Goal: Task Accomplishment & Management: Complete application form

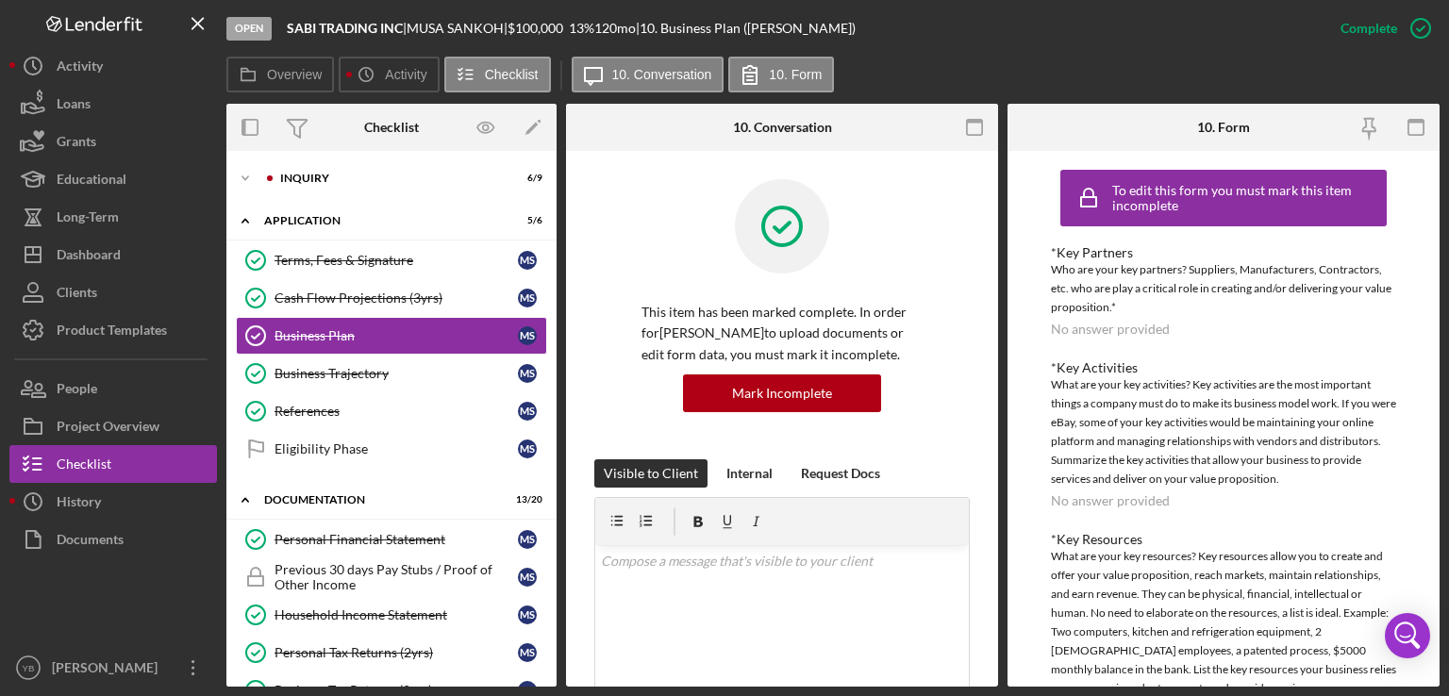
scroll to position [444, 0]
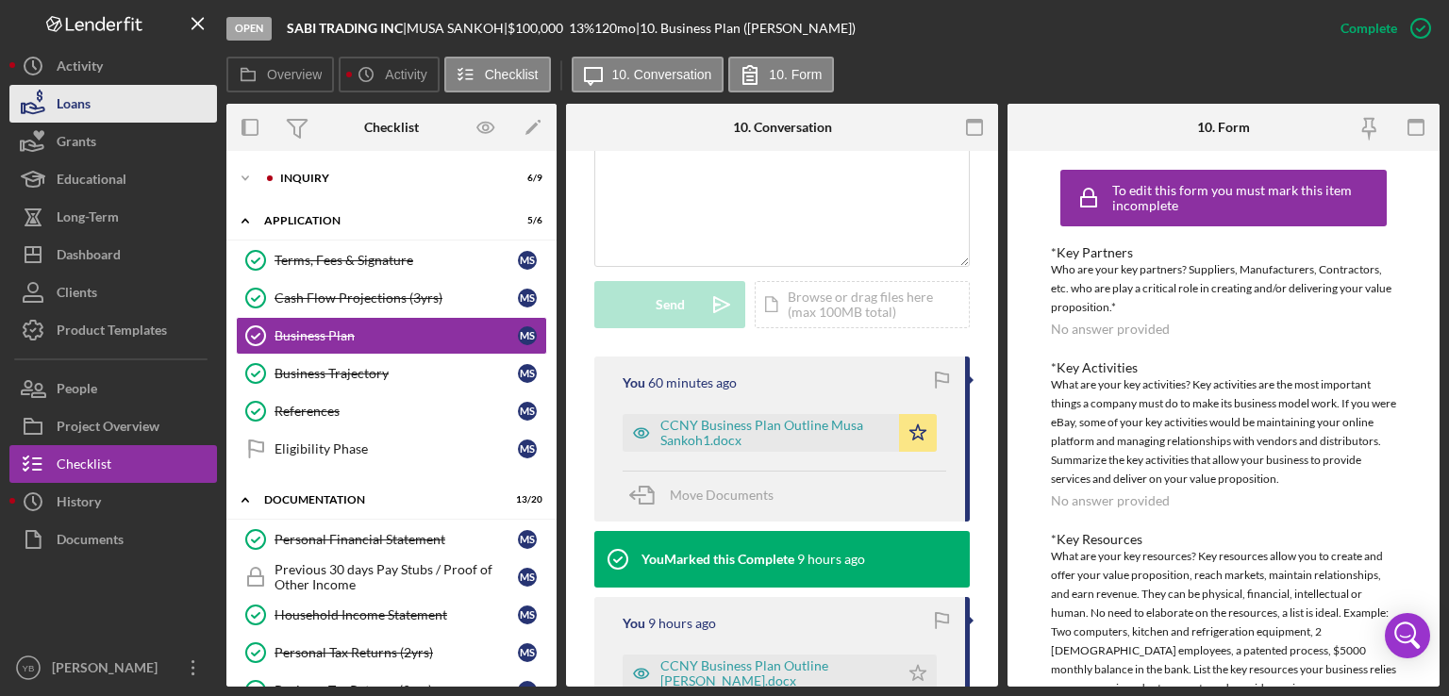
click at [81, 97] on div "Loans" at bounding box center [74, 106] width 34 height 42
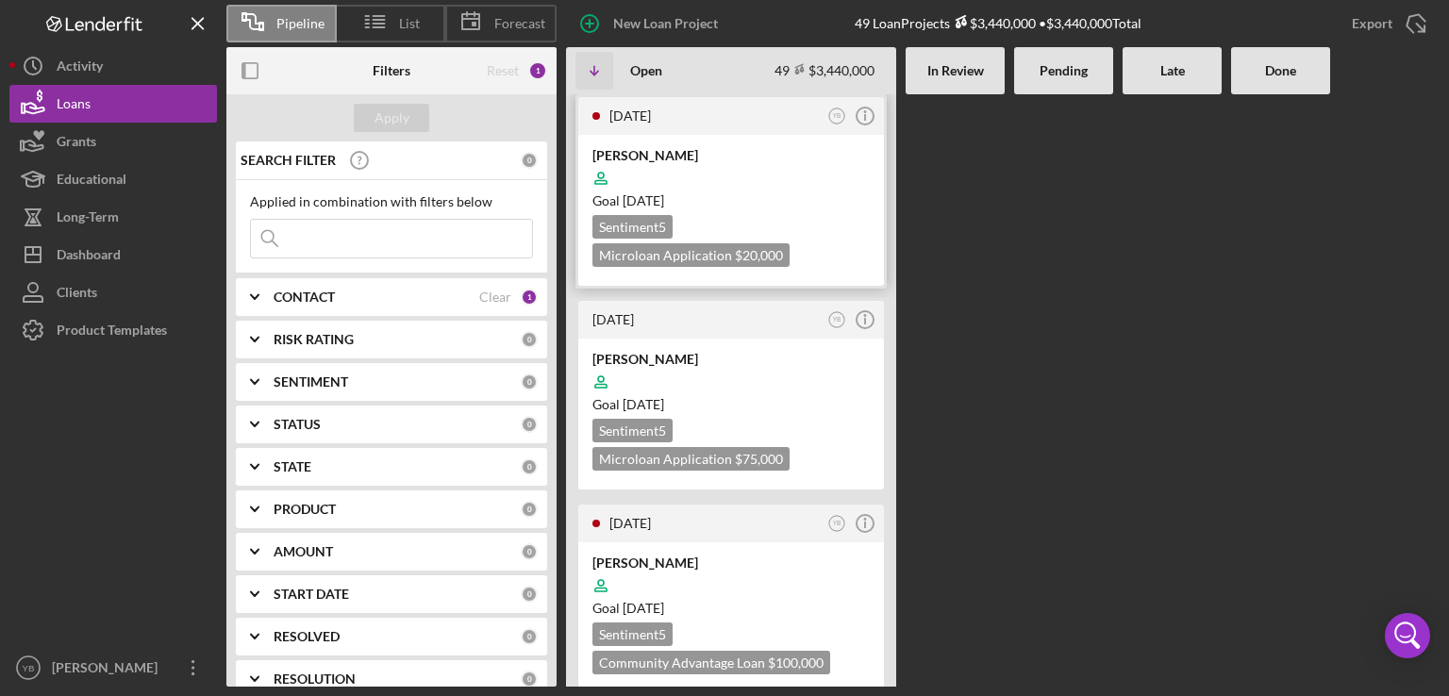
click at [787, 216] on div "Sentiment 5 Microloan Application $20,000 $20,000" at bounding box center [730, 241] width 277 height 52
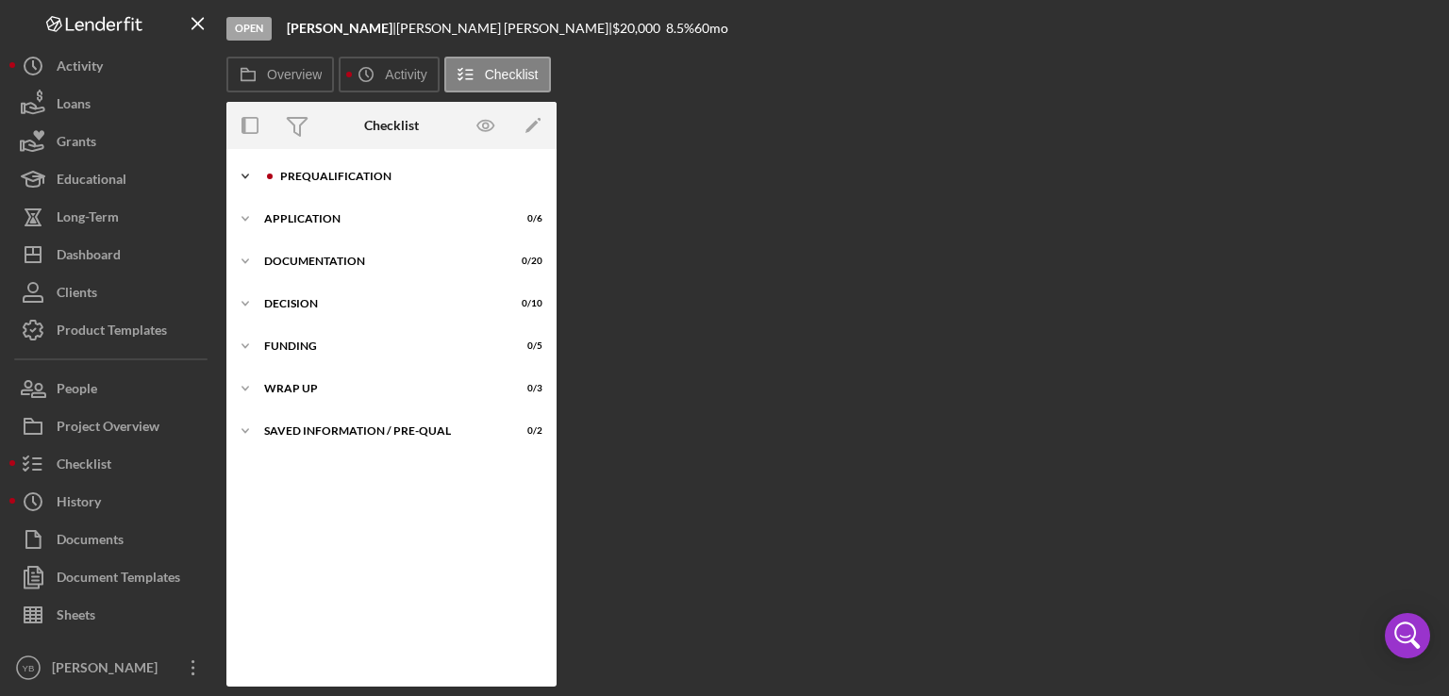
click at [326, 180] on div "Prequalification" at bounding box center [406, 176] width 253 height 11
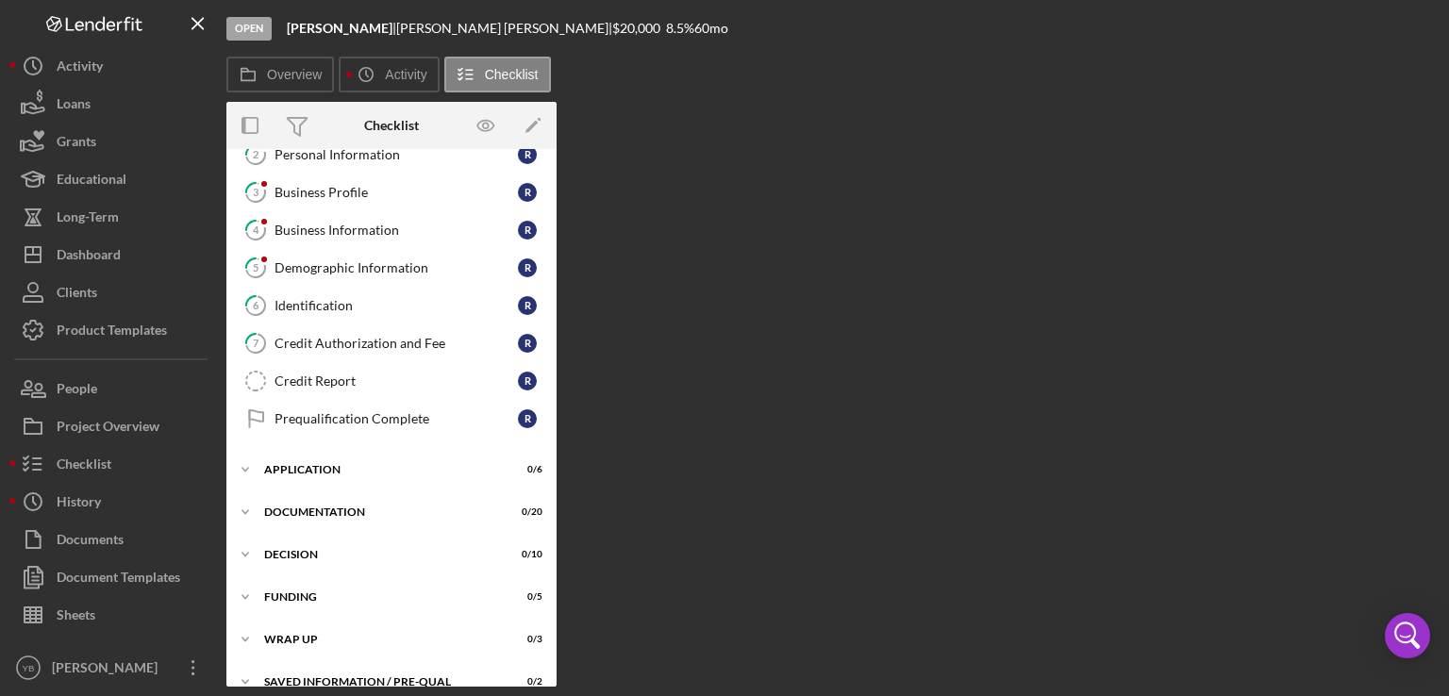
scroll to position [111, 0]
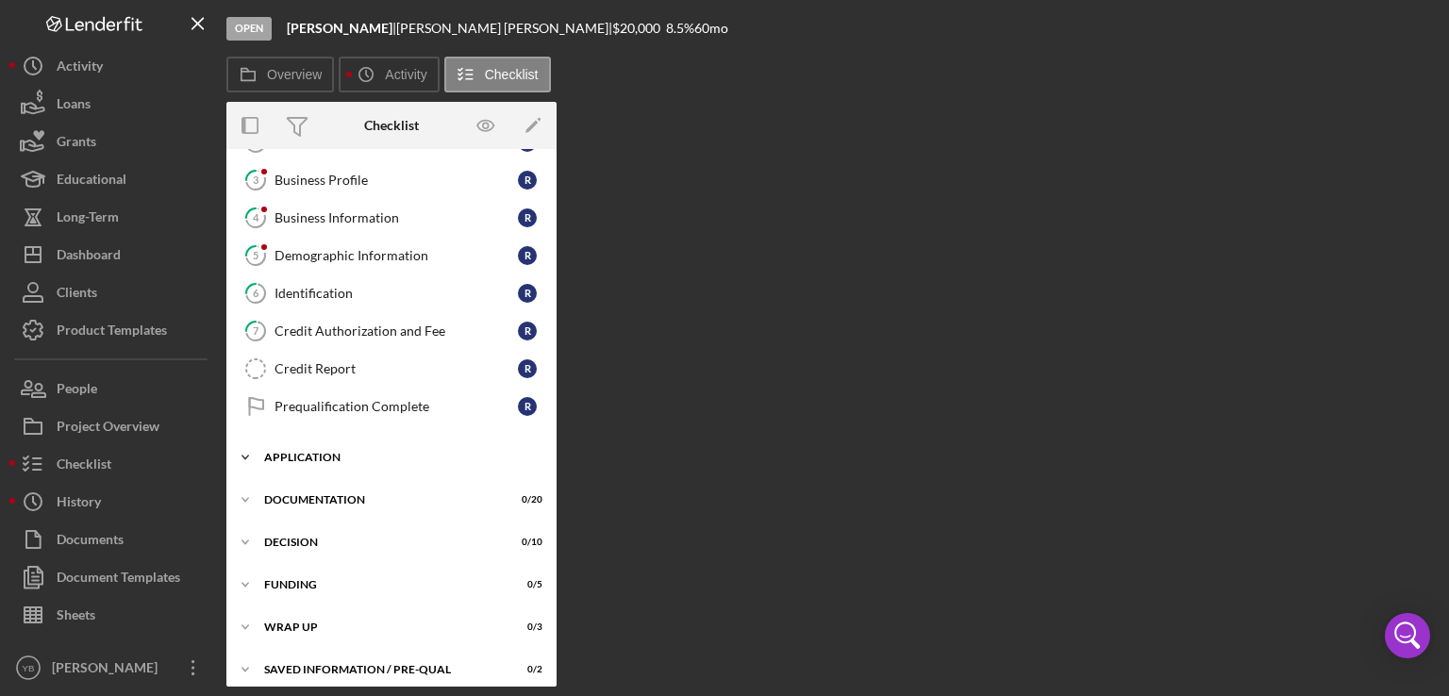
click at [317, 454] on div "Application" at bounding box center [398, 457] width 269 height 11
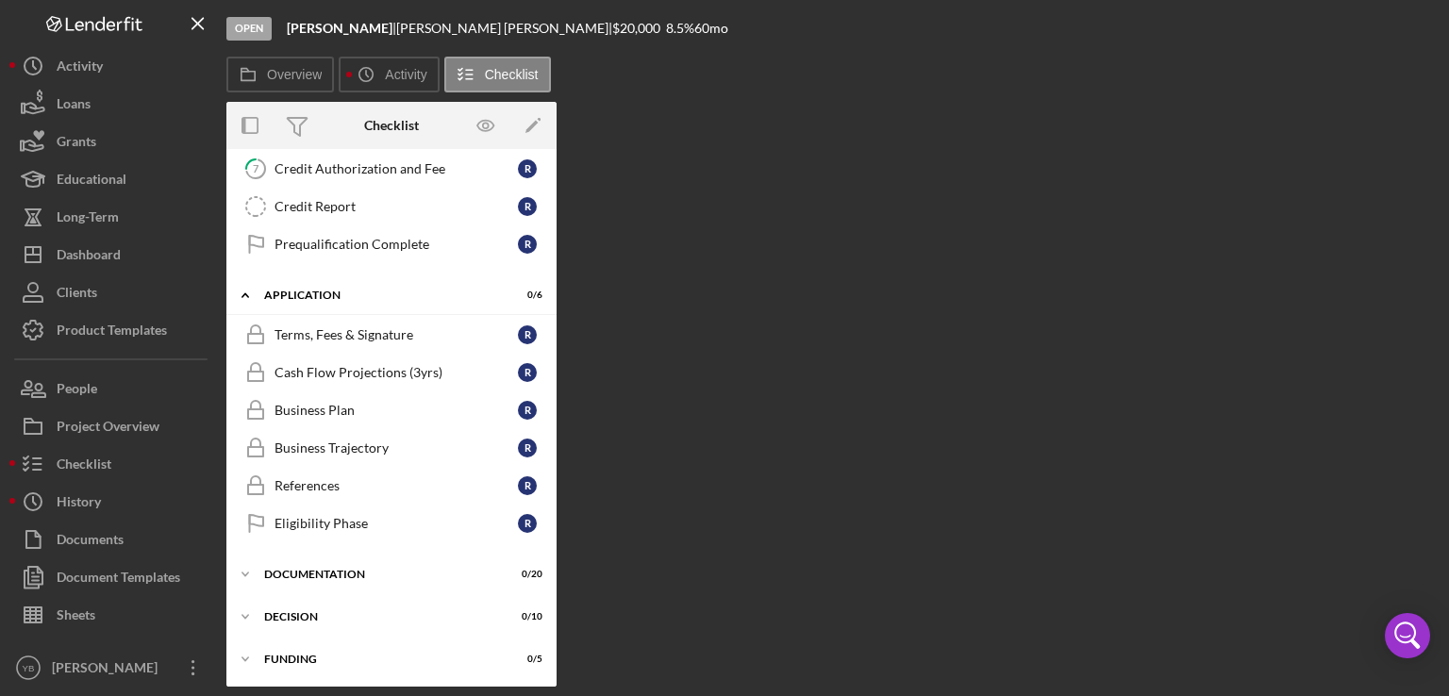
scroll to position [291, 0]
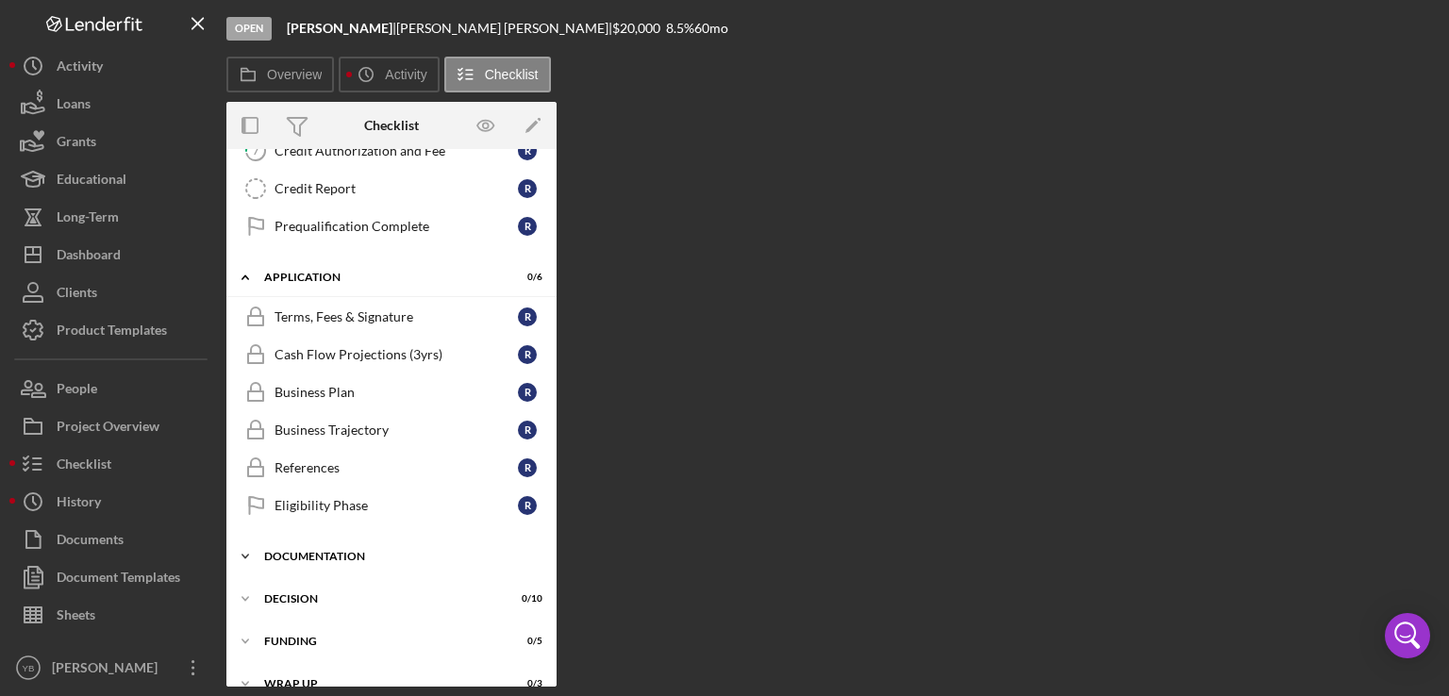
click at [358, 557] on div "Icon/Expander Documentation 0 / 20" at bounding box center [391, 557] width 330 height 38
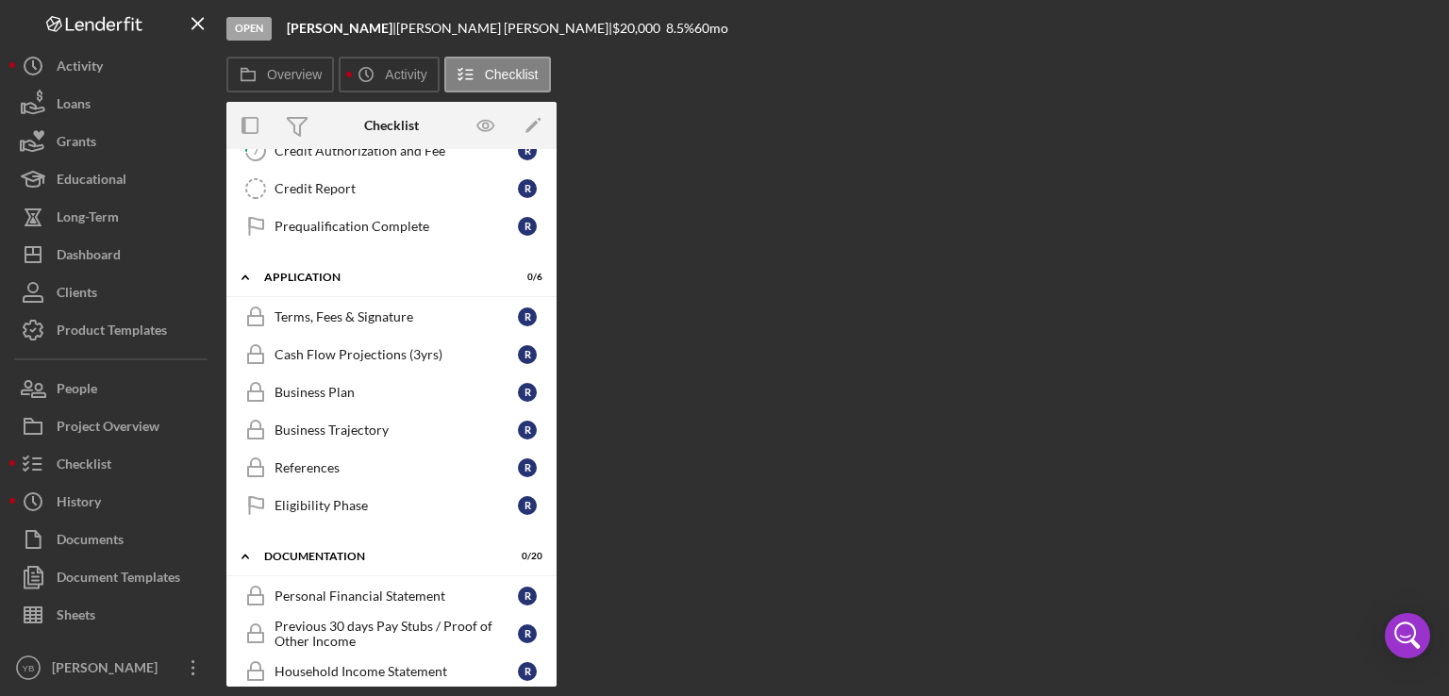
drag, startPoint x: 550, startPoint y: 403, endPoint x: 552, endPoint y: 414, distance: 11.5
click at [552, 414] on div "Icon/Expander Prequalification 0 / 9 1 Welcome R 2 Personal Information R 3 Bus…" at bounding box center [391, 418] width 330 height 538
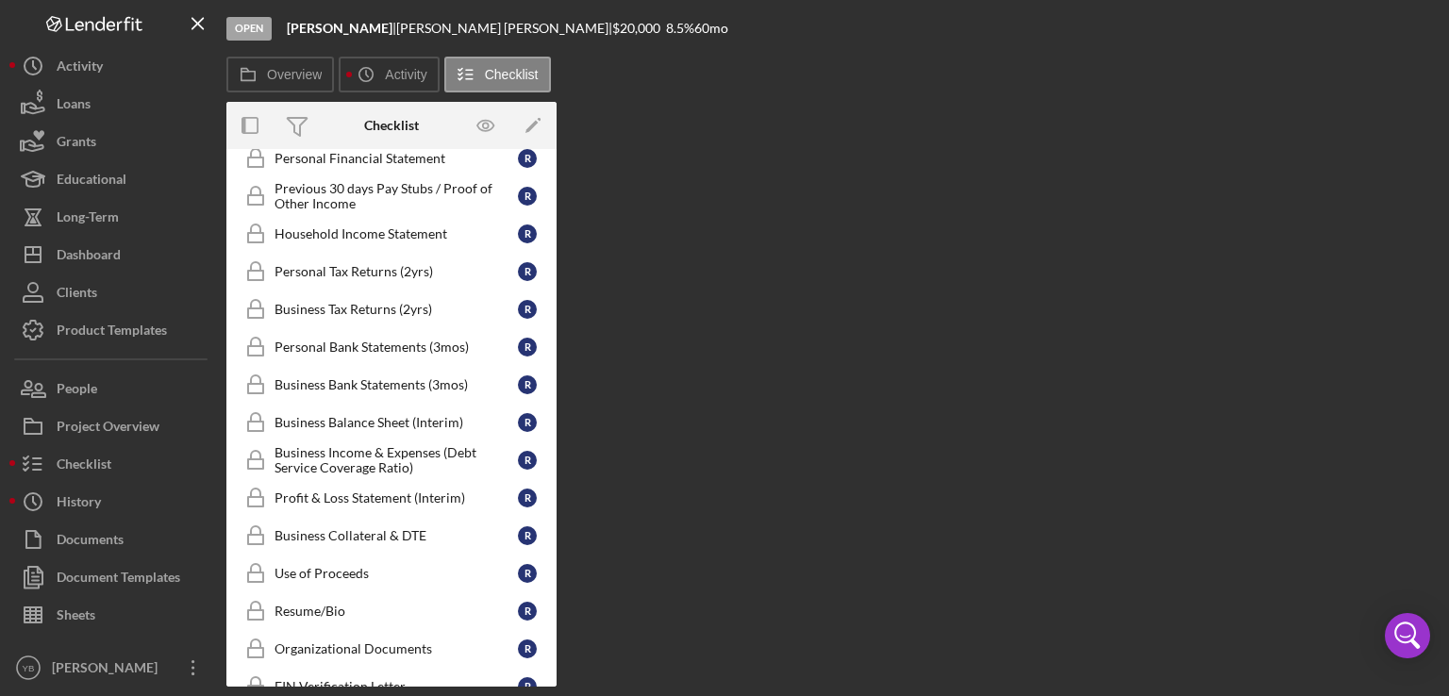
scroll to position [716, 0]
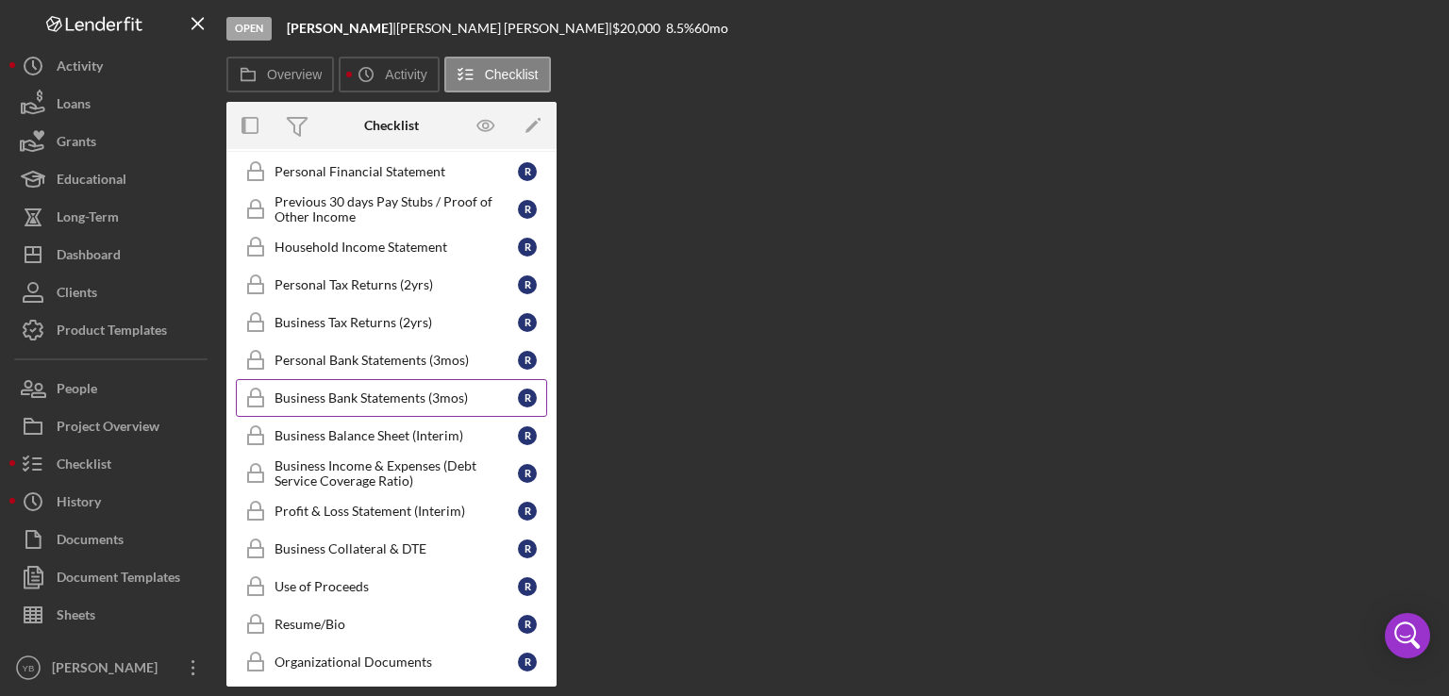
click at [411, 390] on div "Business Bank Statements (3mos)" at bounding box center [395, 397] width 243 height 15
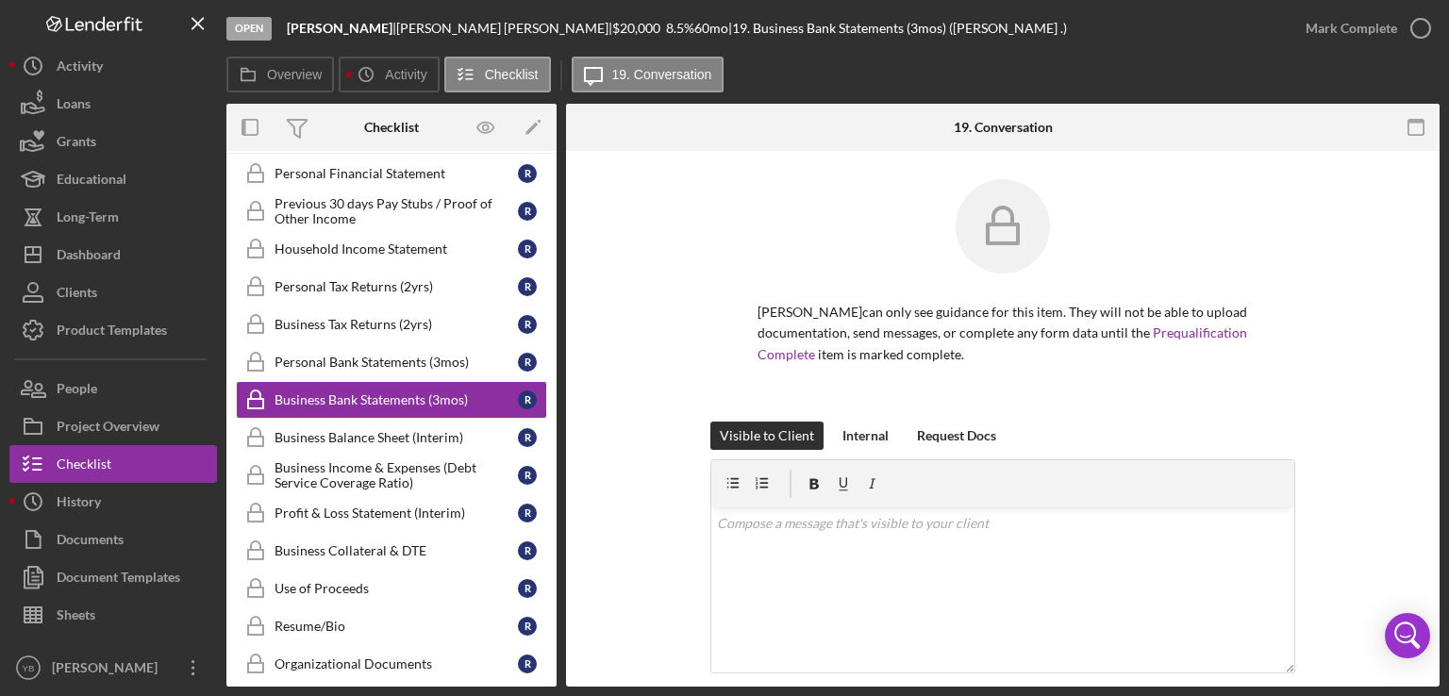
click at [1325, 378] on div "[PERSON_NAME] can only see guidance for this item. They will not be able to upl…" at bounding box center [1002, 300] width 817 height 242
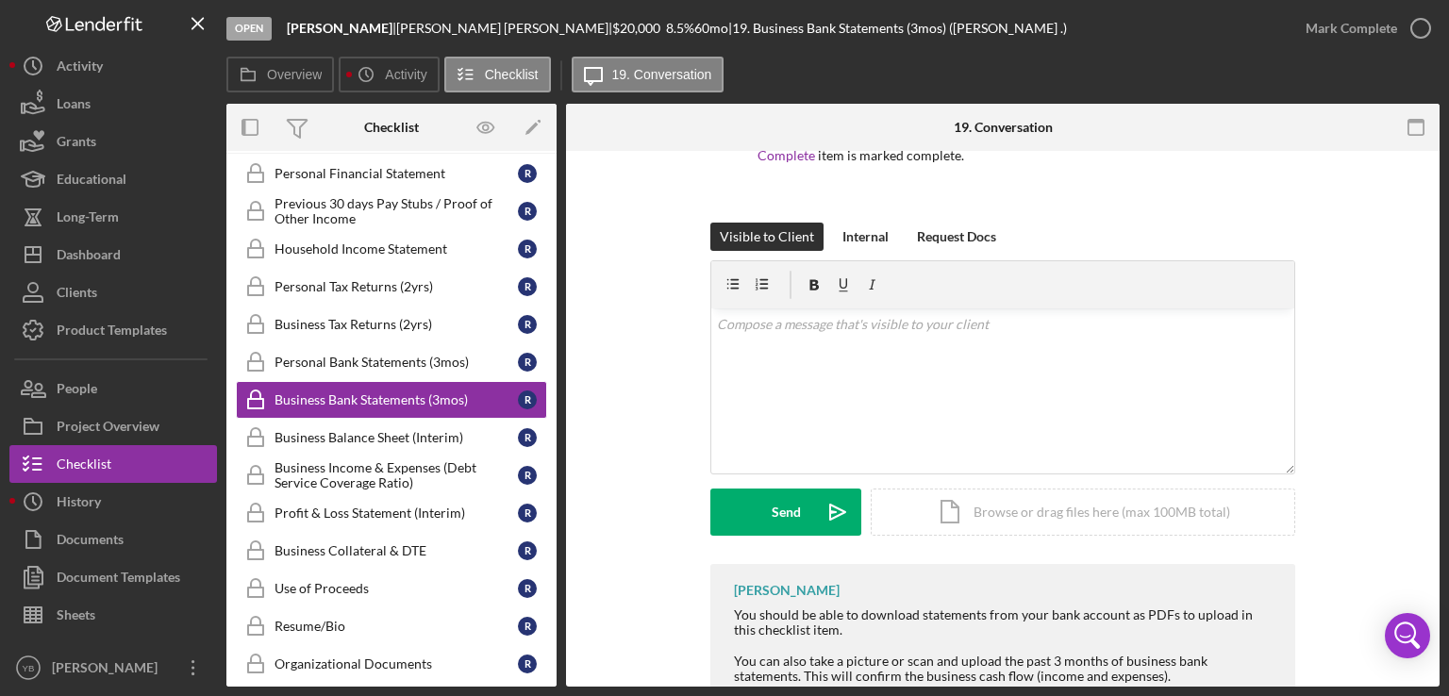
scroll to position [302, 0]
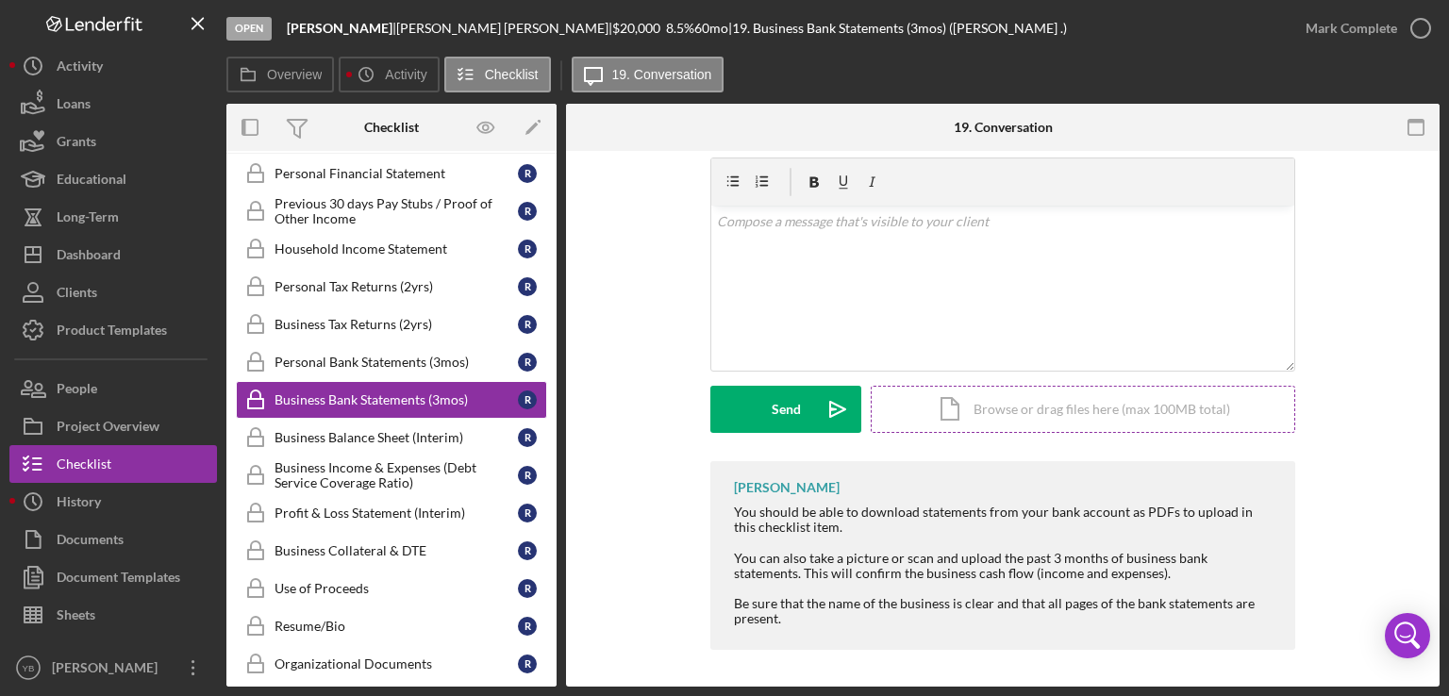
click at [1118, 415] on div "Icon/Document Browse or drag files here (max 100MB total) Tap to choose files o…" at bounding box center [1082, 409] width 424 height 47
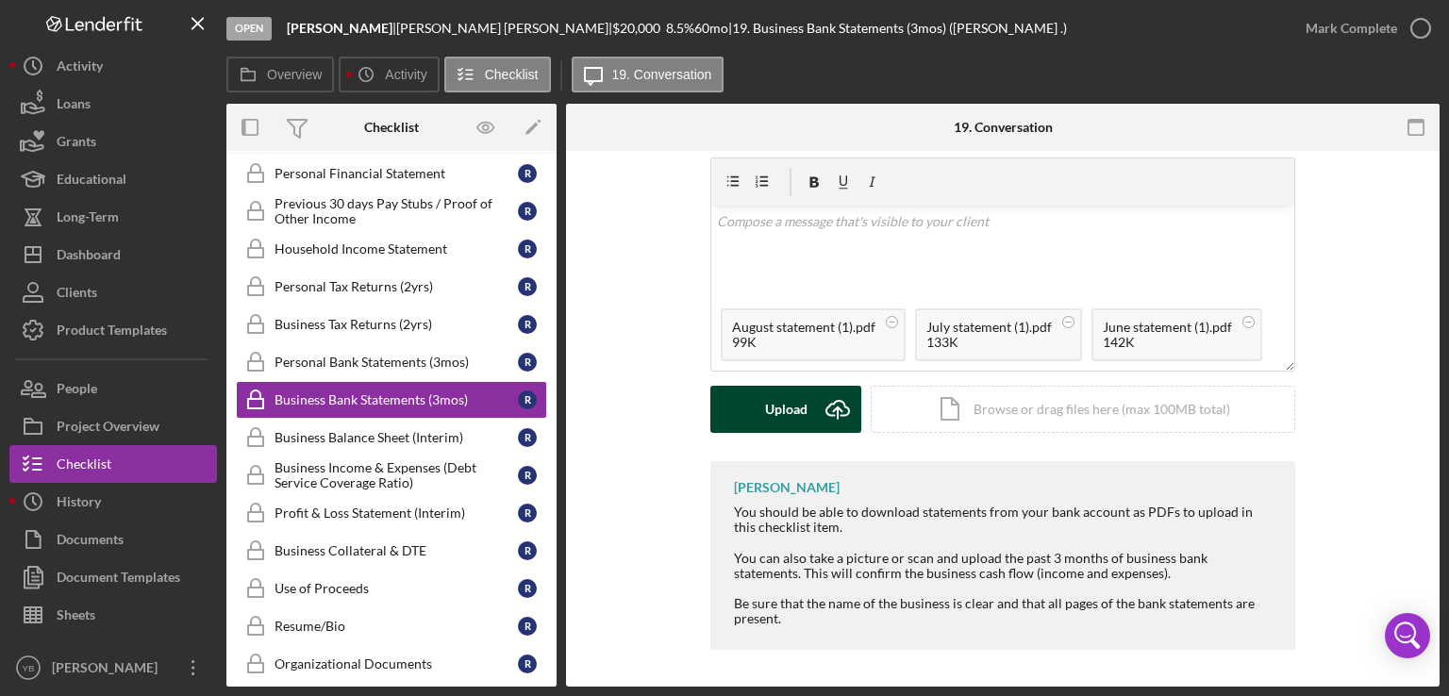
click at [770, 423] on div "Upload" at bounding box center [786, 409] width 42 height 47
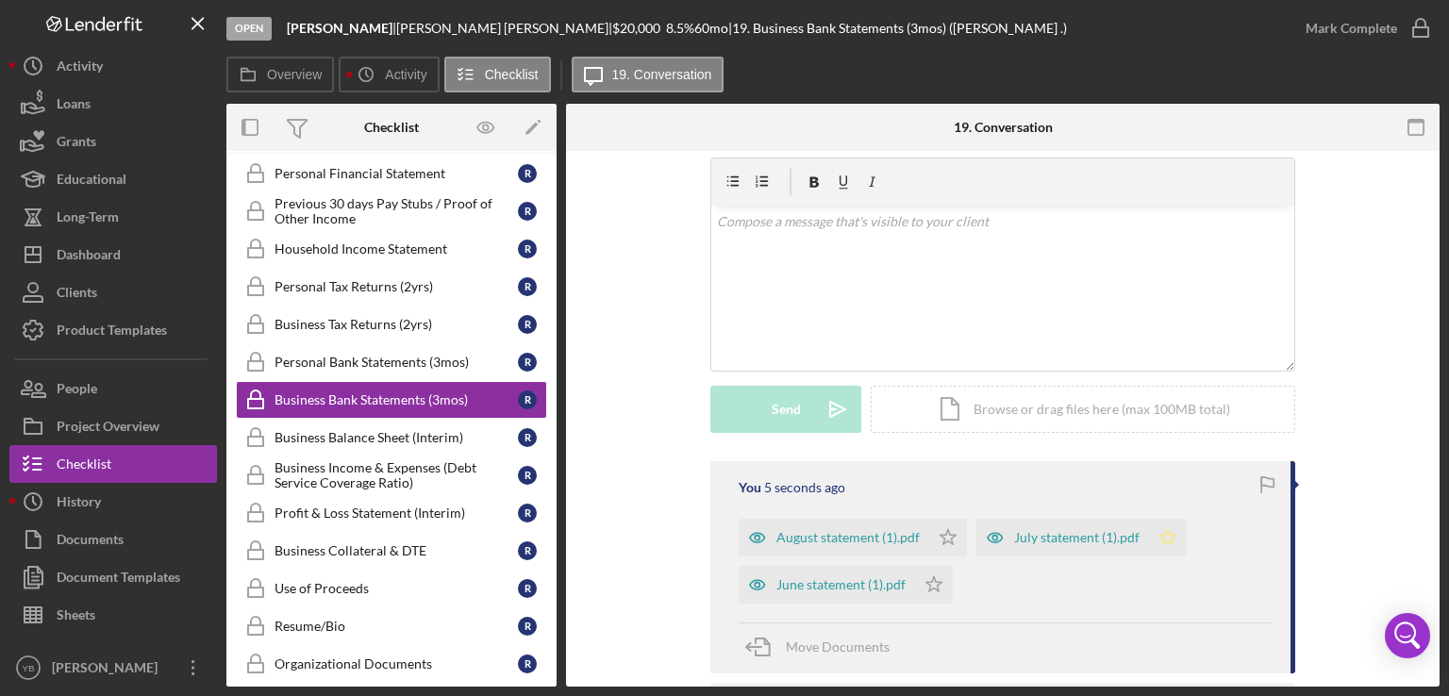
click at [1162, 540] on polygon "button" at bounding box center [1168, 536] width 16 height 15
click at [949, 539] on polygon "button" at bounding box center [948, 536] width 16 height 15
click at [936, 589] on polygon "button" at bounding box center [934, 583] width 16 height 15
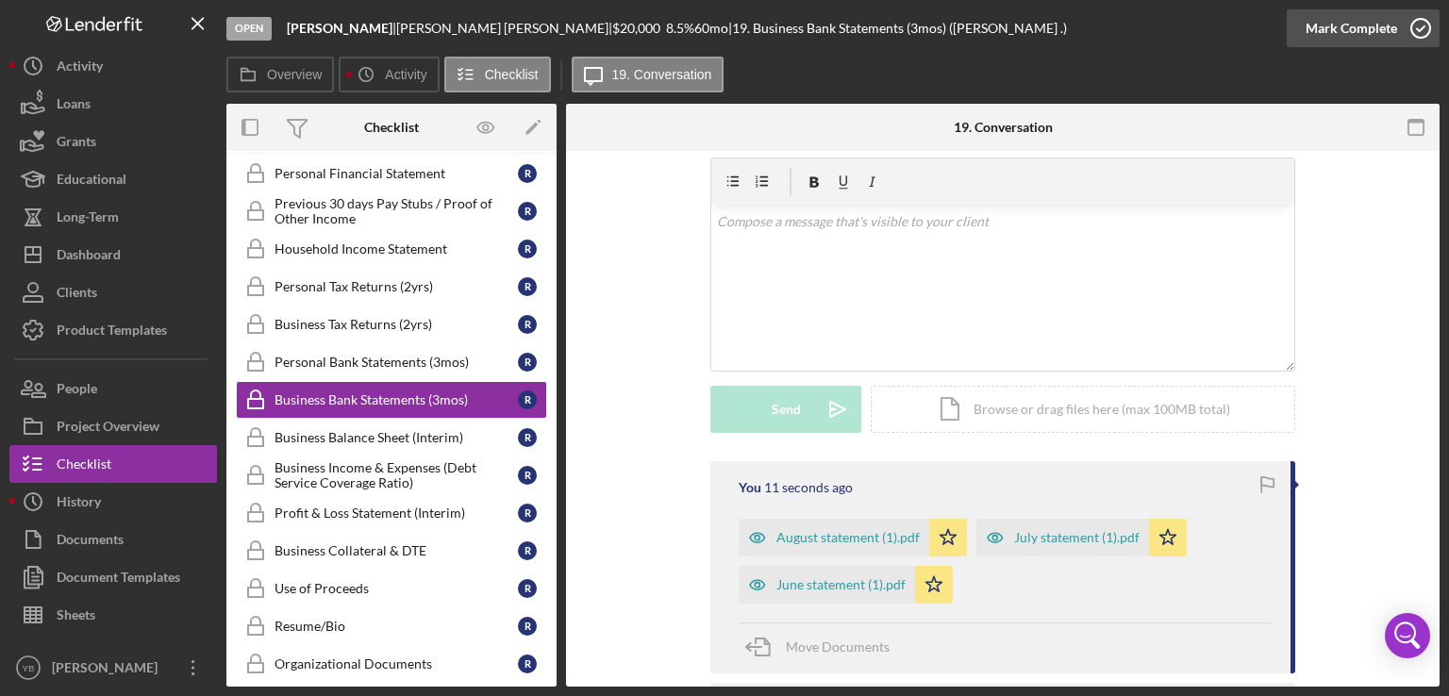
click at [1371, 35] on div "Mark Complete" at bounding box center [1350, 28] width 91 height 38
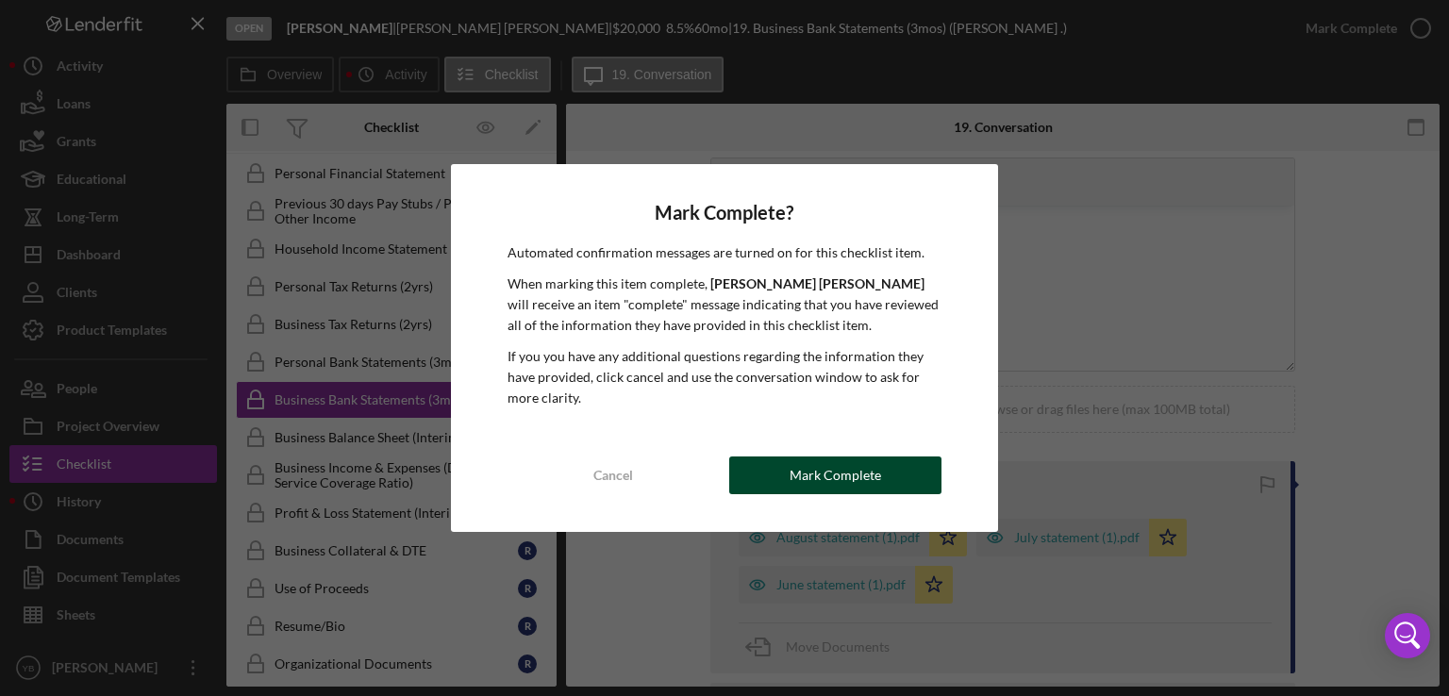
click at [871, 472] on div "Mark Complete" at bounding box center [834, 475] width 91 height 38
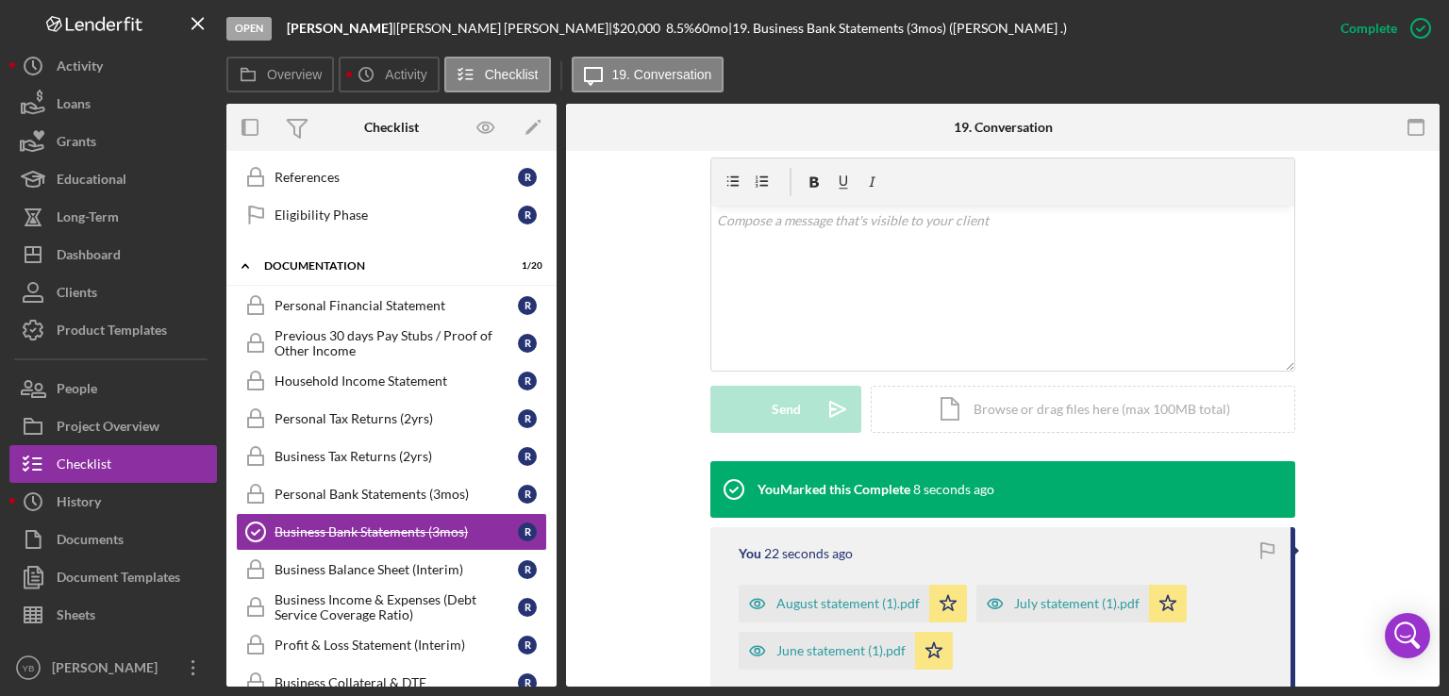
scroll to position [581, 0]
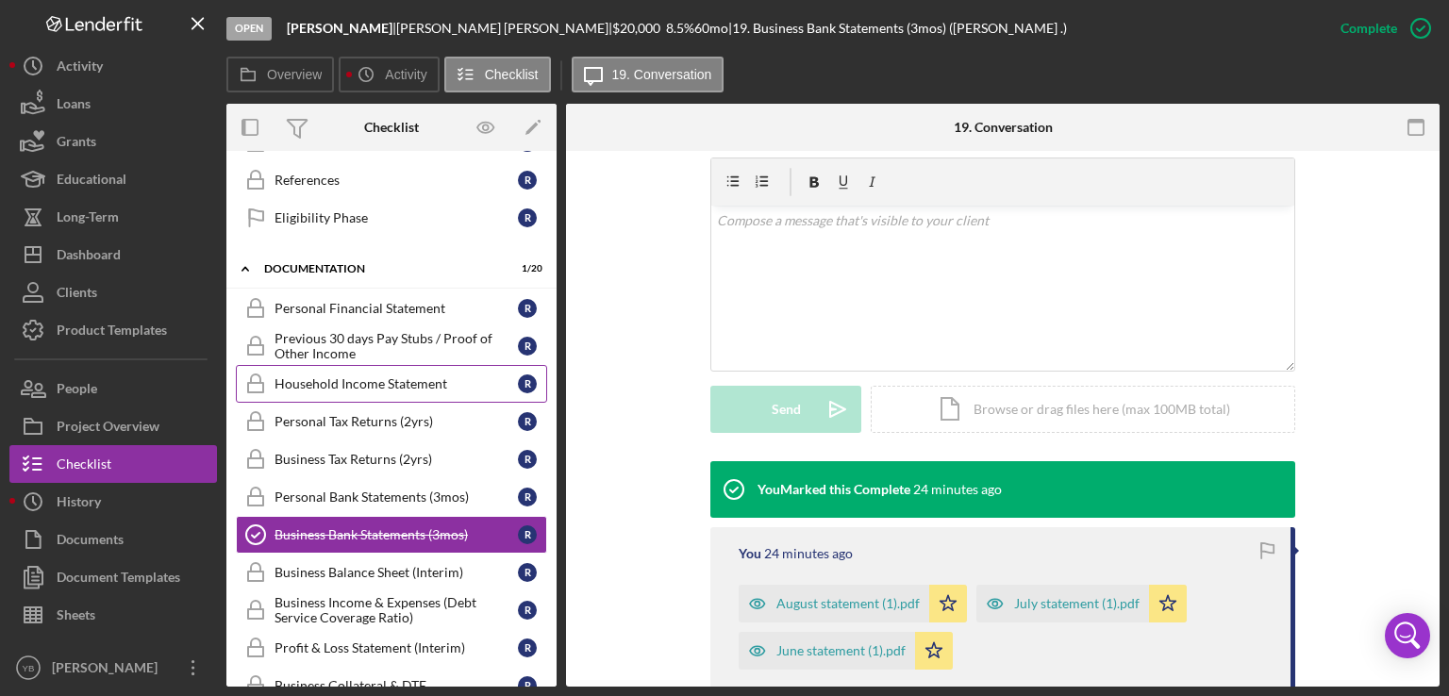
click at [407, 378] on div "Household Income Statement" at bounding box center [395, 383] width 243 height 15
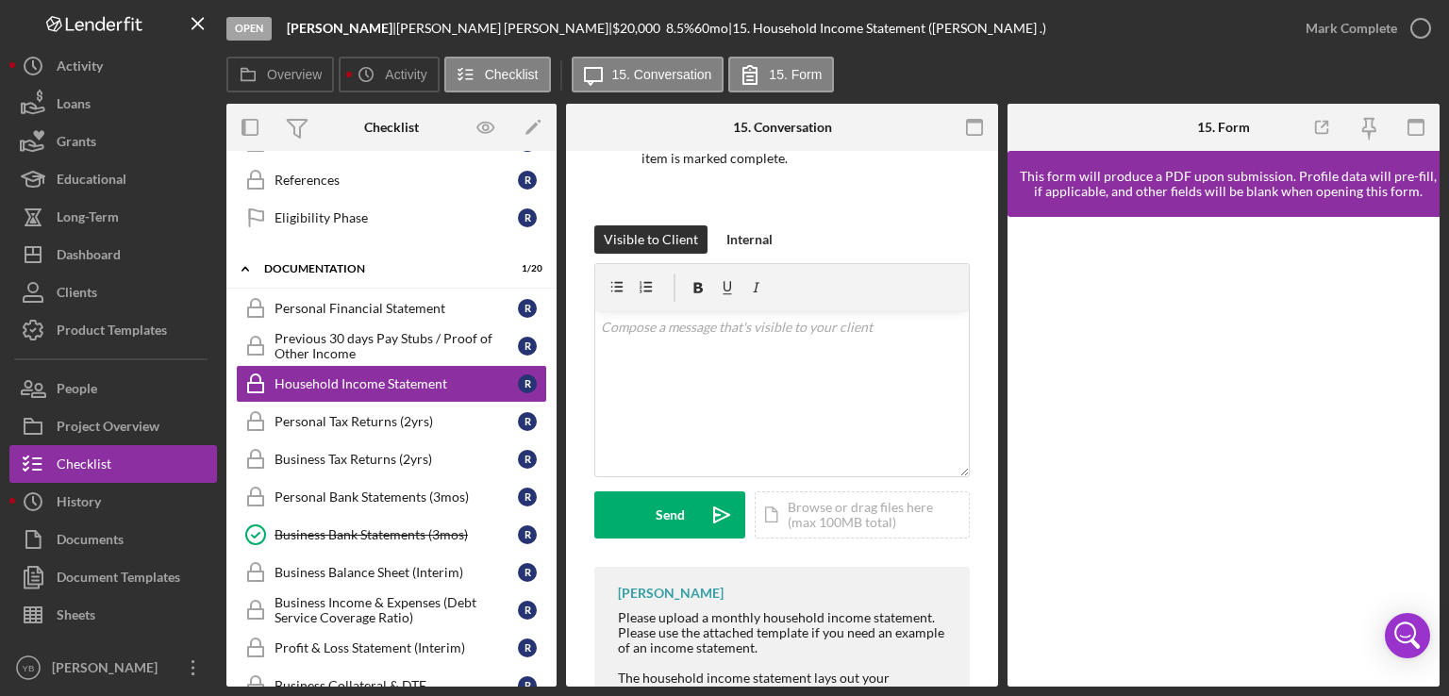
scroll to position [256, 0]
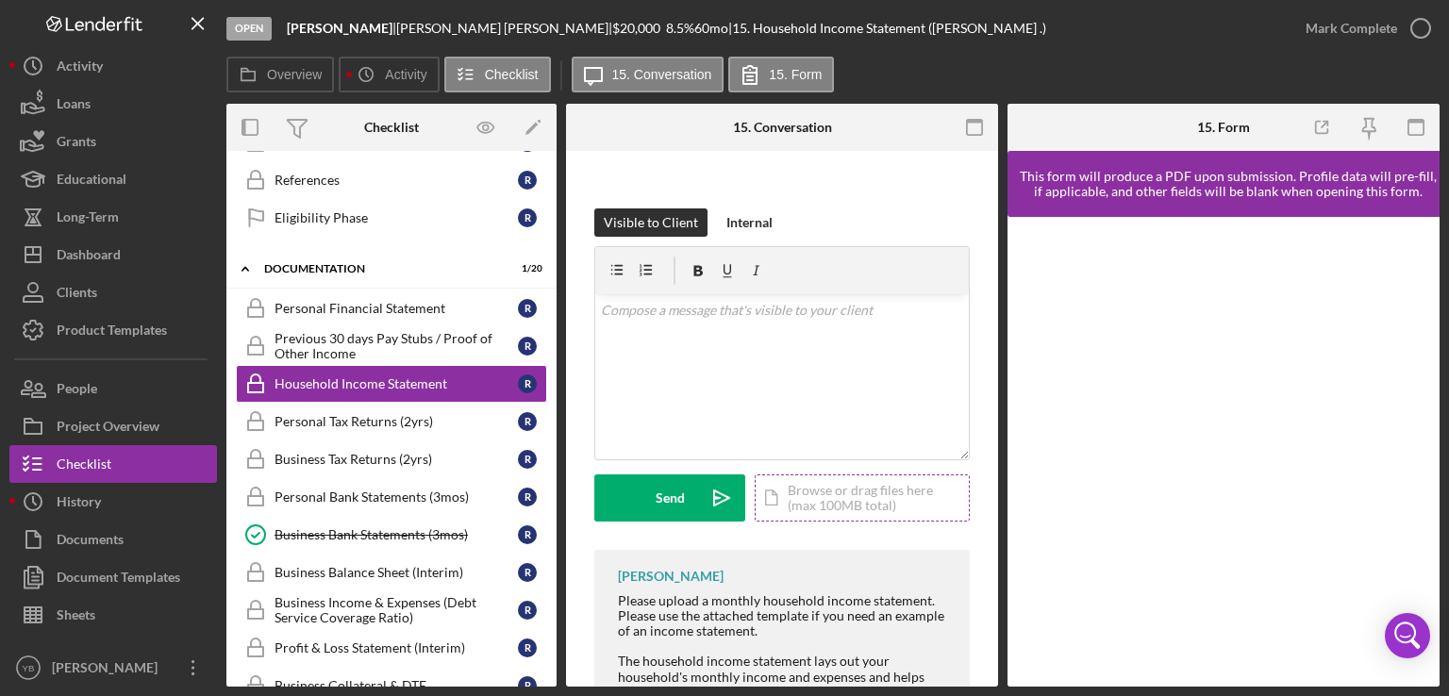
click at [859, 496] on div "Icon/Document Browse or drag files here (max 100MB total) Tap to choose files o…" at bounding box center [861, 497] width 215 height 47
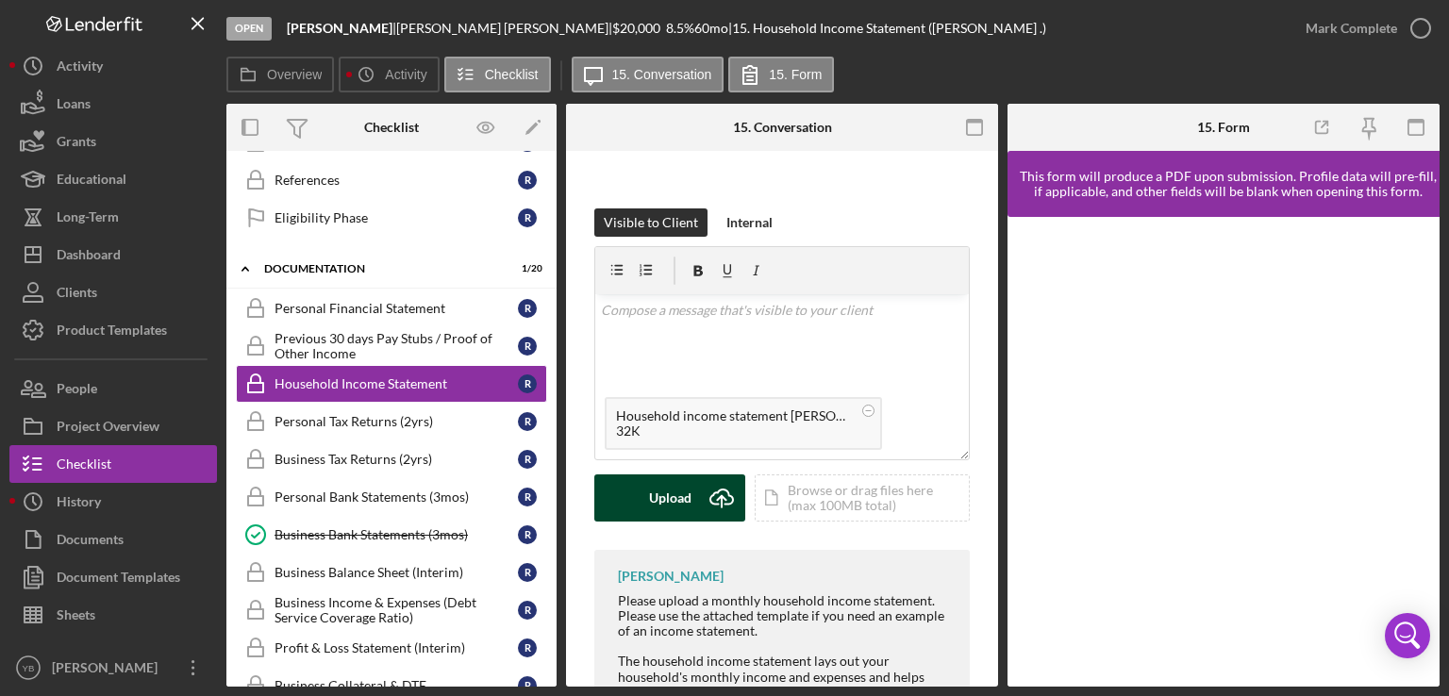
click at [675, 497] on div "Upload" at bounding box center [670, 497] width 42 height 47
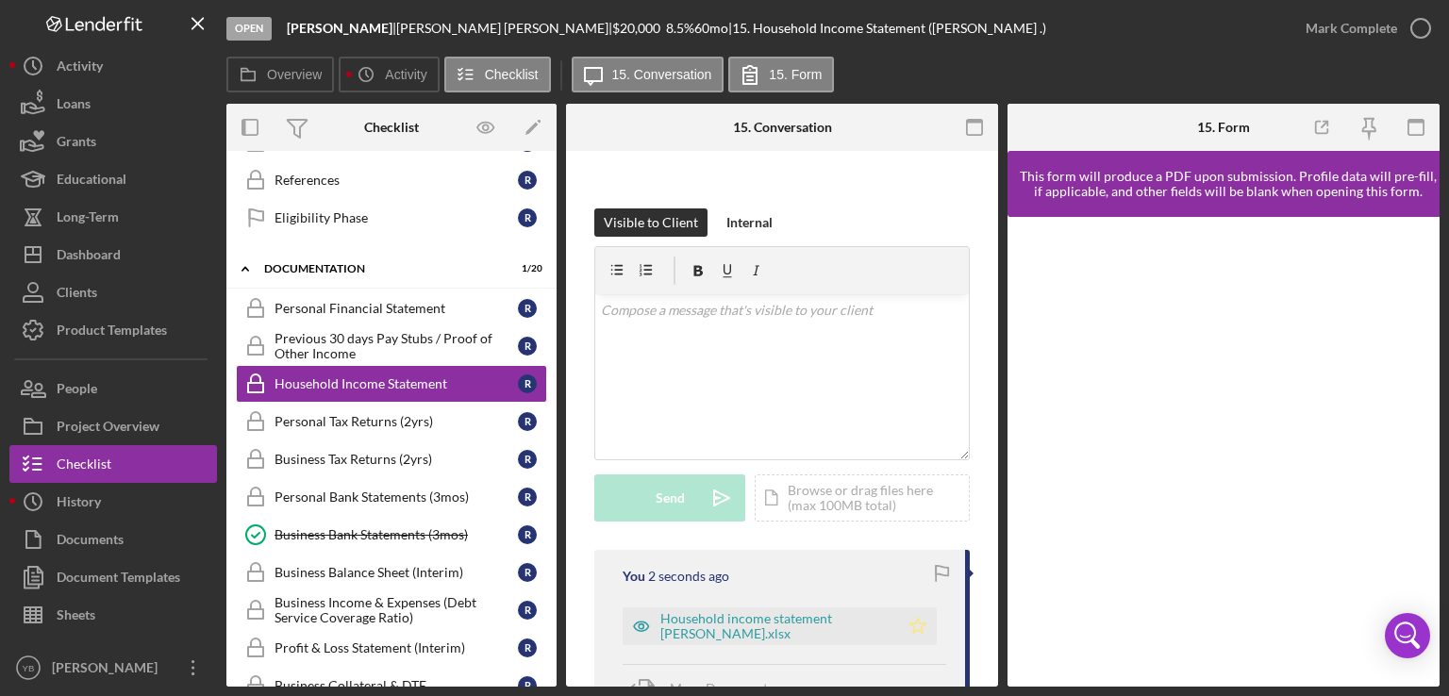
click at [920, 624] on icon "Icon/Star" at bounding box center [918, 626] width 38 height 38
click at [1373, 32] on div "Mark Complete" at bounding box center [1350, 28] width 91 height 38
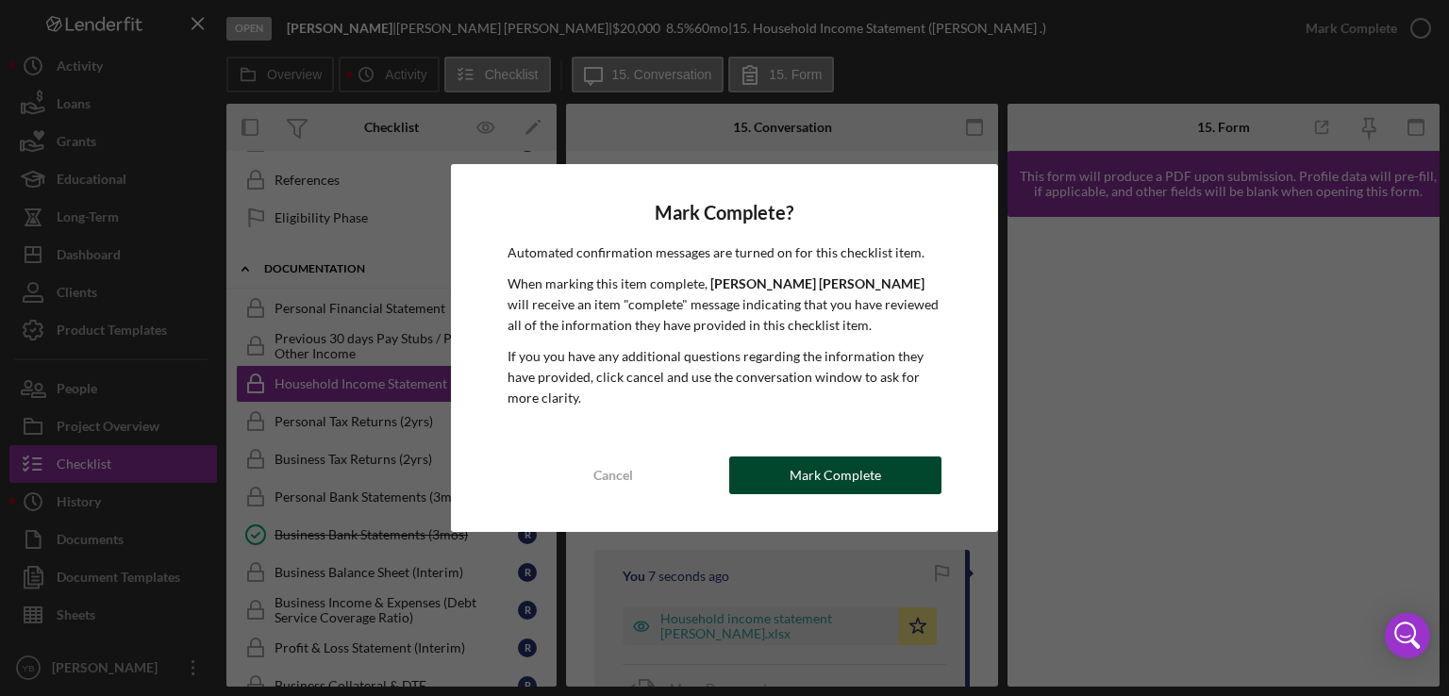
click at [842, 476] on div "Mark Complete" at bounding box center [834, 475] width 91 height 38
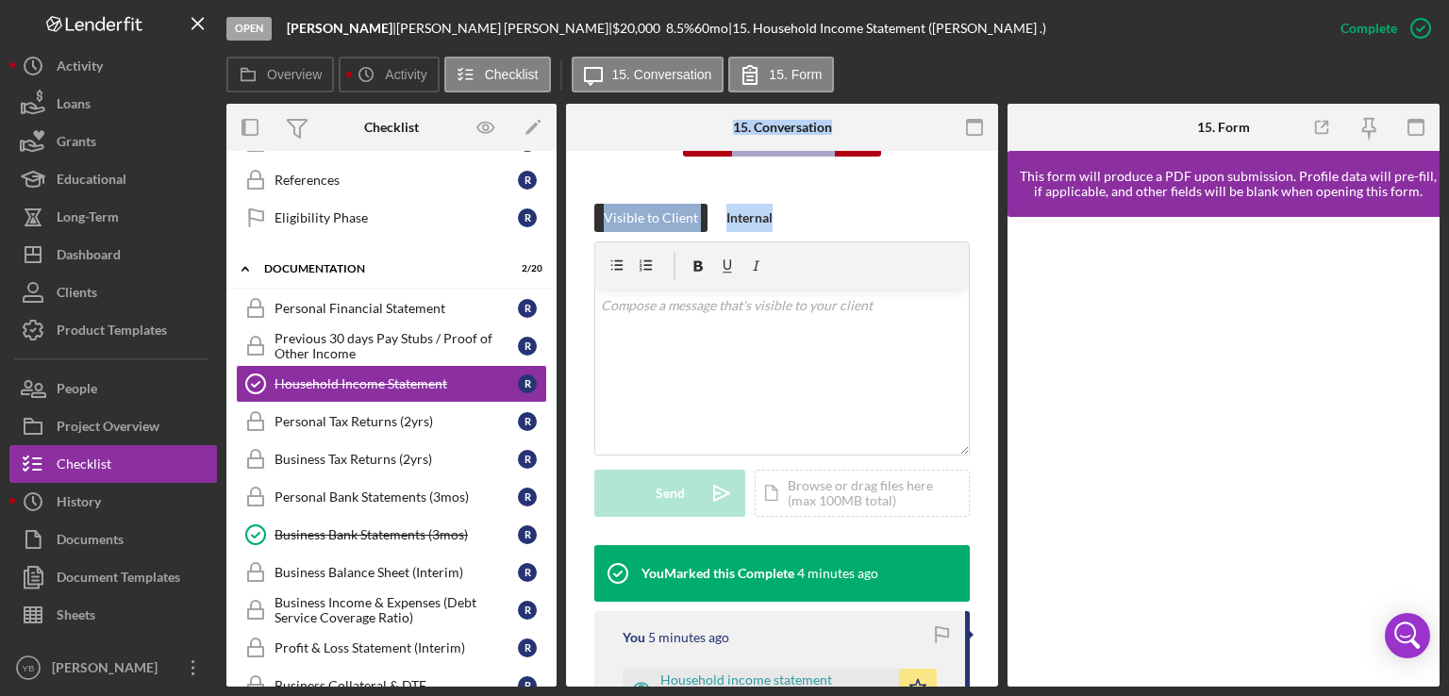
drag, startPoint x: 558, startPoint y: 375, endPoint x: 562, endPoint y: 240, distance: 135.9
click at [562, 240] on div "Overview Internal Workflow Stage Open Icon/Dropdown Arrow Archive (can unarchiv…" at bounding box center [832, 395] width 1213 height 583
drag, startPoint x: 556, startPoint y: 340, endPoint x: 555, endPoint y: 328, distance: 12.4
click at [555, 328] on div "Overview Internal Workflow Stage Open Icon/Dropdown Arrow Archive (can unarchiv…" at bounding box center [832, 395] width 1213 height 583
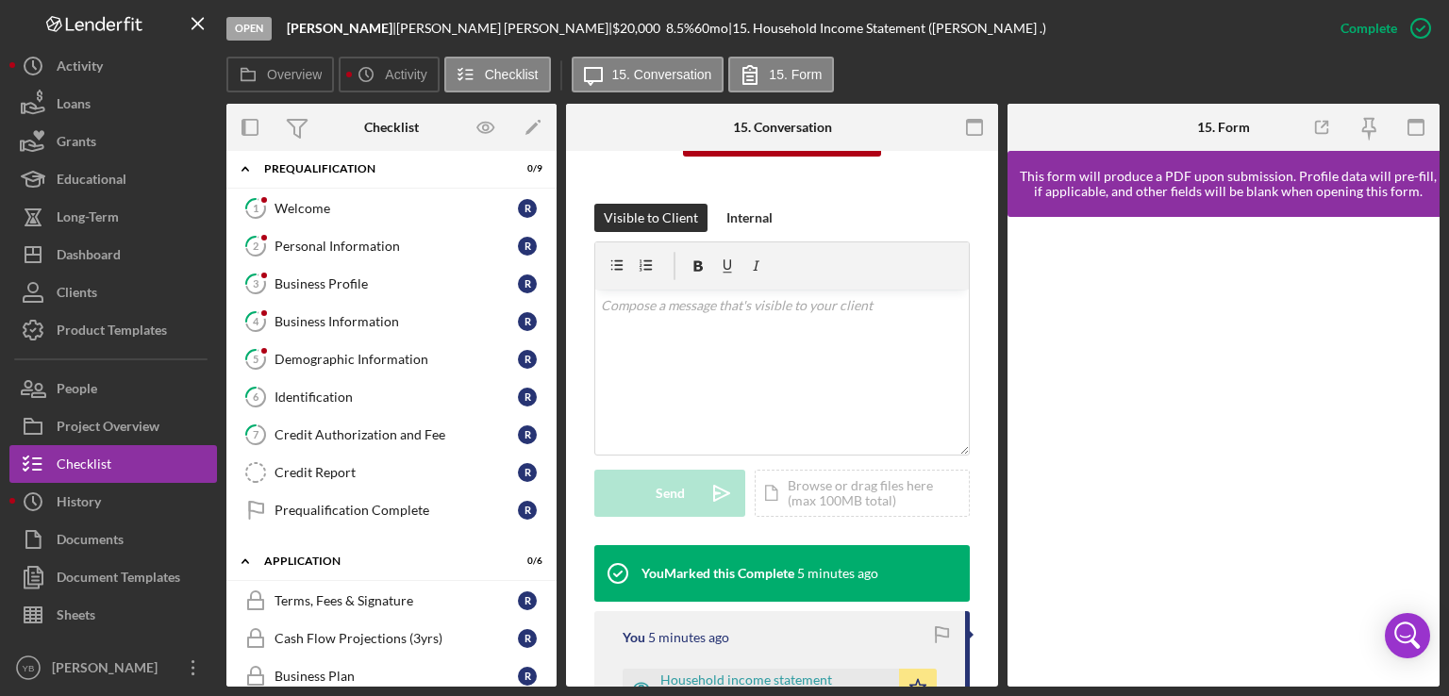
scroll to position [0, 0]
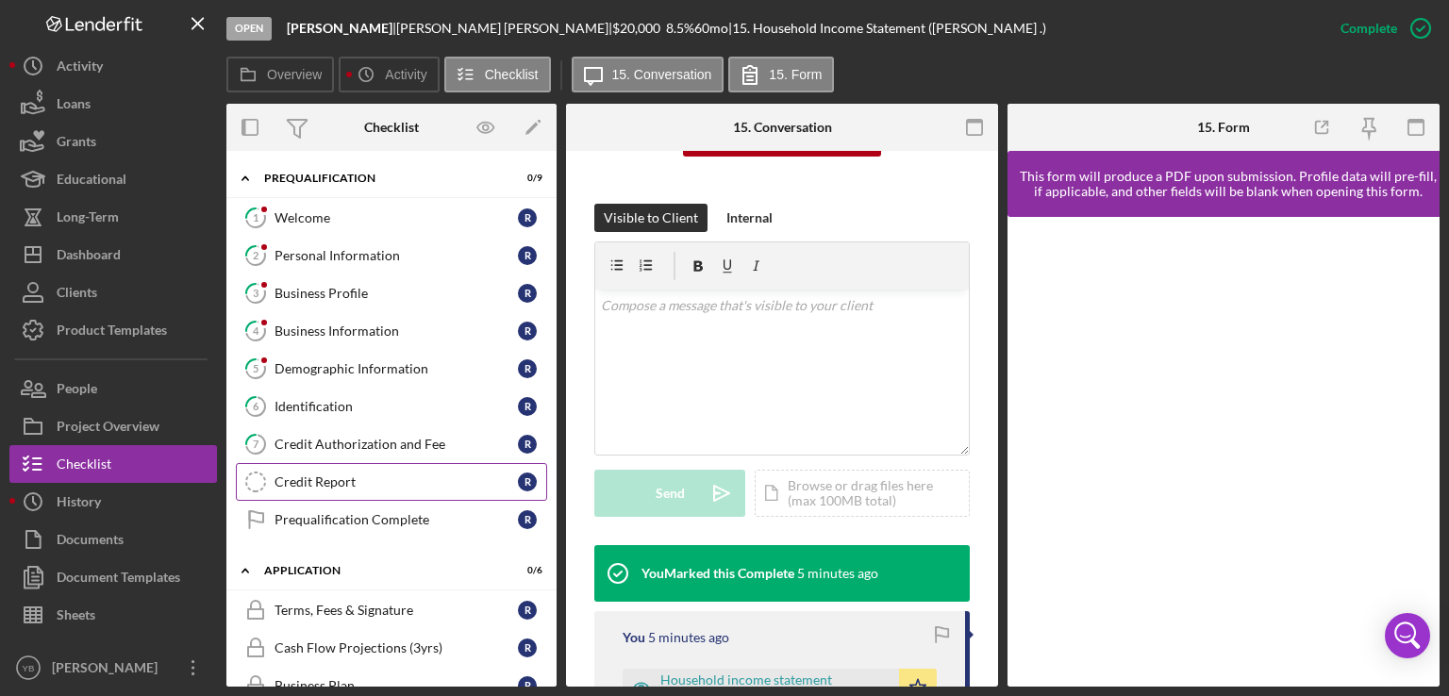
click at [336, 485] on div "Credit Report" at bounding box center [395, 481] width 243 height 15
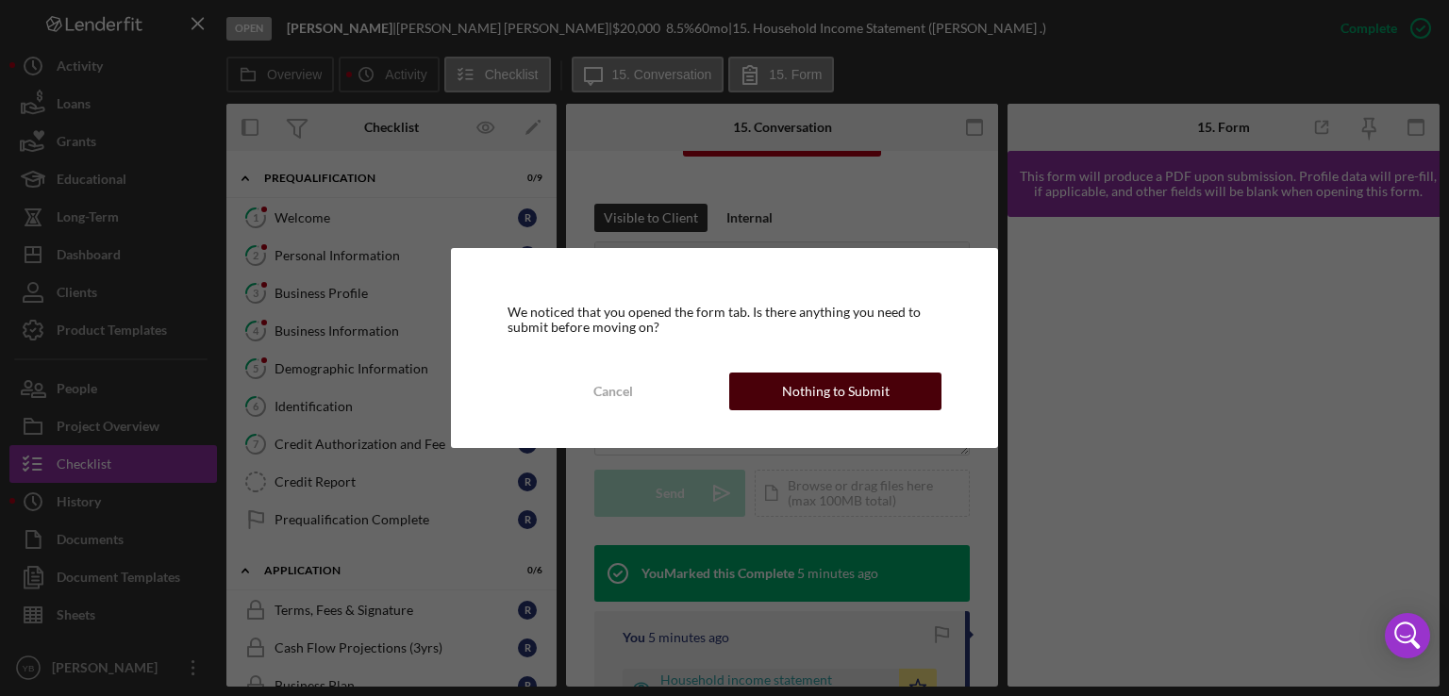
click at [813, 389] on div "Nothing to Submit" at bounding box center [836, 392] width 108 height 38
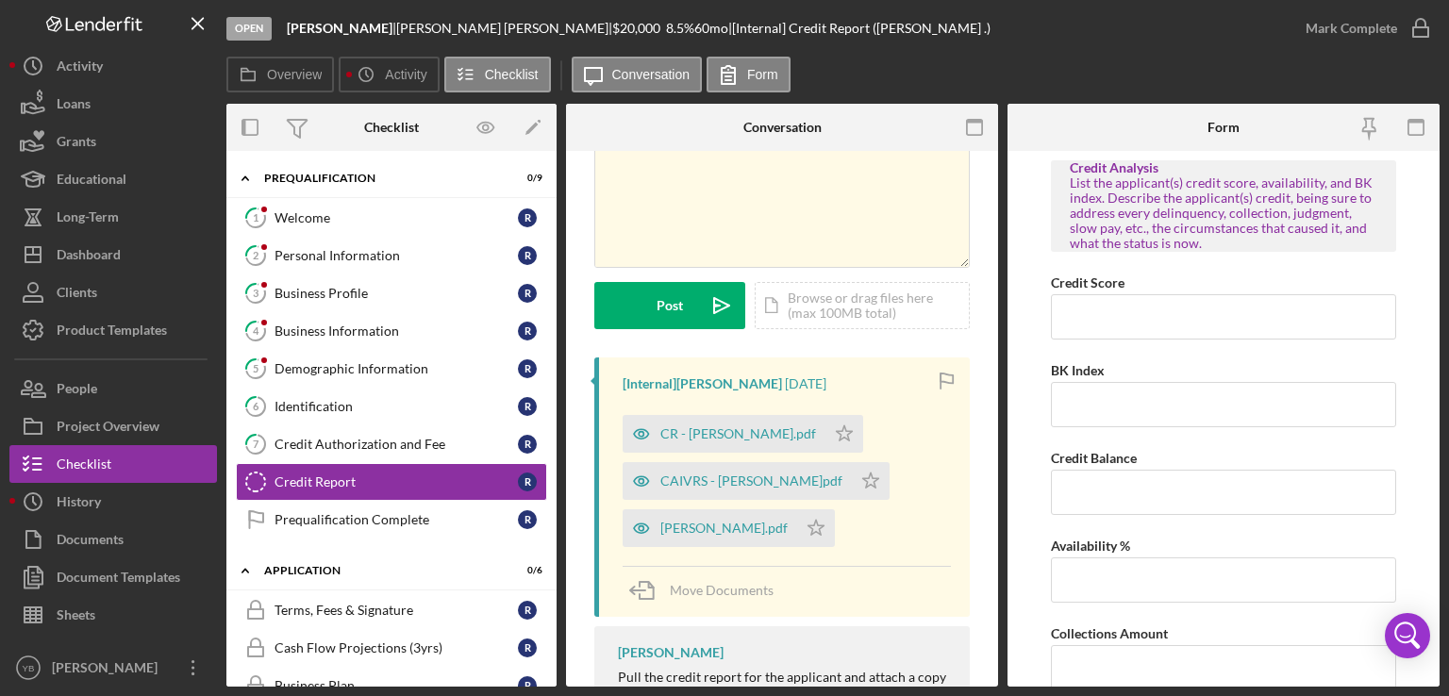
scroll to position [128, 0]
click at [717, 422] on div "CR - [PERSON_NAME].pdf" at bounding box center [723, 431] width 203 height 38
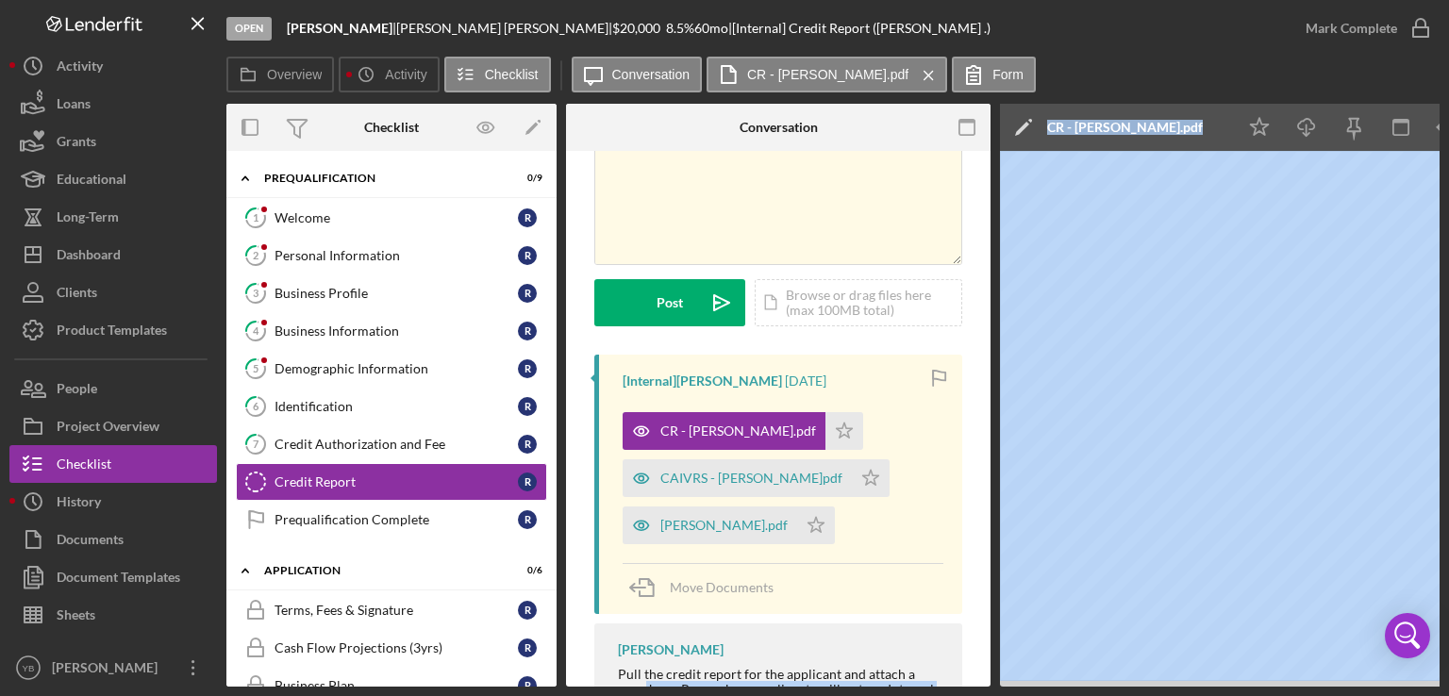
drag, startPoint x: 976, startPoint y: 678, endPoint x: 1046, endPoint y: 683, distance: 69.9
click at [1046, 683] on div "Overview Internal Workflow Stage Open Icon/Dropdown Arrow Archive (can unarchiv…" at bounding box center [832, 395] width 1213 height 583
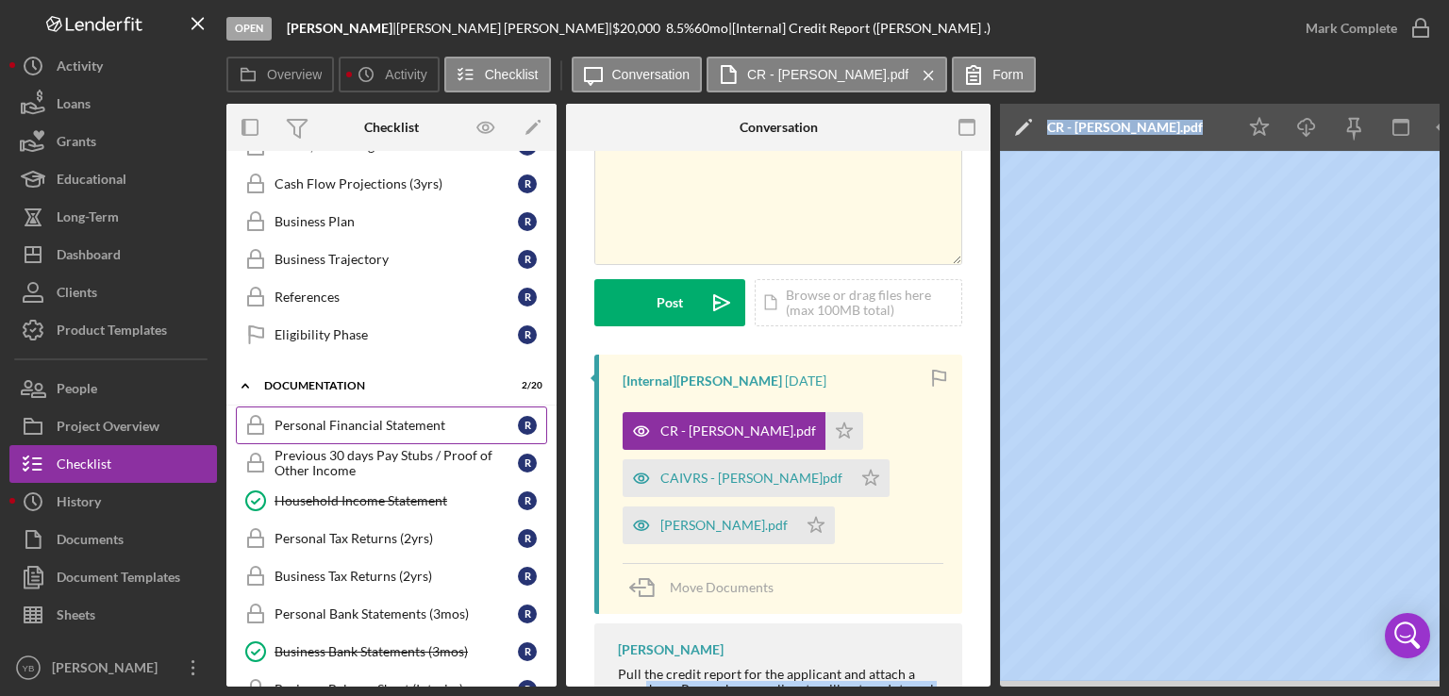
click at [351, 422] on div "Personal Financial Statement" at bounding box center [395, 425] width 243 height 15
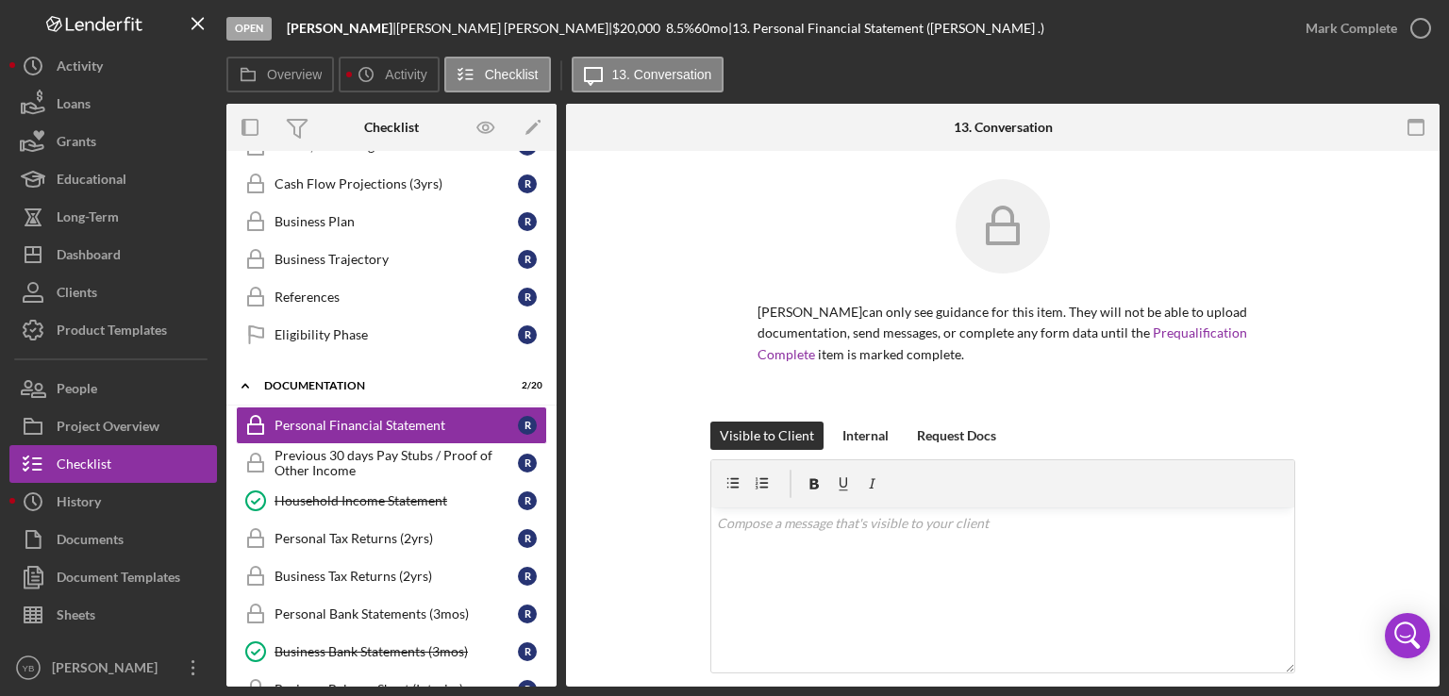
click at [1277, 273] on div "[PERSON_NAME] can only see guidance for this item. They will not be able to upl…" at bounding box center [1002, 300] width 585 height 242
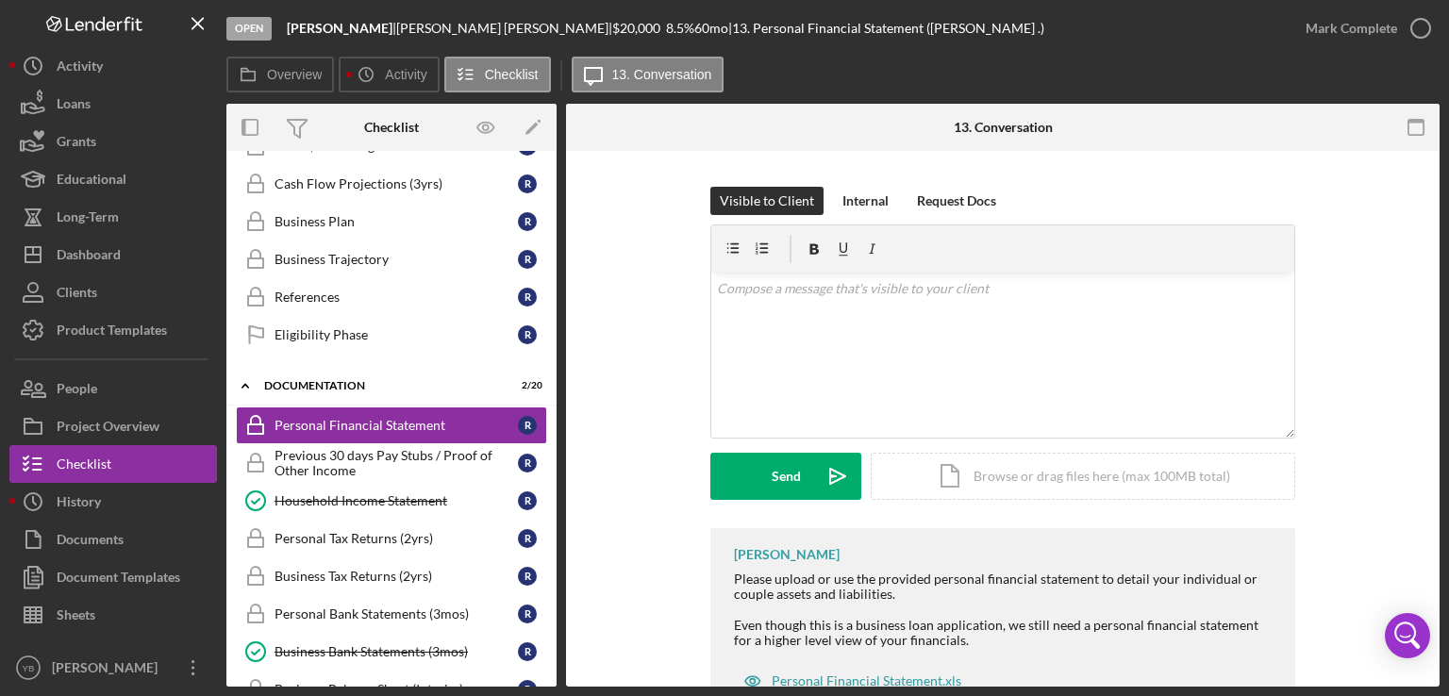
scroll to position [304, 0]
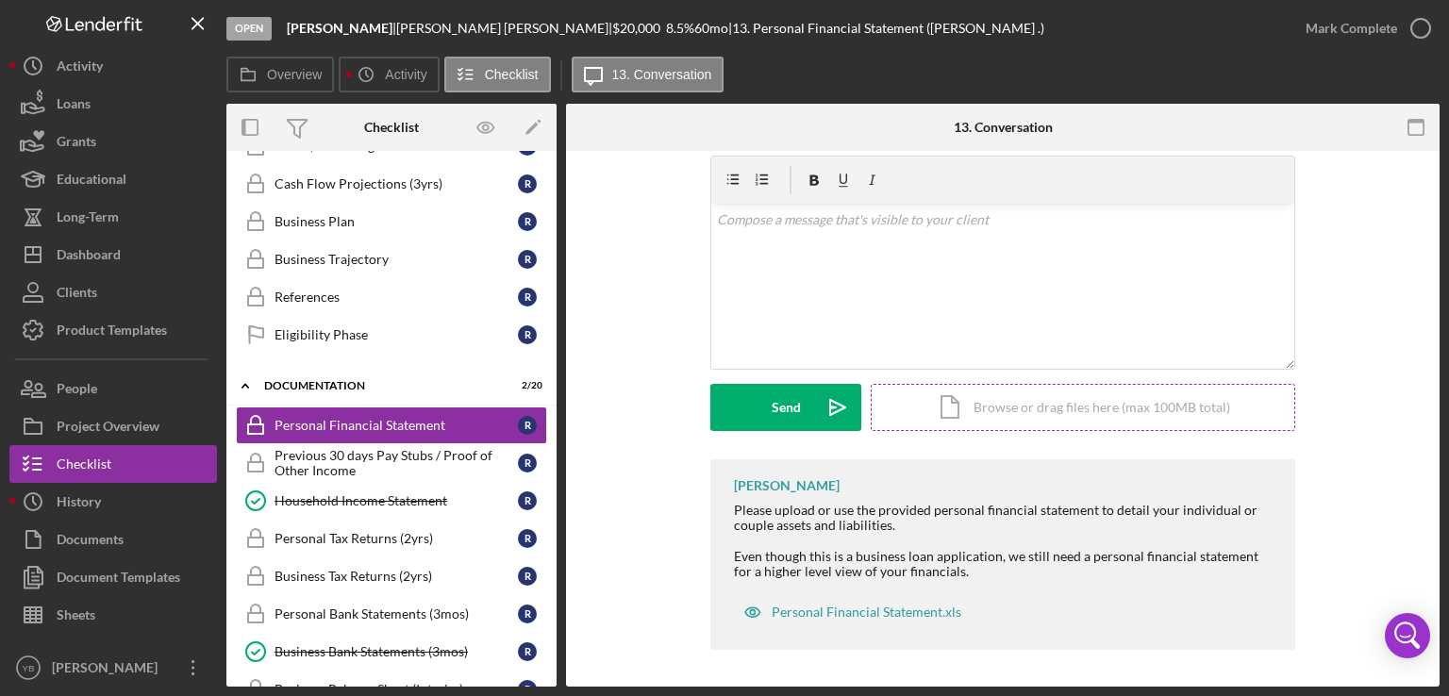
click at [1096, 412] on div "Icon/Document Browse or drag files here (max 100MB total) Tap to choose files o…" at bounding box center [1082, 407] width 424 height 47
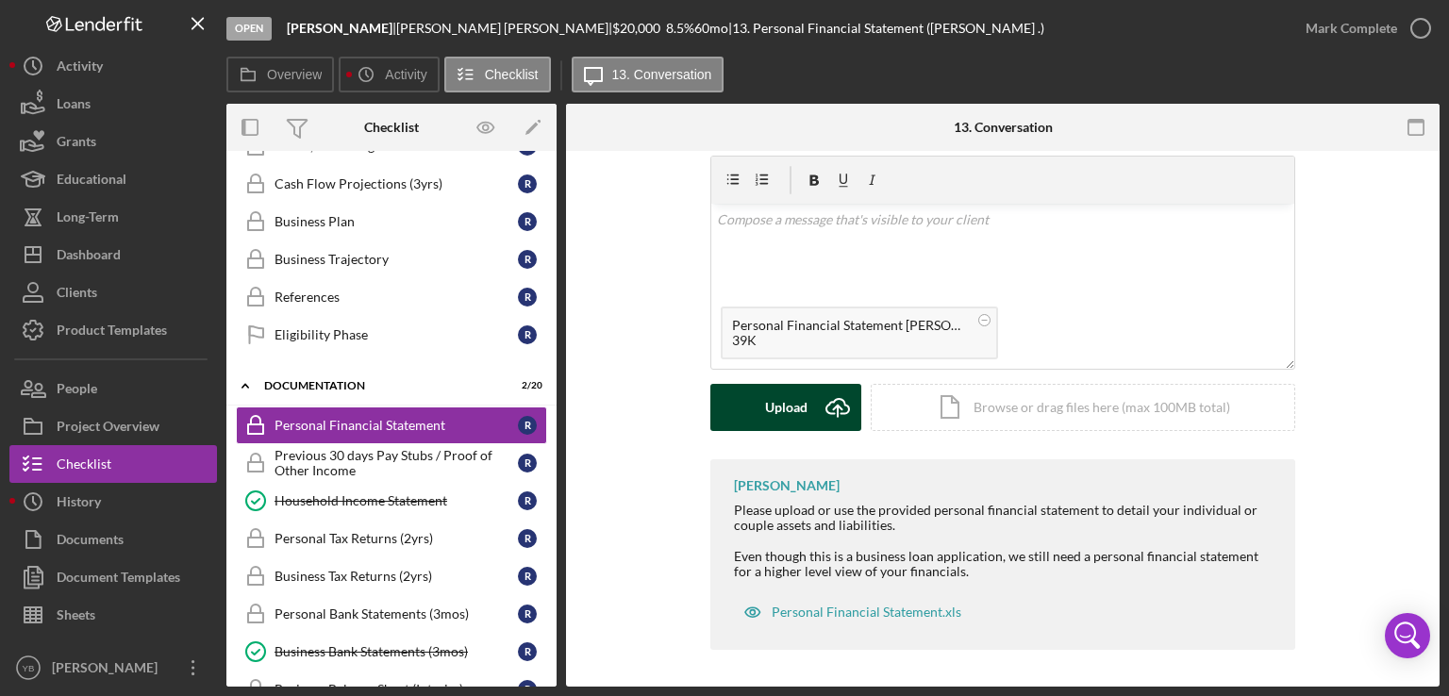
click at [791, 409] on div "Upload" at bounding box center [786, 407] width 42 height 47
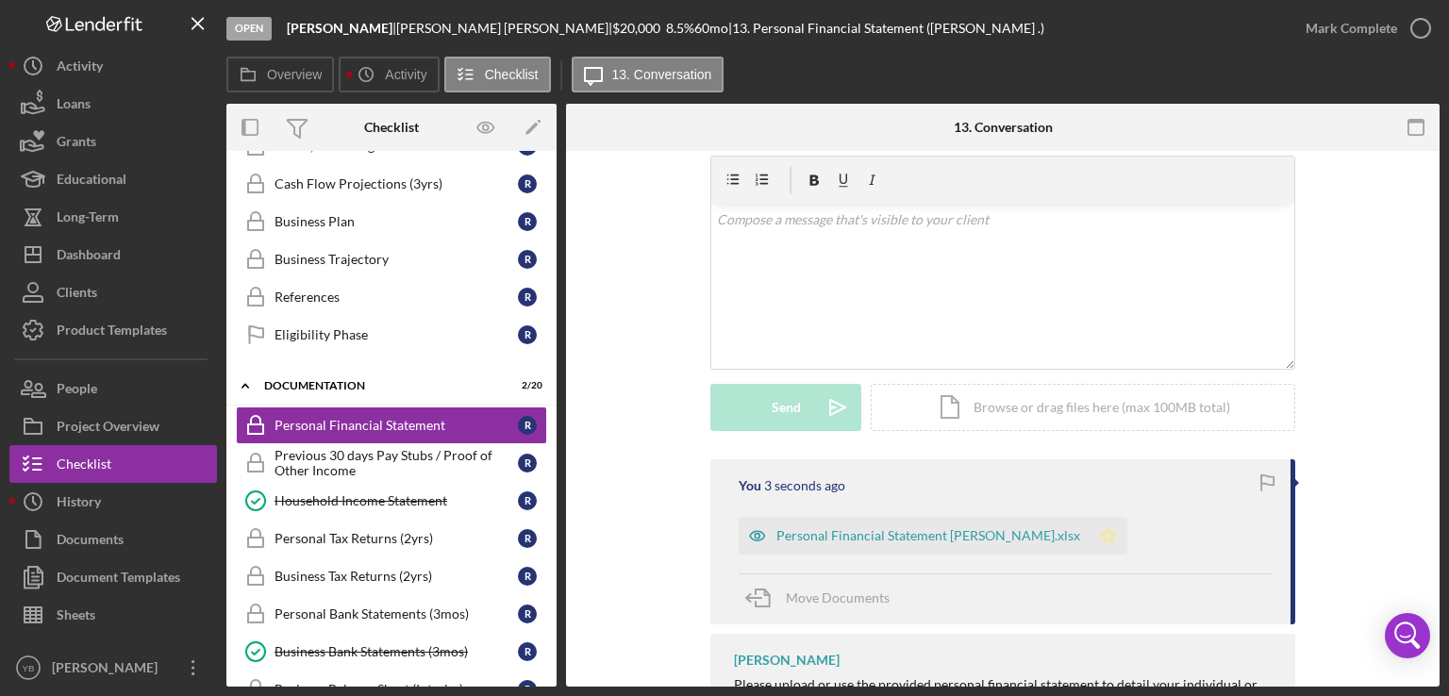
click at [1089, 537] on icon "Icon/Star" at bounding box center [1108, 536] width 38 height 38
click at [1303, 37] on button "Mark Complete" at bounding box center [1362, 28] width 153 height 38
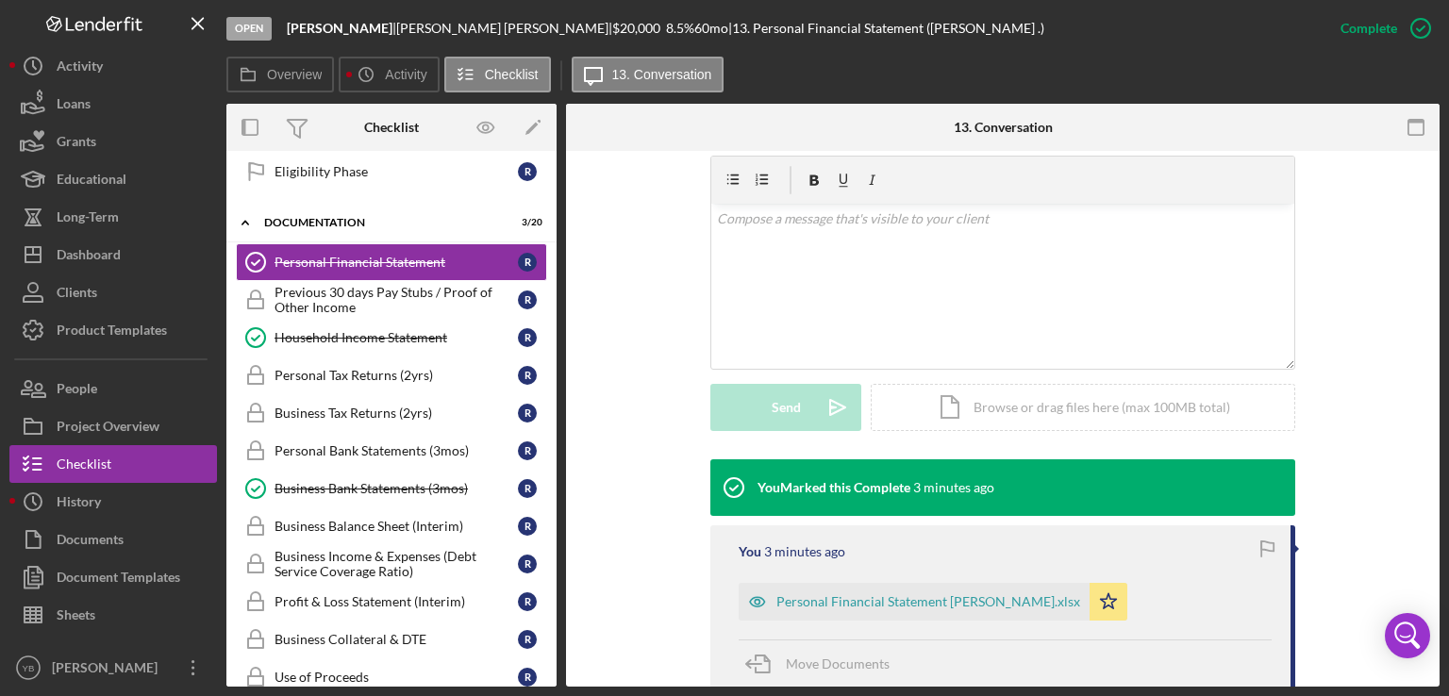
scroll to position [620, 0]
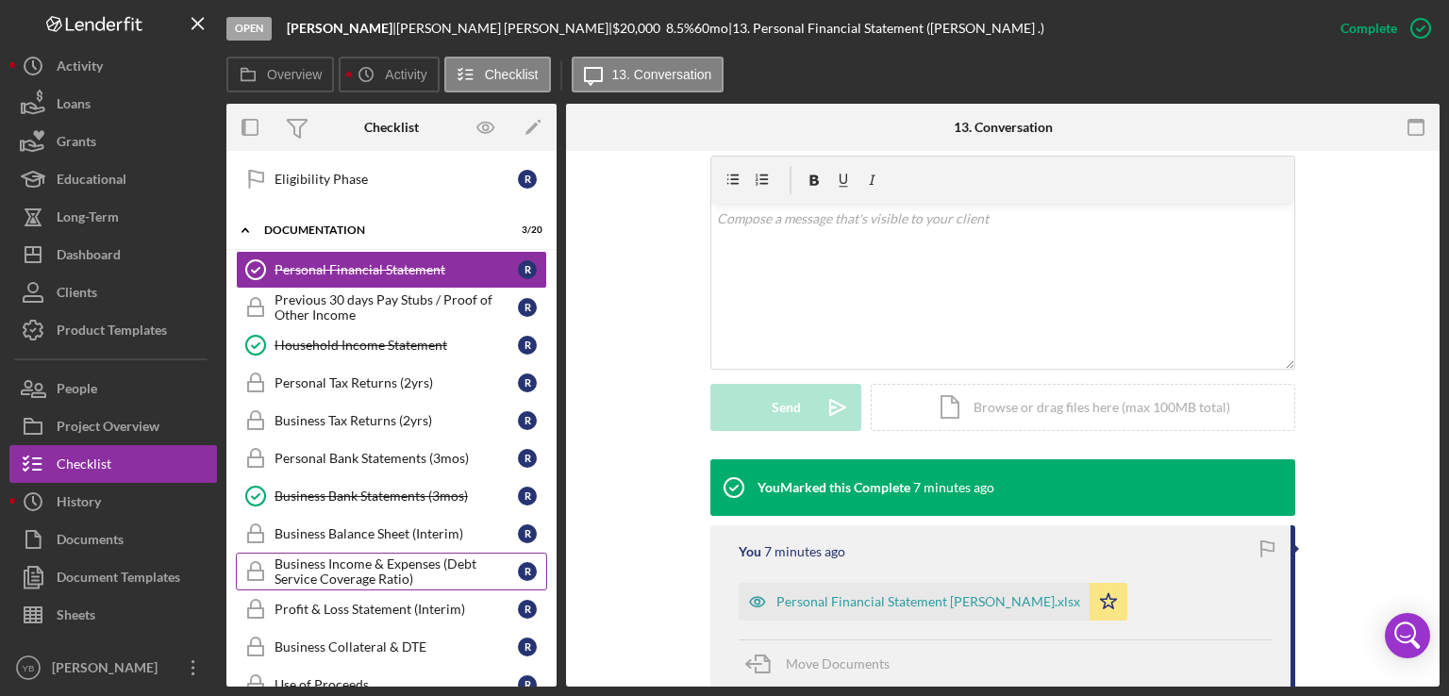
click at [395, 556] on div "Business Income & Expenses (Debt Service Coverage Ratio)" at bounding box center [395, 571] width 243 height 30
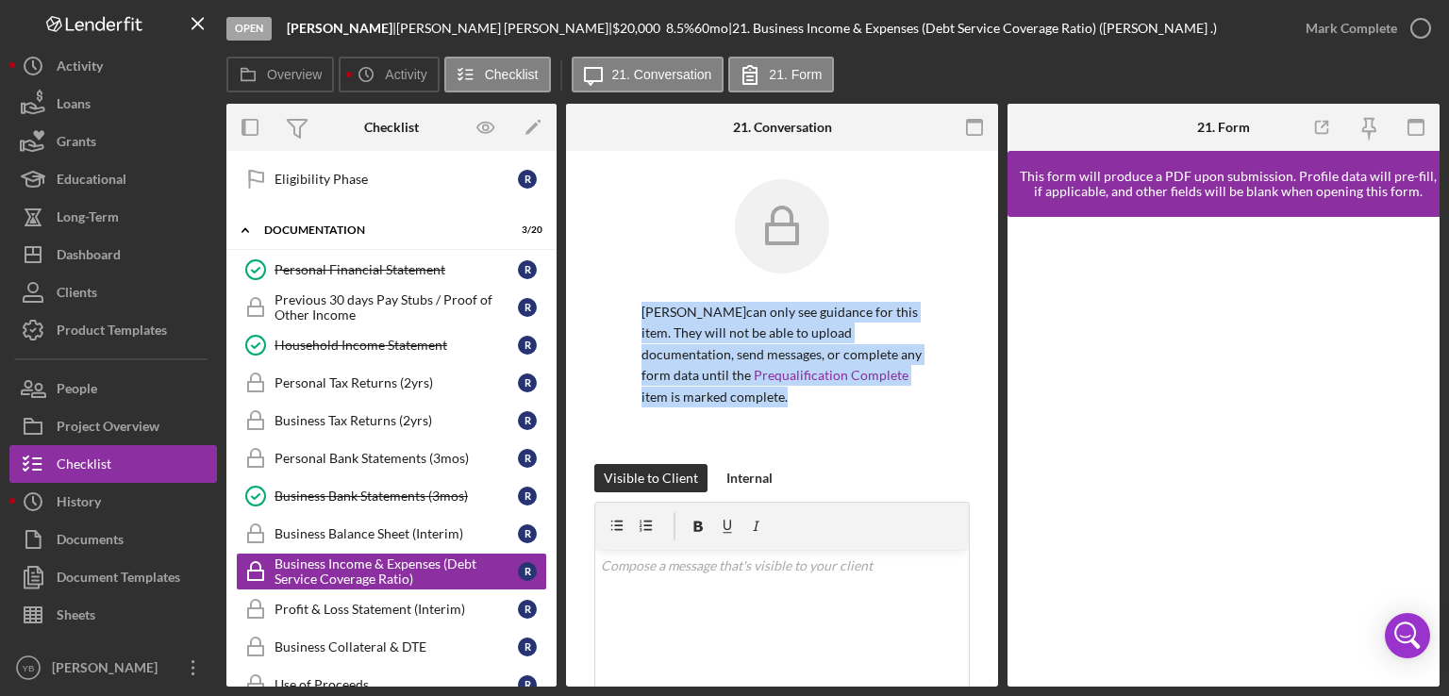
drag, startPoint x: 999, startPoint y: 271, endPoint x: 998, endPoint y: 422, distance: 150.9
click at [998, 422] on div "Overview Internal Workflow Stage Open Icon/Dropdown Arrow Archive (can unarchiv…" at bounding box center [832, 395] width 1213 height 583
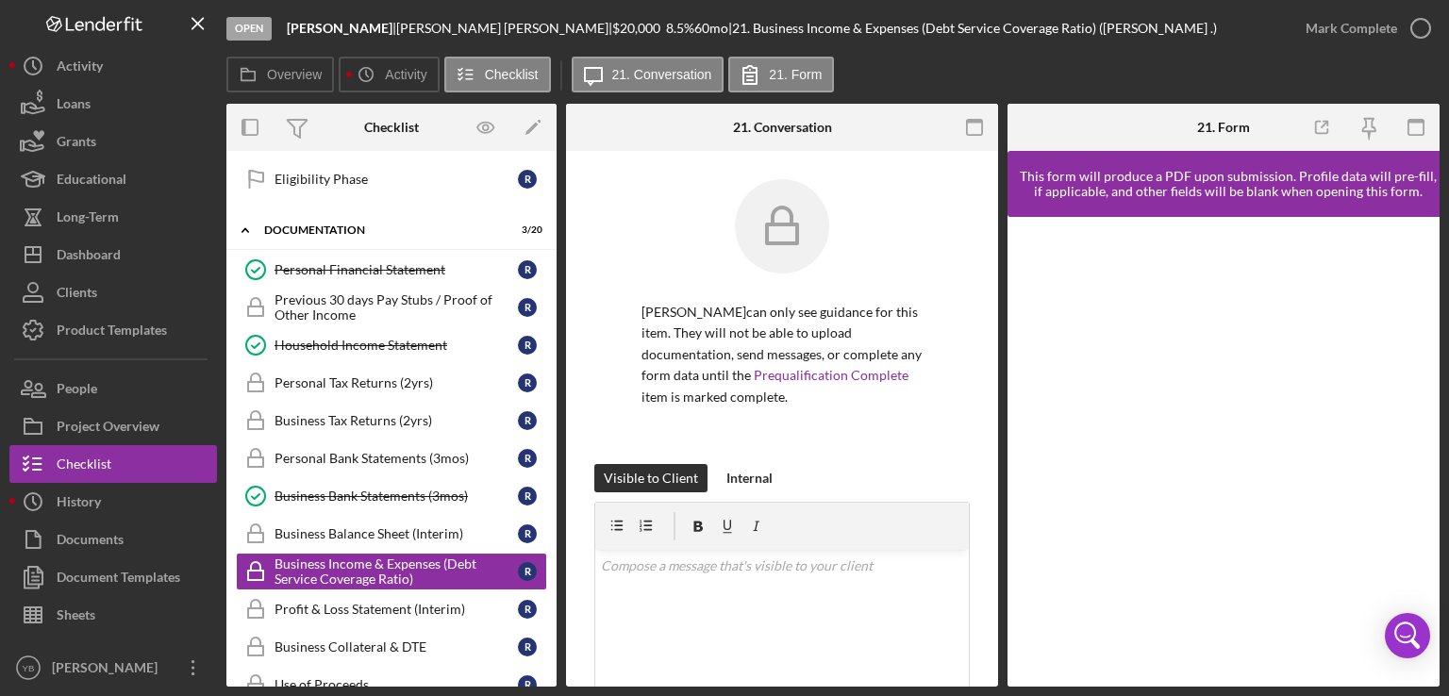
click at [1000, 556] on div "Overview Internal Workflow Stage Open Icon/Dropdown Arrow Archive (can unarchiv…" at bounding box center [832, 395] width 1213 height 583
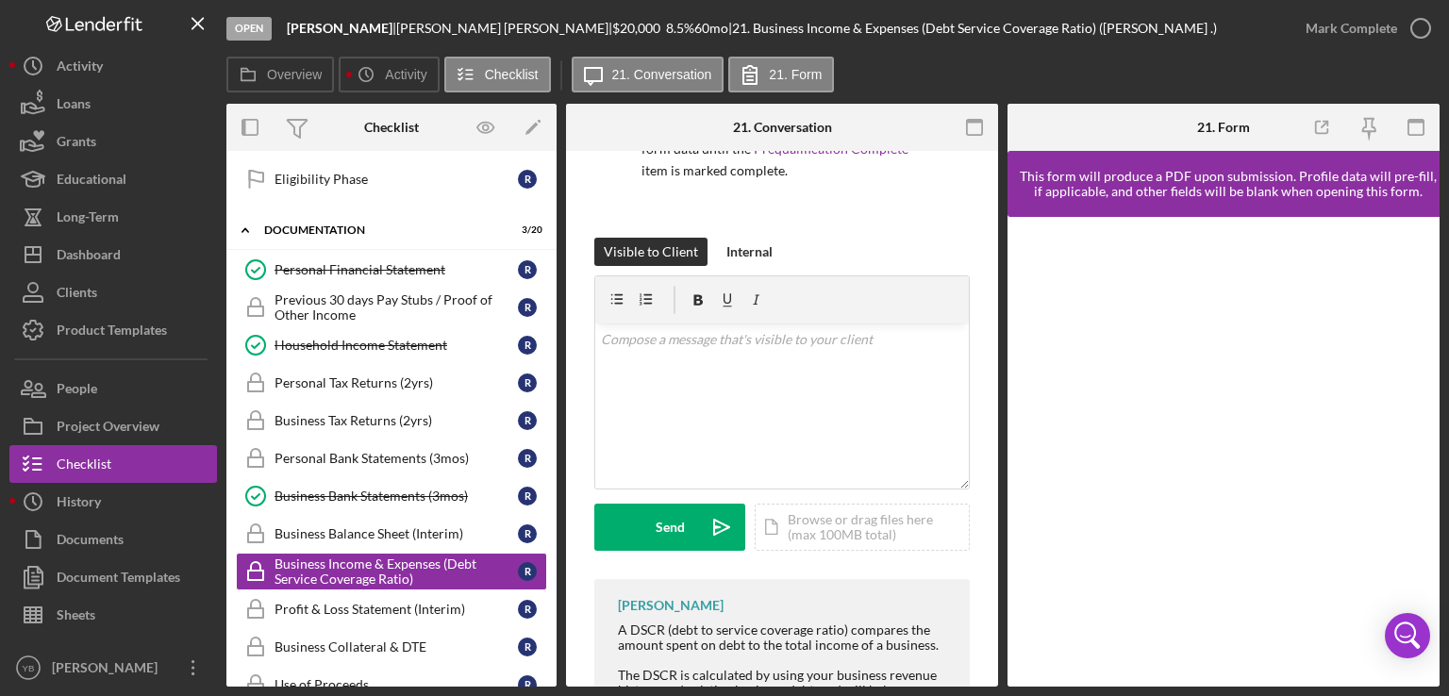
scroll to position [227, 0]
click at [847, 528] on div "Icon/Document Browse or drag files here (max 100MB total) Tap to choose files o…" at bounding box center [861, 526] width 215 height 47
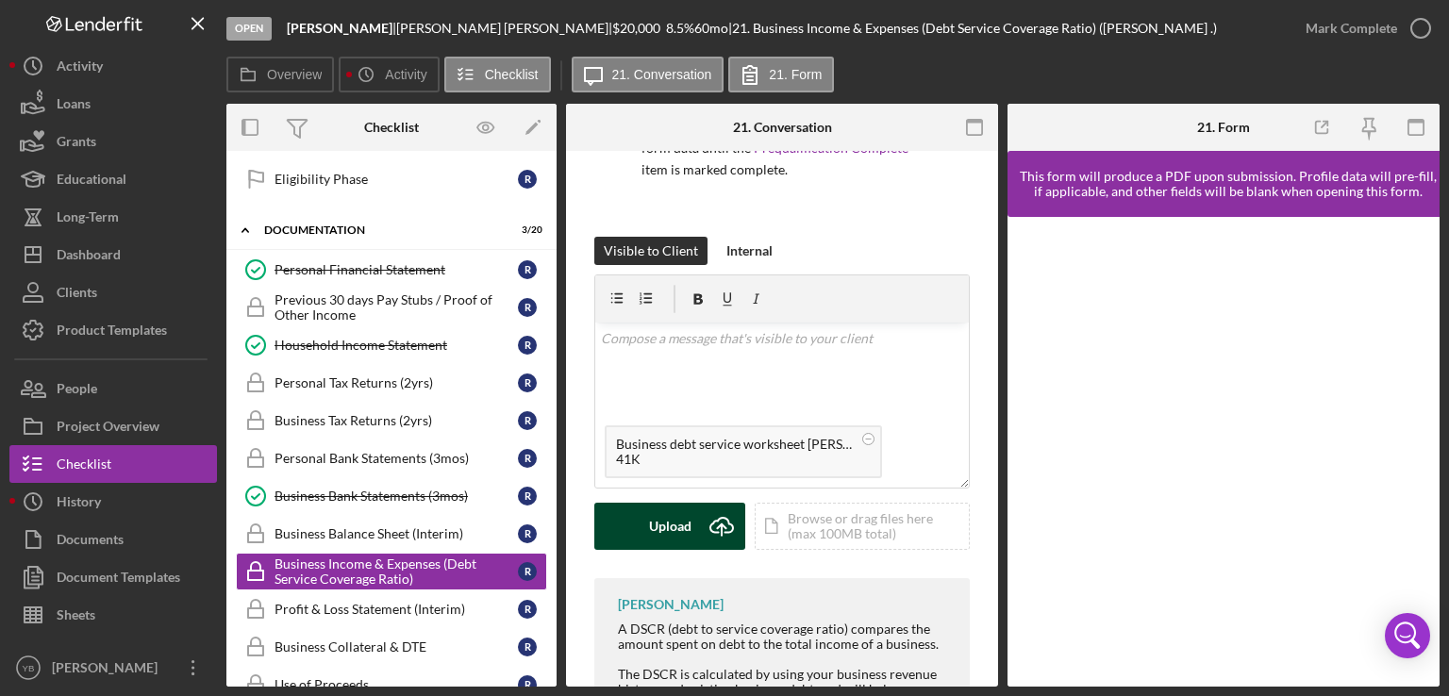
click at [669, 532] on div "Upload" at bounding box center [670, 526] width 42 height 47
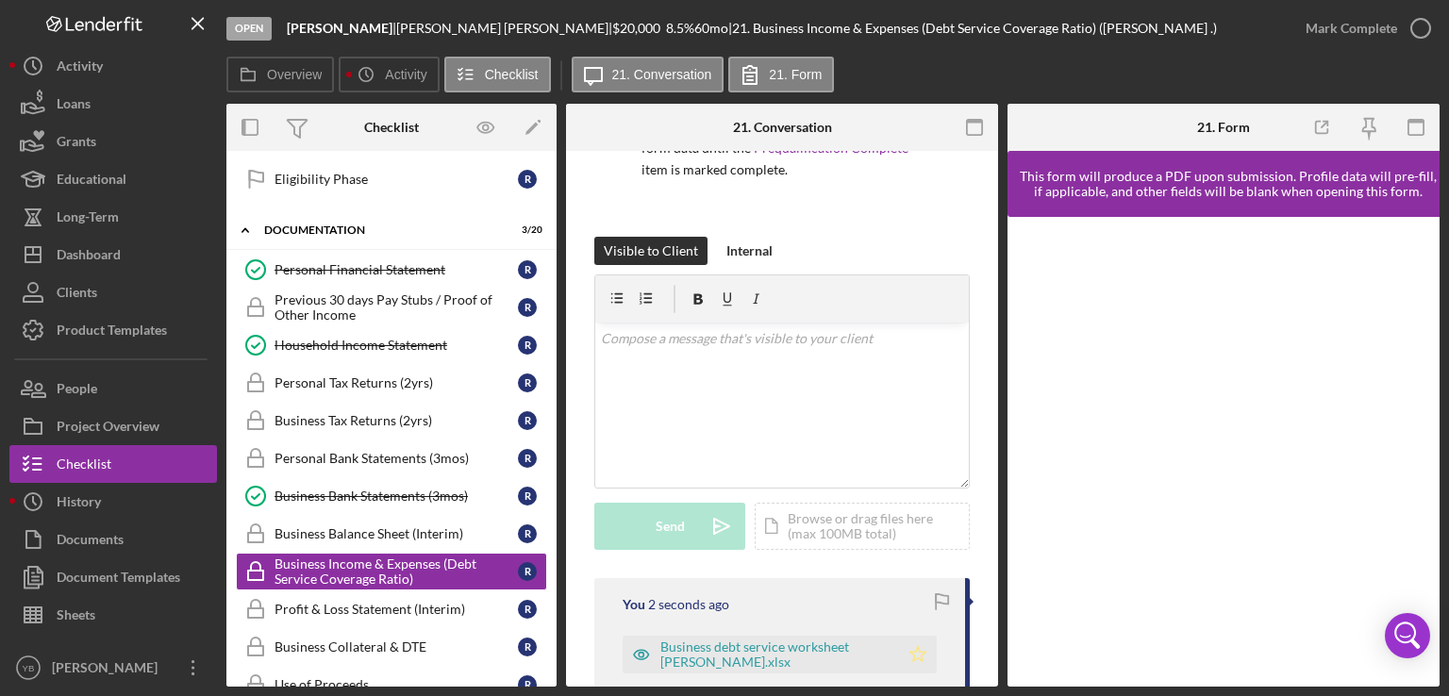
click at [920, 657] on icon "Icon/Star" at bounding box center [918, 655] width 38 height 38
click at [1362, 30] on div "Mark Complete" at bounding box center [1350, 28] width 91 height 38
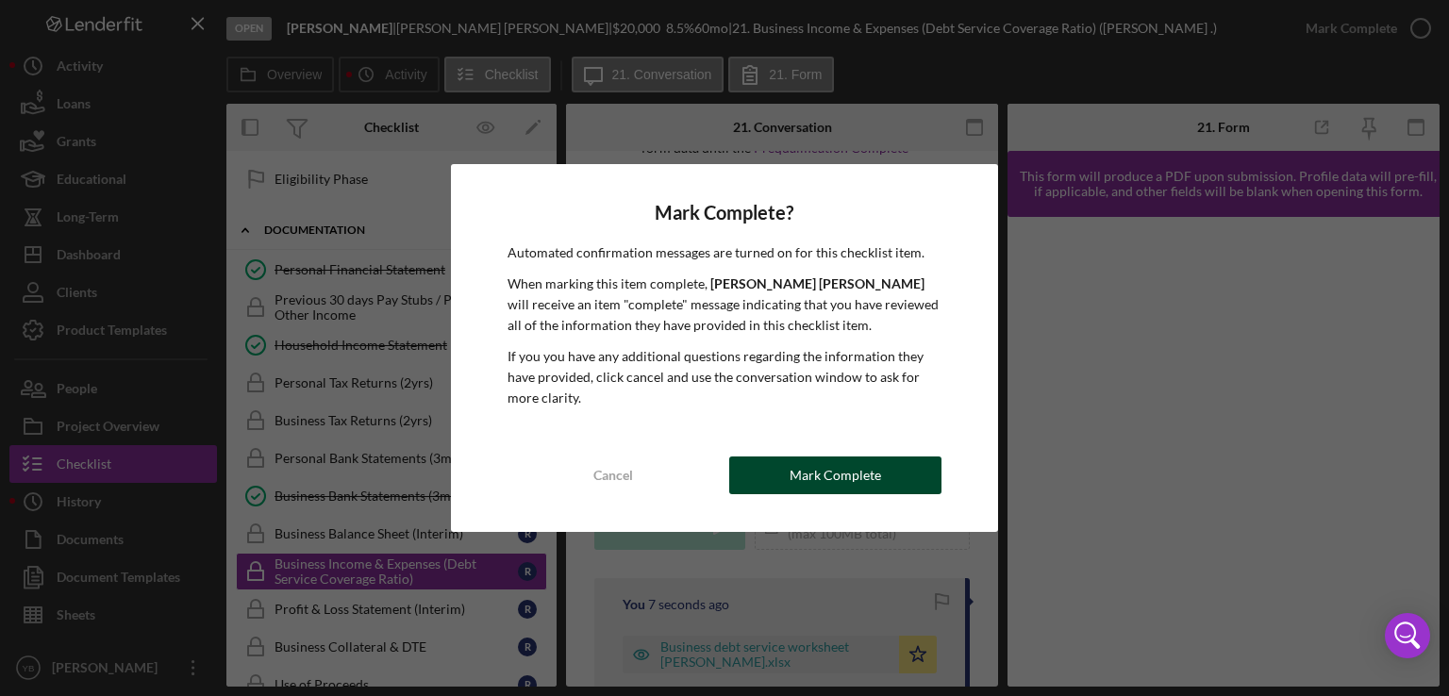
click at [832, 477] on div "Mark Complete" at bounding box center [834, 475] width 91 height 38
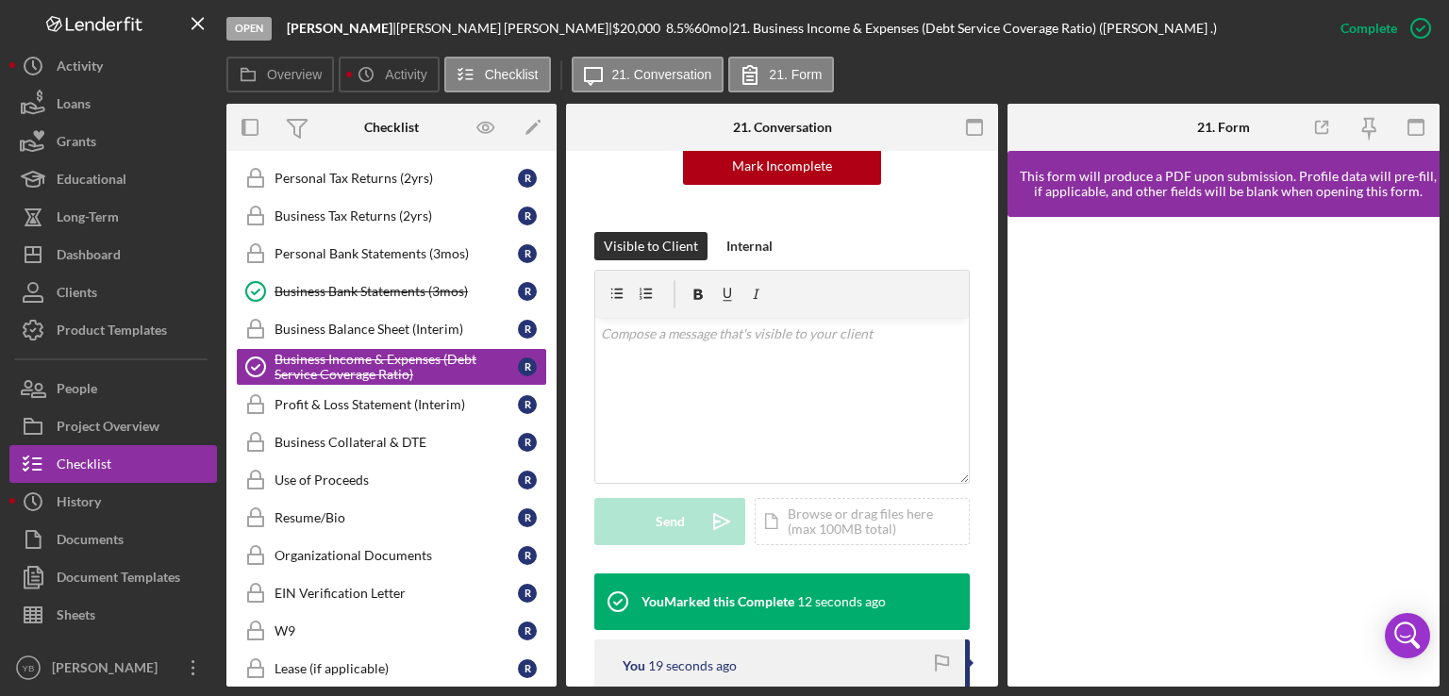
scroll to position [830, 0]
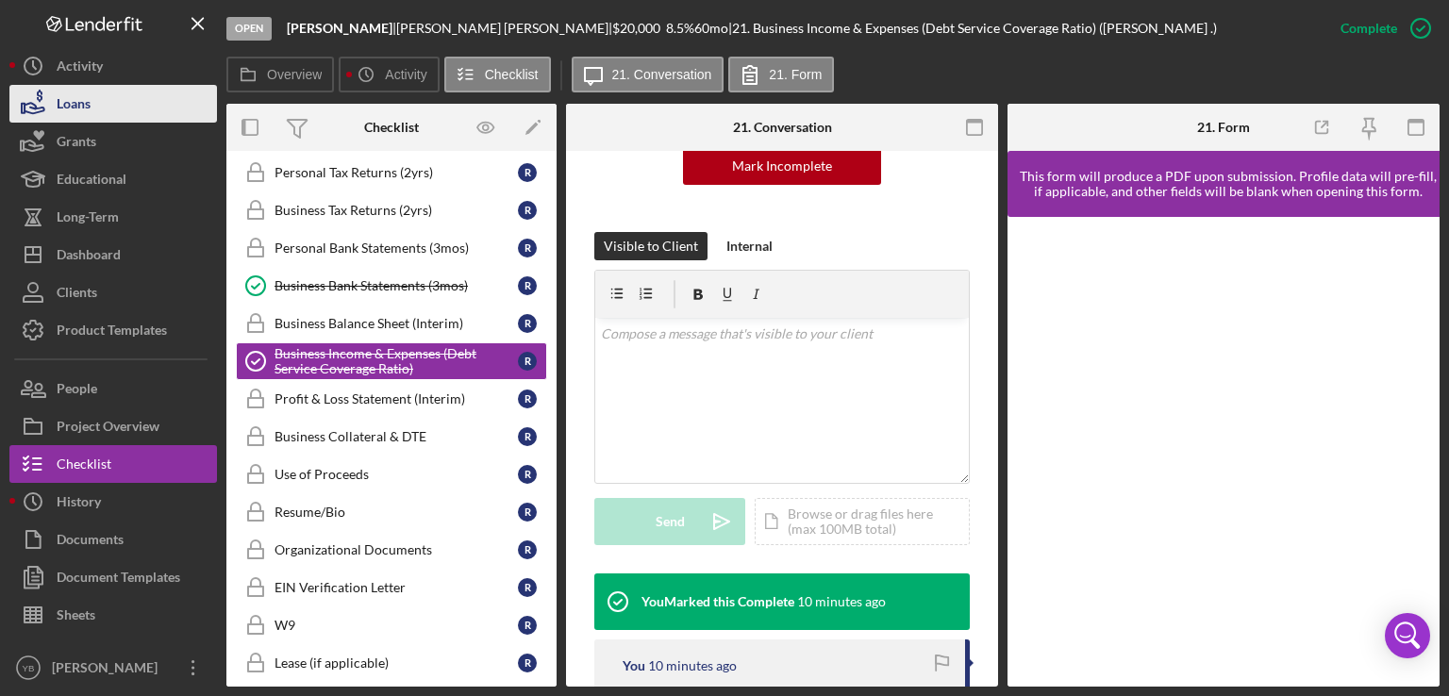
click at [91, 103] on div "Loans" at bounding box center [74, 106] width 34 height 42
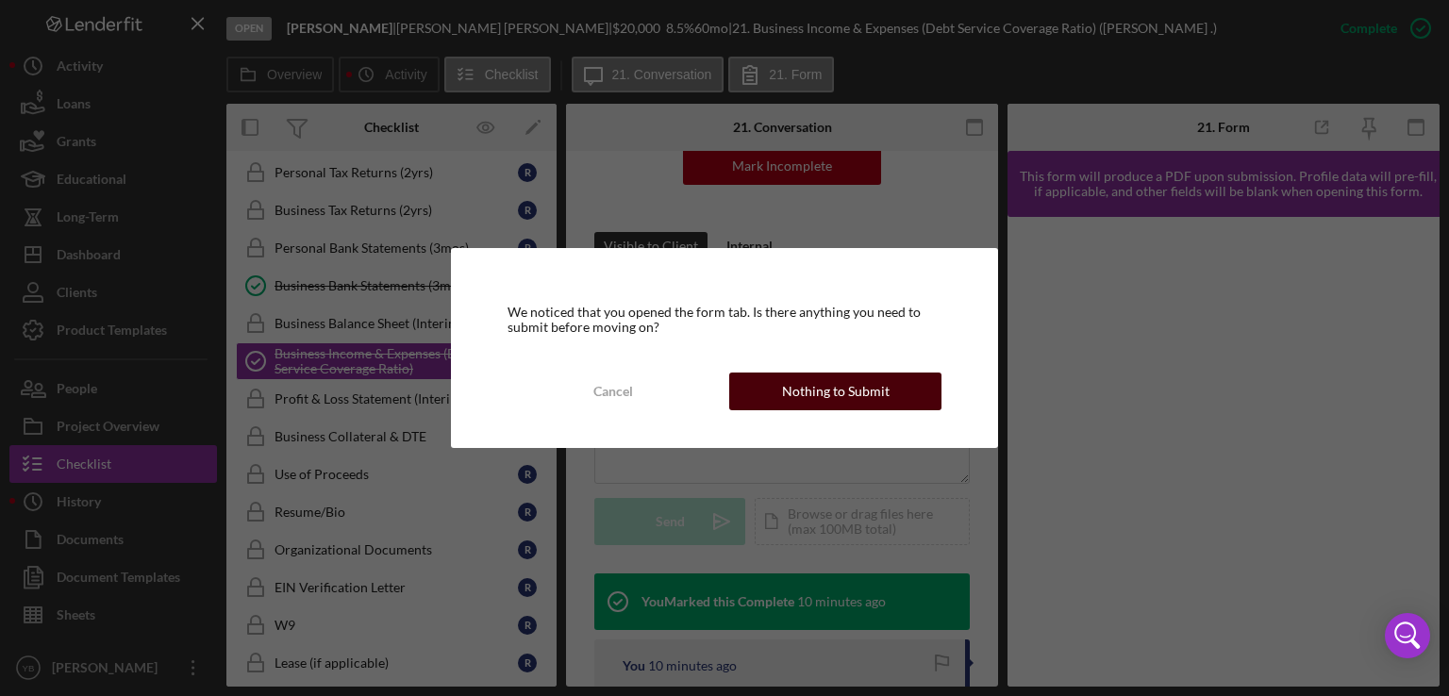
click at [879, 394] on div "Nothing to Submit" at bounding box center [836, 392] width 108 height 38
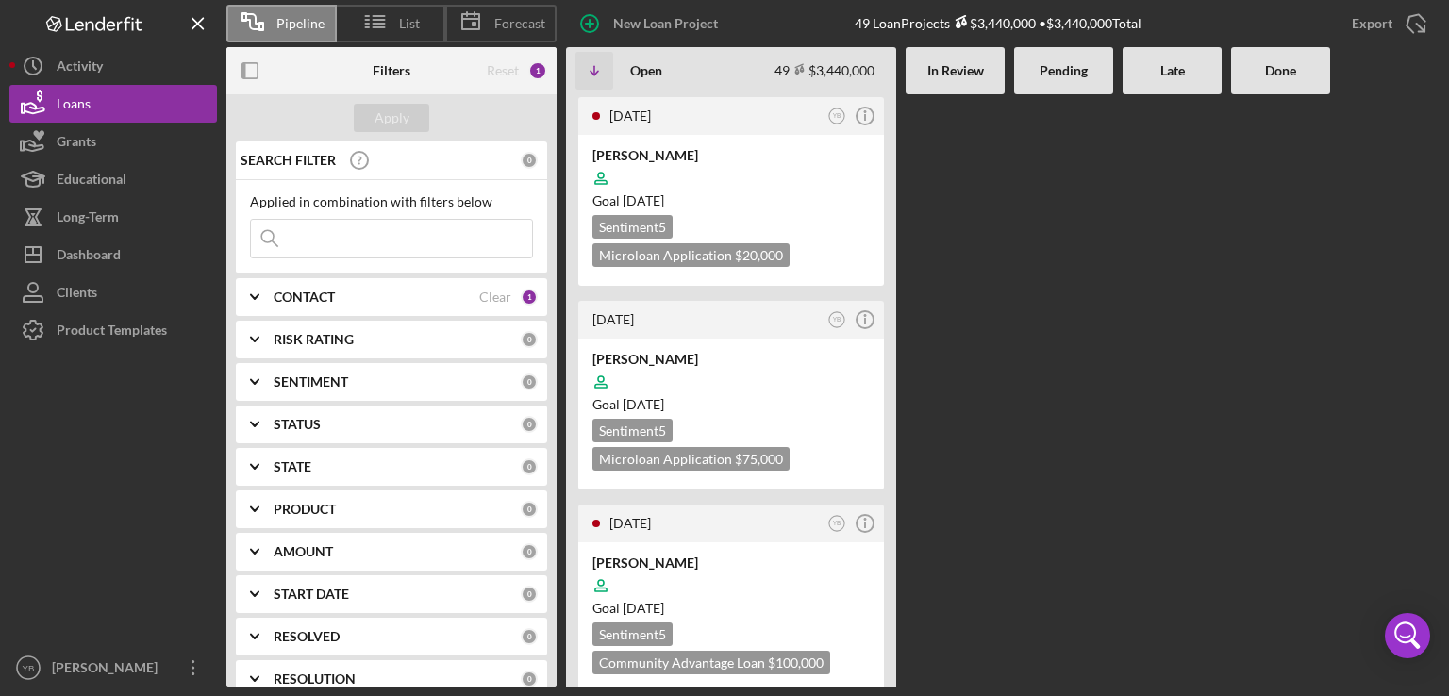
click at [315, 290] on b "CONTACT" at bounding box center [303, 297] width 61 height 15
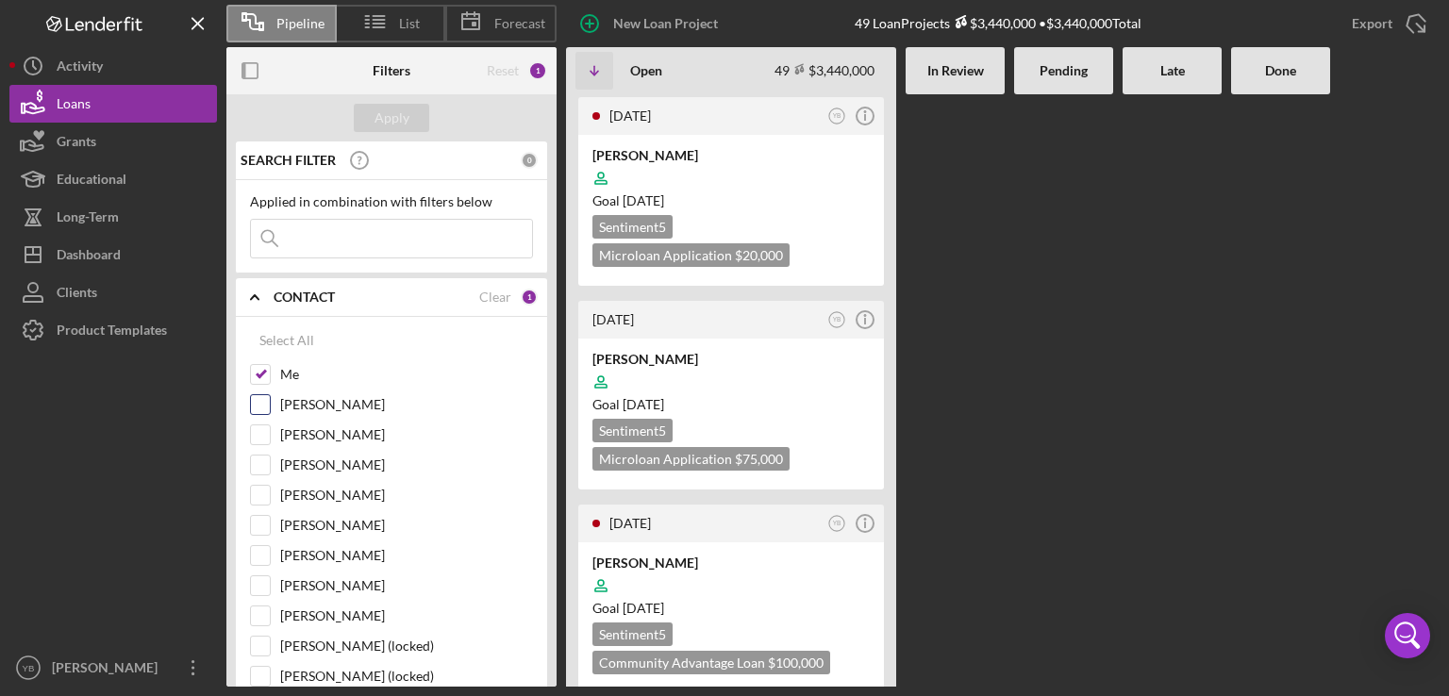
click at [260, 405] on input "[PERSON_NAME]" at bounding box center [260, 404] width 19 height 19
checkbox input "true"
click at [382, 127] on div "Apply" at bounding box center [391, 118] width 35 height 28
click at [1079, 291] on div at bounding box center [1063, 390] width 99 height 592
click at [1014, 354] on div at bounding box center [1063, 390] width 99 height 592
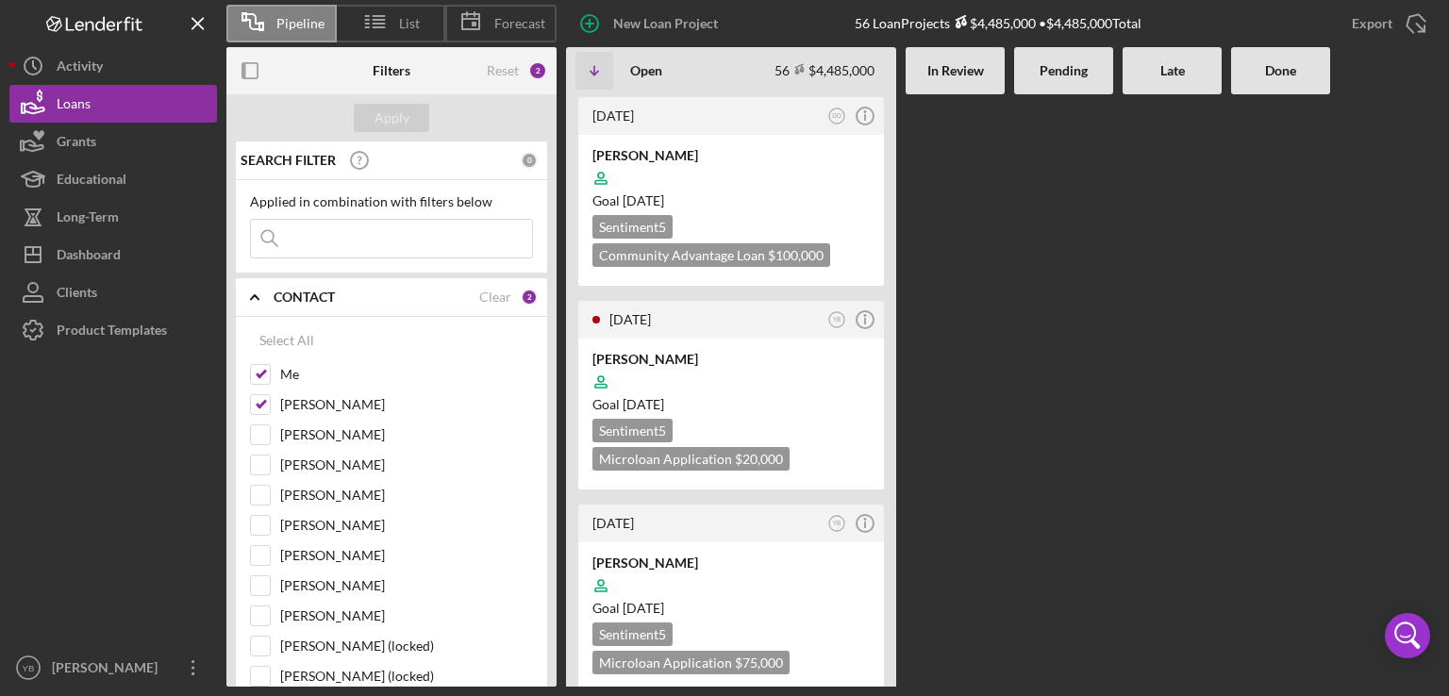
click at [1048, 289] on div at bounding box center [1063, 390] width 99 height 592
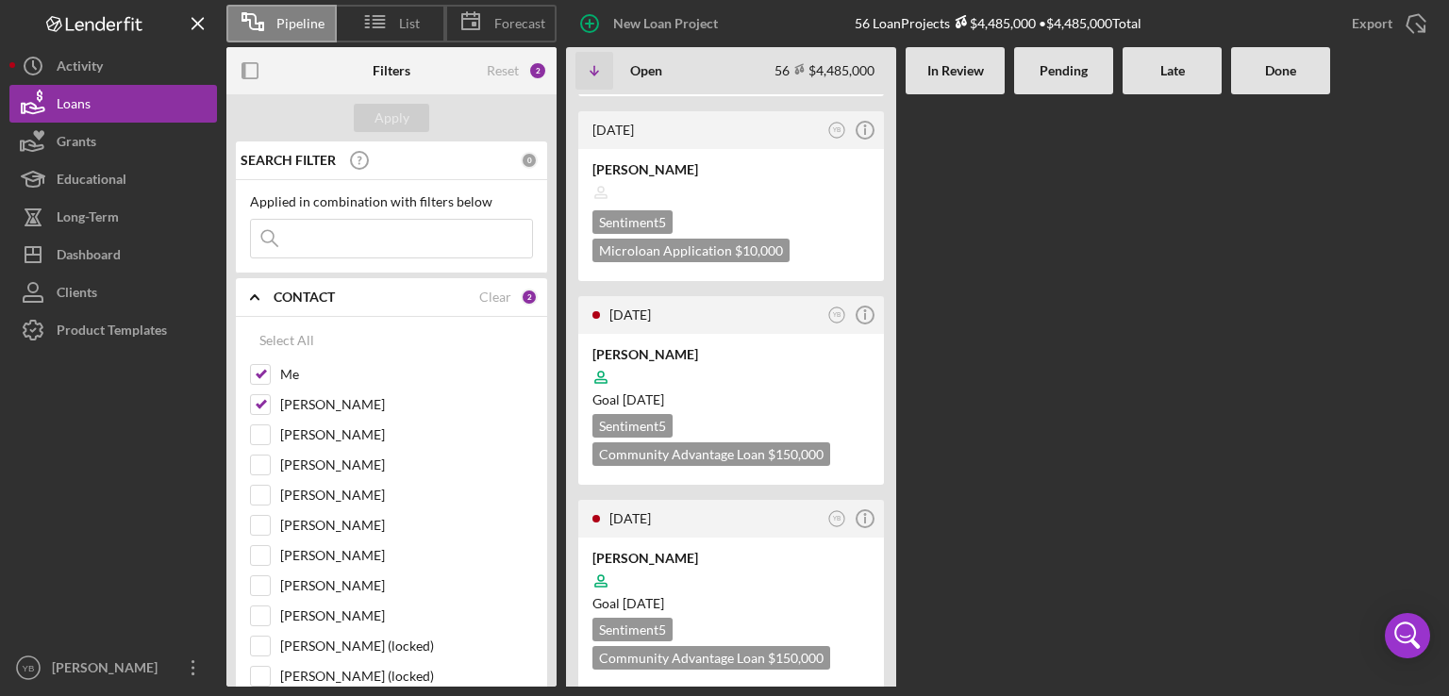
scroll to position [967, 0]
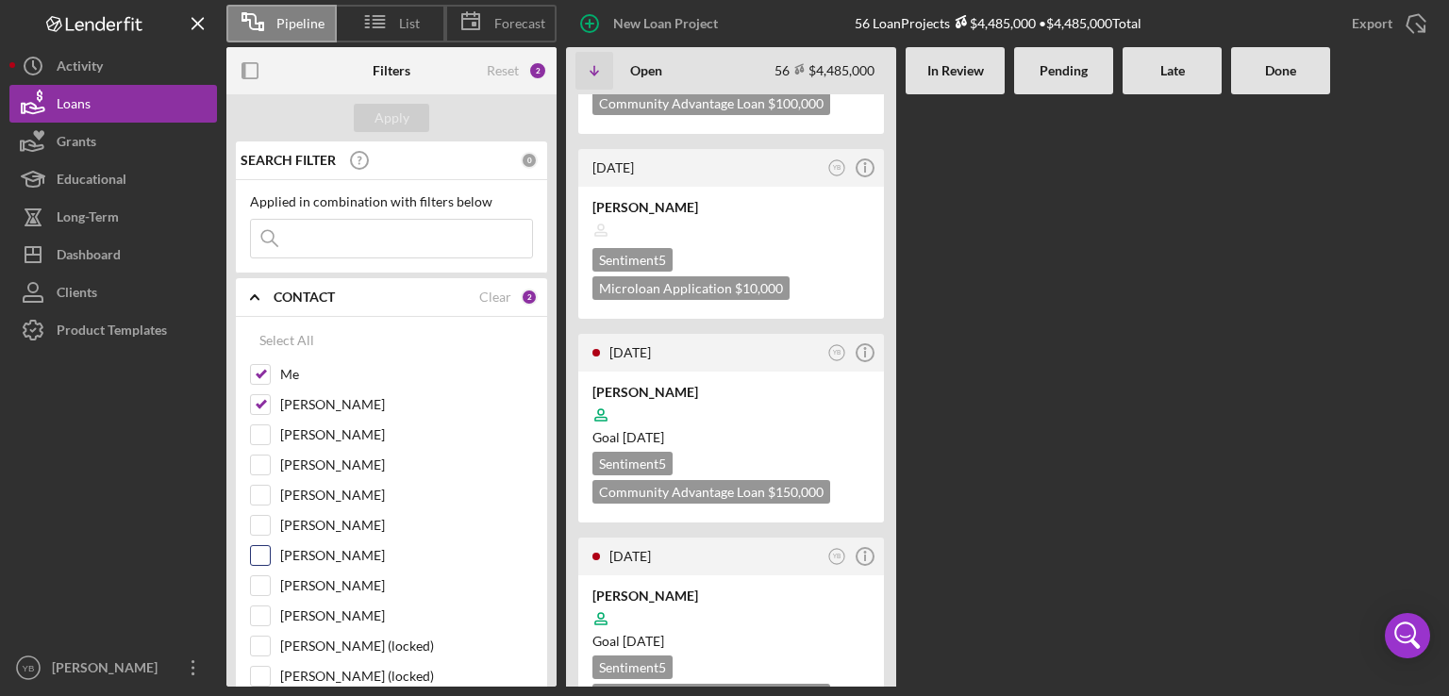
click at [257, 557] on input "[PERSON_NAME]" at bounding box center [260, 555] width 19 height 19
checkbox input "true"
click at [397, 115] on div "Apply" at bounding box center [391, 118] width 35 height 28
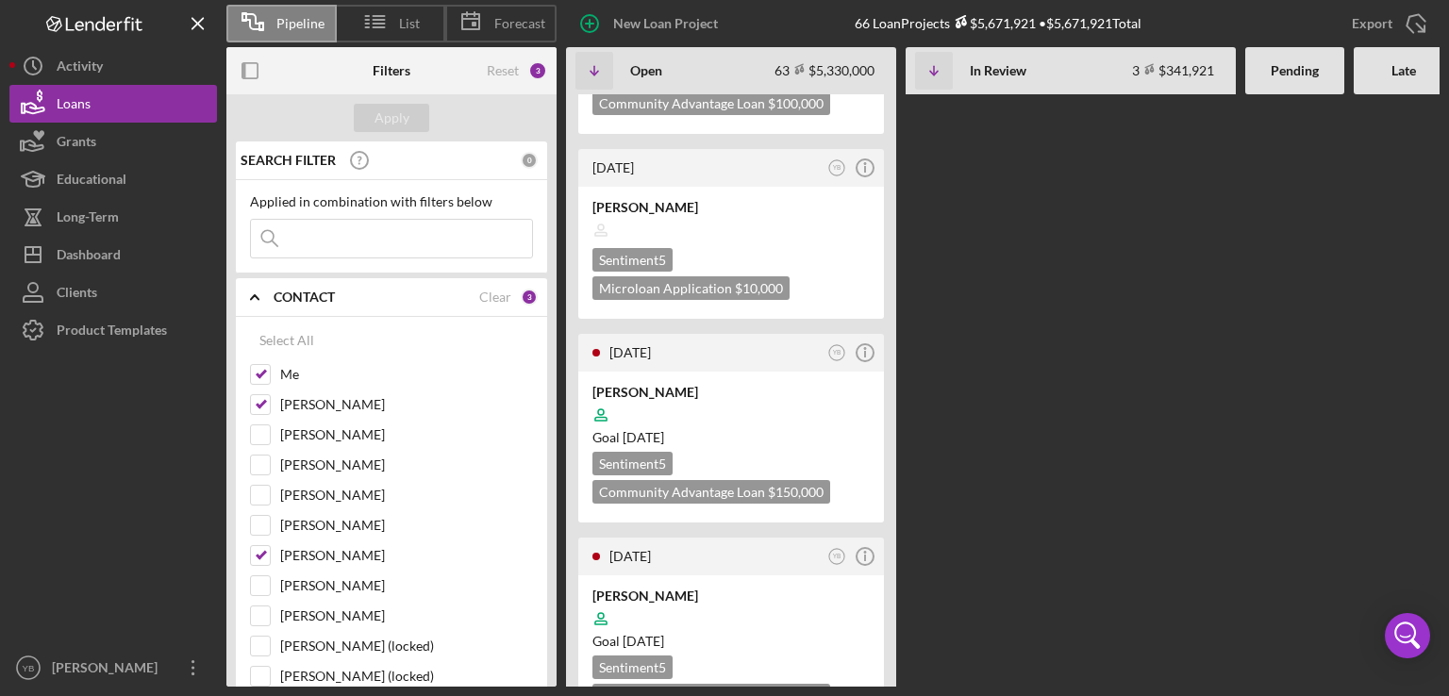
click at [1107, 295] on div "[DATE] DO Icon/Info [PERSON_NAME] Goal [DATE] Sentiment 5 Community Advantage L…" at bounding box center [1068, 390] width 1004 height 592
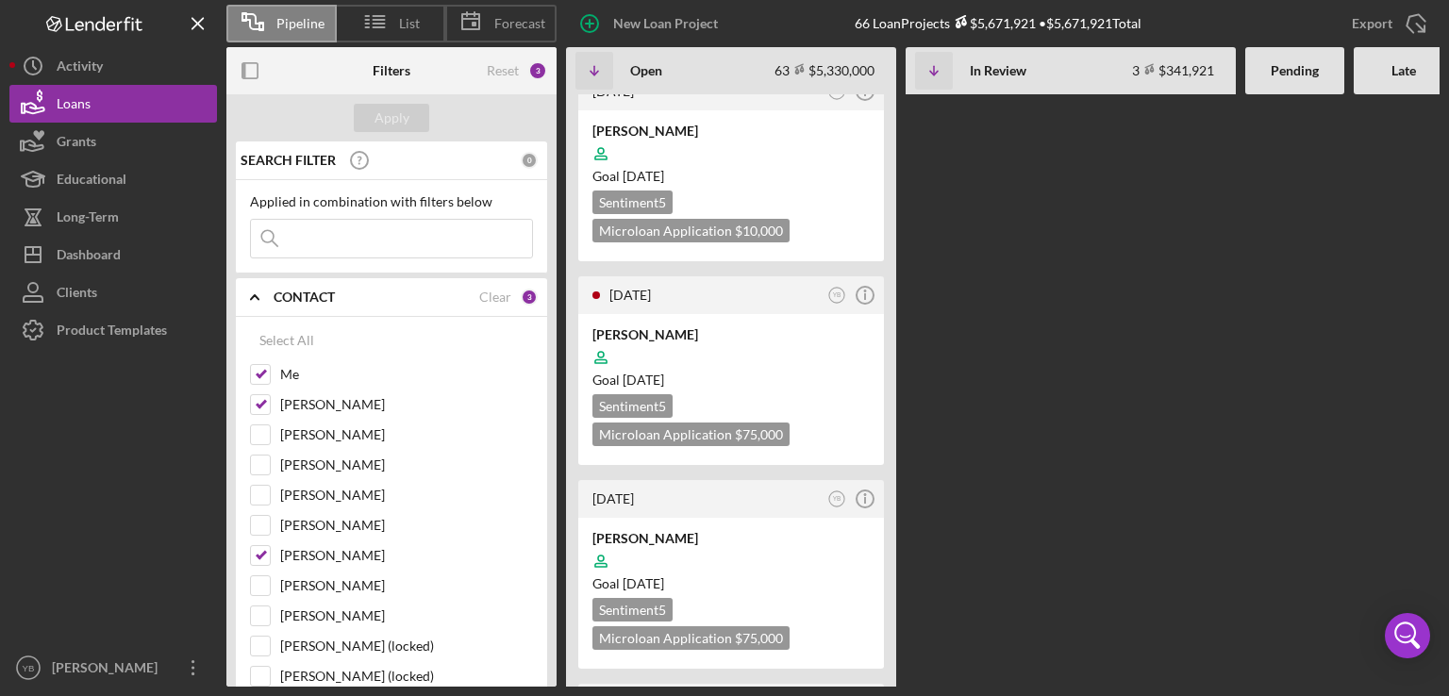
scroll to position [8790, 0]
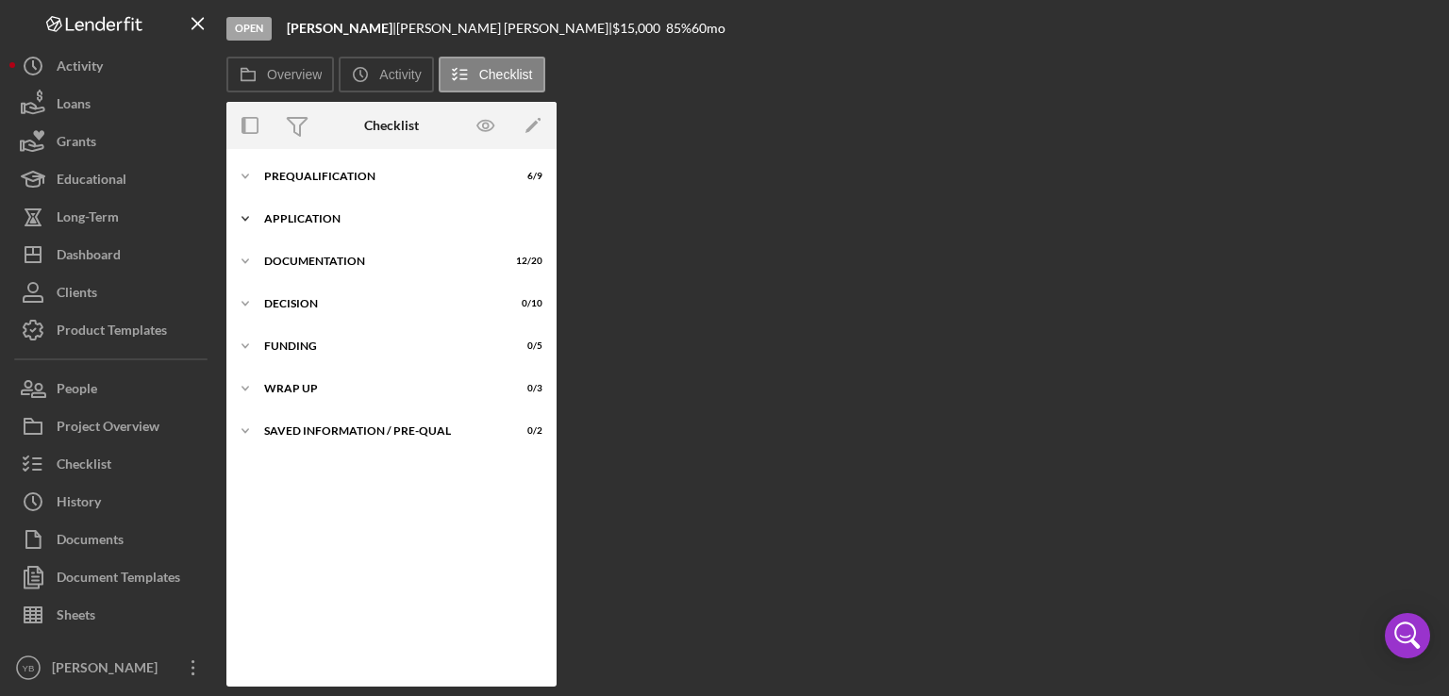
click at [327, 224] on div "Icon/Expander Application 5 / 6" at bounding box center [391, 219] width 330 height 38
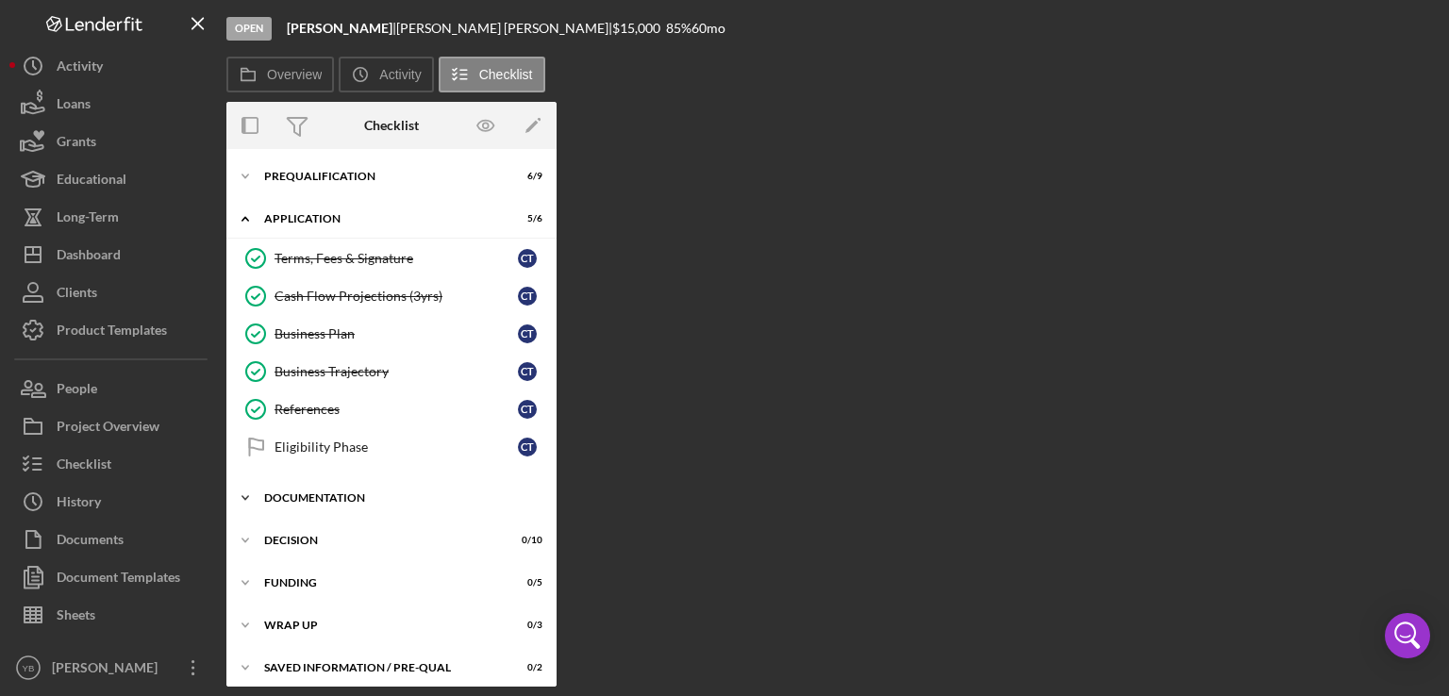
click at [298, 493] on div "Documentation" at bounding box center [398, 497] width 269 height 11
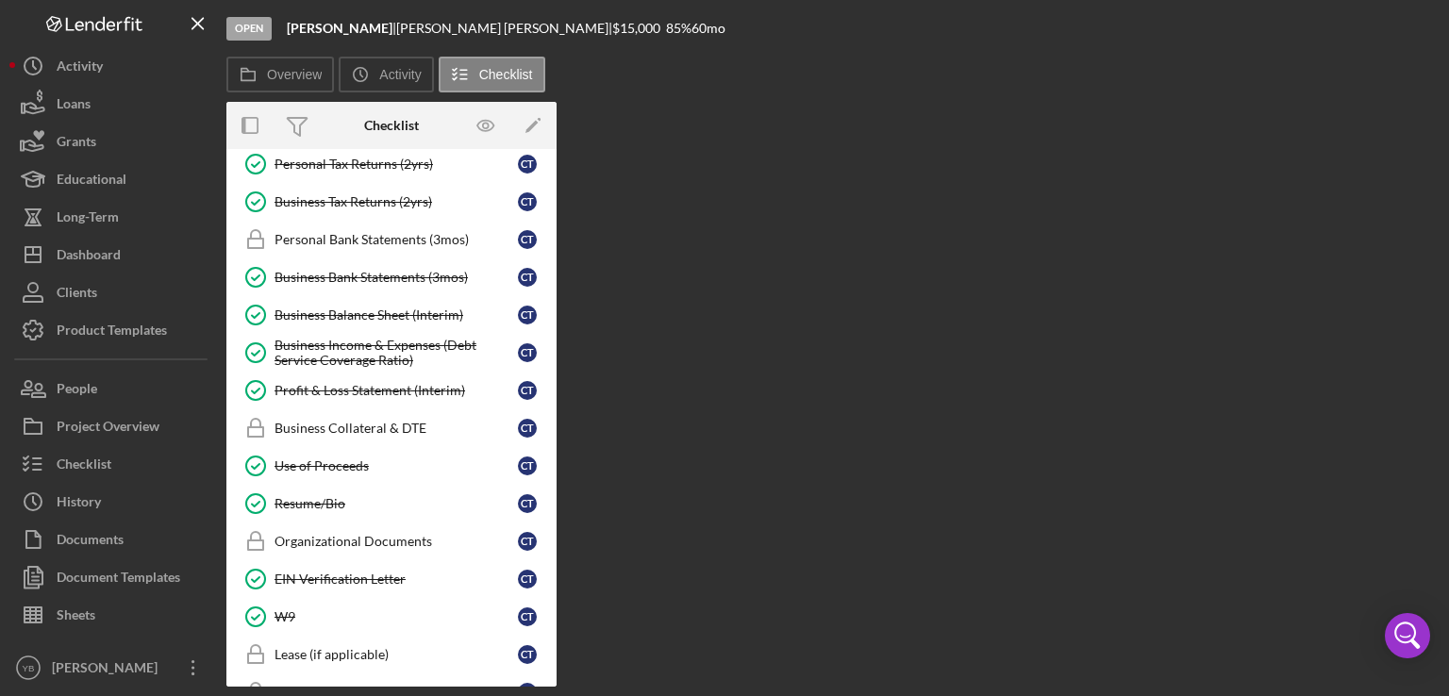
scroll to position [475, 0]
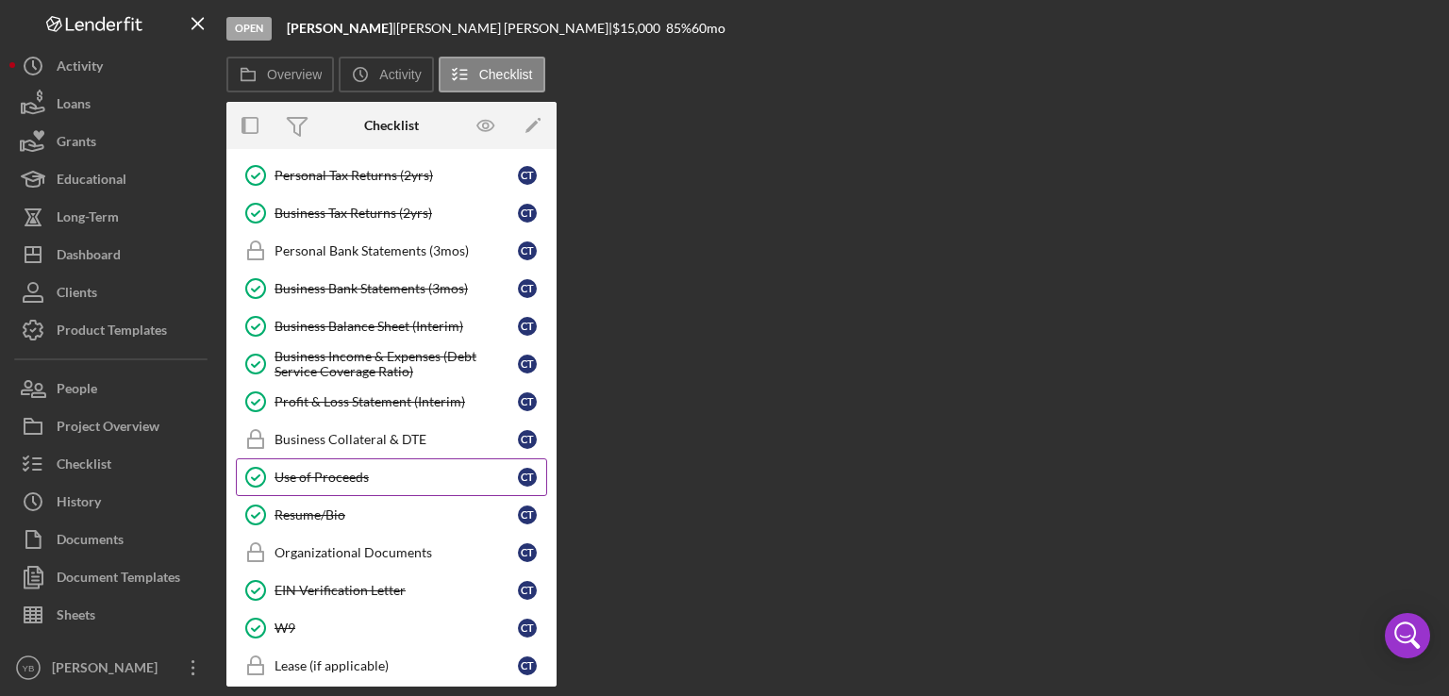
click at [348, 471] on div "Use of Proceeds" at bounding box center [395, 477] width 243 height 15
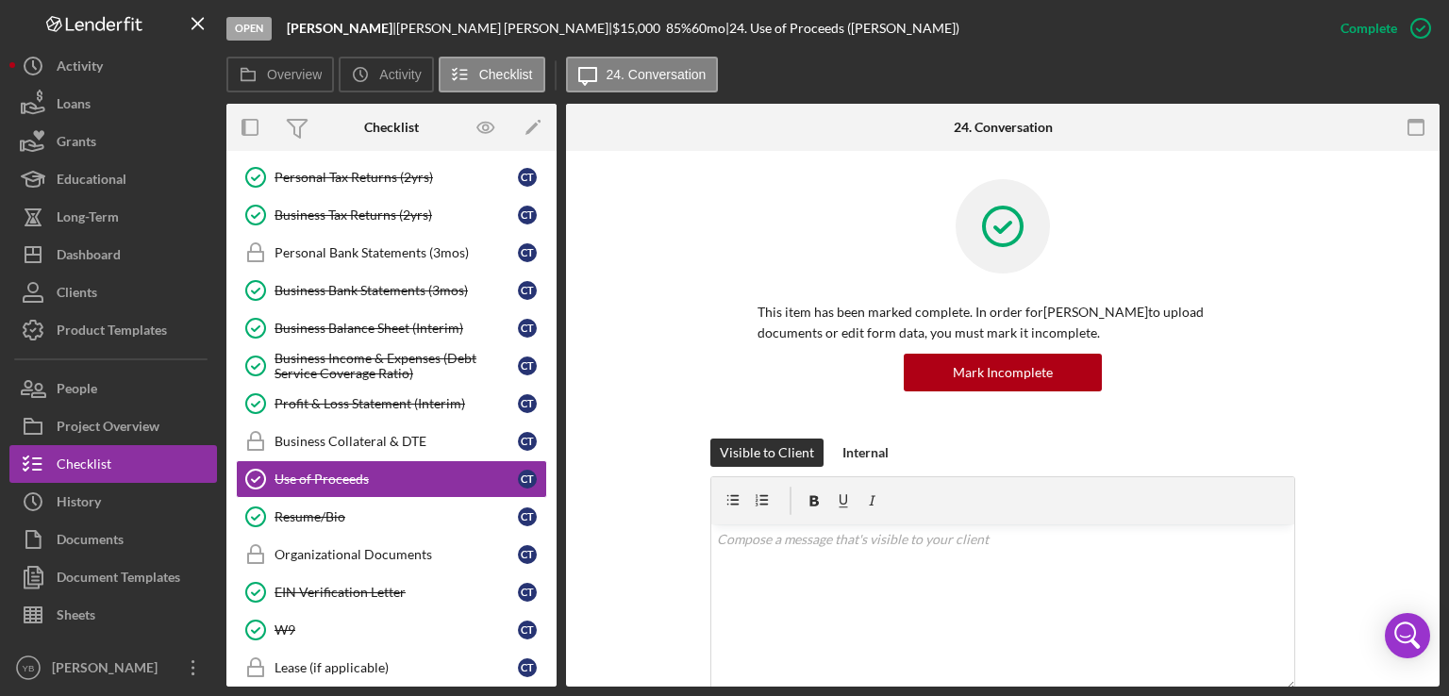
click at [1278, 407] on div "This item has been marked complete. In order for [PERSON_NAME] to upload docume…" at bounding box center [1002, 308] width 585 height 259
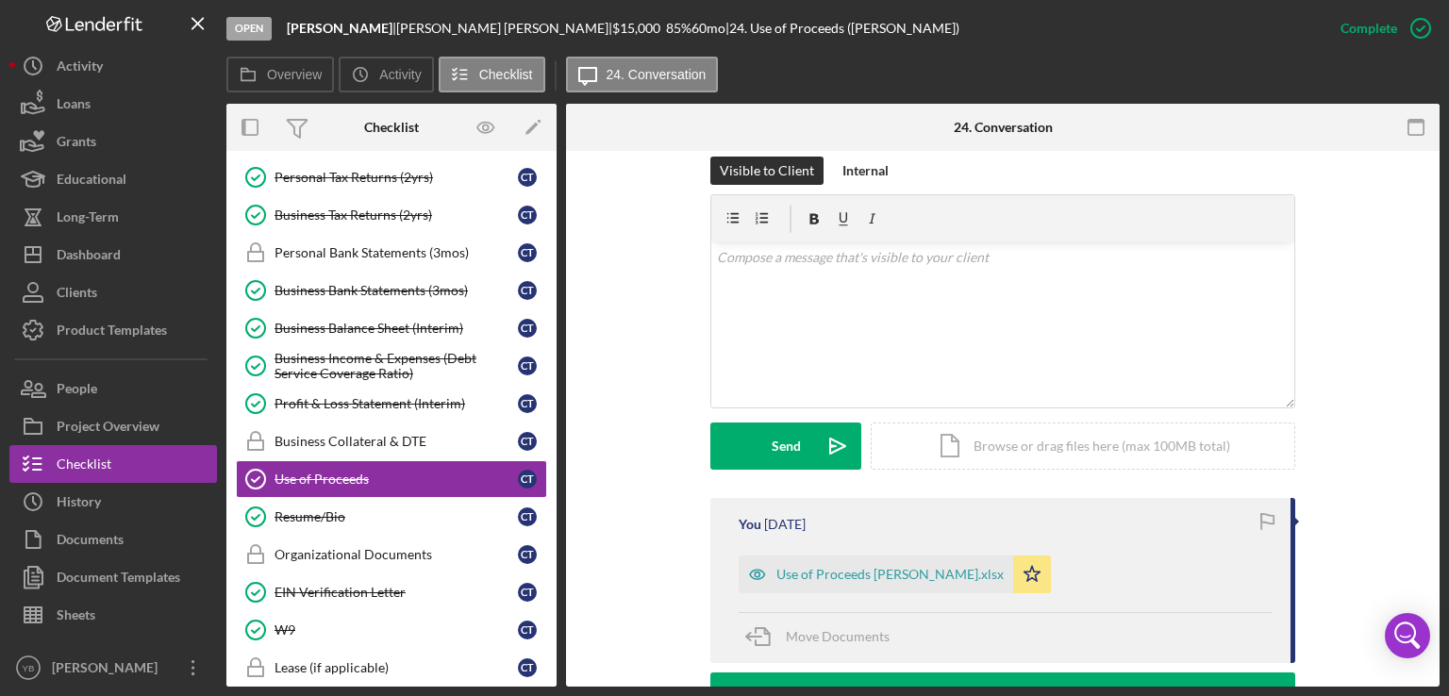
scroll to position [415, 0]
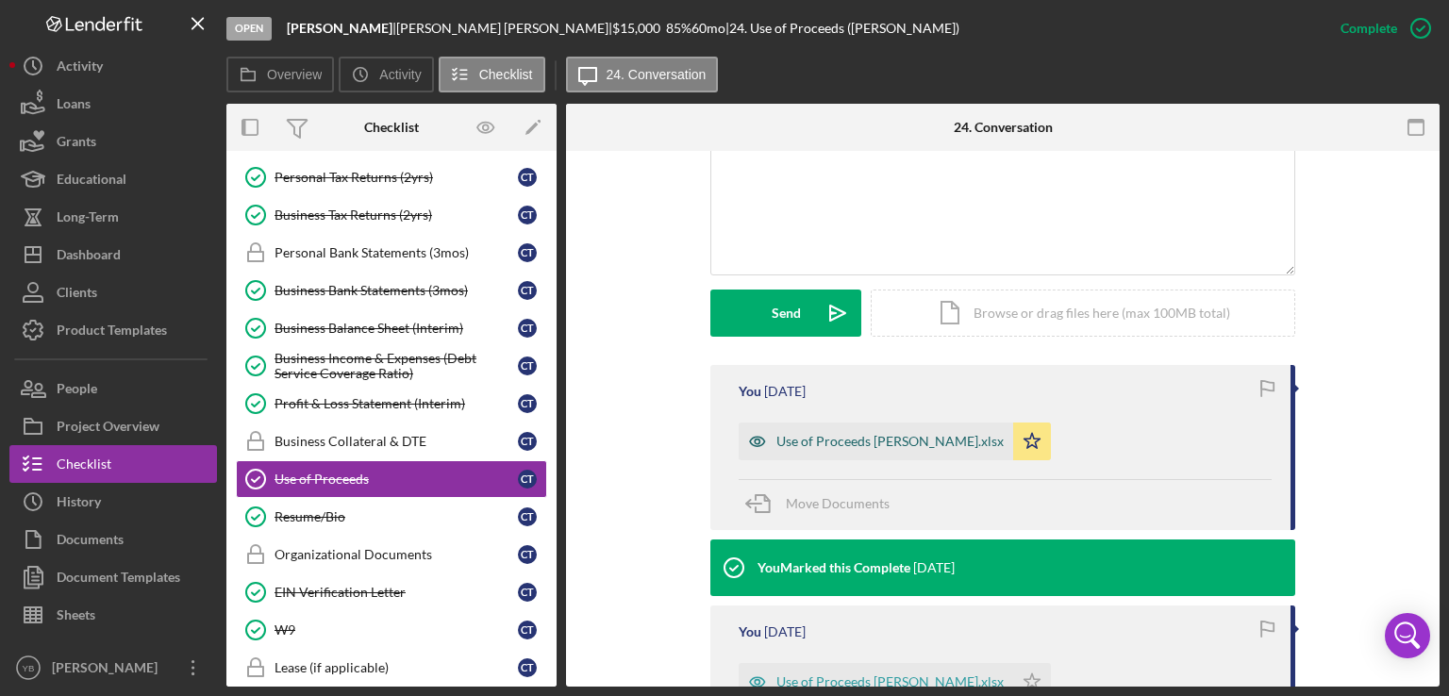
click at [947, 435] on div "Use of Proceeds [PERSON_NAME].xlsx" at bounding box center [889, 441] width 227 height 15
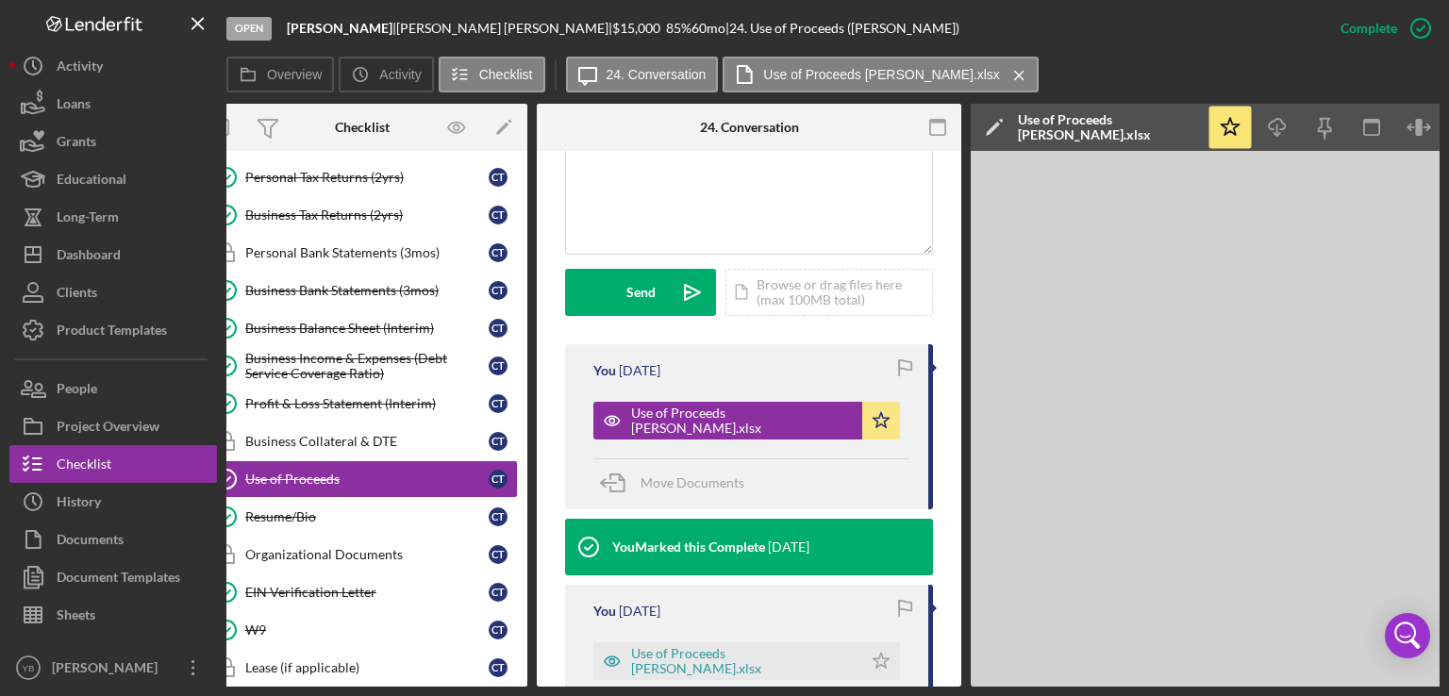
scroll to position [0, 37]
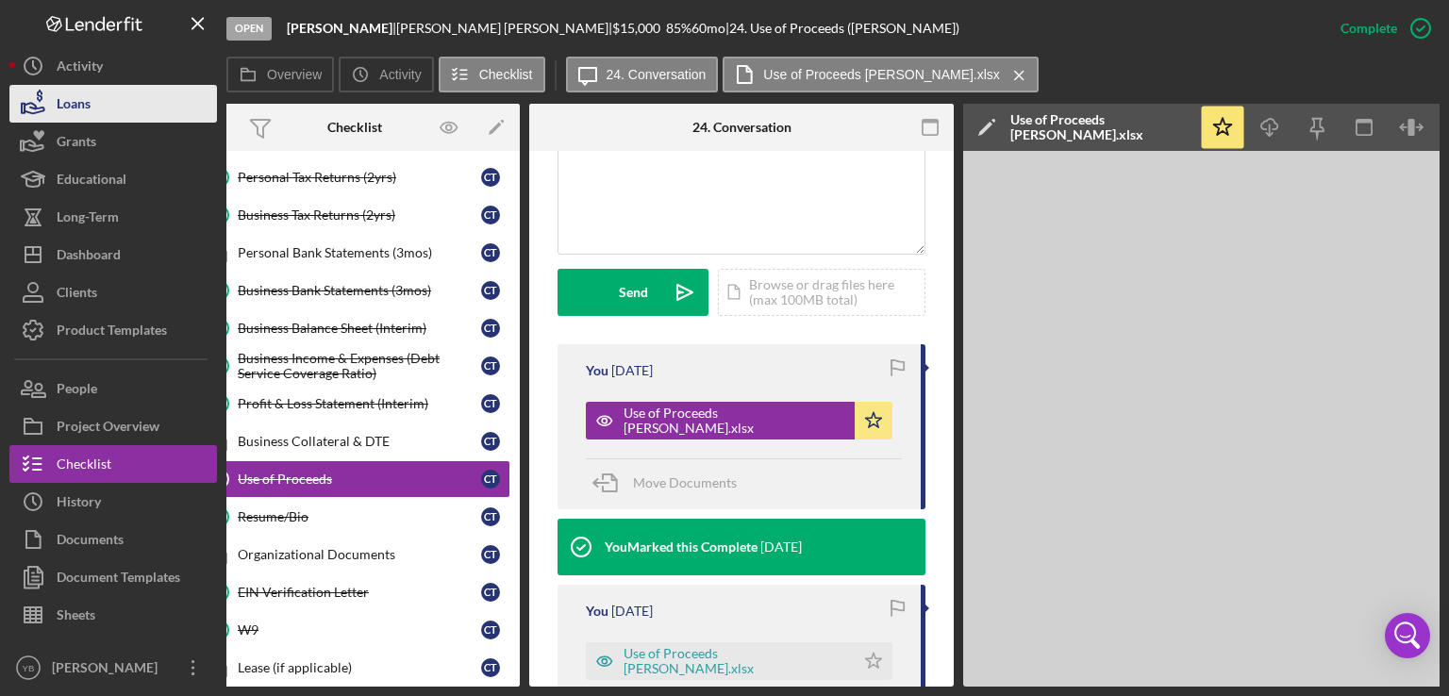
click at [72, 100] on div "Loans" at bounding box center [74, 106] width 34 height 42
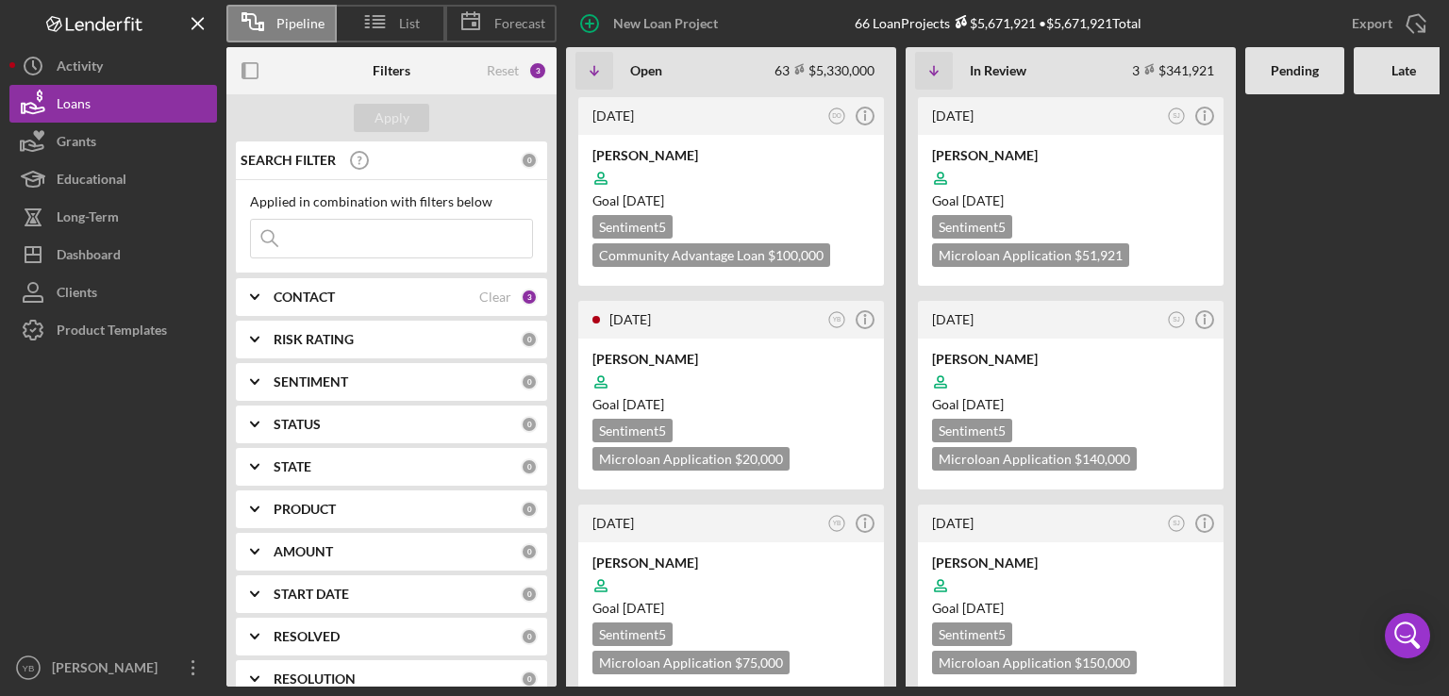
click at [1366, 280] on div at bounding box center [1402, 390] width 99 height 592
click at [298, 307] on div "CONTACT Clear 3" at bounding box center [405, 297] width 264 height 38
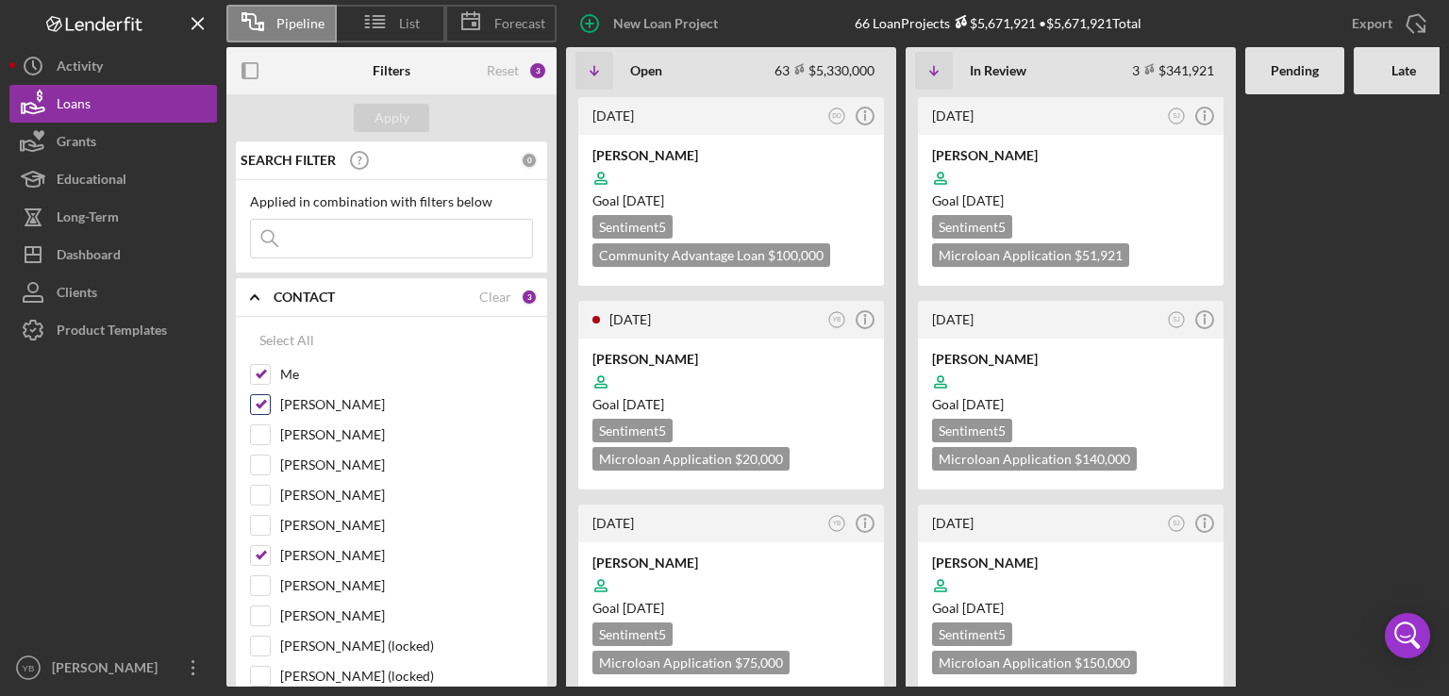
click at [261, 406] on input "[PERSON_NAME]" at bounding box center [260, 404] width 19 height 19
checkbox input "false"
click at [261, 552] on input "[PERSON_NAME]" at bounding box center [260, 555] width 19 height 19
checkbox input "false"
click at [397, 117] on div "Apply" at bounding box center [391, 118] width 35 height 28
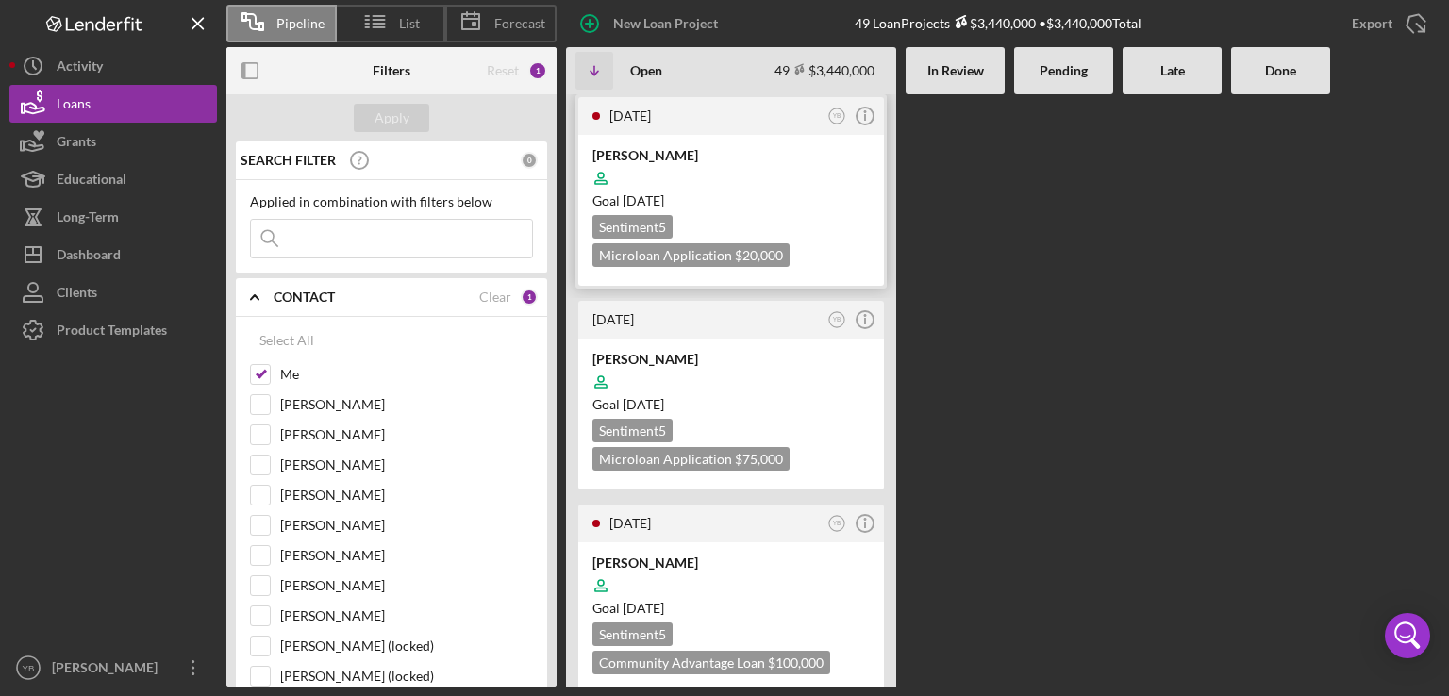
click at [814, 192] on div "Goal [DATE]" at bounding box center [730, 200] width 277 height 19
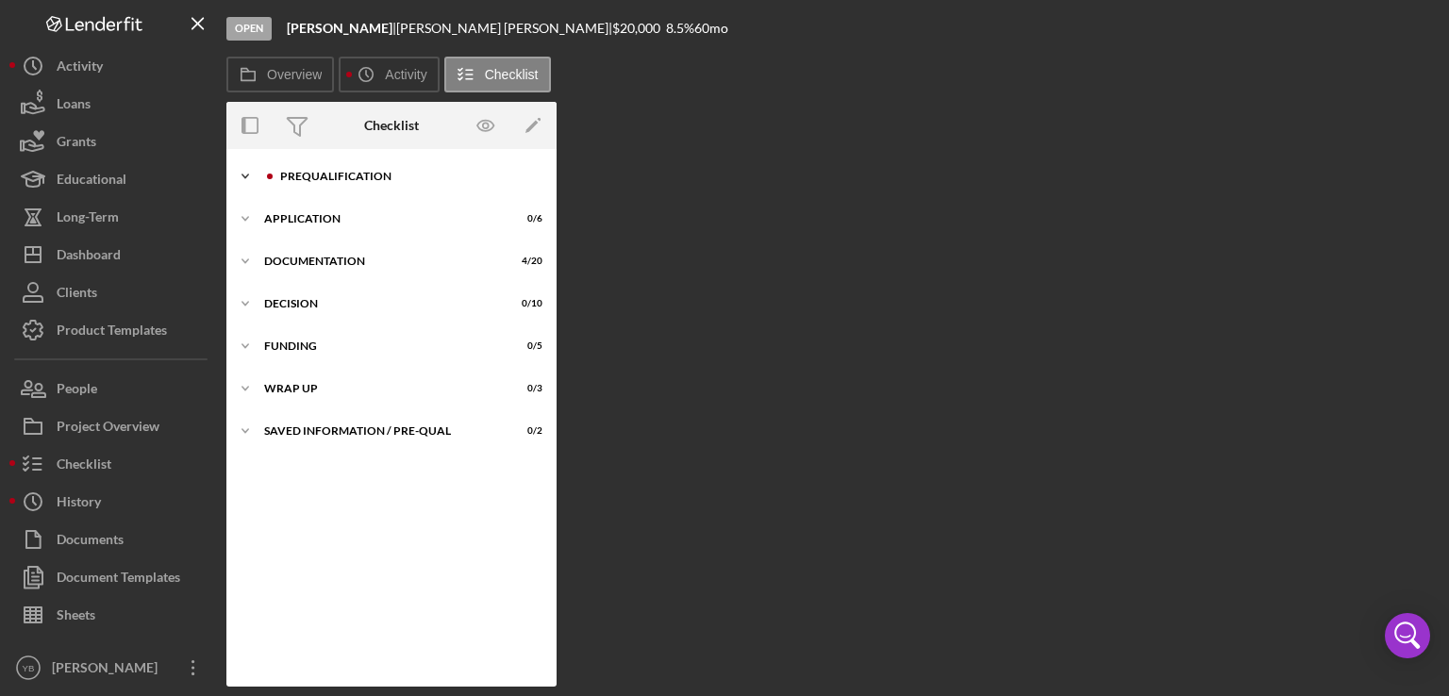
click at [326, 178] on div "Prequalification" at bounding box center [406, 176] width 253 height 11
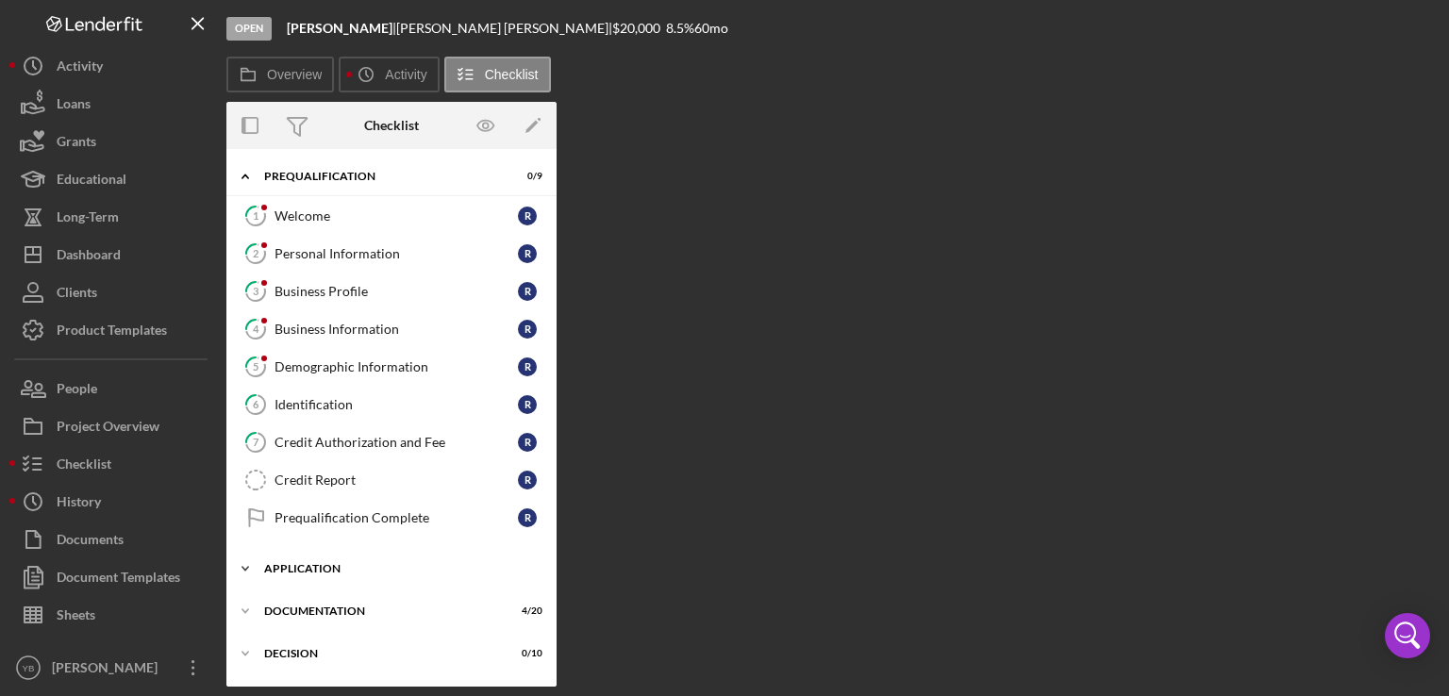
click at [308, 567] on div "Application" at bounding box center [398, 568] width 269 height 11
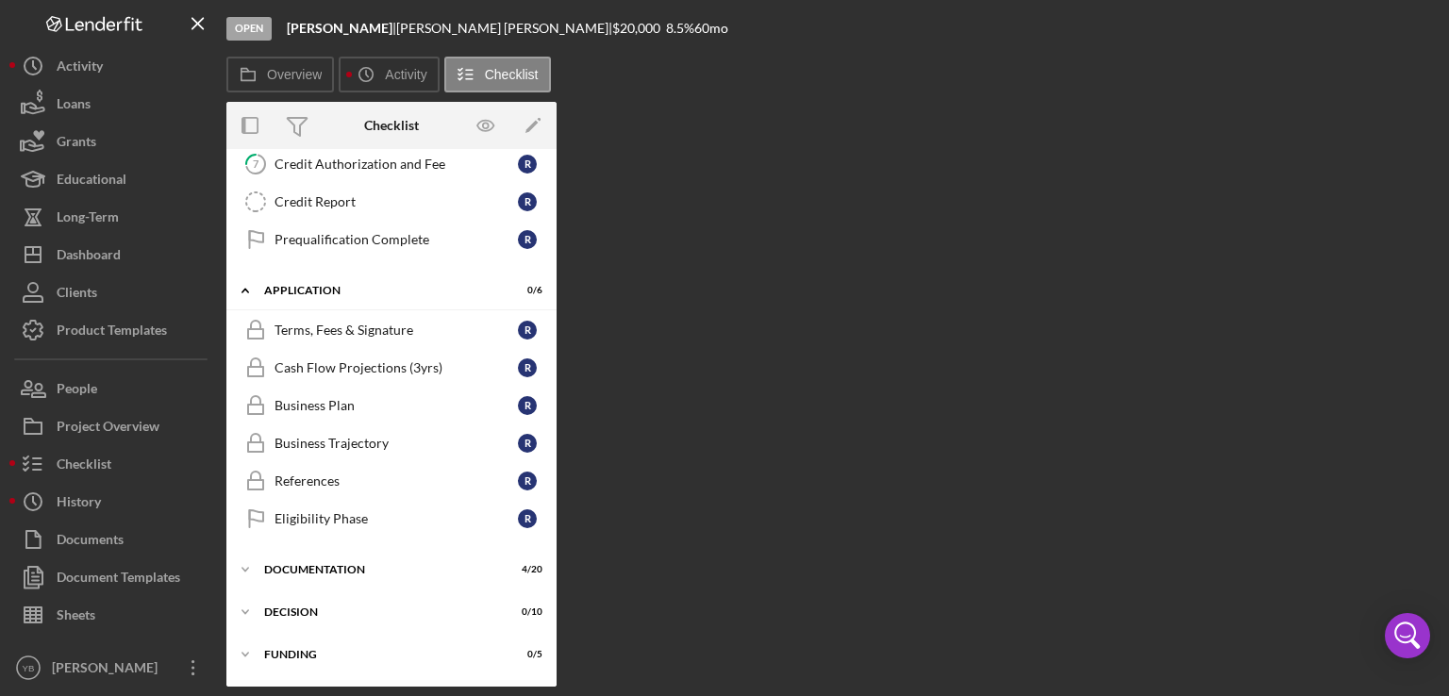
scroll to position [283, 0]
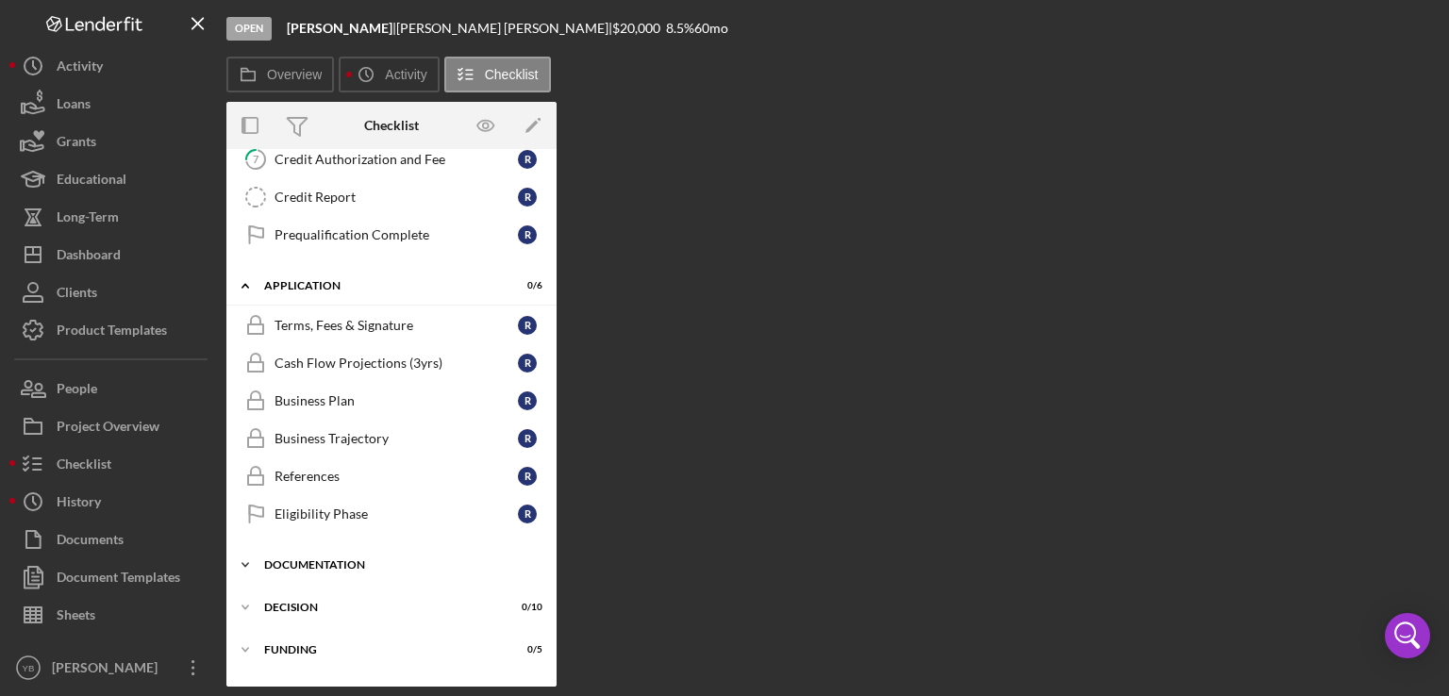
click at [299, 559] on div "Documentation" at bounding box center [398, 564] width 269 height 11
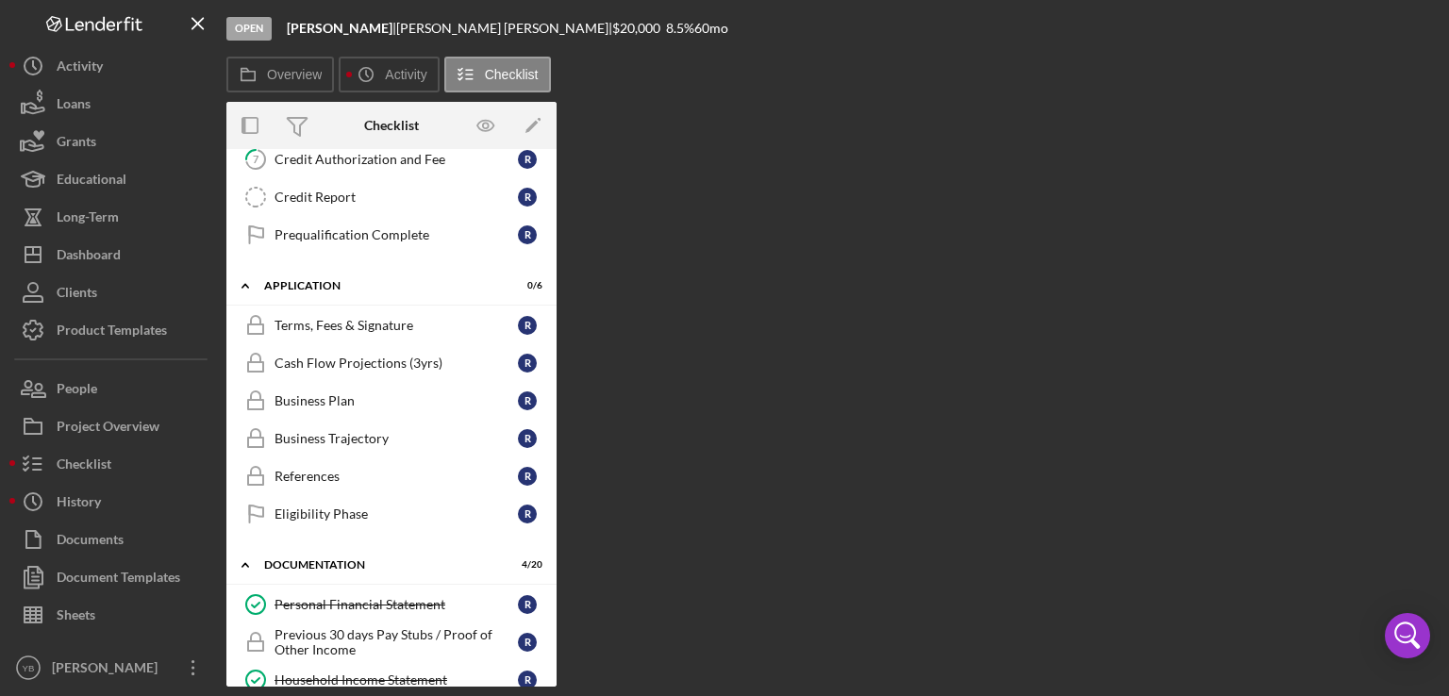
drag, startPoint x: 551, startPoint y: 405, endPoint x: 543, endPoint y: 605, distance: 201.0
click at [543, 605] on div "Icon/Expander Prequalification 0 / 9 1 Welcome R 2 Personal Information R 3 Bus…" at bounding box center [391, 698] width 330 height 1644
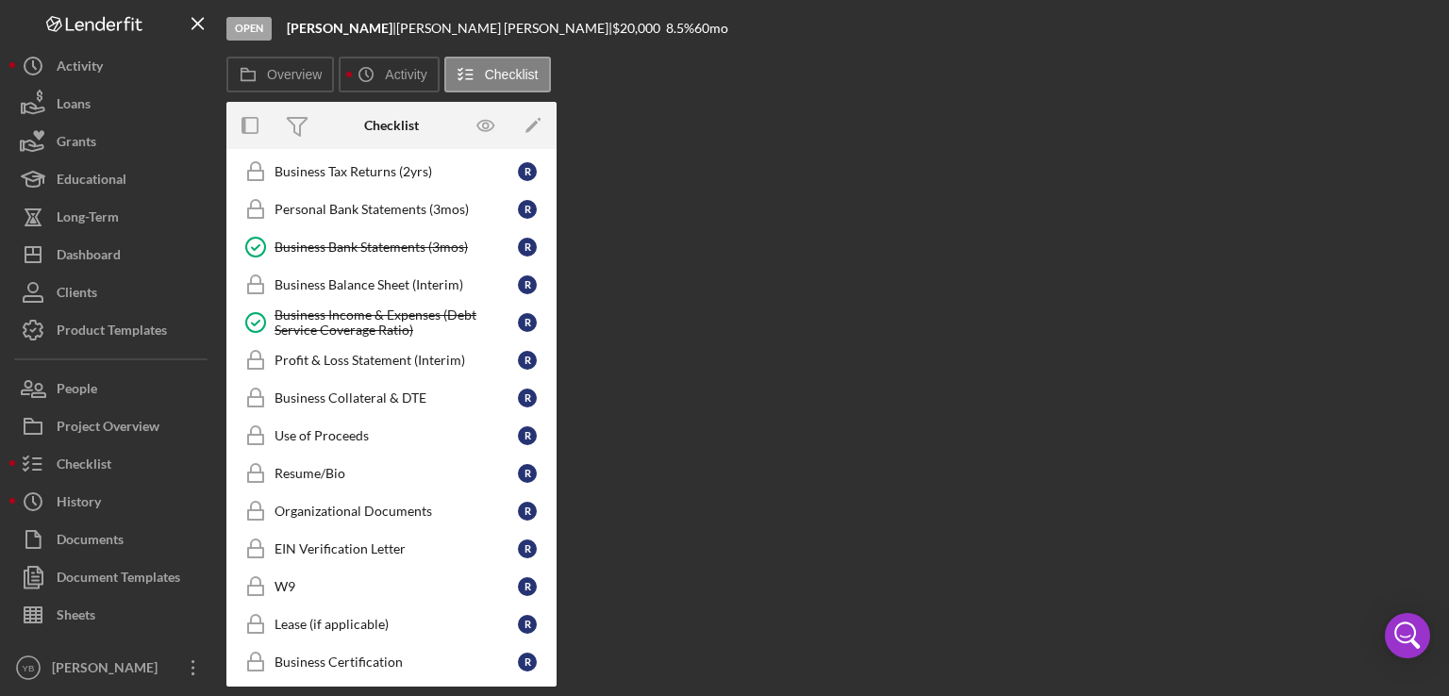
scroll to position [850, 0]
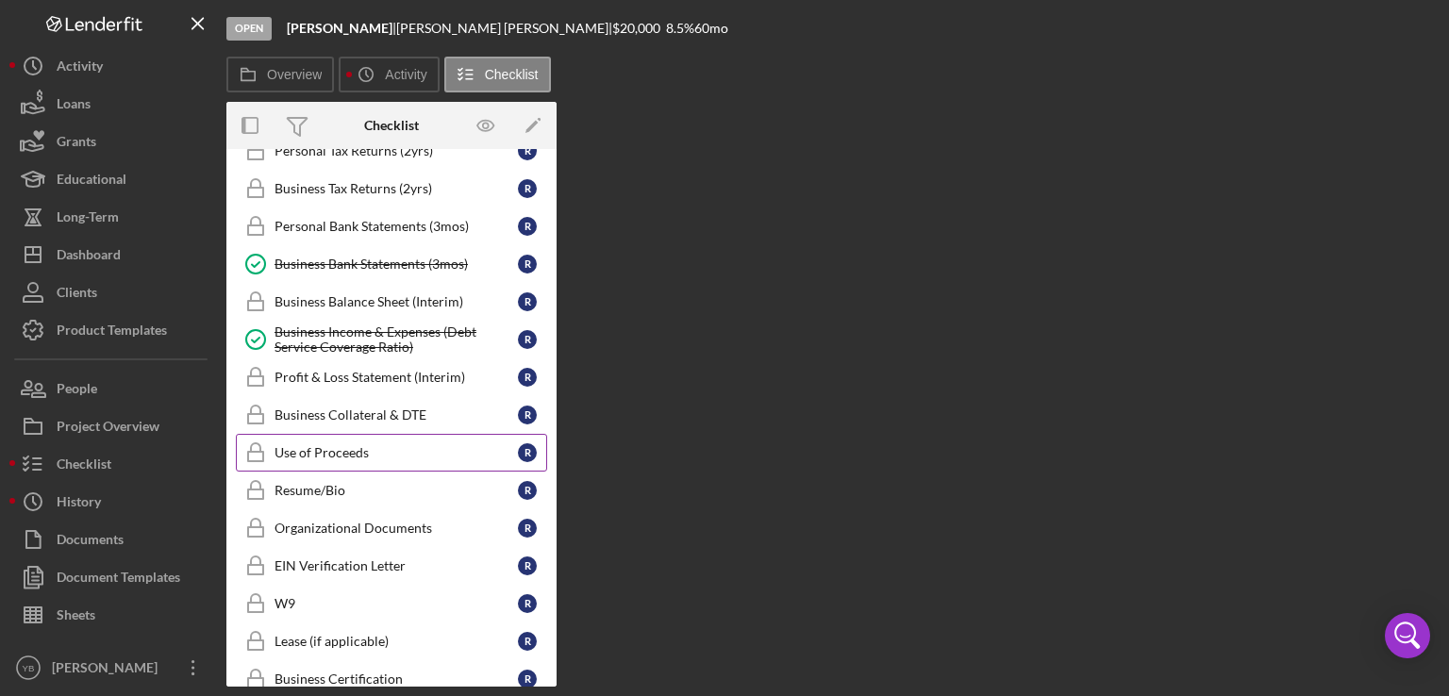
click at [357, 447] on div "Use of Proceeds" at bounding box center [395, 452] width 243 height 15
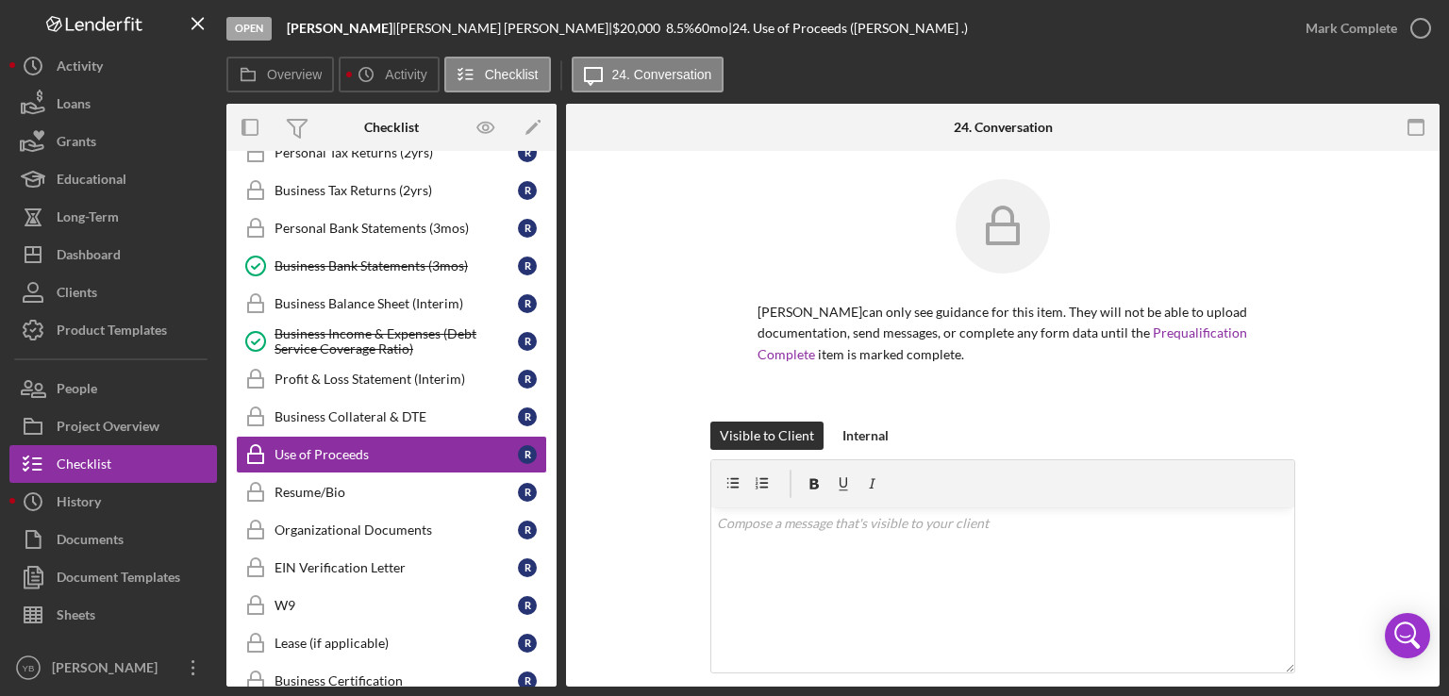
click at [1366, 320] on div "[PERSON_NAME] can only see guidance for this item. They will not be able to upl…" at bounding box center [1002, 300] width 817 height 242
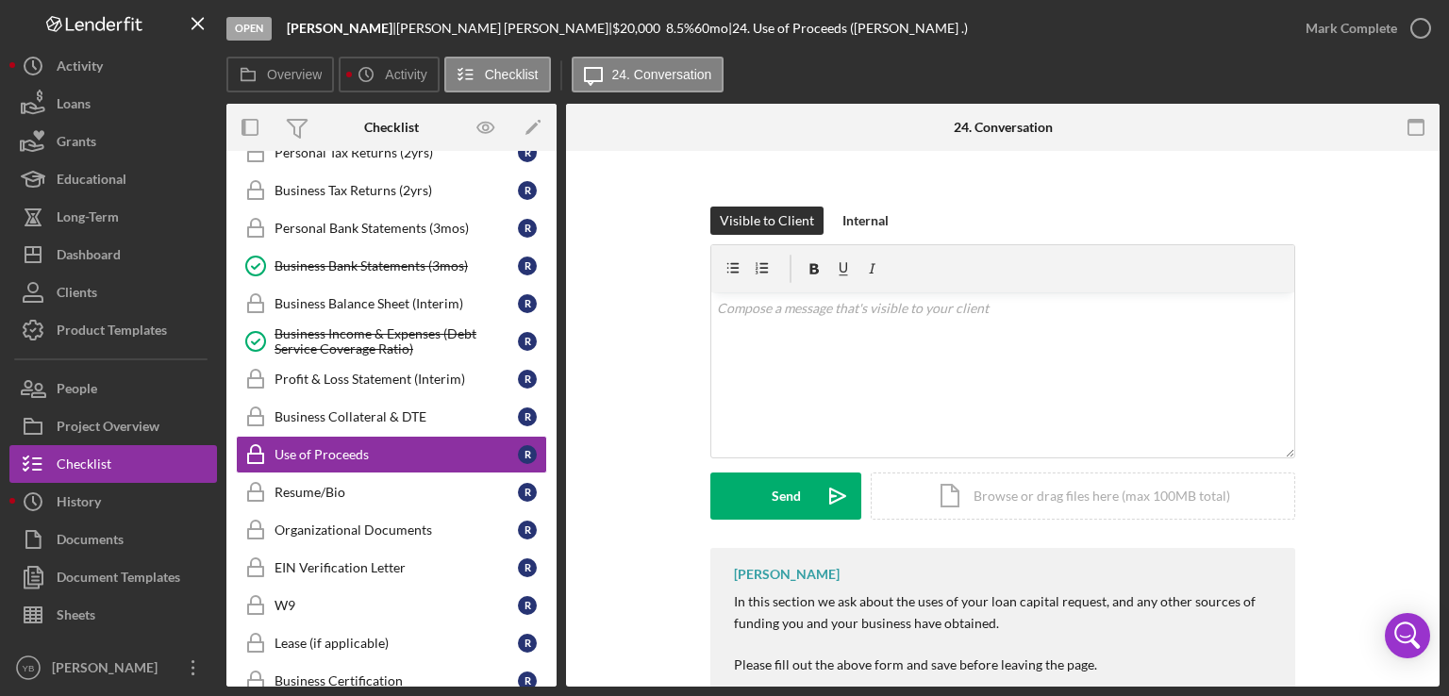
scroll to position [375, 0]
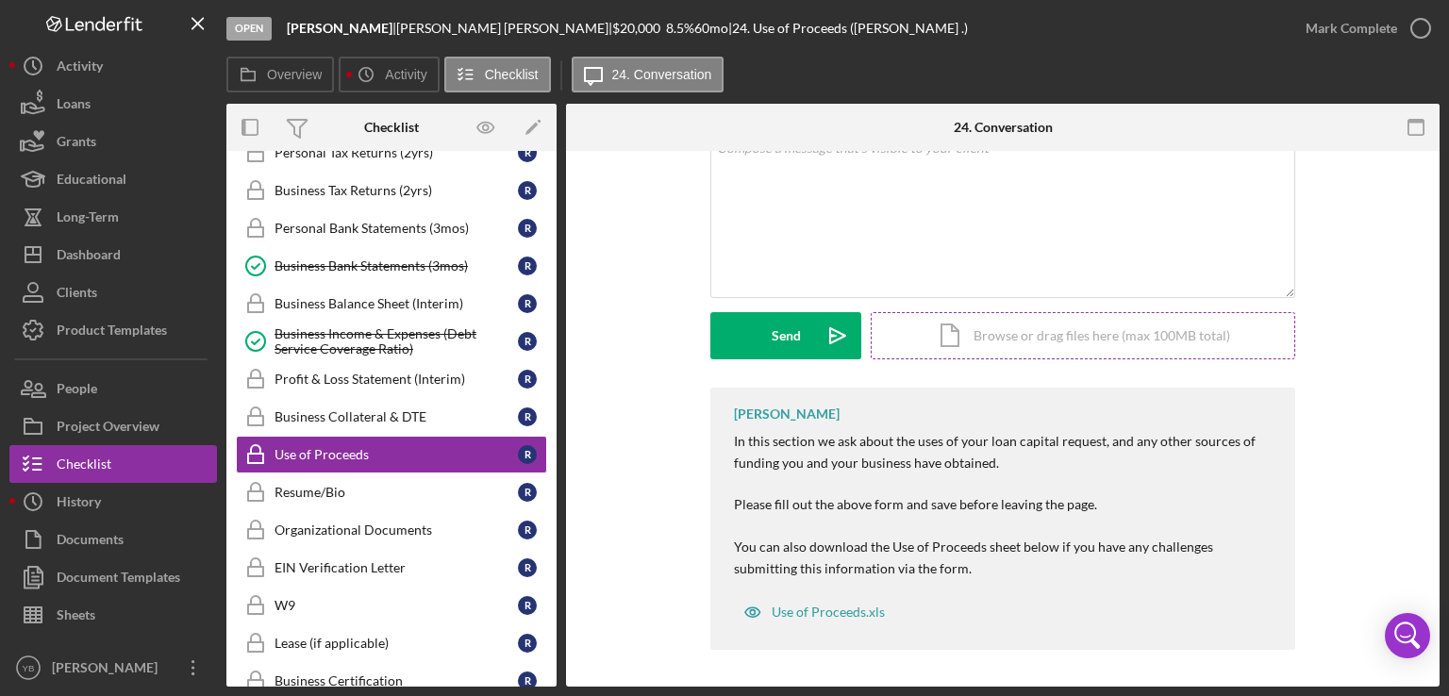
click at [1084, 340] on div "Icon/Document Browse or drag files here (max 100MB total) Tap to choose files o…" at bounding box center [1082, 335] width 424 height 47
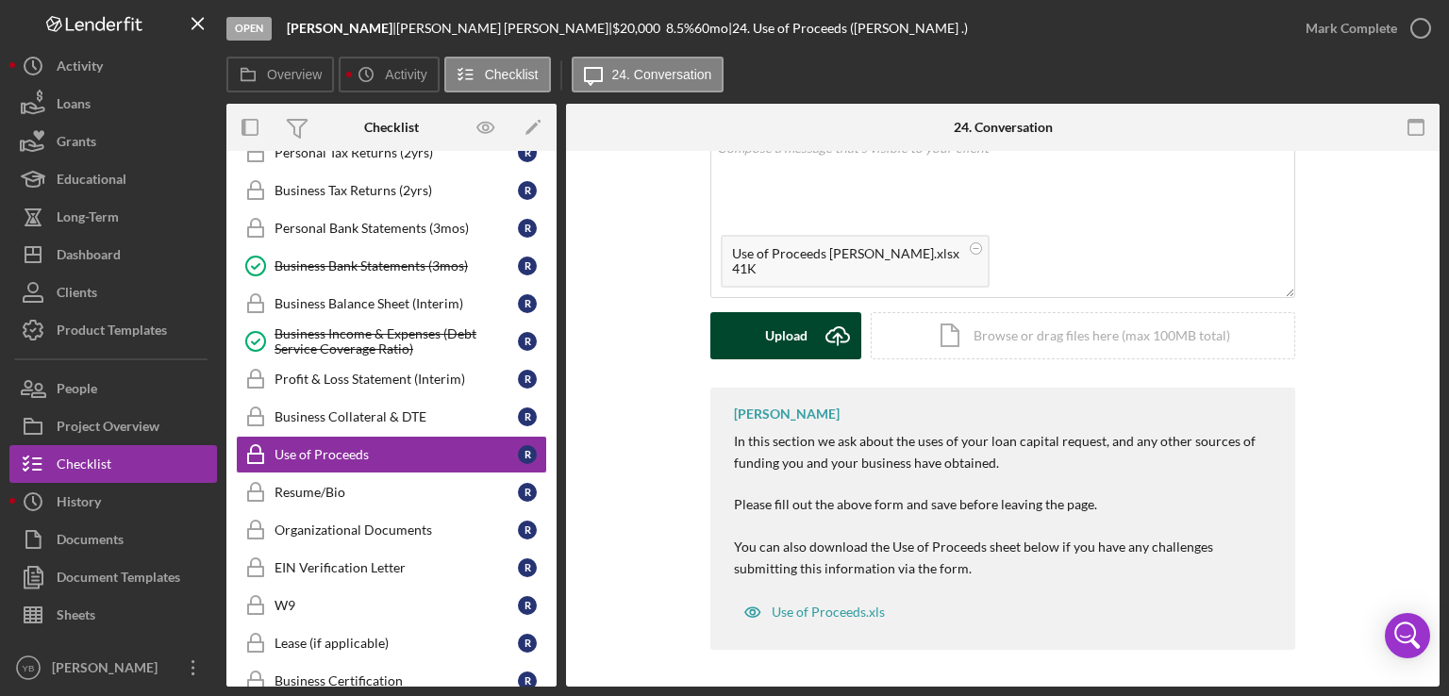
click at [765, 344] on div "Upload" at bounding box center [786, 335] width 42 height 47
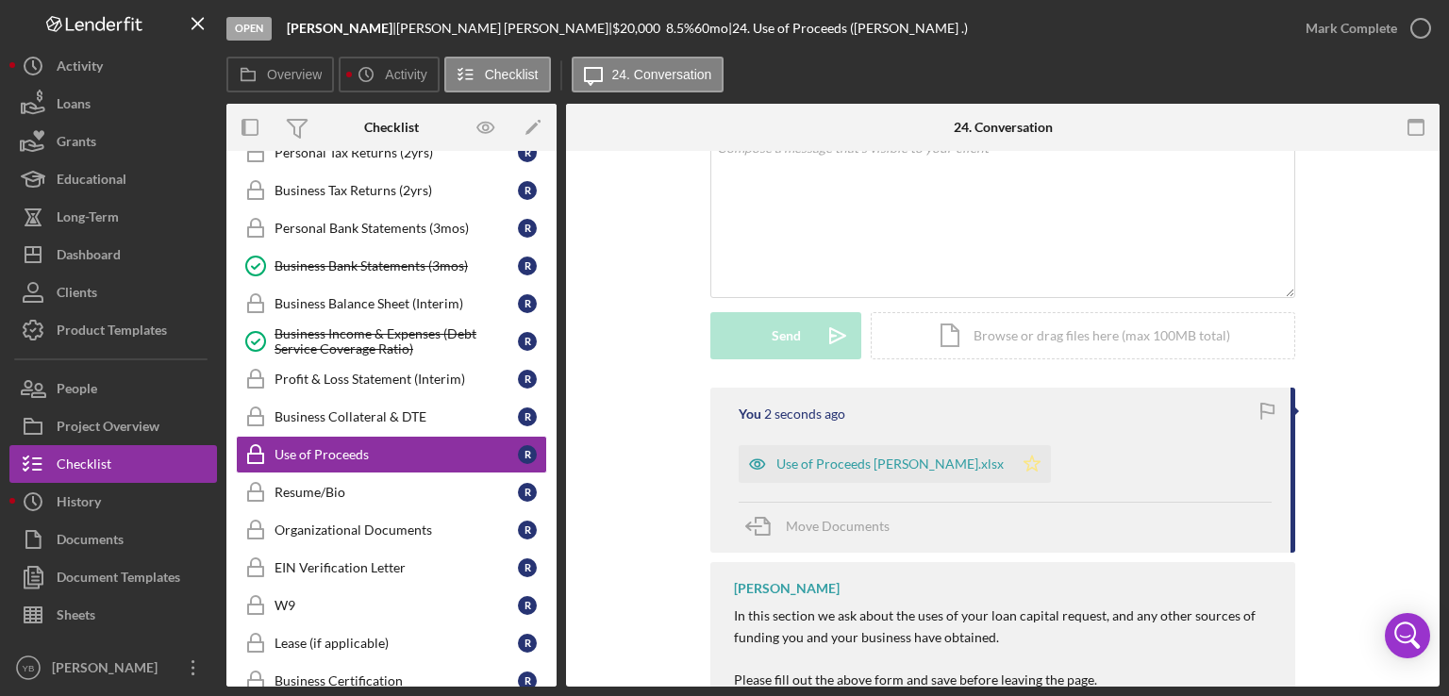
click at [1024, 464] on polygon "button" at bounding box center [1032, 463] width 16 height 15
click at [1363, 31] on div "Mark Complete" at bounding box center [1350, 28] width 91 height 38
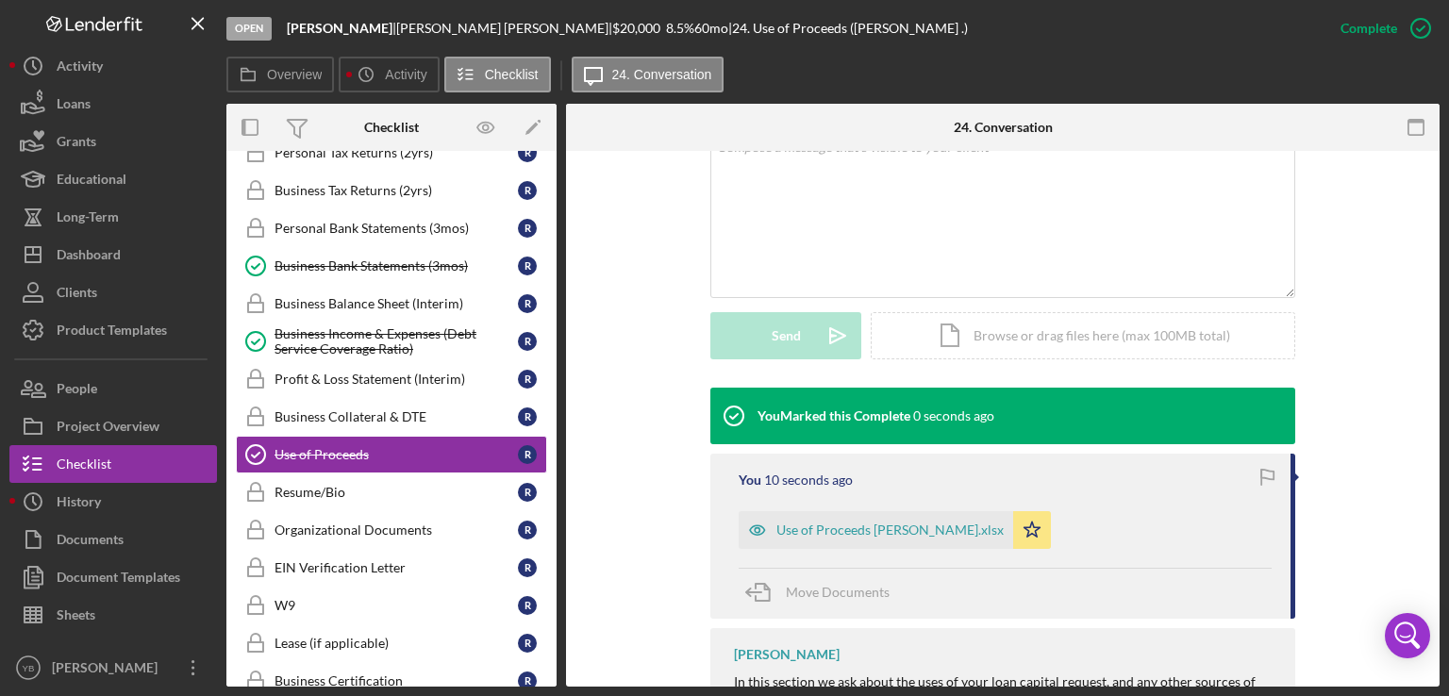
click at [1379, 403] on div "You Marked this Complete 0 seconds ago You 10 seconds ago Use of Proceeds [PERS…" at bounding box center [1002, 644] width 817 height 512
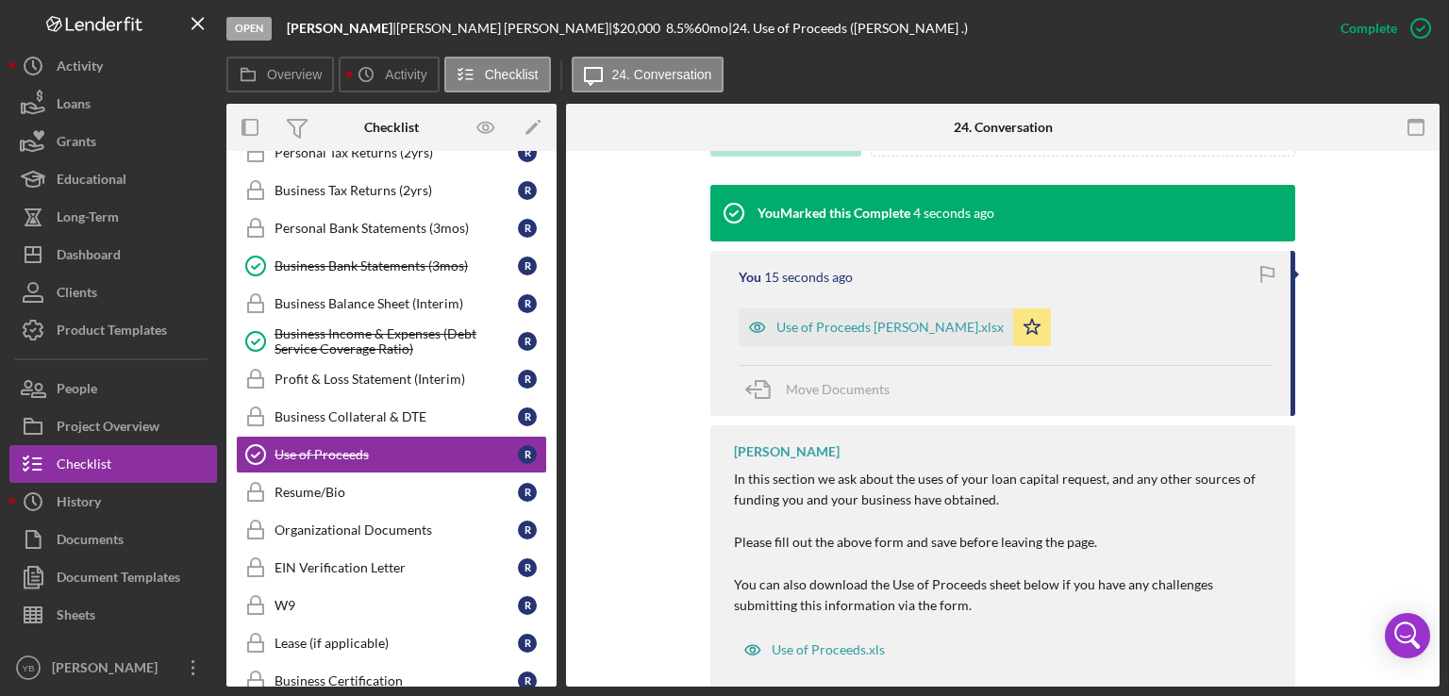
scroll to position [557, 0]
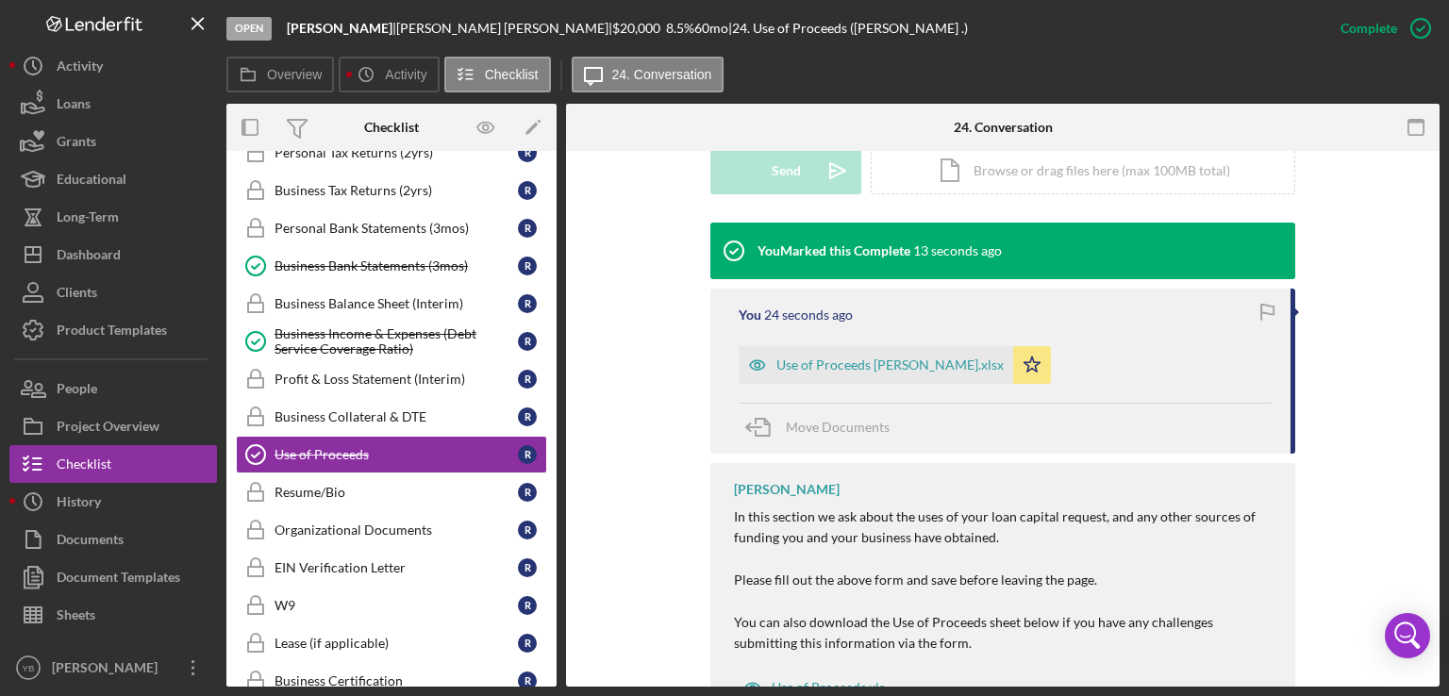
drag, startPoint x: 558, startPoint y: 520, endPoint x: 555, endPoint y: 588, distance: 68.0
click at [555, 588] on div "Overview Internal Workflow Stage Open Icon/Dropdown Arrow Archive (can unarchiv…" at bounding box center [832, 395] width 1213 height 583
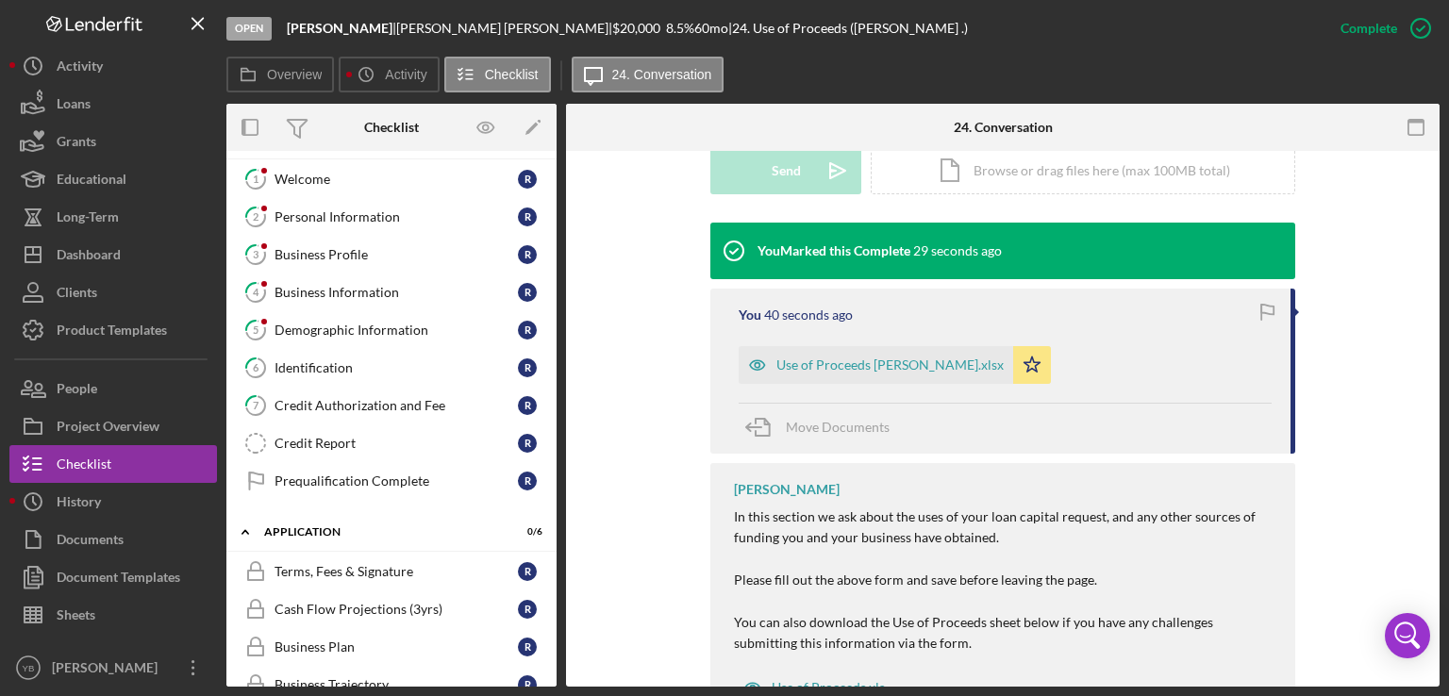
scroll to position [0, 0]
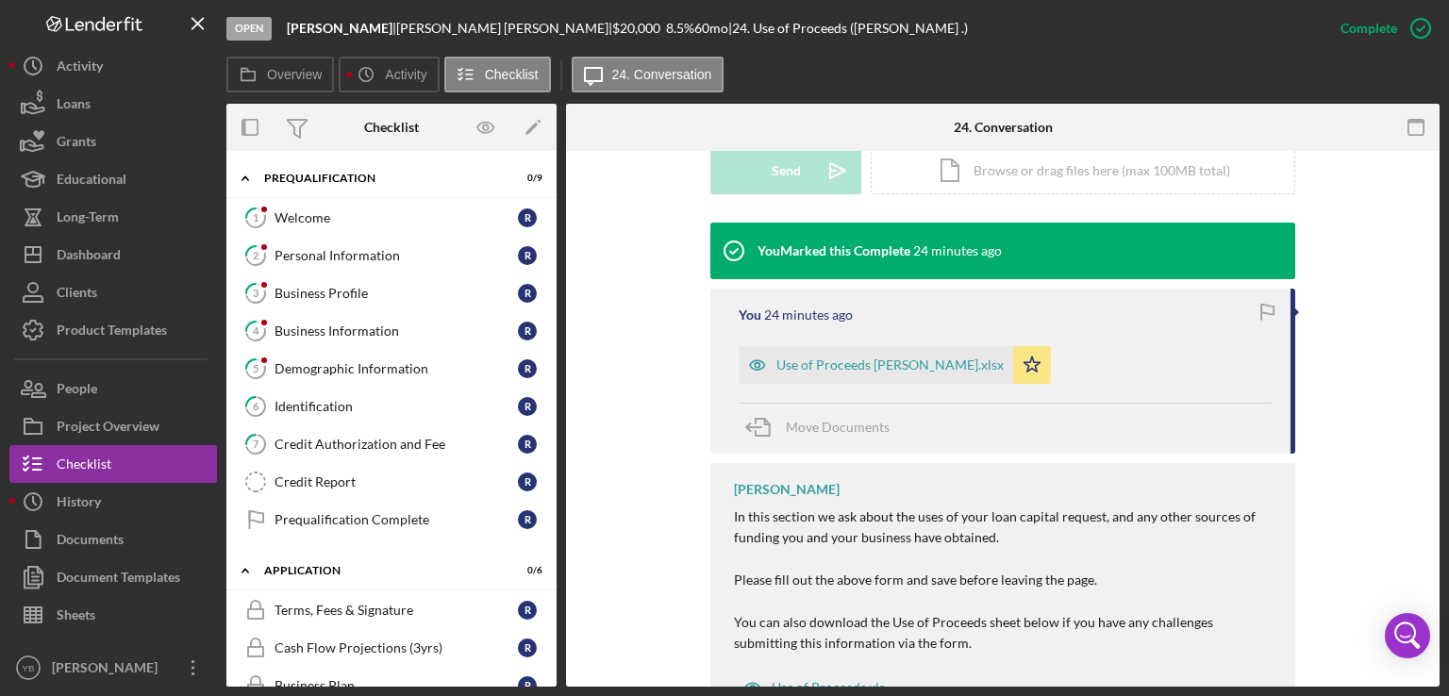
click at [551, 311] on div "1 Welcome R 2 Personal Information R 3 Business Profile R 4 Business Informatio…" at bounding box center [391, 373] width 330 height 349
drag, startPoint x: 551, startPoint y: 311, endPoint x: 555, endPoint y: 321, distance: 10.2
click at [555, 321] on div "Icon/Expander Prequalification 0 / 9 1 Welcome R 2 Personal Information R 3 Bus…" at bounding box center [391, 419] width 330 height 536
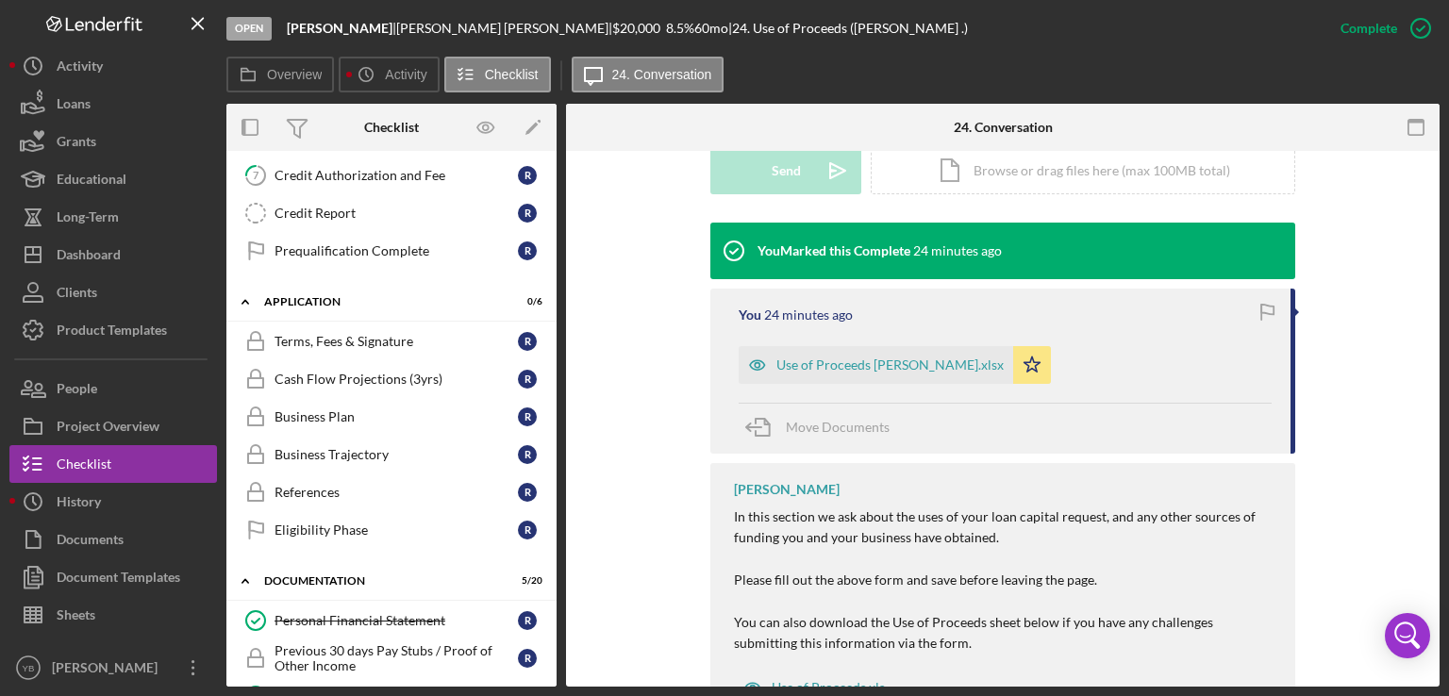
scroll to position [274, 0]
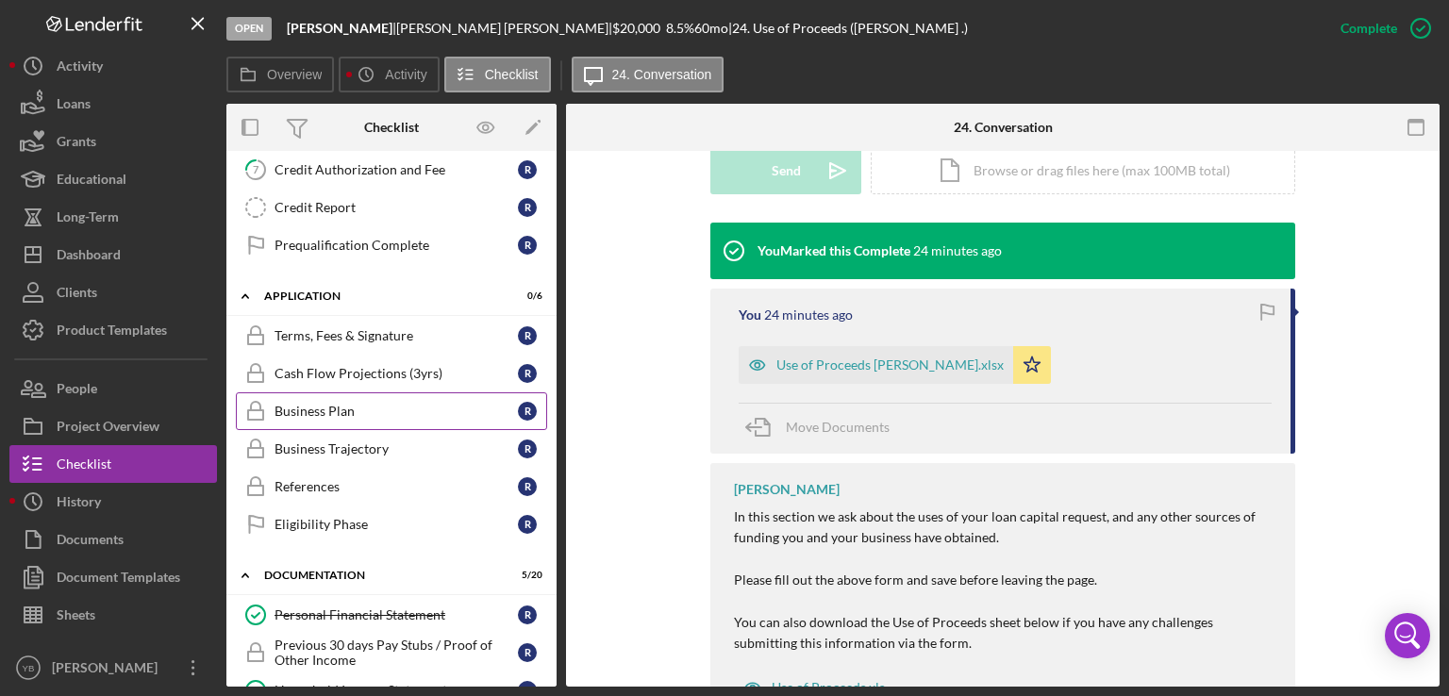
click at [337, 404] on div "Business Plan" at bounding box center [395, 411] width 243 height 15
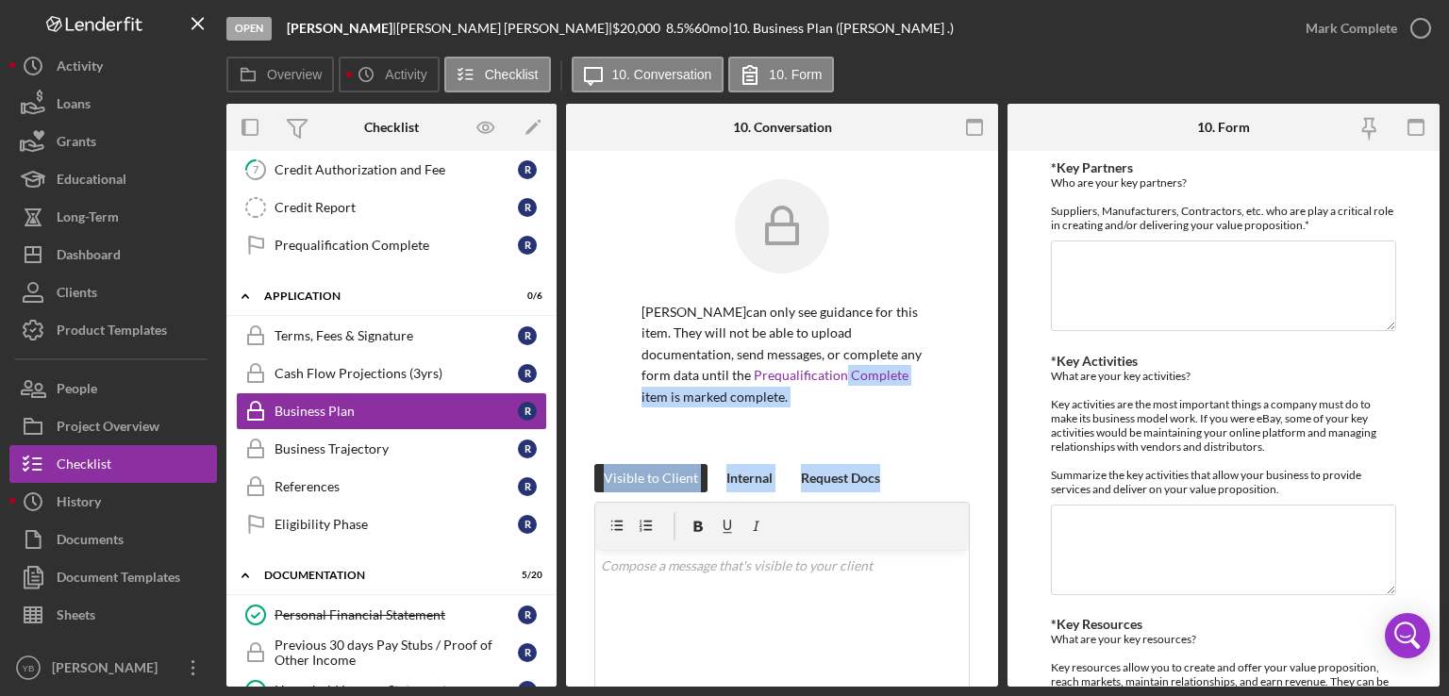
drag, startPoint x: 992, startPoint y: 365, endPoint x: 988, endPoint y: 478, distance: 113.2
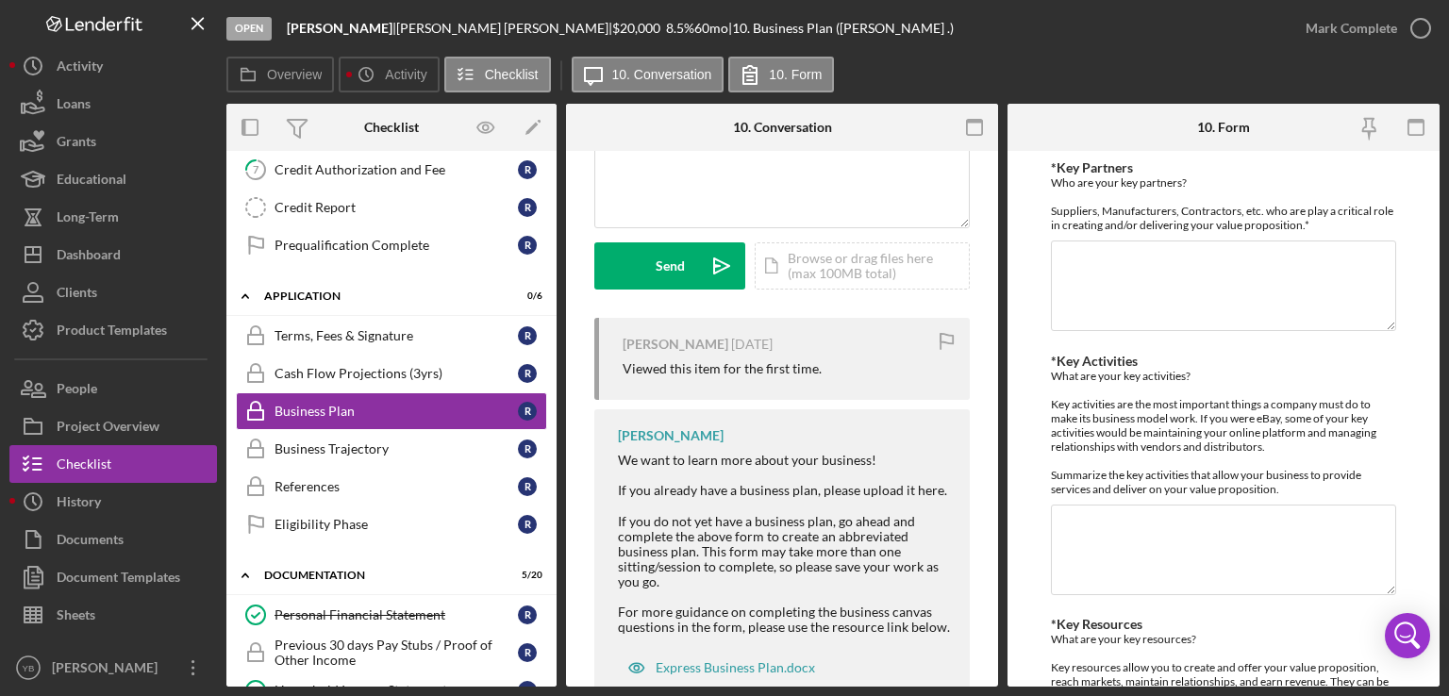
scroll to position [490, 0]
click at [846, 267] on div "Icon/Document Browse or drag files here (max 100MB total) Tap to choose files o…" at bounding box center [861, 263] width 215 height 47
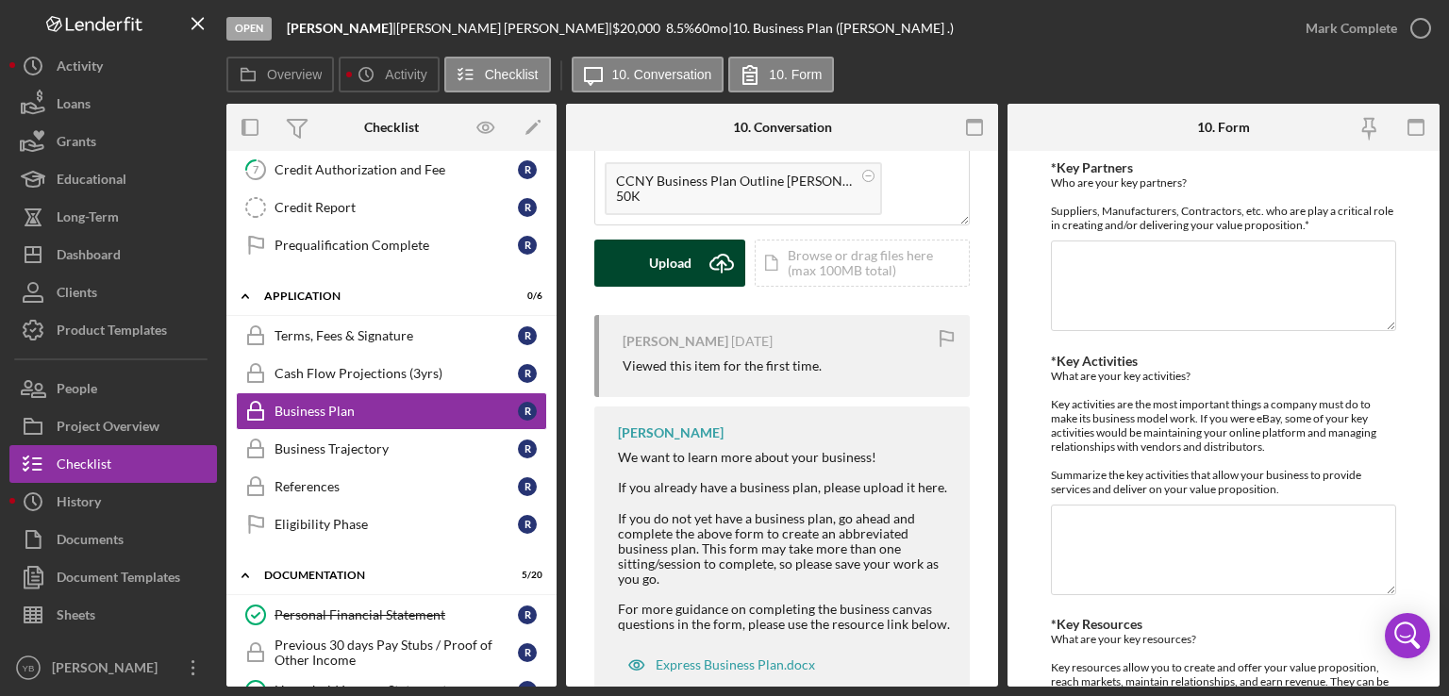
click at [673, 265] on div "Upload" at bounding box center [670, 263] width 42 height 47
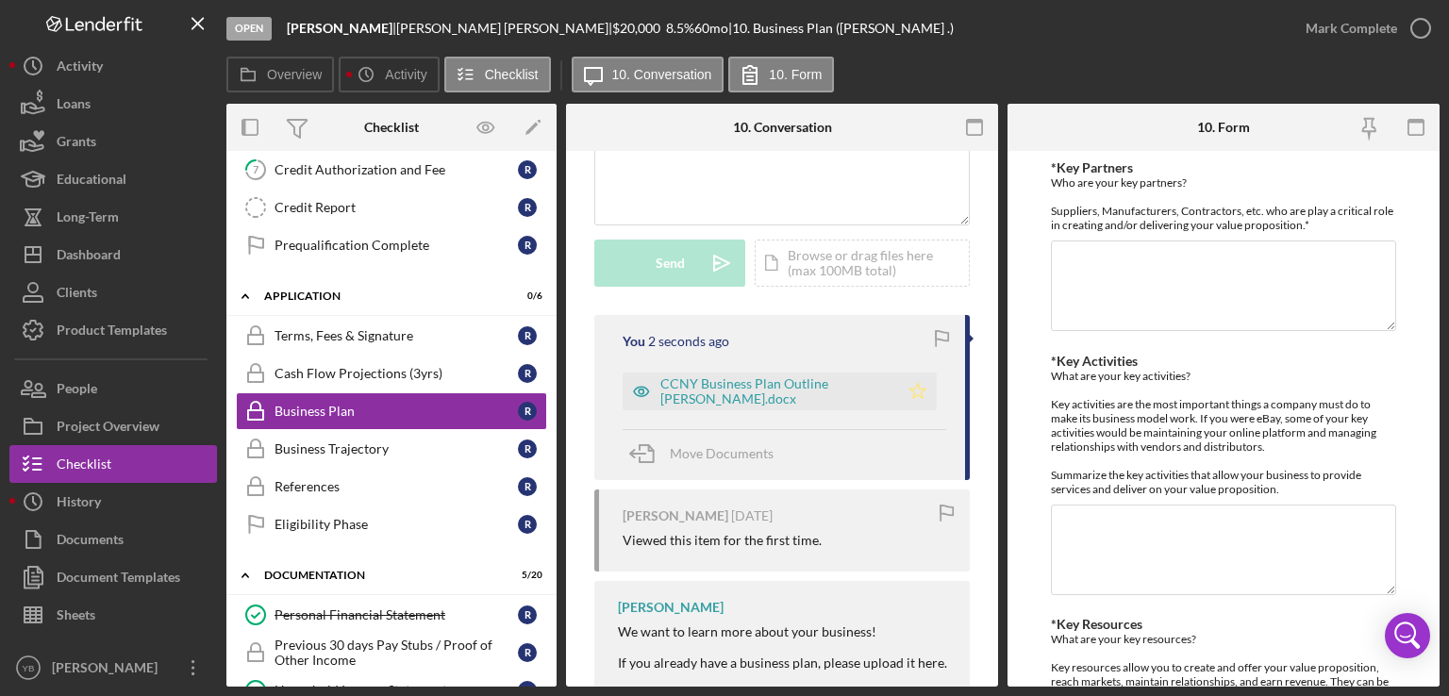
click at [913, 392] on icon "Icon/Star" at bounding box center [918, 392] width 38 height 38
click at [1358, 21] on div "Mark Complete" at bounding box center [1350, 28] width 91 height 38
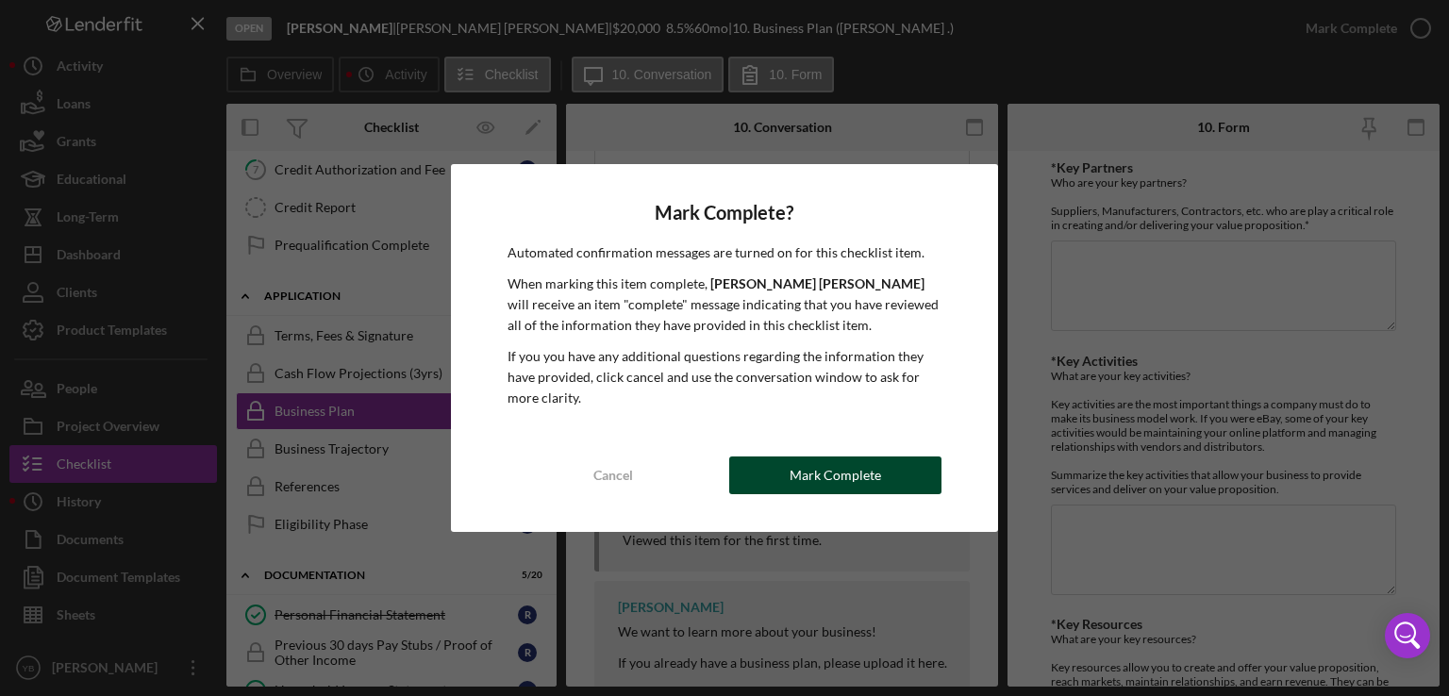
click at [837, 480] on div "Mark Complete" at bounding box center [834, 475] width 91 height 38
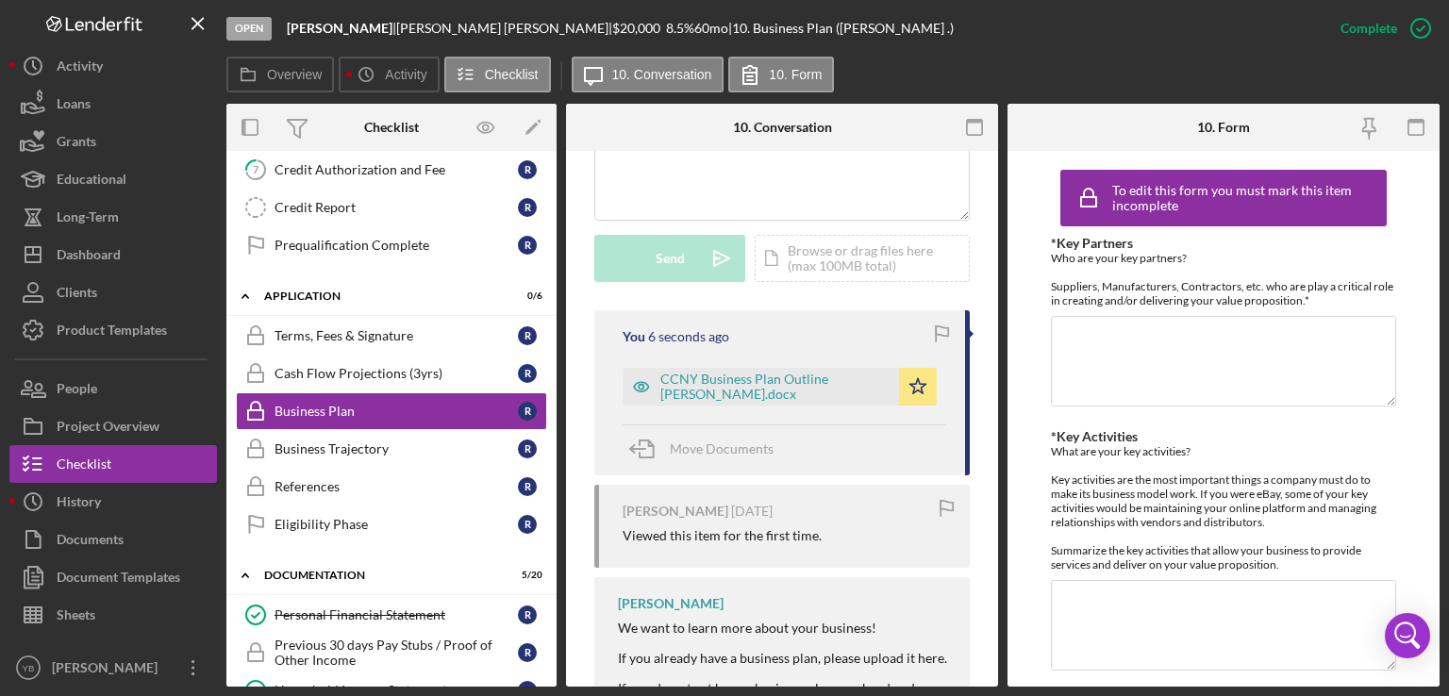
scroll to position [486, 0]
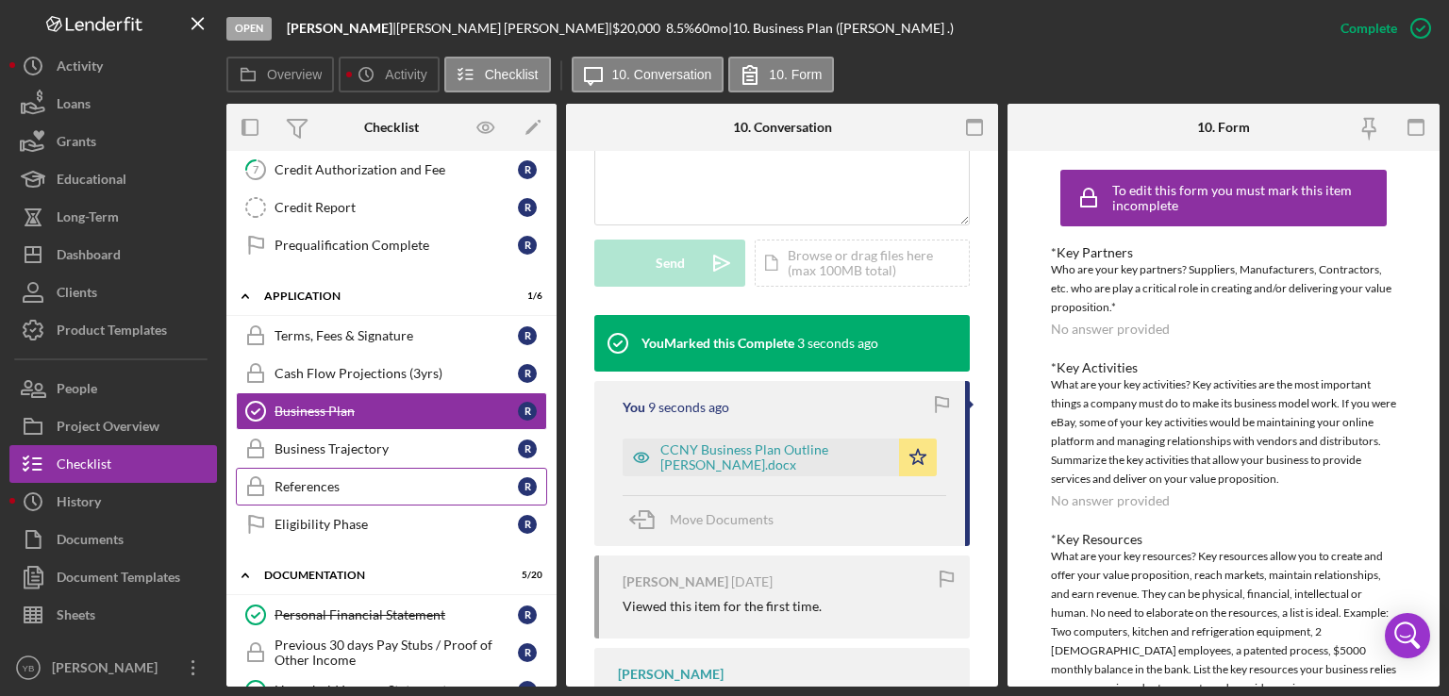
click at [330, 486] on div "References" at bounding box center [395, 486] width 243 height 15
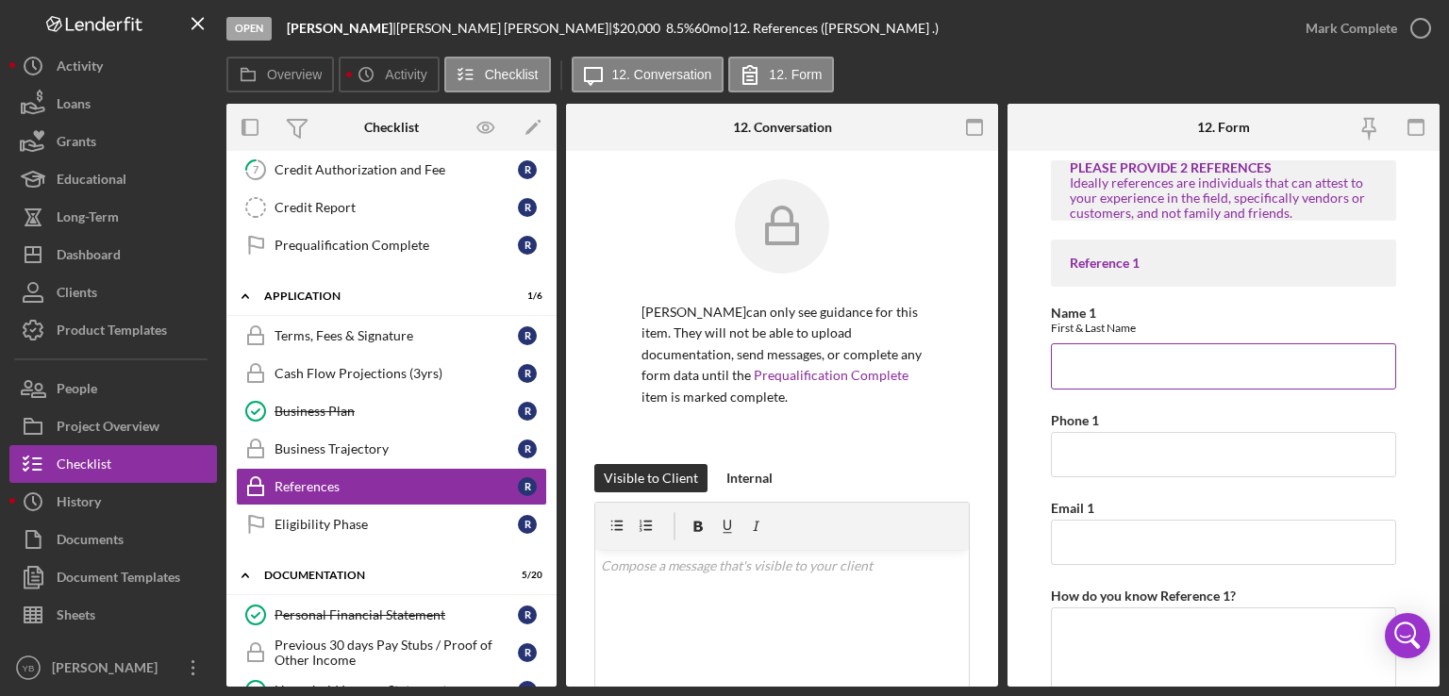
click at [1088, 363] on input "Name 1" at bounding box center [1223, 365] width 345 height 45
type input "[PERSON_NAME]"
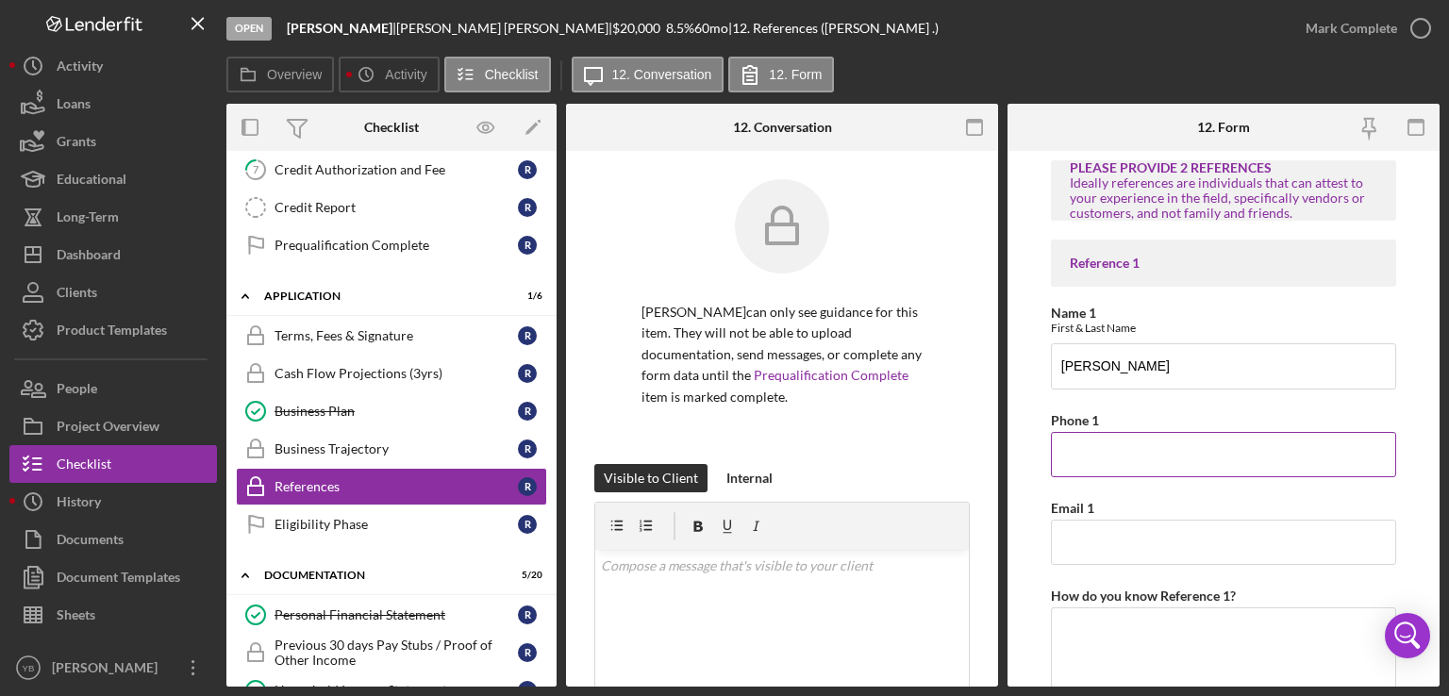
click at [1065, 455] on input "Phone 1" at bounding box center [1223, 454] width 345 height 45
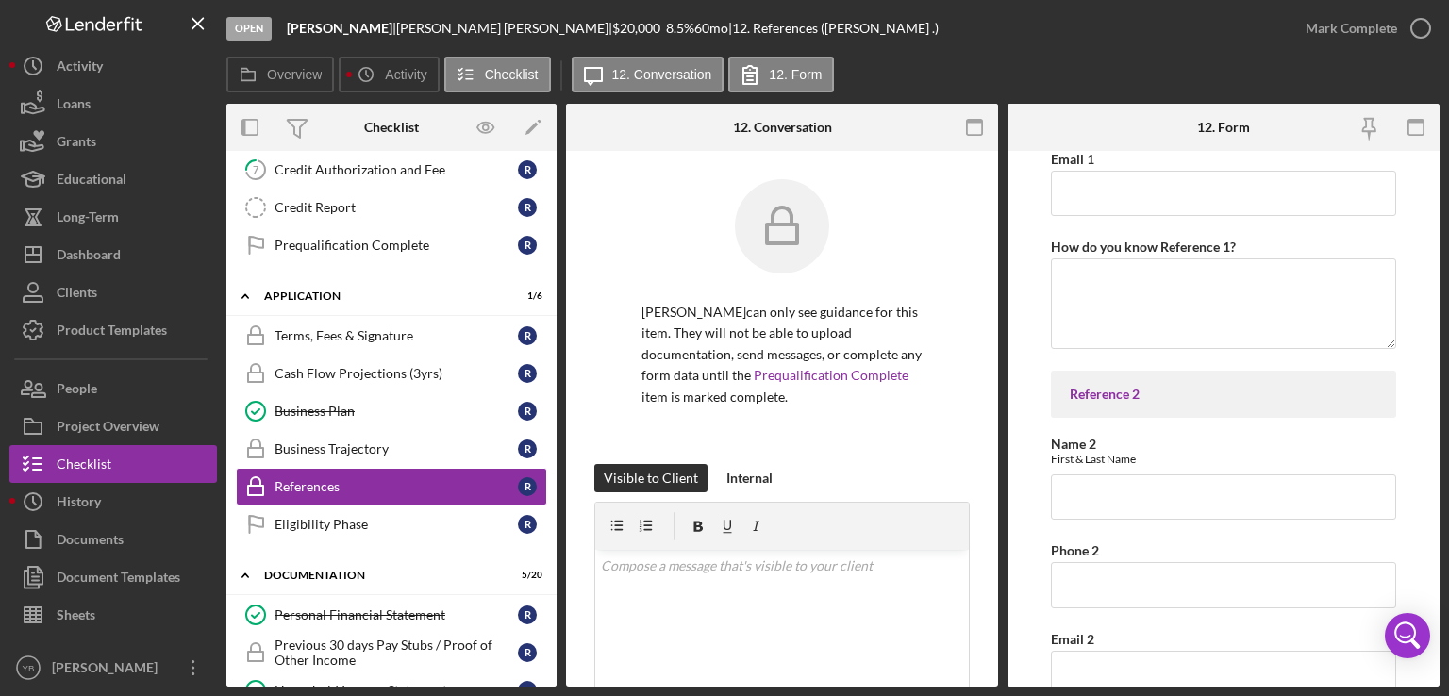
scroll to position [340, 0]
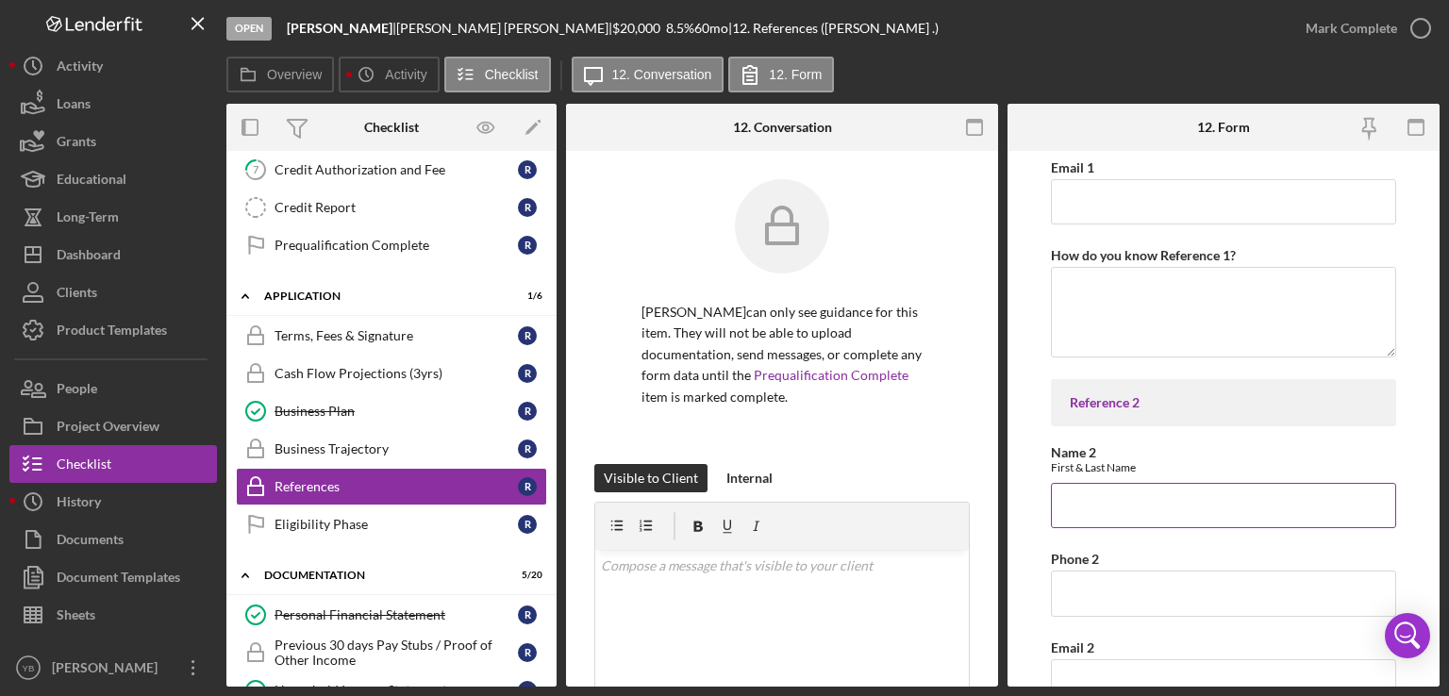
type input "6467508410"
click at [1060, 502] on input "Name 2" at bounding box center [1223, 505] width 345 height 45
type input "[PERSON_NAME]"
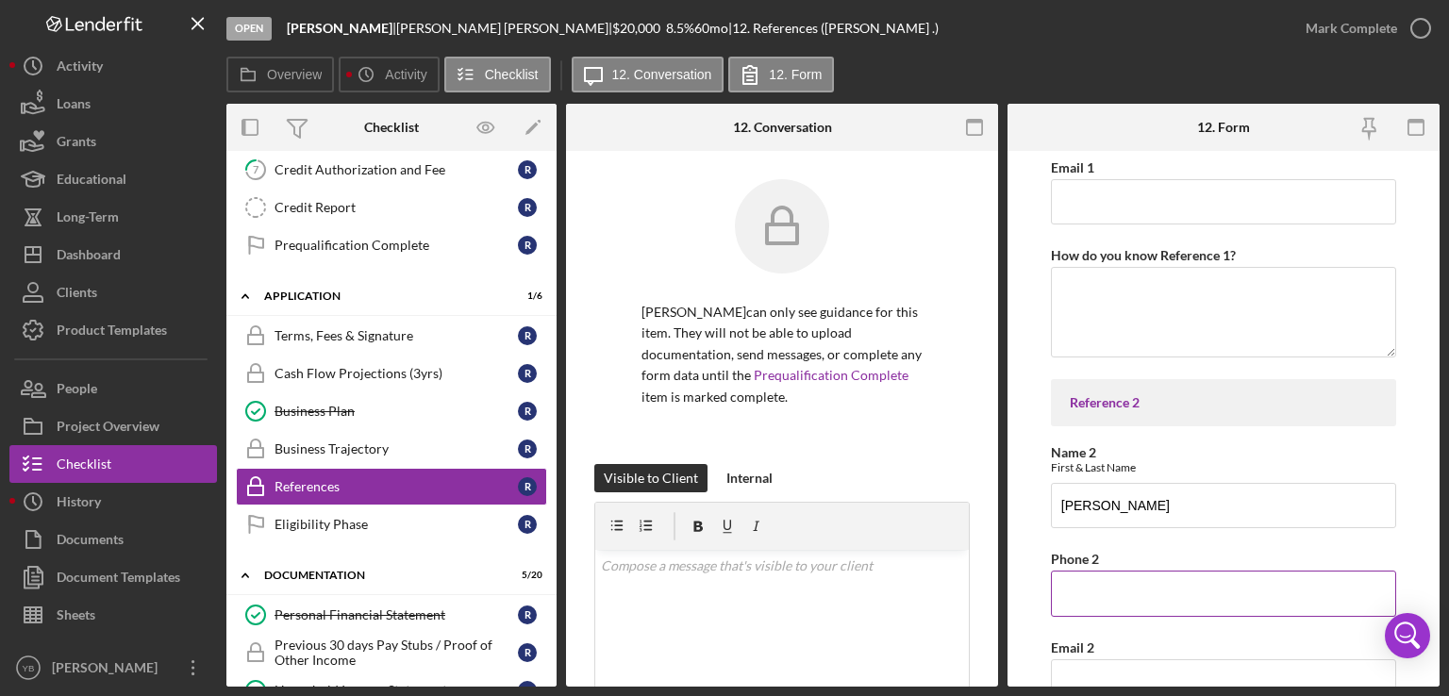
click at [1092, 599] on input "Phone 2" at bounding box center [1223, 593] width 345 height 45
type input "[PHONE_NUMBER]"
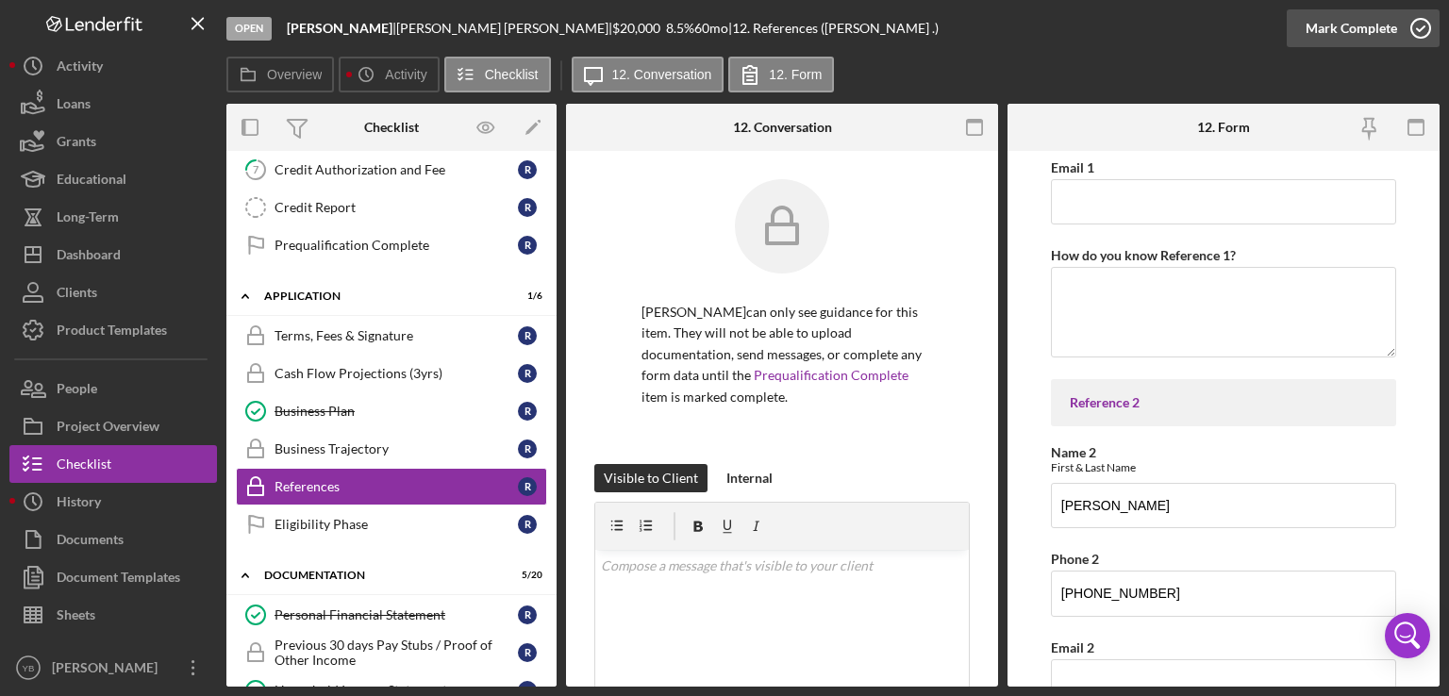
click at [1363, 40] on div "Mark Complete" at bounding box center [1350, 28] width 91 height 38
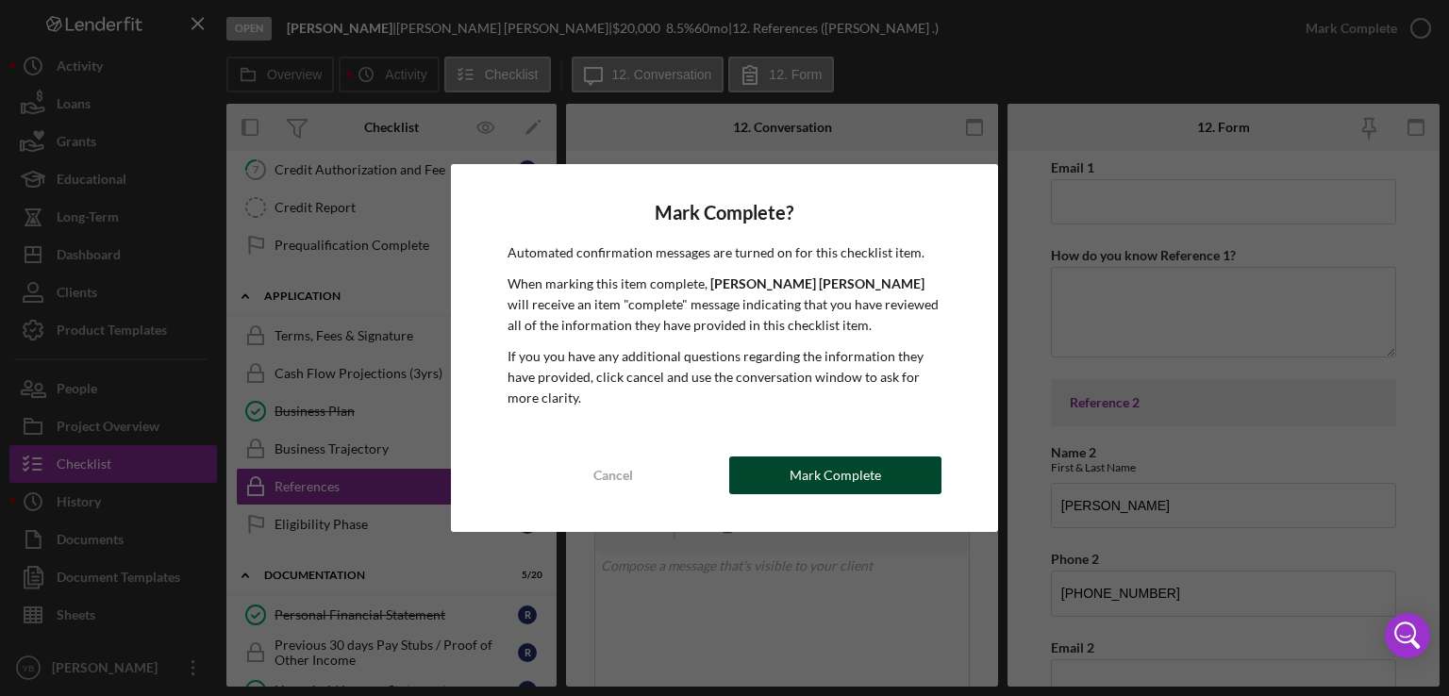
click at [830, 473] on div "Mark Complete" at bounding box center [834, 475] width 91 height 38
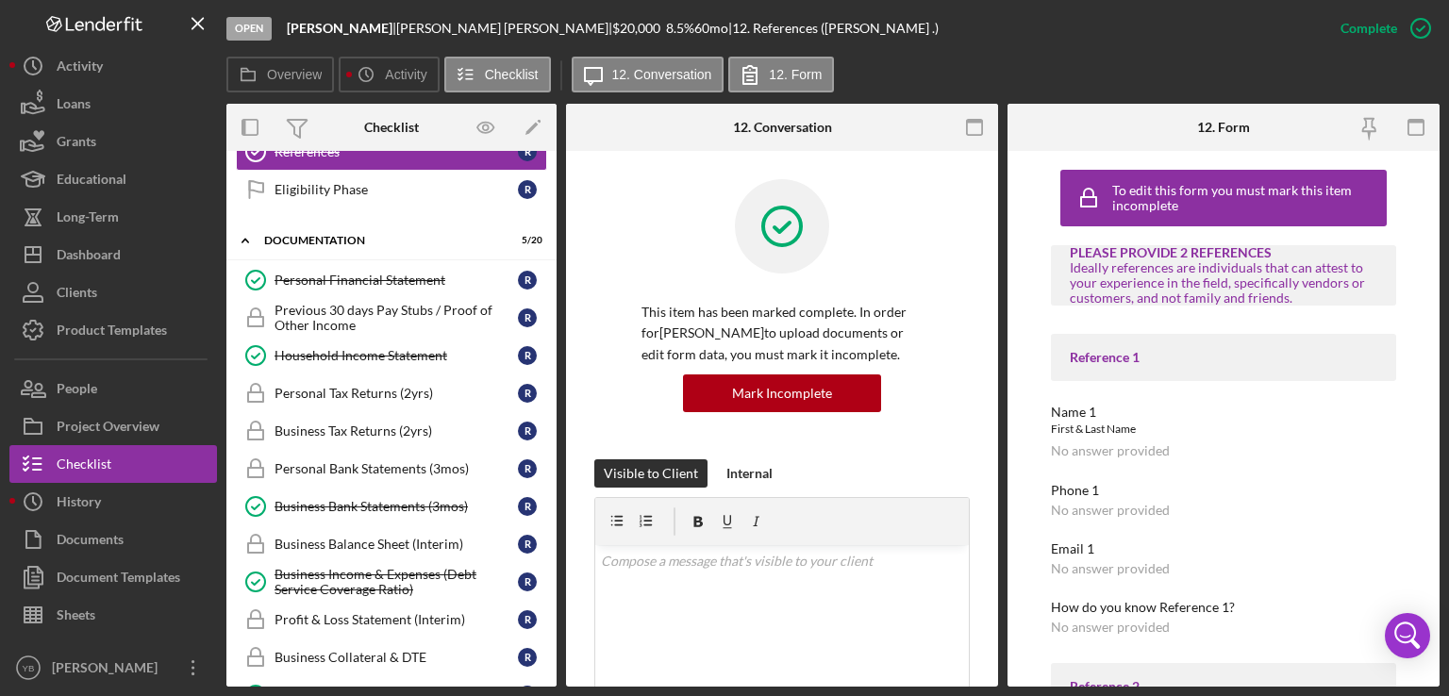
scroll to position [592, 0]
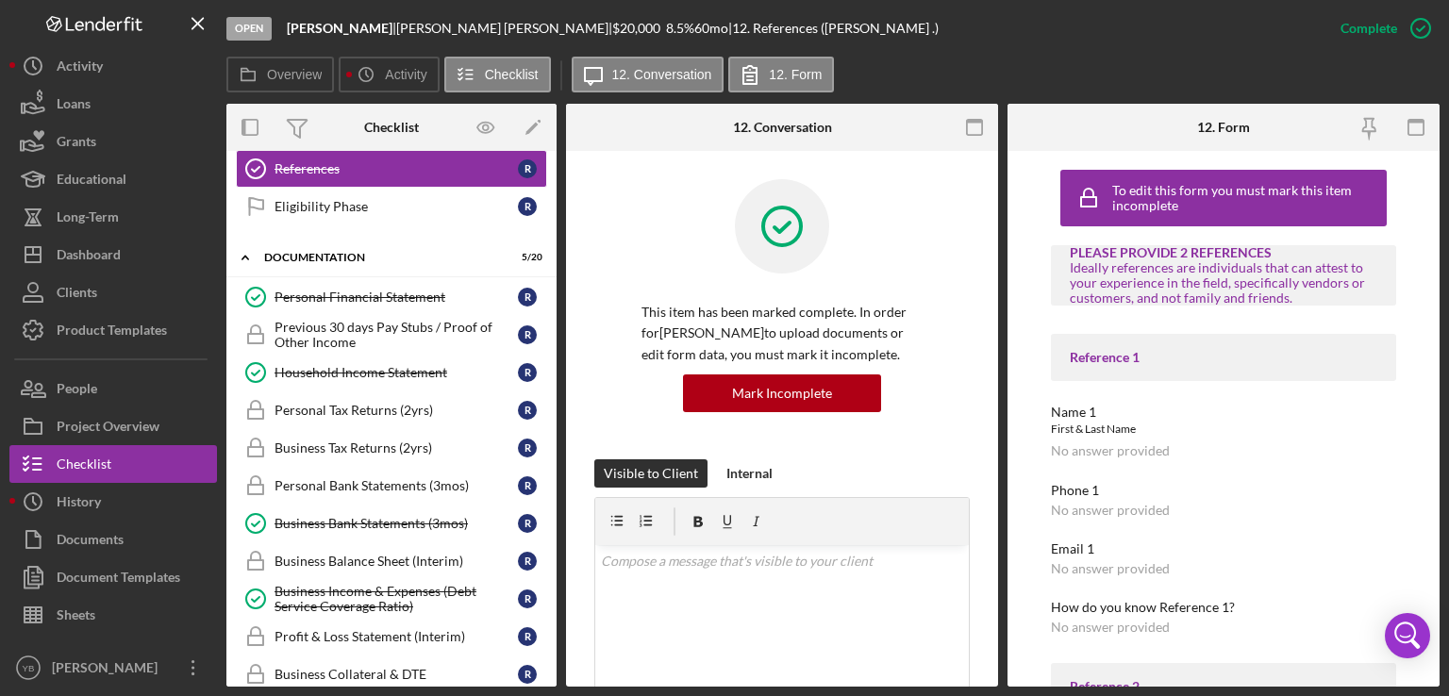
drag, startPoint x: 558, startPoint y: 499, endPoint x: 549, endPoint y: 457, distance: 42.6
click at [549, 457] on div "Overview Internal Workflow Stage Open Icon/Dropdown Arrow Archive (can unarchiv…" at bounding box center [832, 395] width 1213 height 583
drag, startPoint x: 549, startPoint y: 457, endPoint x: 551, endPoint y: 438, distance: 19.9
click at [551, 438] on div "Icon/Expander Prequalification 0 / 9 1 Welcome R 2 Personal Information R 3 Bus…" at bounding box center [391, 419] width 330 height 536
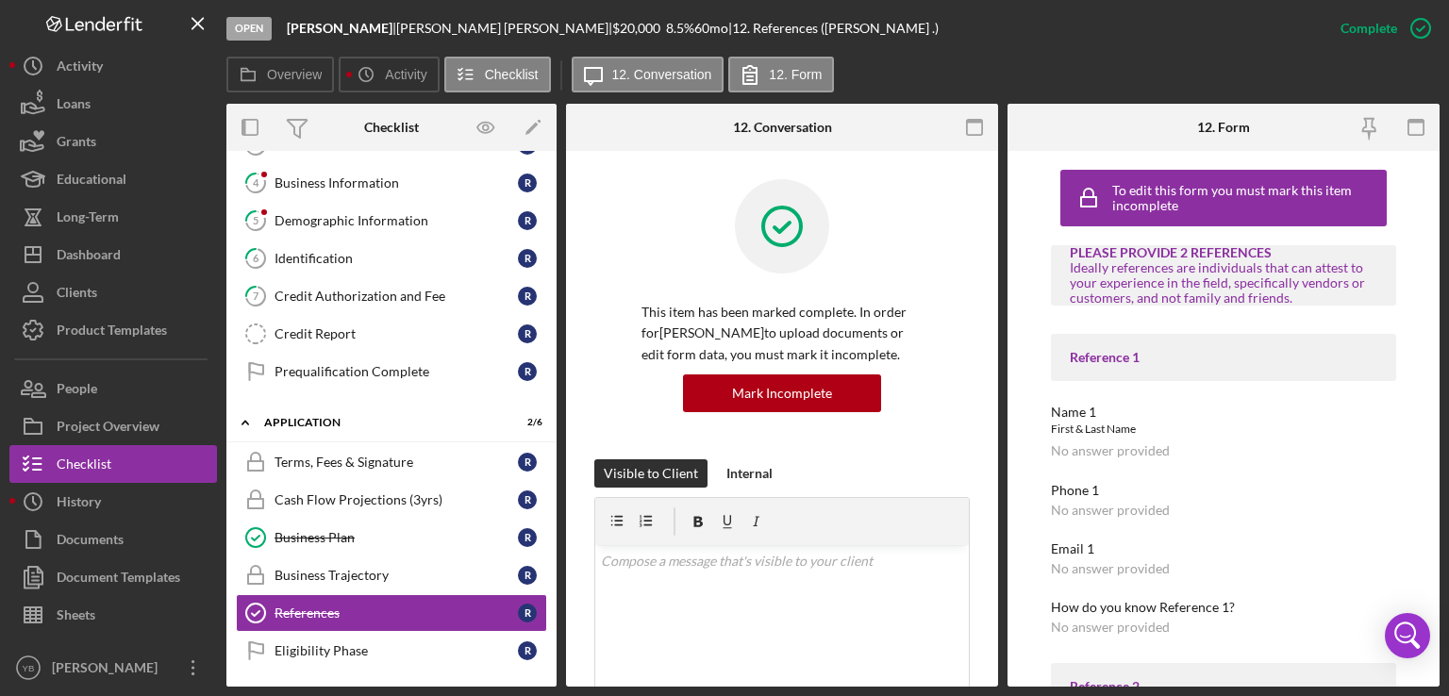
scroll to position [143, 0]
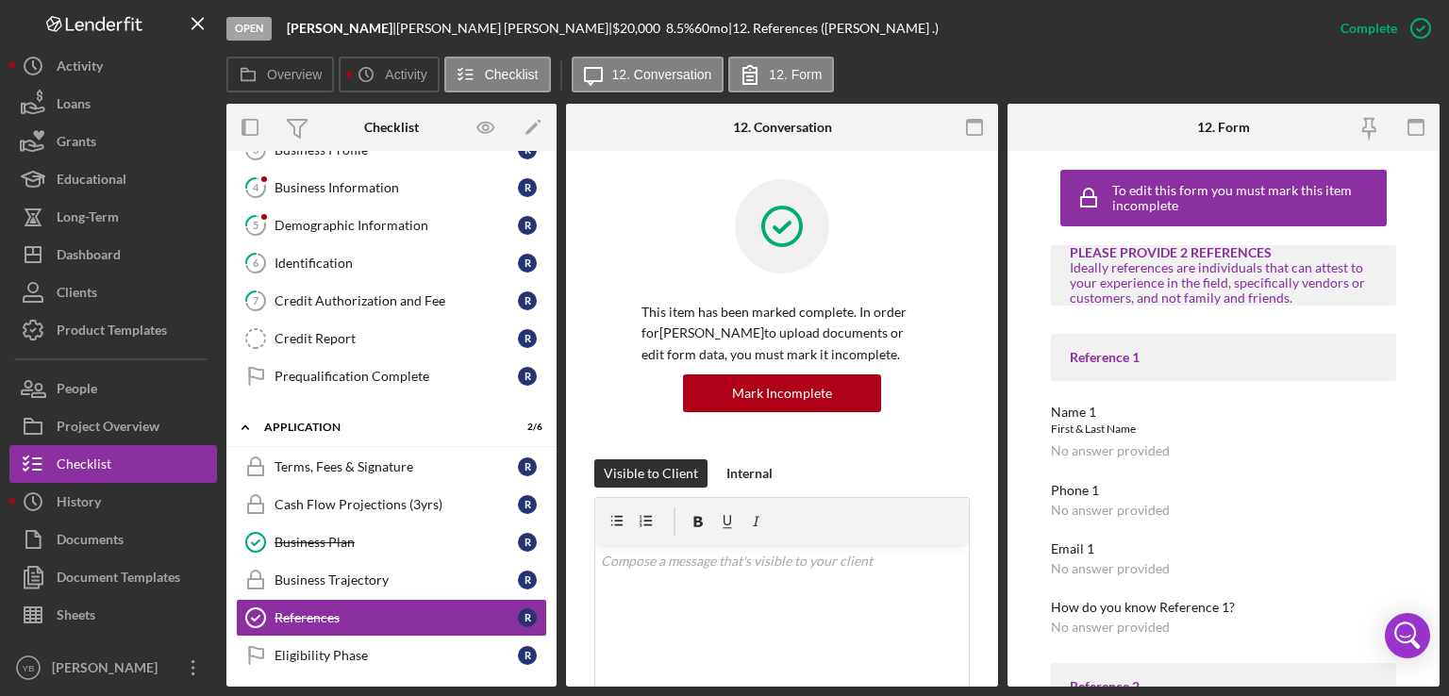
click at [558, 281] on div "Overview Internal Workflow Stage Open Icon/Dropdown Arrow Archive (can unarchiv…" at bounding box center [832, 395] width 1213 height 583
click at [550, 288] on div "Overview Internal Workflow Stage Open Icon/Dropdown Arrow Archive (can unarchiv…" at bounding box center [832, 395] width 1213 height 583
drag, startPoint x: 550, startPoint y: 288, endPoint x: 552, endPoint y: 325, distance: 37.8
click at [552, 325] on div "Icon/Expander Prequalification 0 / 9 1 Welcome R 2 Personal Information R 3 Bus…" at bounding box center [391, 419] width 330 height 536
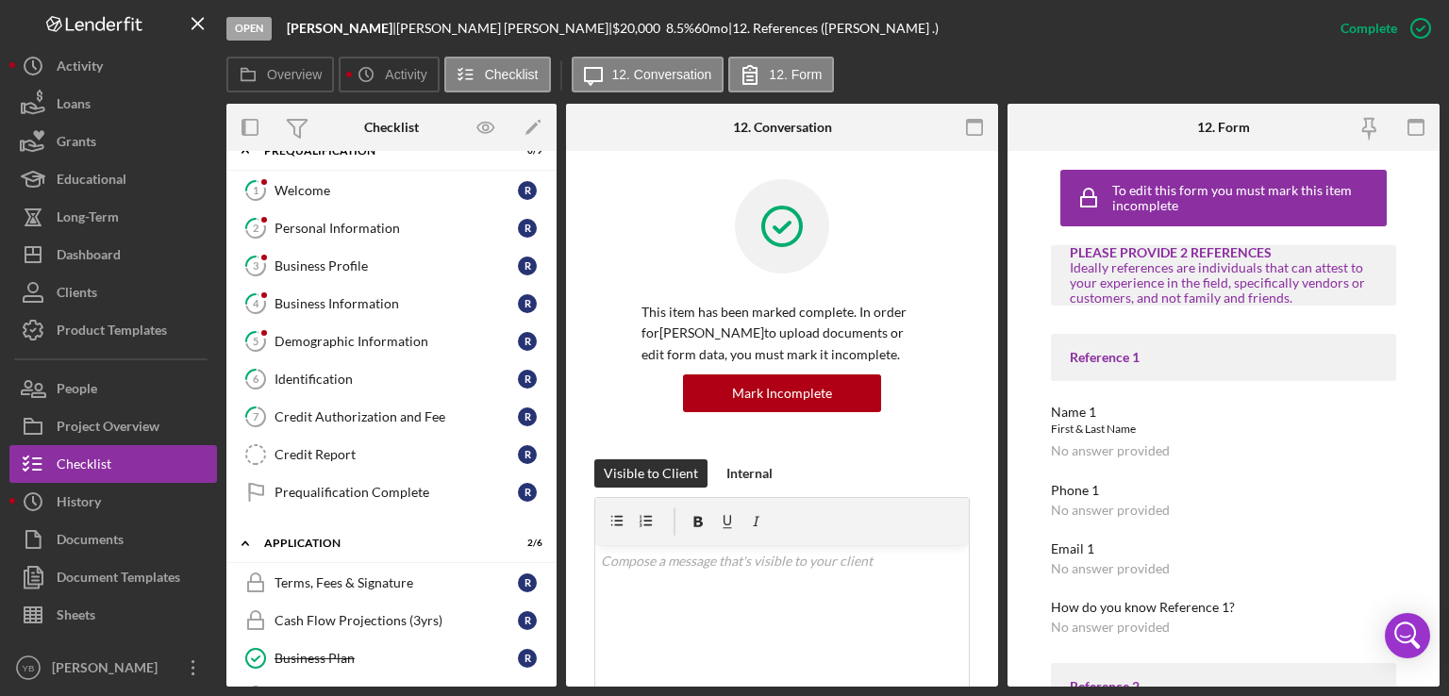
scroll to position [0, 0]
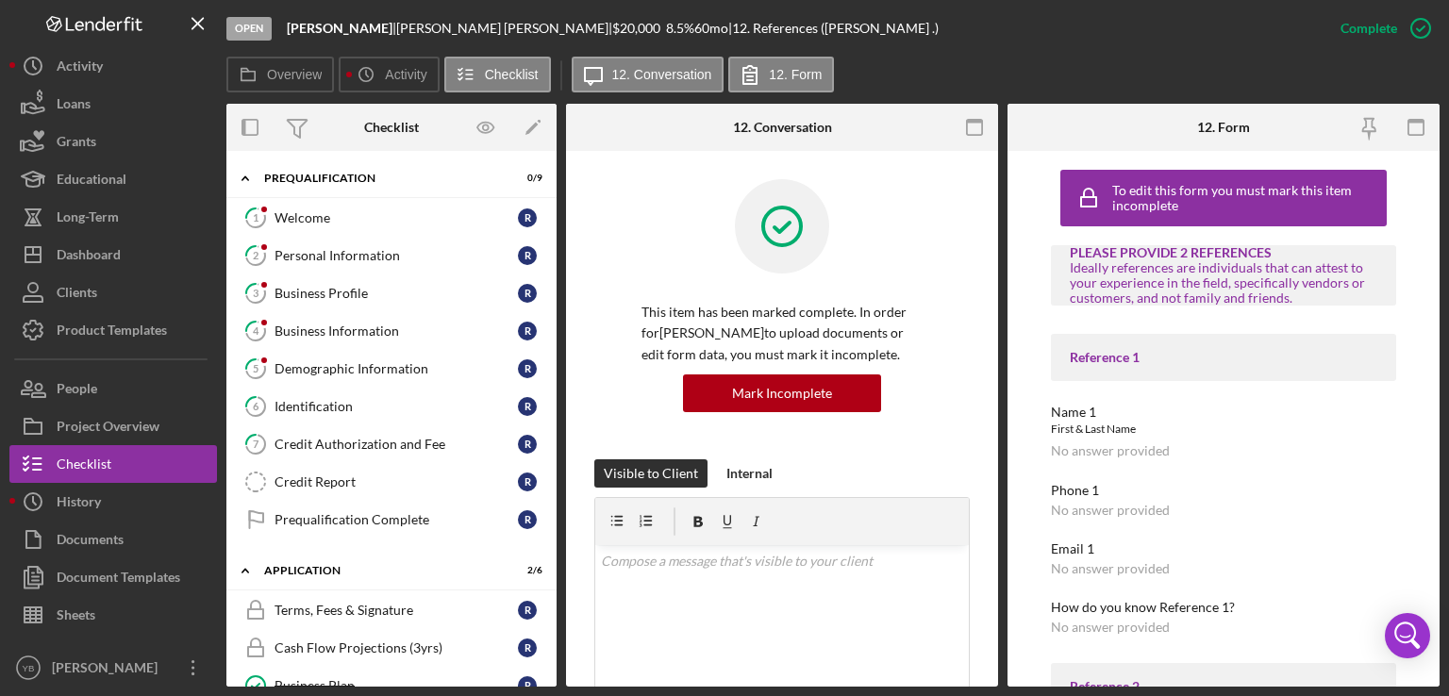
drag, startPoint x: 558, startPoint y: 213, endPoint x: 552, endPoint y: 272, distance: 58.8
click at [552, 272] on div "Overview Internal Workflow Stage Open Icon/Dropdown Arrow Archive (can unarchiv…" at bounding box center [832, 395] width 1213 height 583
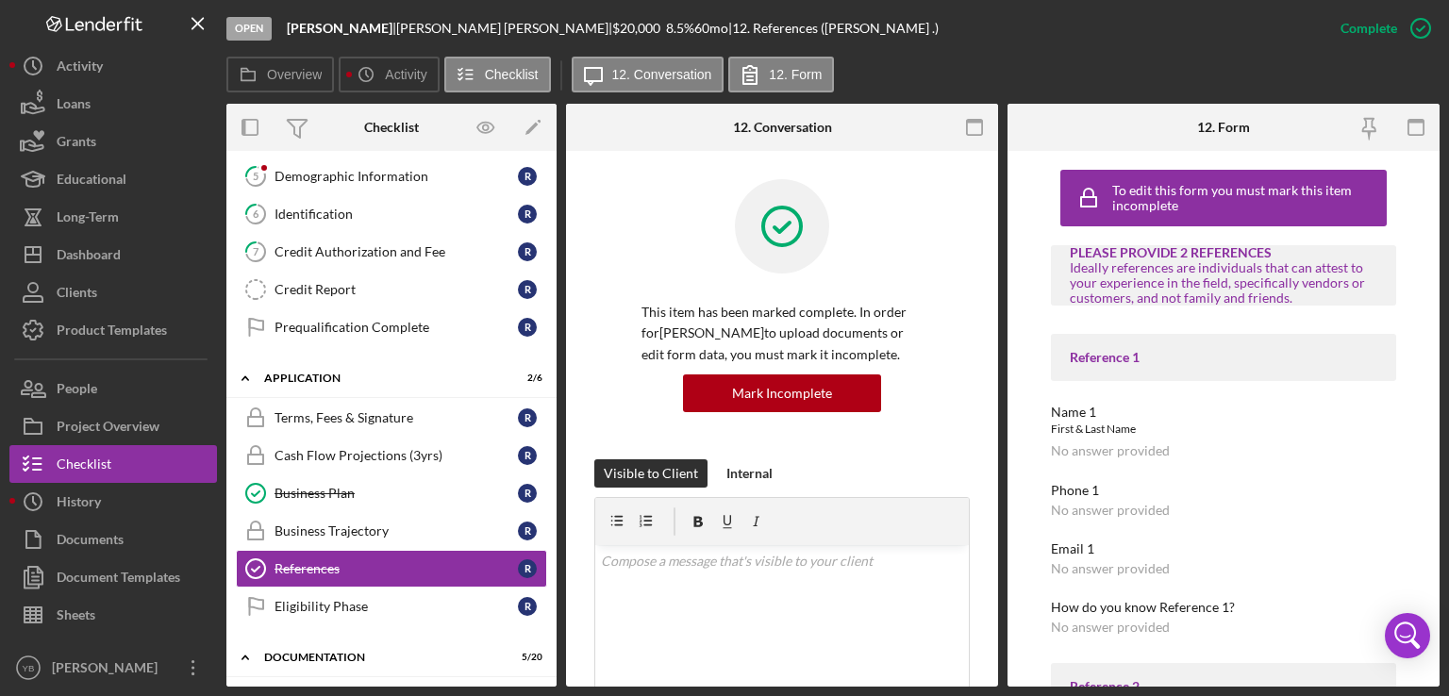
scroll to position [172, 0]
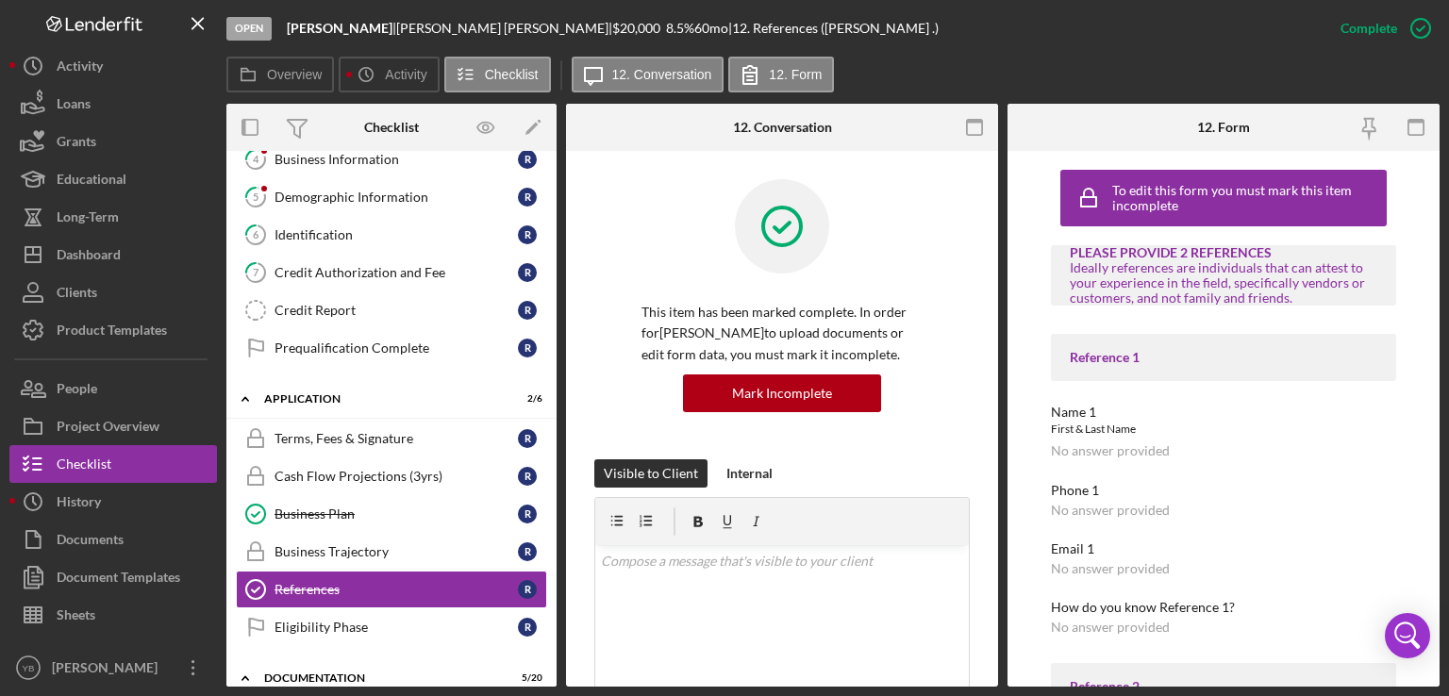
drag, startPoint x: 556, startPoint y: 257, endPoint x: 548, endPoint y: 201, distance: 57.2
click at [548, 201] on div "Overview Internal Workflow Stage Open Icon/Dropdown Arrow Archive (can unarchiv…" at bounding box center [832, 395] width 1213 height 583
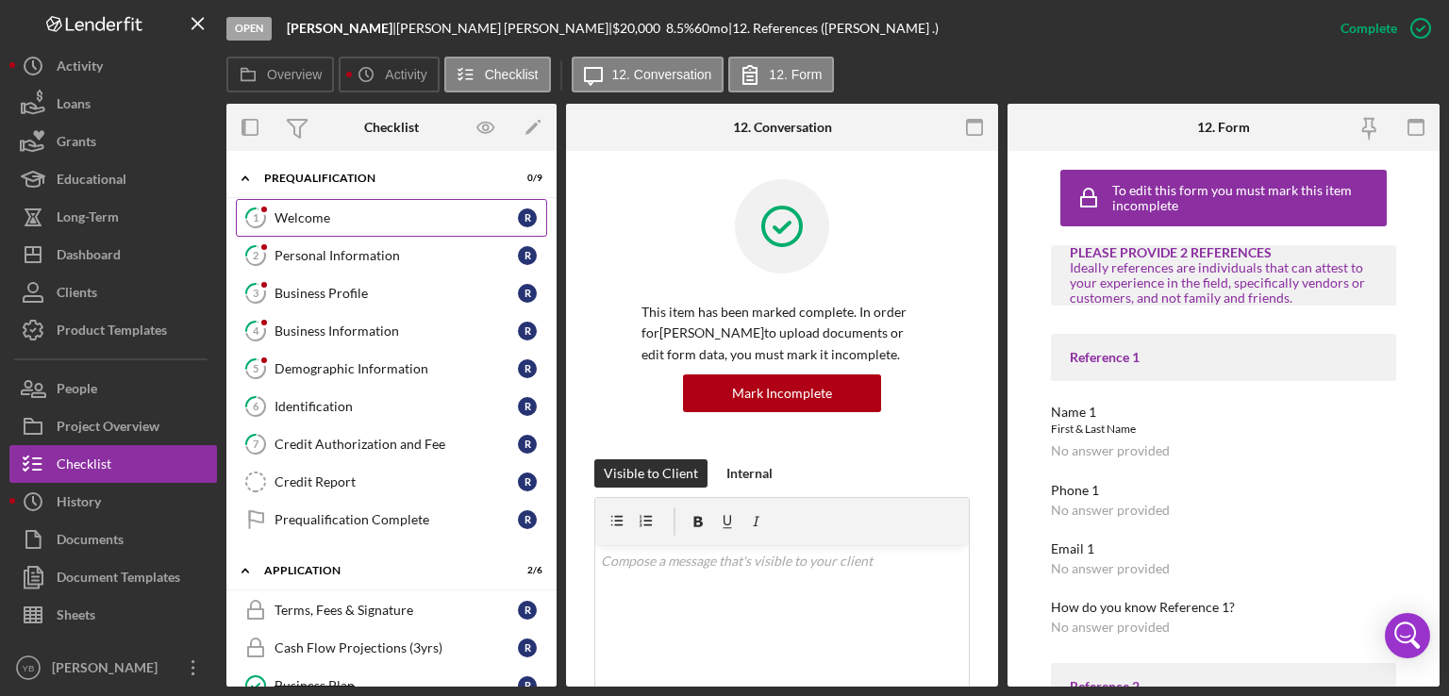
click at [304, 210] on div "Welcome" at bounding box center [395, 217] width 243 height 15
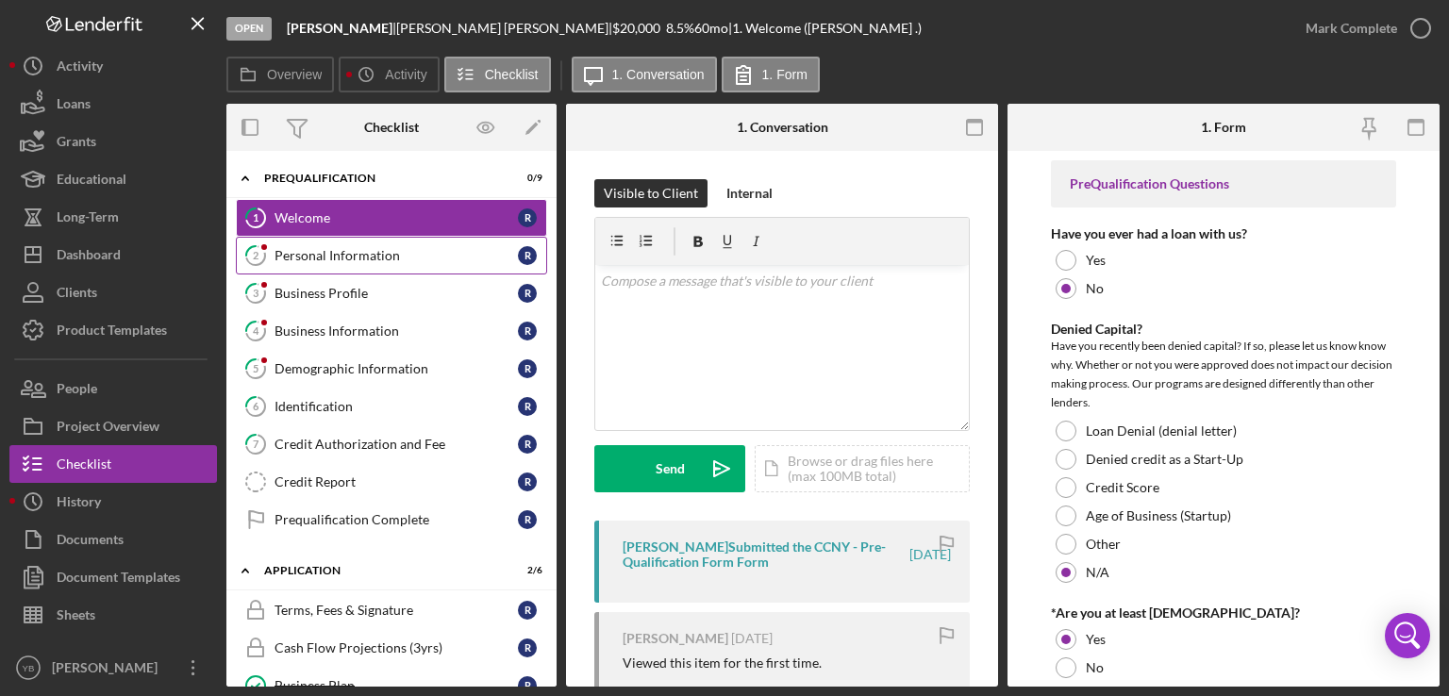
click at [381, 257] on div "Personal Information" at bounding box center [395, 255] width 243 height 15
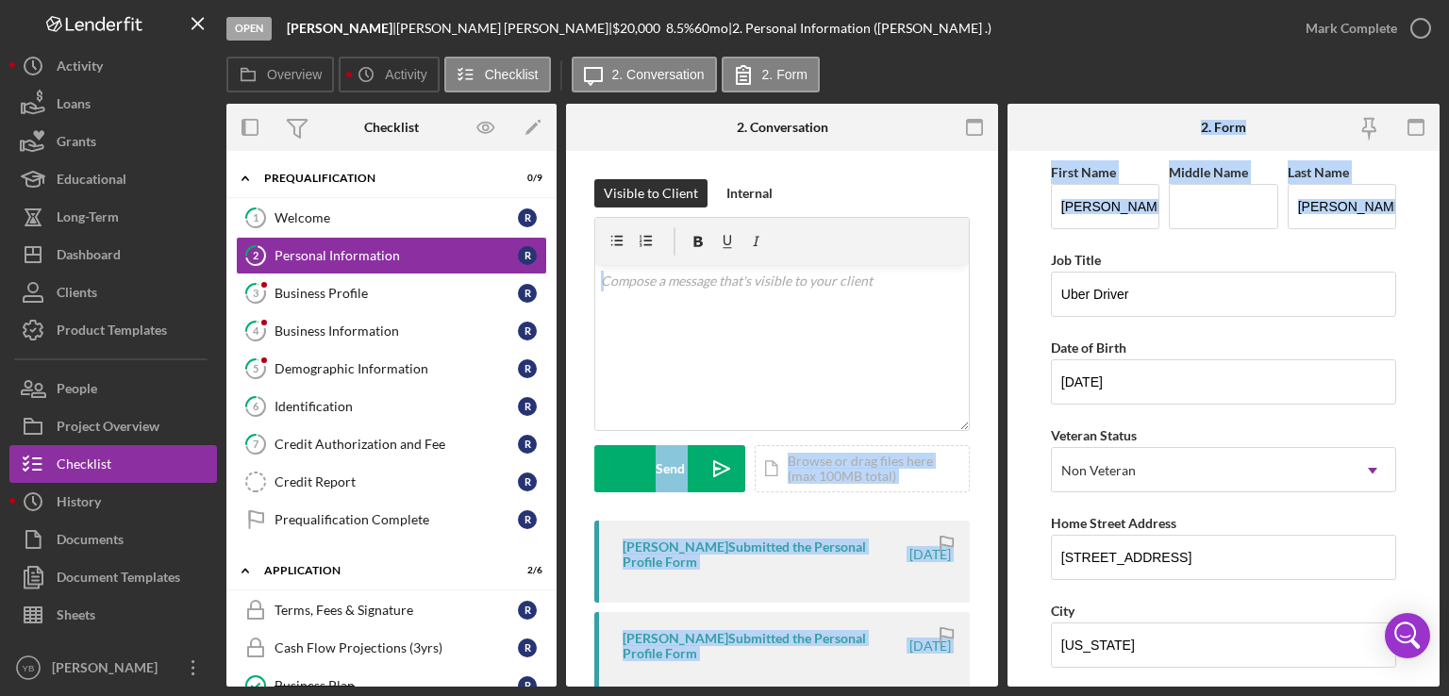
drag, startPoint x: 1002, startPoint y: 232, endPoint x: 1008, endPoint y: 282, distance: 50.4
click at [1008, 282] on div "Overview Internal Workflow Stage Open Icon/Dropdown Arrow Archive (can unarchiv…" at bounding box center [832, 395] width 1213 height 583
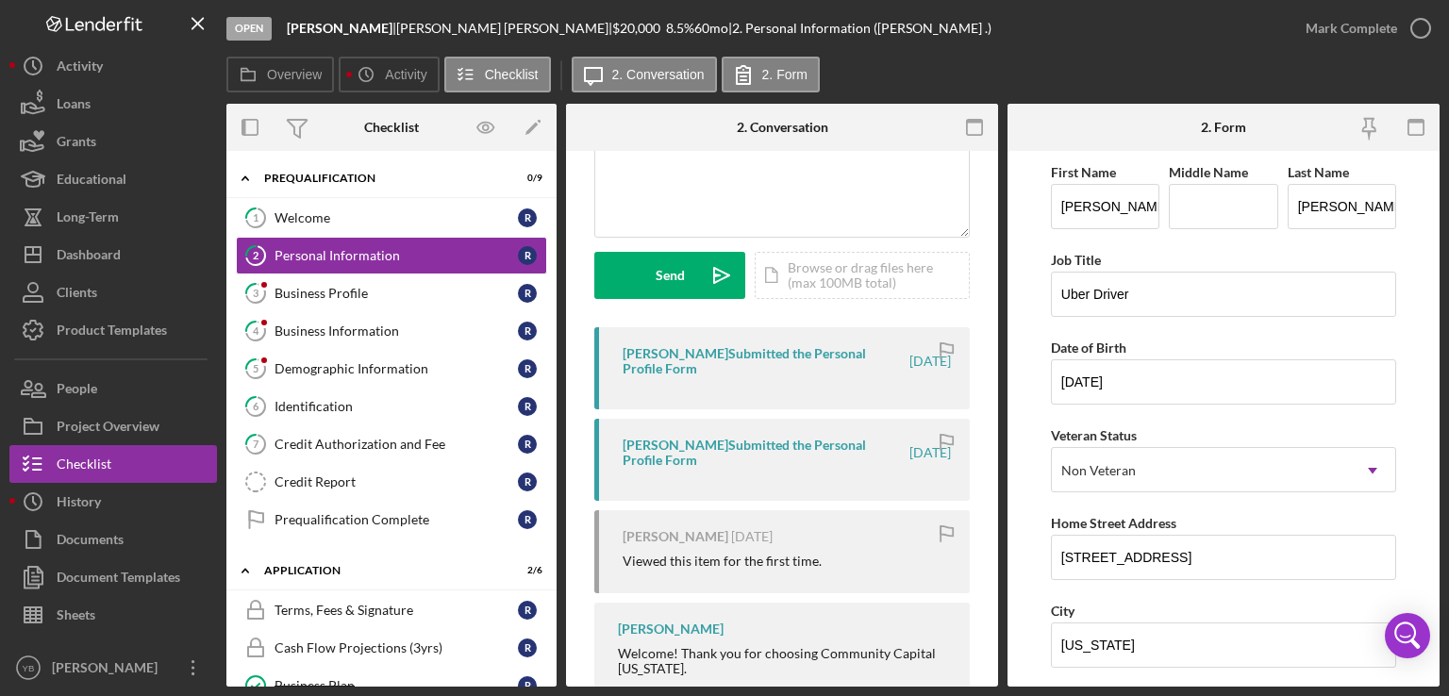
scroll to position [203, 0]
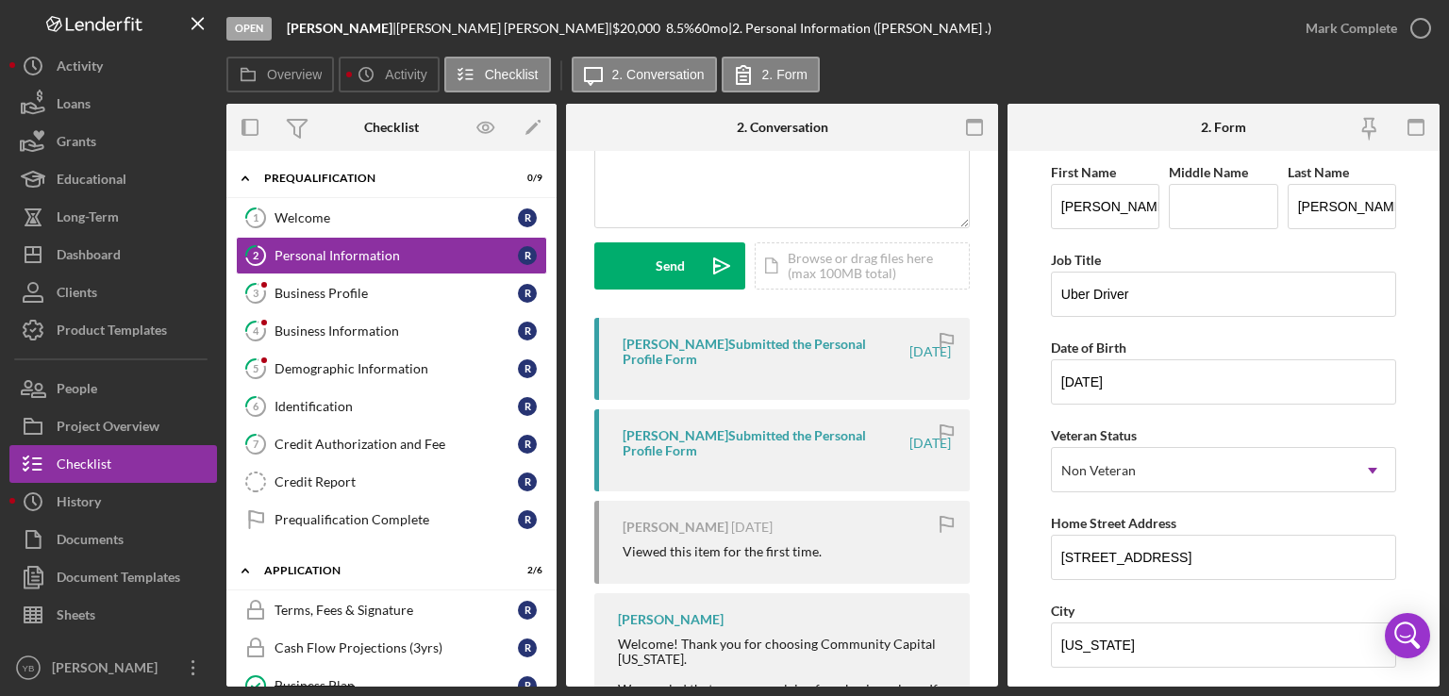
click at [700, 340] on div "[PERSON_NAME] Submitted the Personal Profile Form" at bounding box center [764, 352] width 284 height 30
click at [332, 413] on link "6 Identification R" at bounding box center [391, 407] width 311 height 38
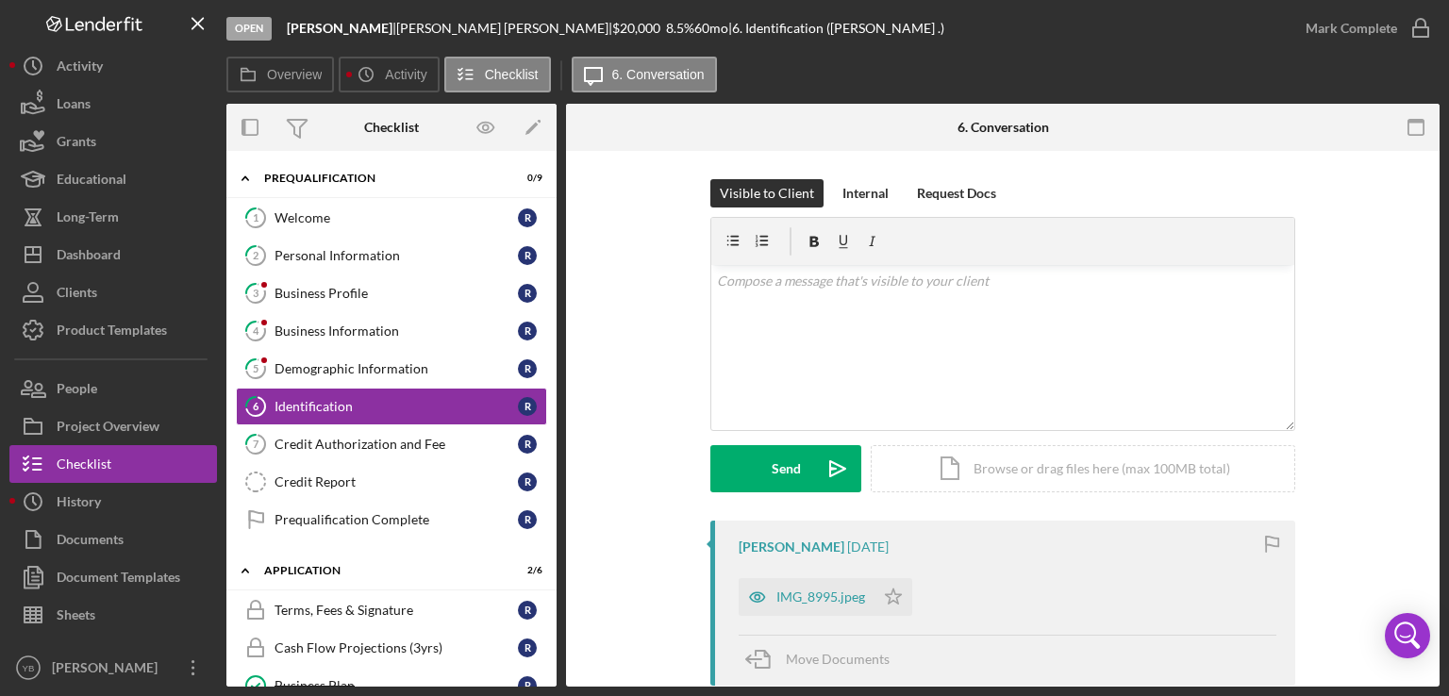
click at [1364, 285] on div "Visible to Client Internal Request Docs v Color teal Color pink Remove color Ad…" at bounding box center [1002, 349] width 817 height 341
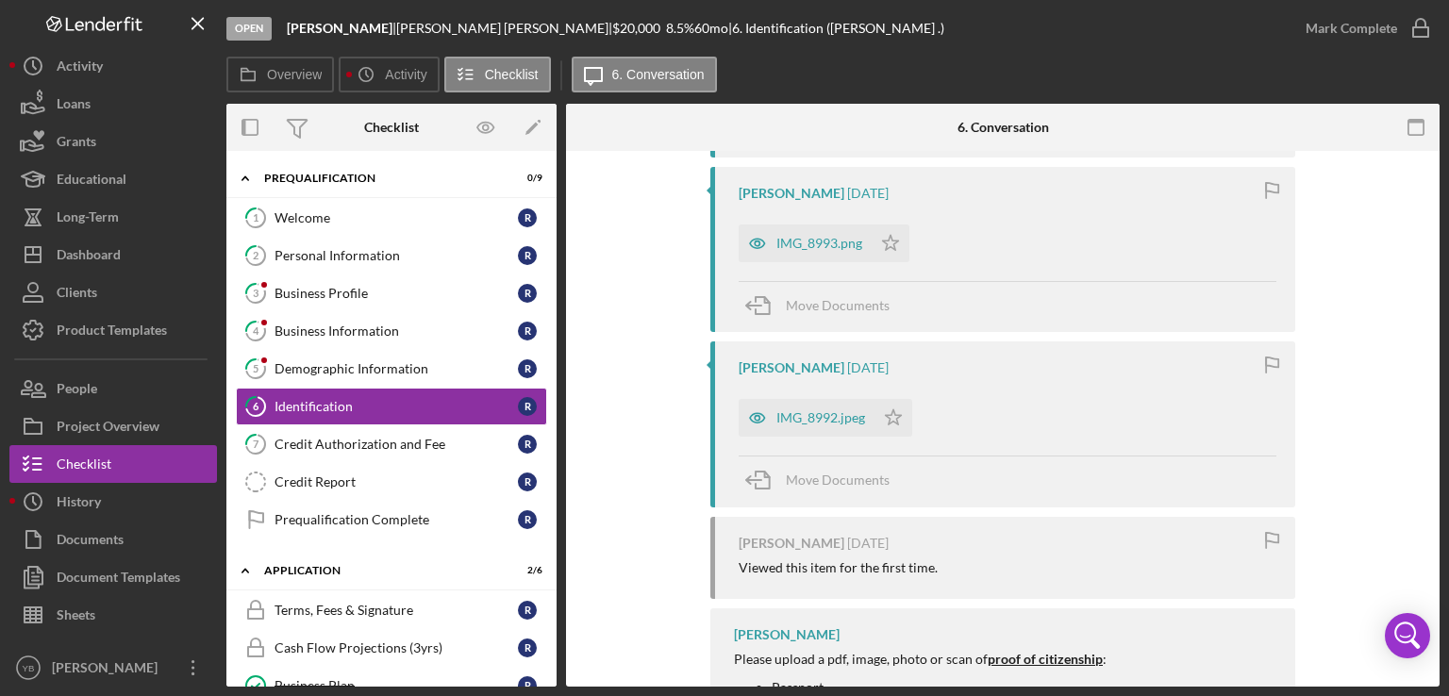
scroll to position [566, 0]
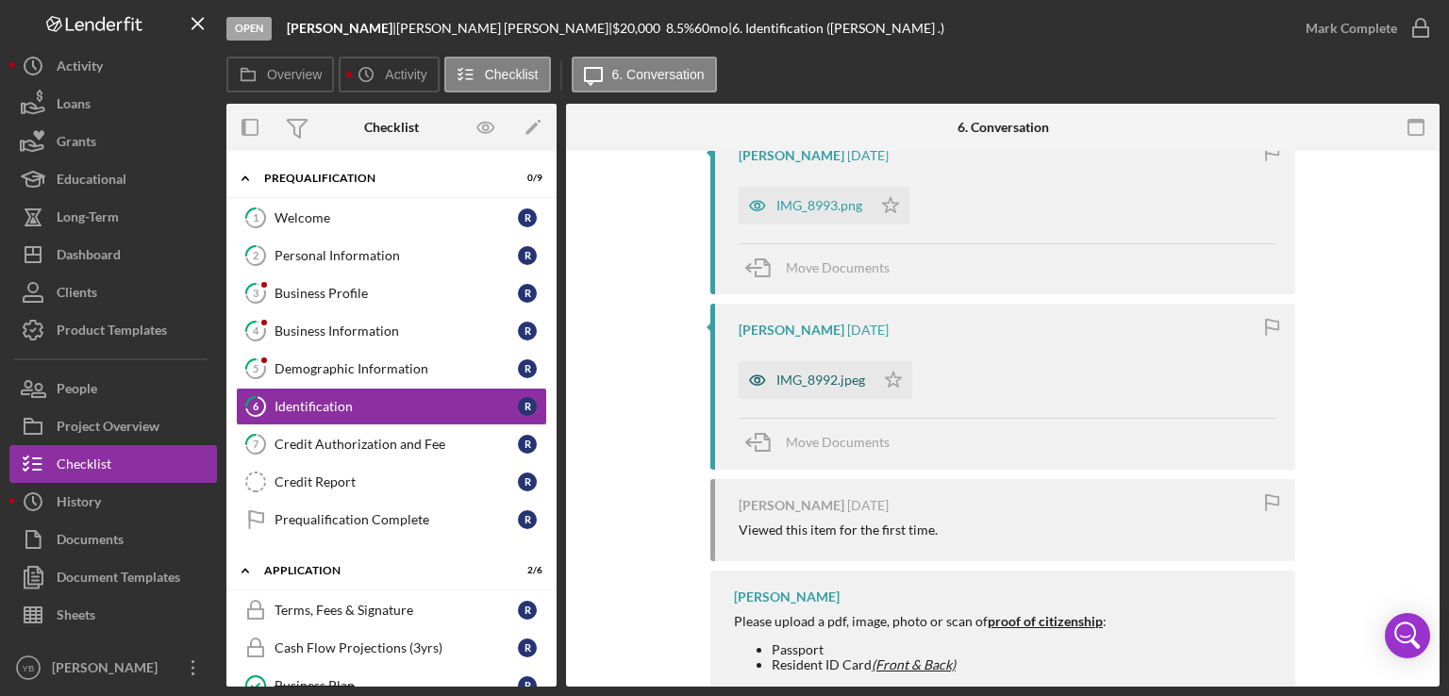
click at [828, 377] on div "IMG_8992.jpeg" at bounding box center [820, 380] width 89 height 15
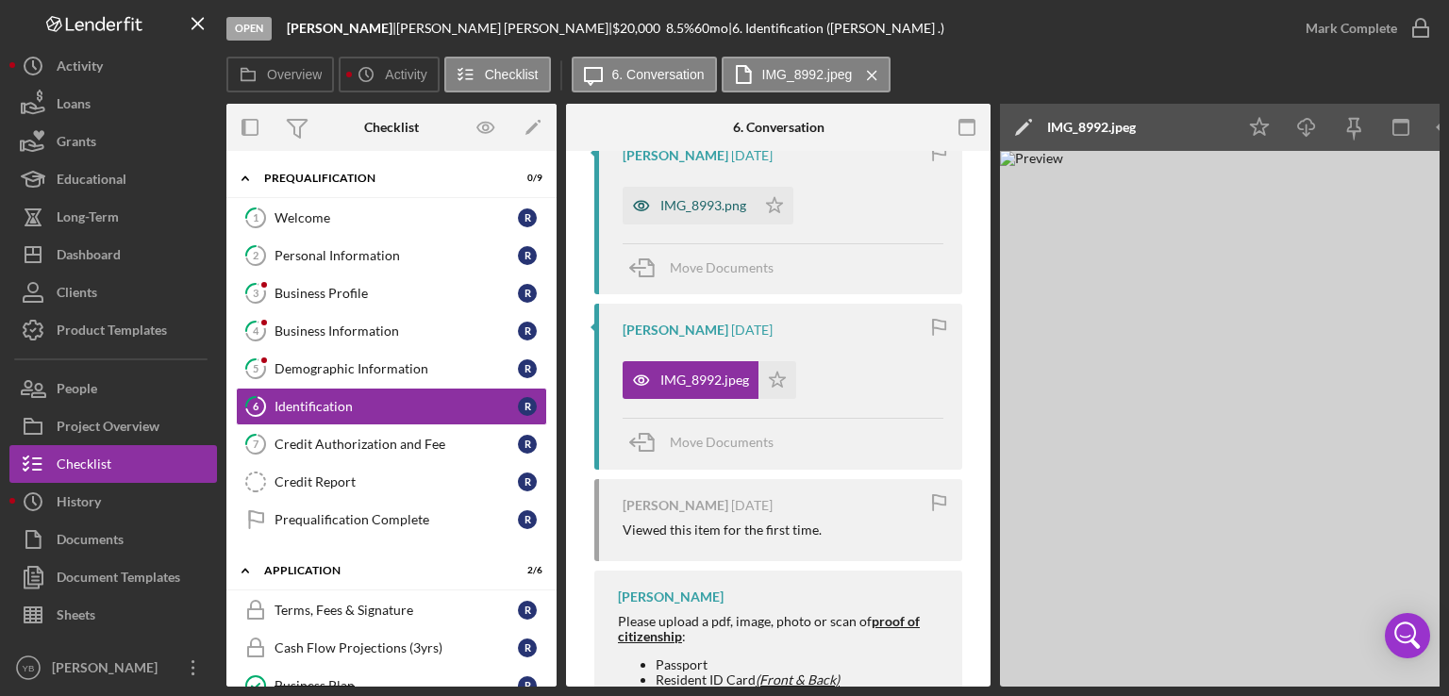
click at [717, 200] on div "IMG_8993.png" at bounding box center [703, 205] width 86 height 15
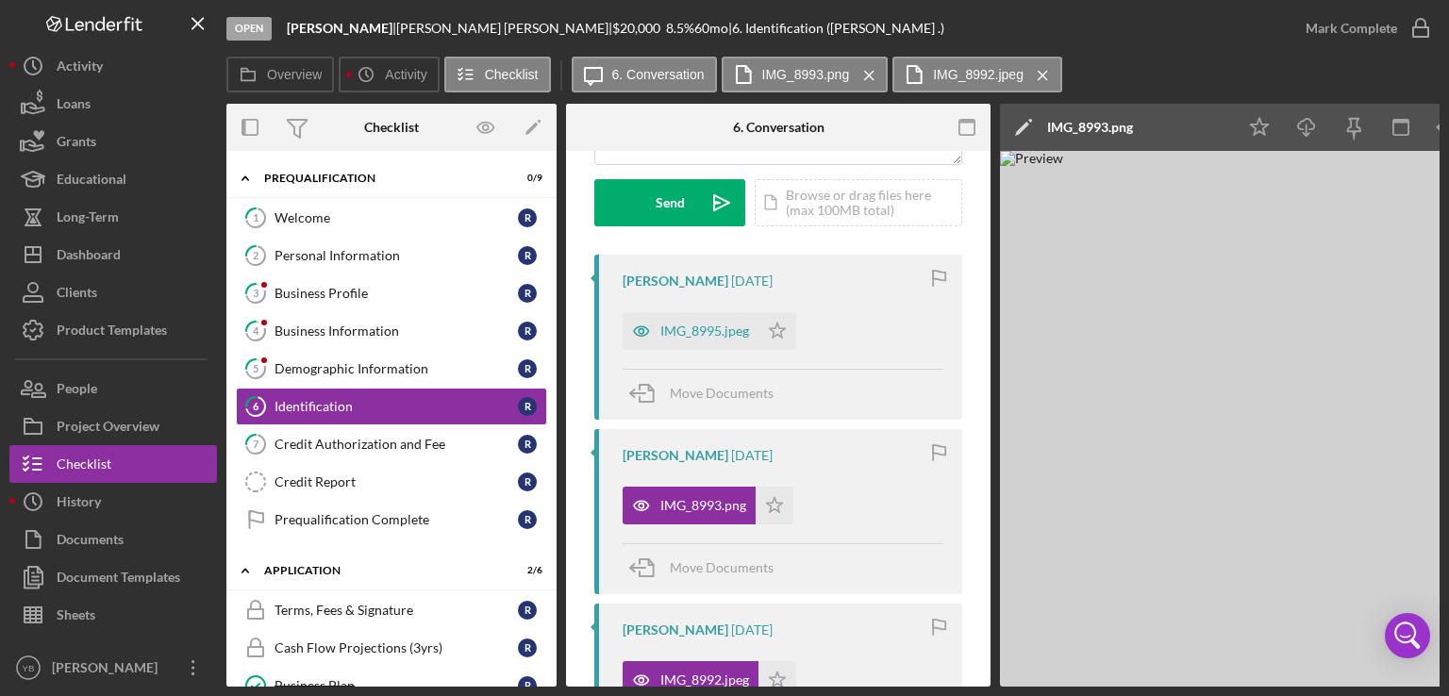
scroll to position [264, 0]
click at [682, 323] on div "IMG_8995.jpeg" at bounding box center [690, 333] width 136 height 38
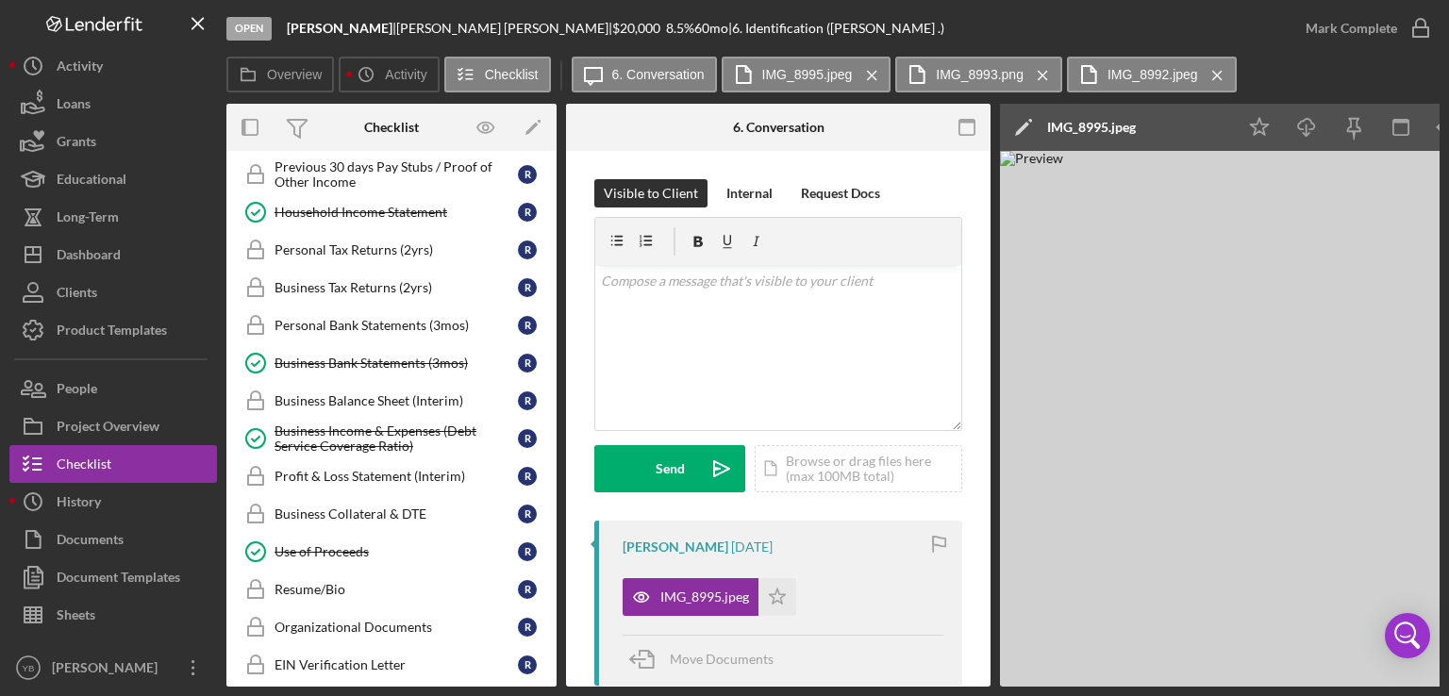
scroll to position [596, 0]
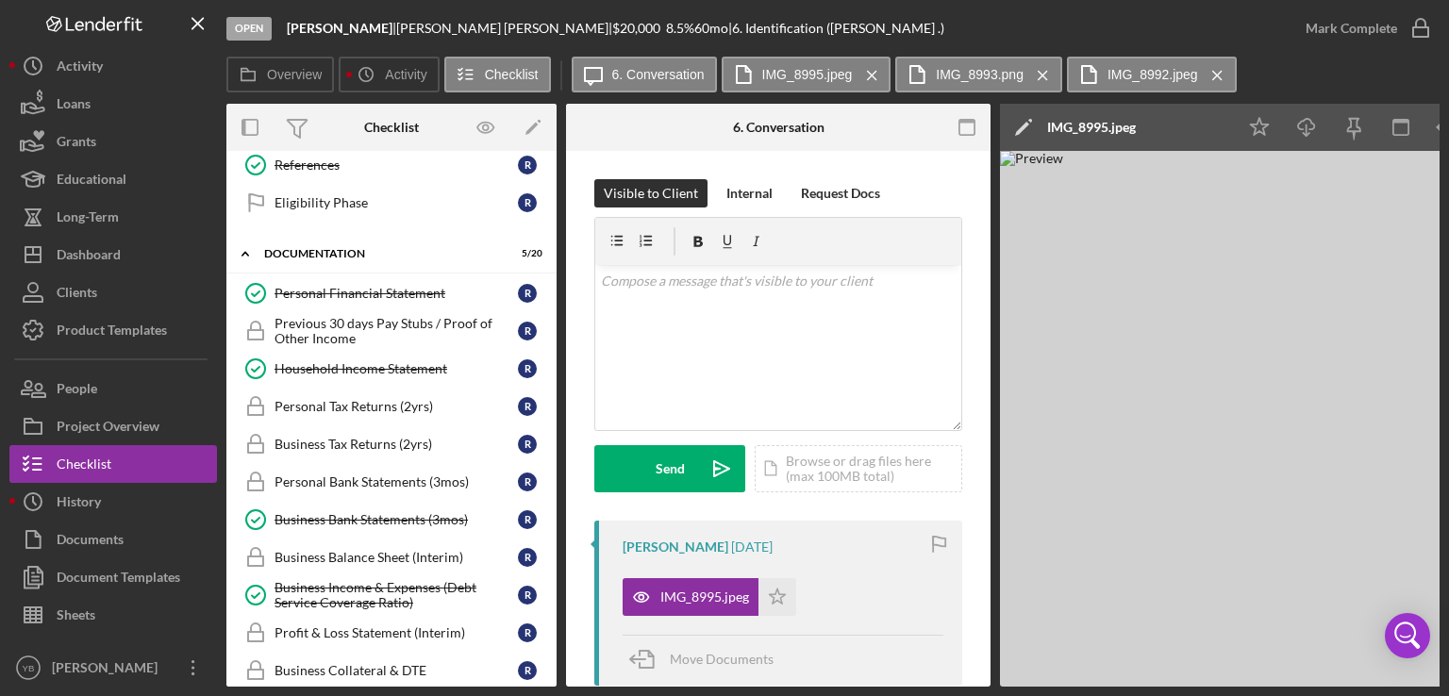
drag, startPoint x: 549, startPoint y: 471, endPoint x: 555, endPoint y: 505, distance: 34.4
click at [555, 505] on div "Icon/Expander Prequalification 0 / 9 1 Welcome R 2 Personal Information R 3 Bus…" at bounding box center [391, 419] width 330 height 536
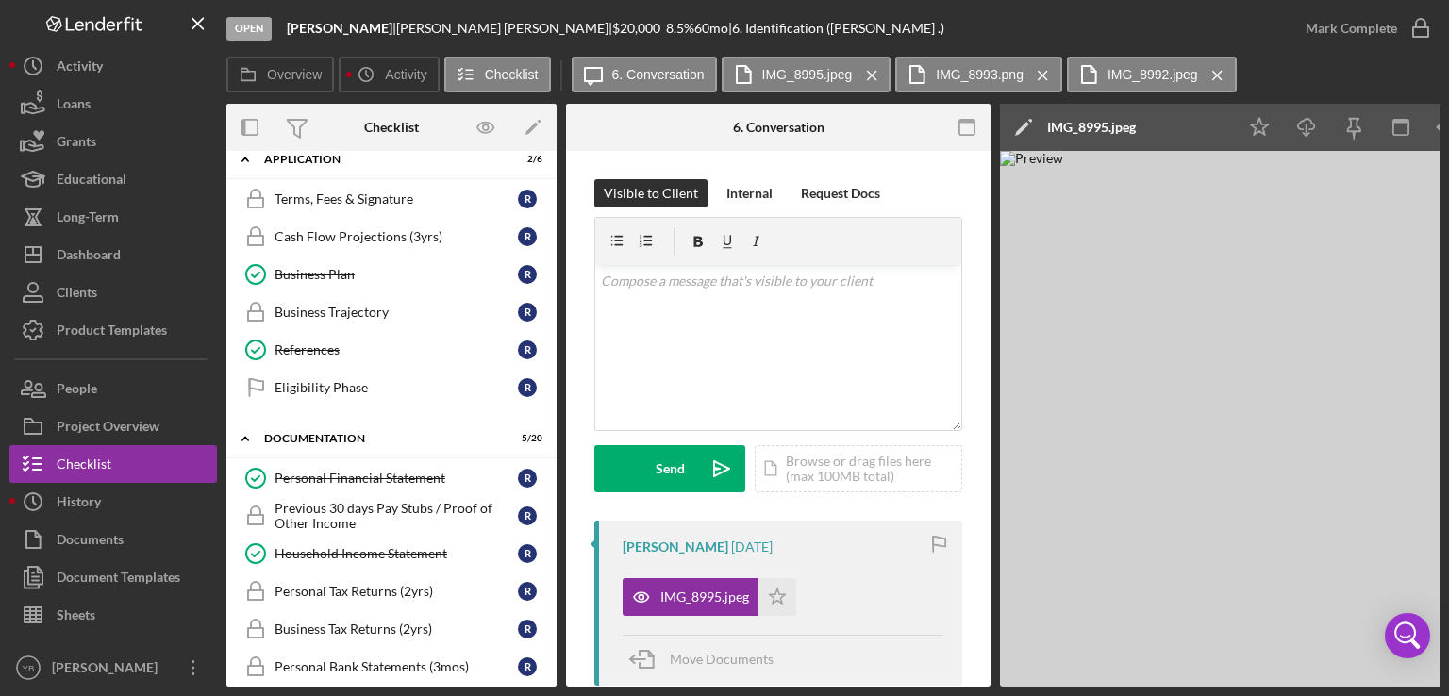
scroll to position [0, 0]
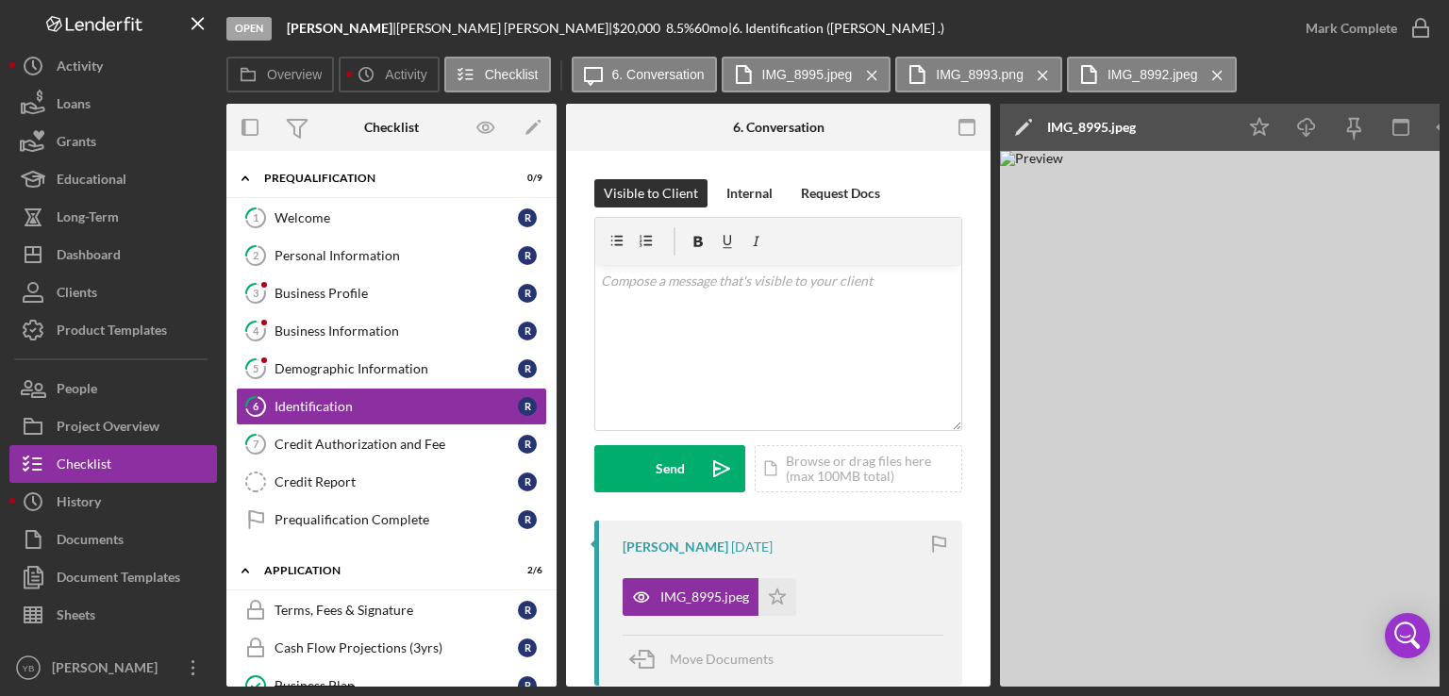
drag, startPoint x: 556, startPoint y: 230, endPoint x: 555, endPoint y: 289, distance: 58.5
click at [555, 289] on div "Overview Internal Workflow Stage Open Icon/Dropdown Arrow Archive (can unarchiv…" at bounding box center [832, 395] width 1213 height 583
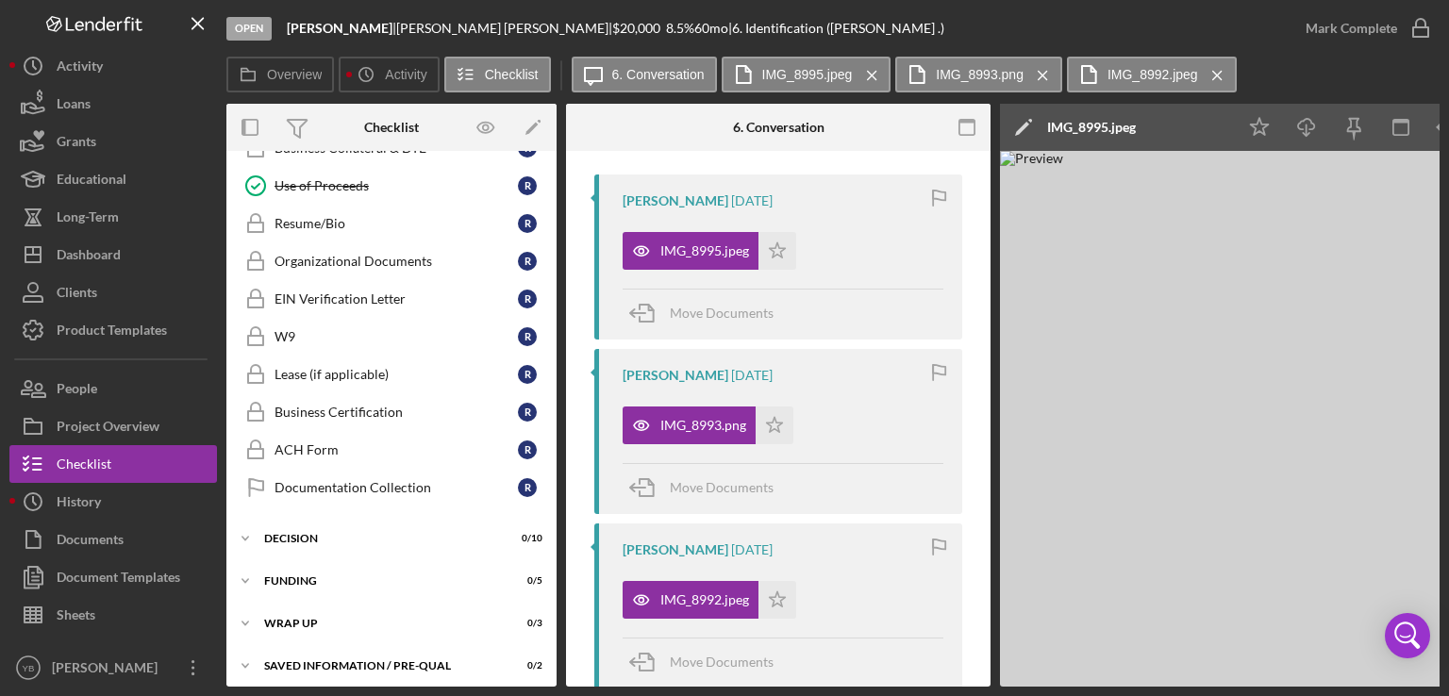
scroll to position [343, 0]
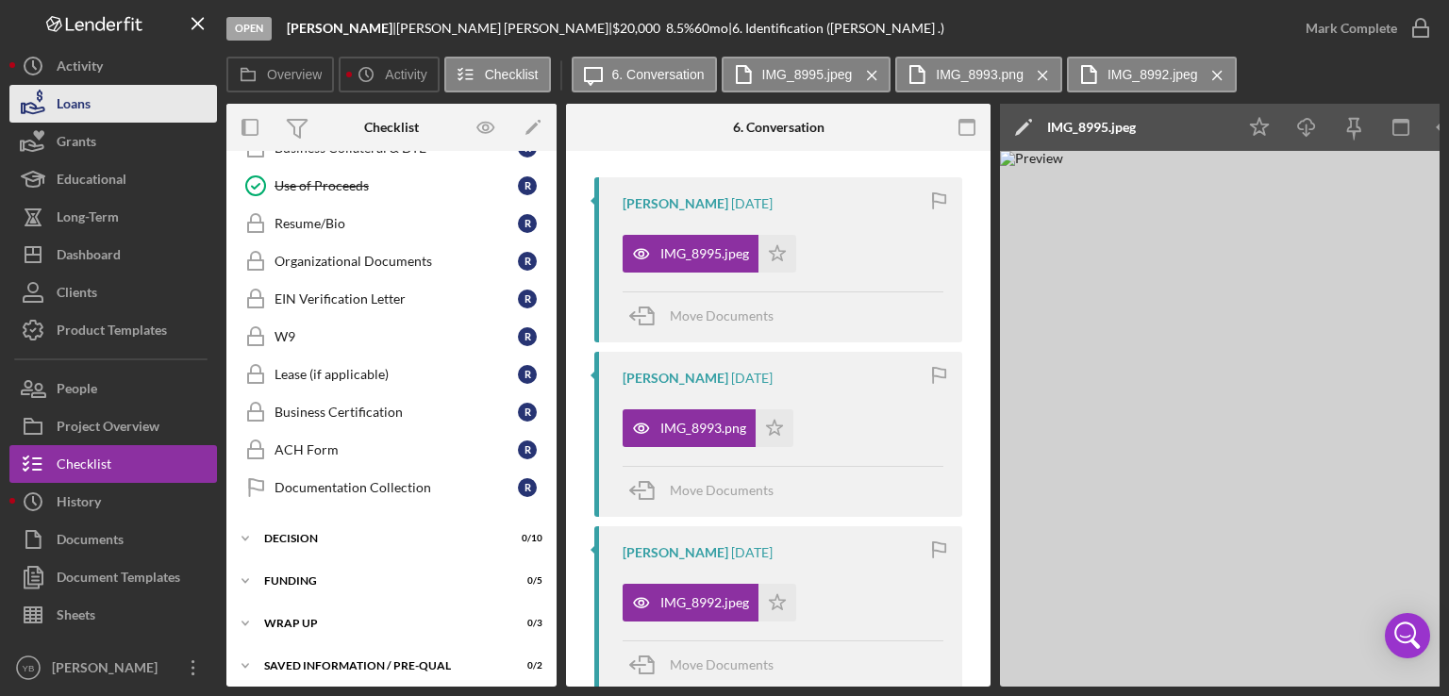
click at [83, 107] on div "Loans" at bounding box center [74, 106] width 34 height 42
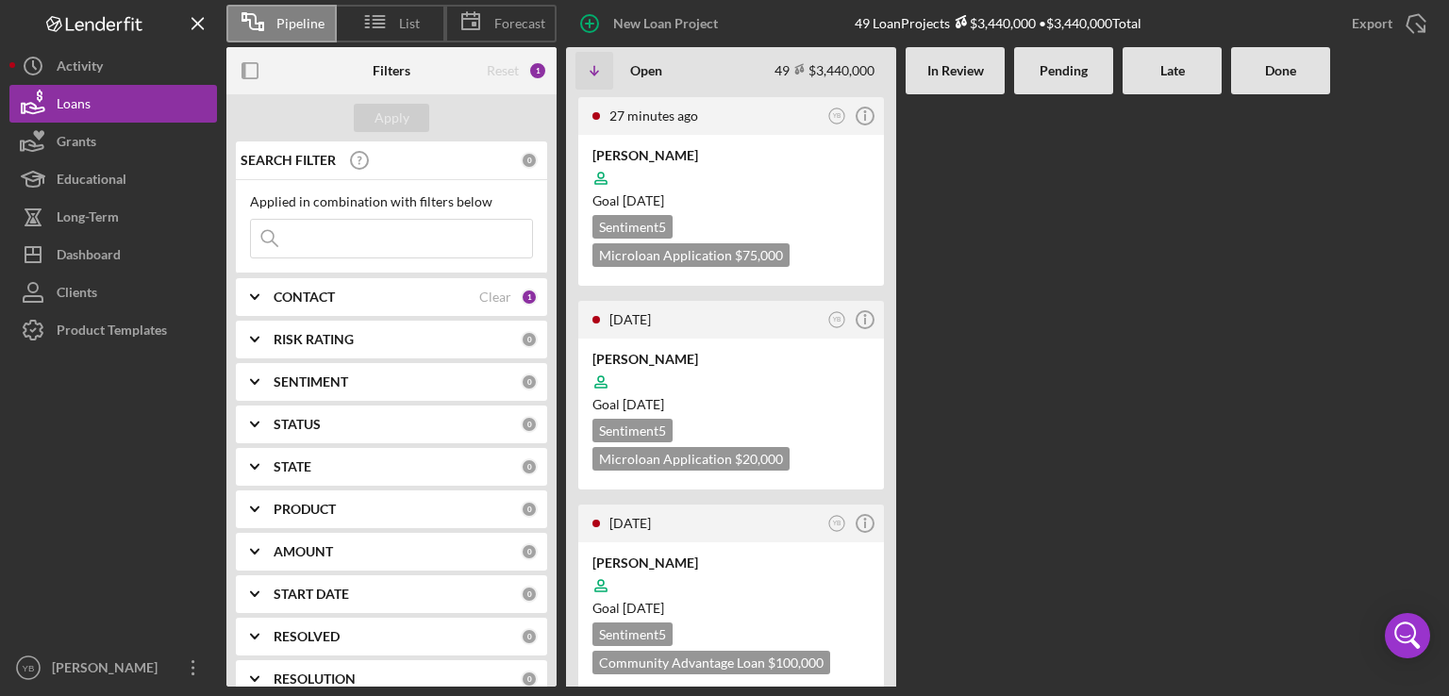
click at [1221, 103] on div "27 minutes ago YB Icon/Info [PERSON_NAME] Goal [DATE] Sentiment 5 Microloan App…" at bounding box center [1002, 390] width 873 height 592
click at [764, 391] on div at bounding box center [730, 382] width 277 height 36
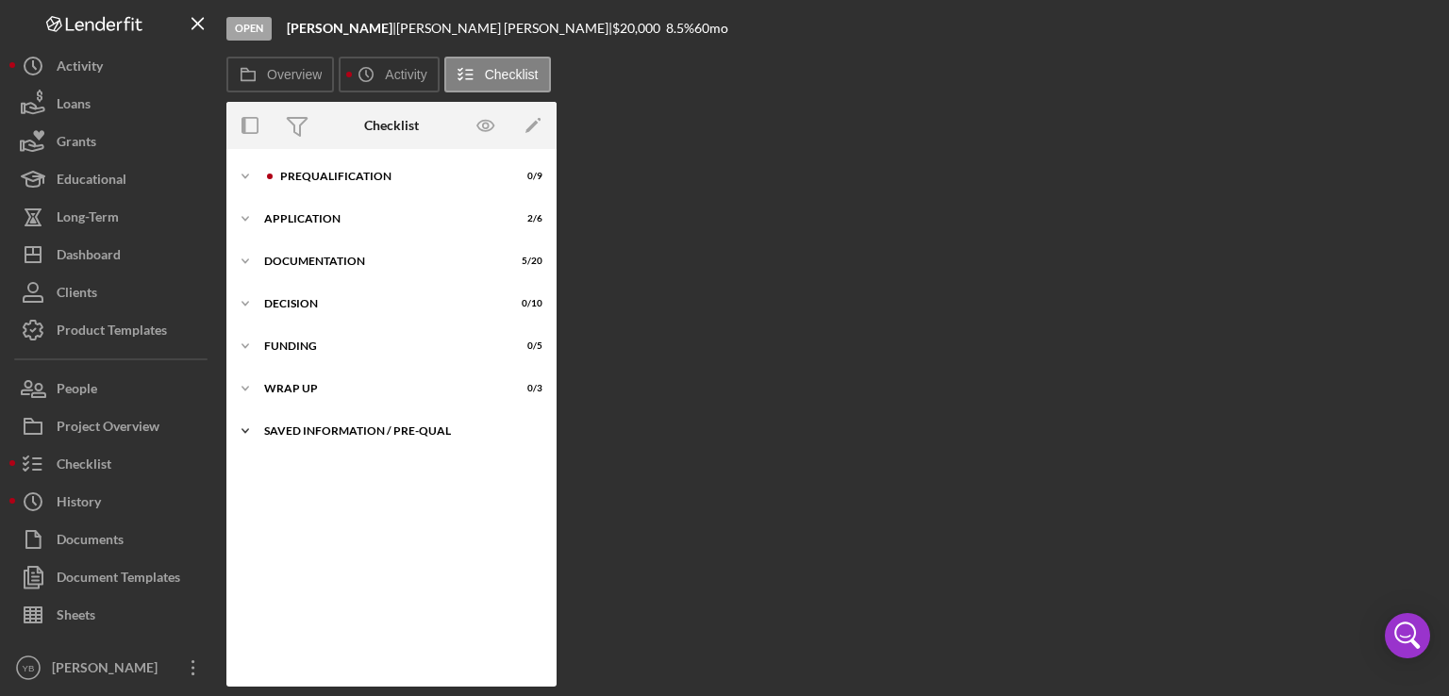
click at [356, 425] on div "Saved Information / Pre-Qual" at bounding box center [398, 430] width 269 height 11
click at [313, 167] on div "Icon/Expander Prequalification 0 / 9" at bounding box center [391, 176] width 330 height 38
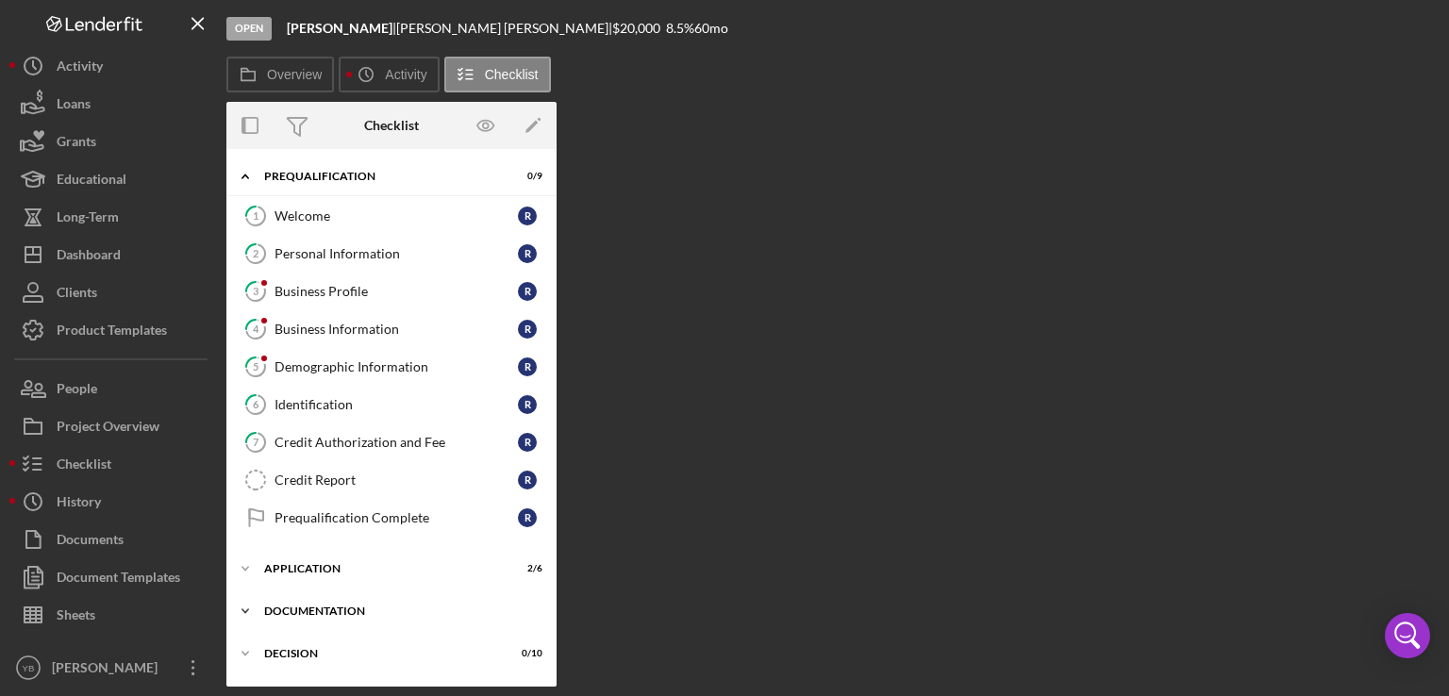
drag, startPoint x: 556, startPoint y: 497, endPoint x: 550, endPoint y: 623, distance: 126.5
click at [550, 623] on div "Overview Internal Workflow Stage Open Icon/Dropdown Arrow Archive (can unarchiv…" at bounding box center [832, 394] width 1213 height 585
click at [290, 563] on div "Application" at bounding box center [398, 568] width 269 height 11
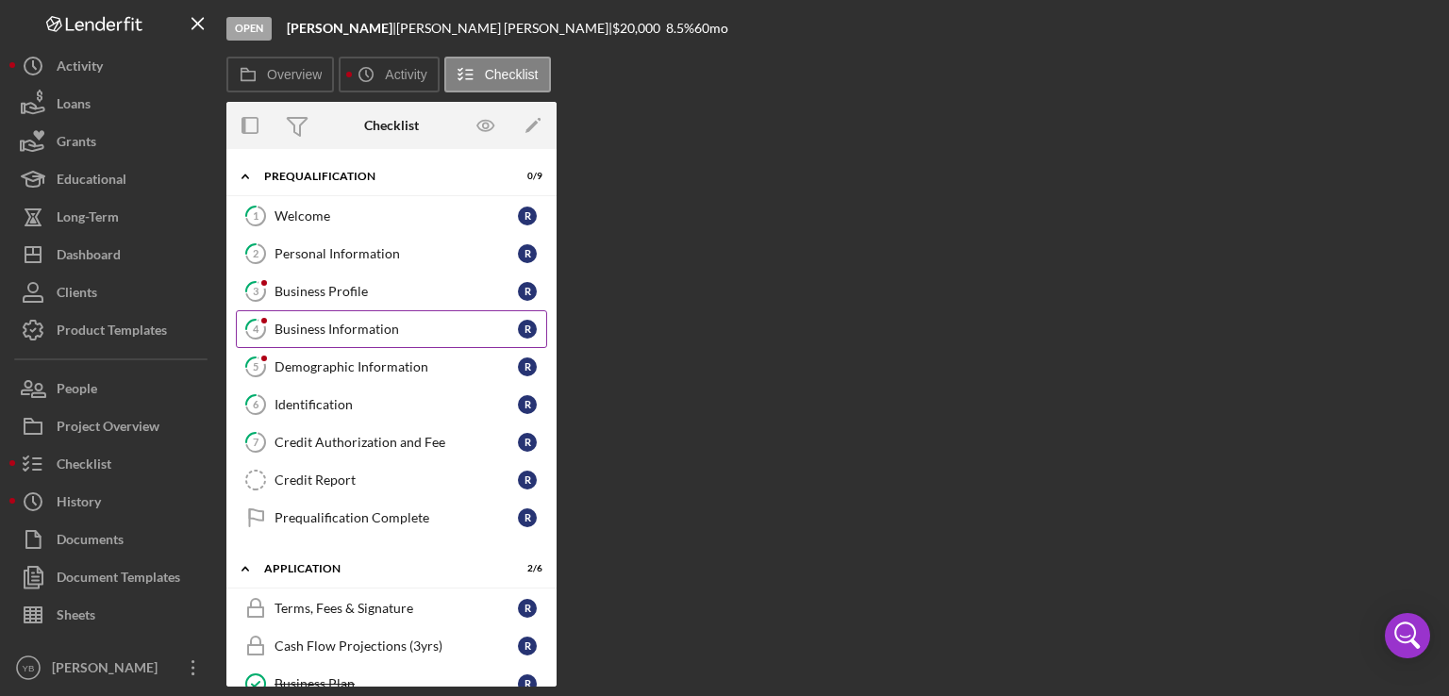
drag, startPoint x: 551, startPoint y: 436, endPoint x: 468, endPoint y: 323, distance: 140.3
click at [468, 323] on div "1 Welcome R 2 Personal Information R 3 Business Profile R 4 Business Informatio…" at bounding box center [391, 371] width 330 height 349
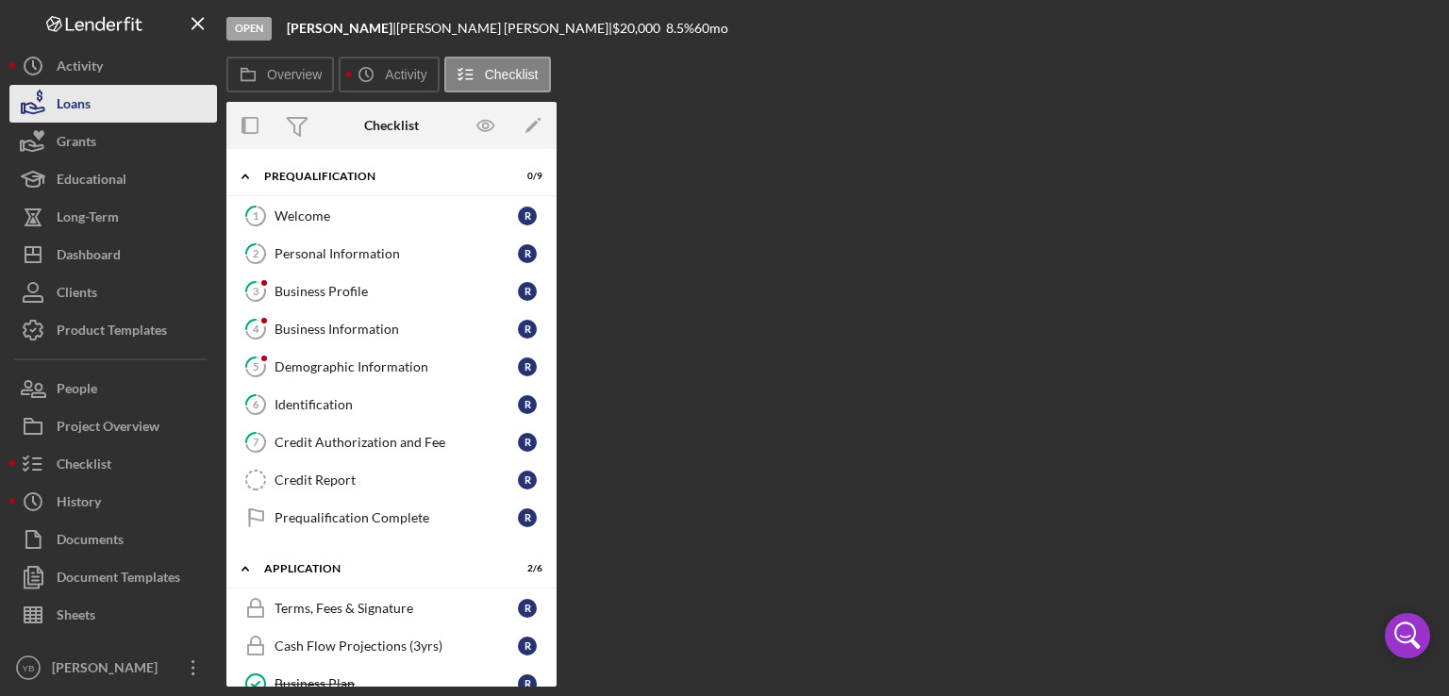
click at [98, 94] on button "Loans" at bounding box center [112, 104] width 207 height 38
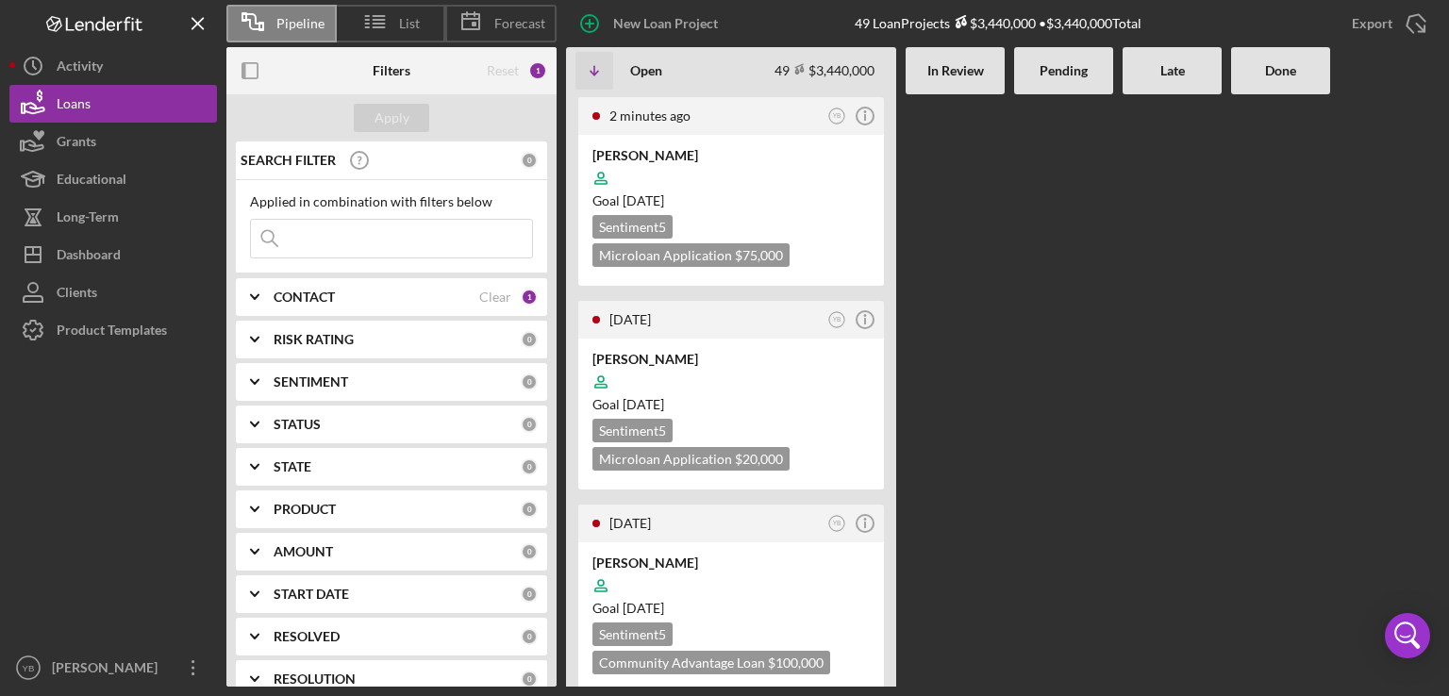
click at [1050, 322] on div at bounding box center [1063, 390] width 99 height 592
click at [725, 386] on div at bounding box center [730, 382] width 277 height 36
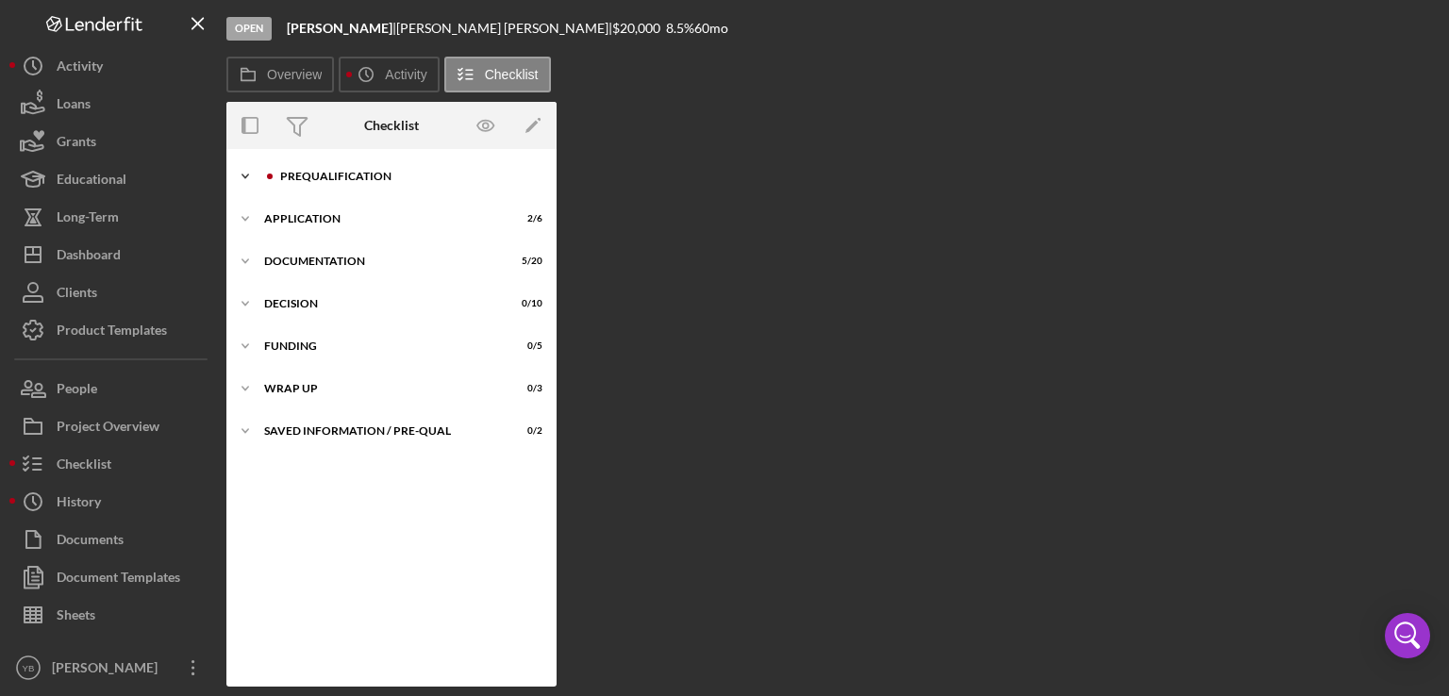
click at [320, 178] on div "Prequalification" at bounding box center [406, 176] width 253 height 11
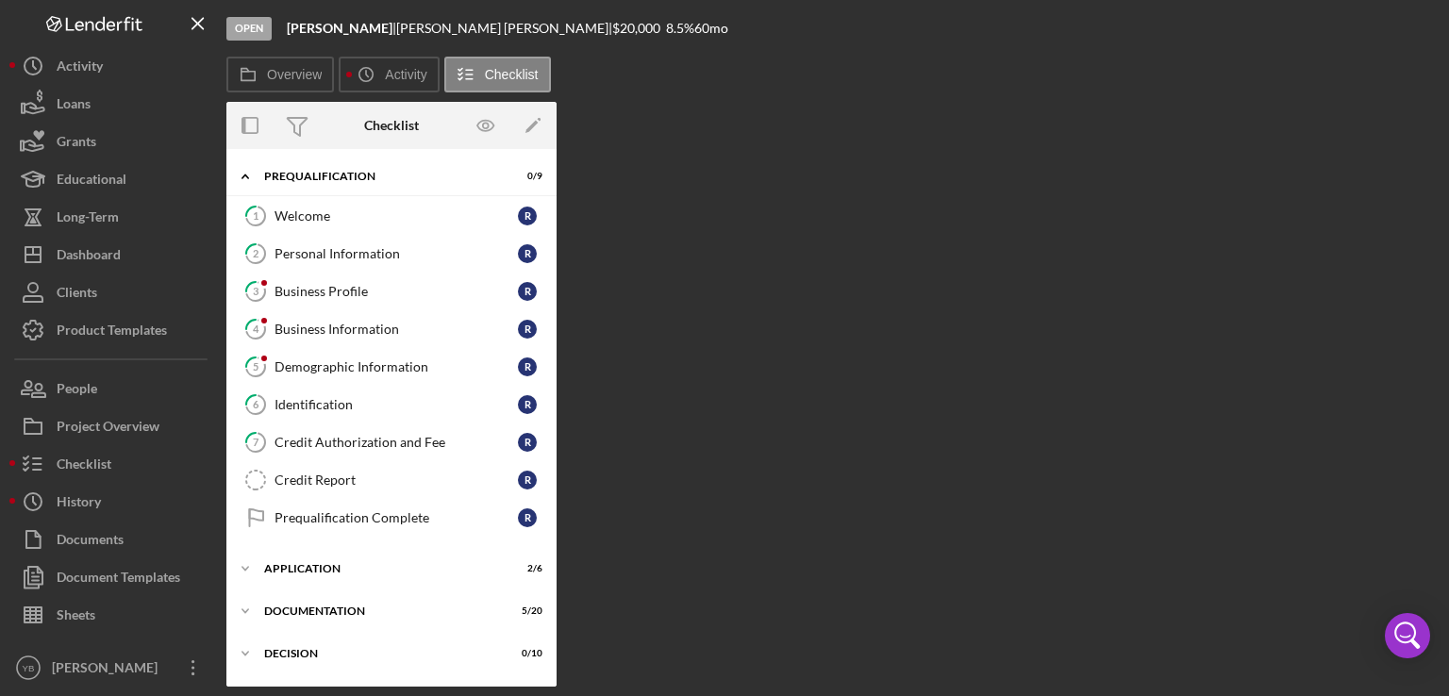
scroll to position [120, 0]
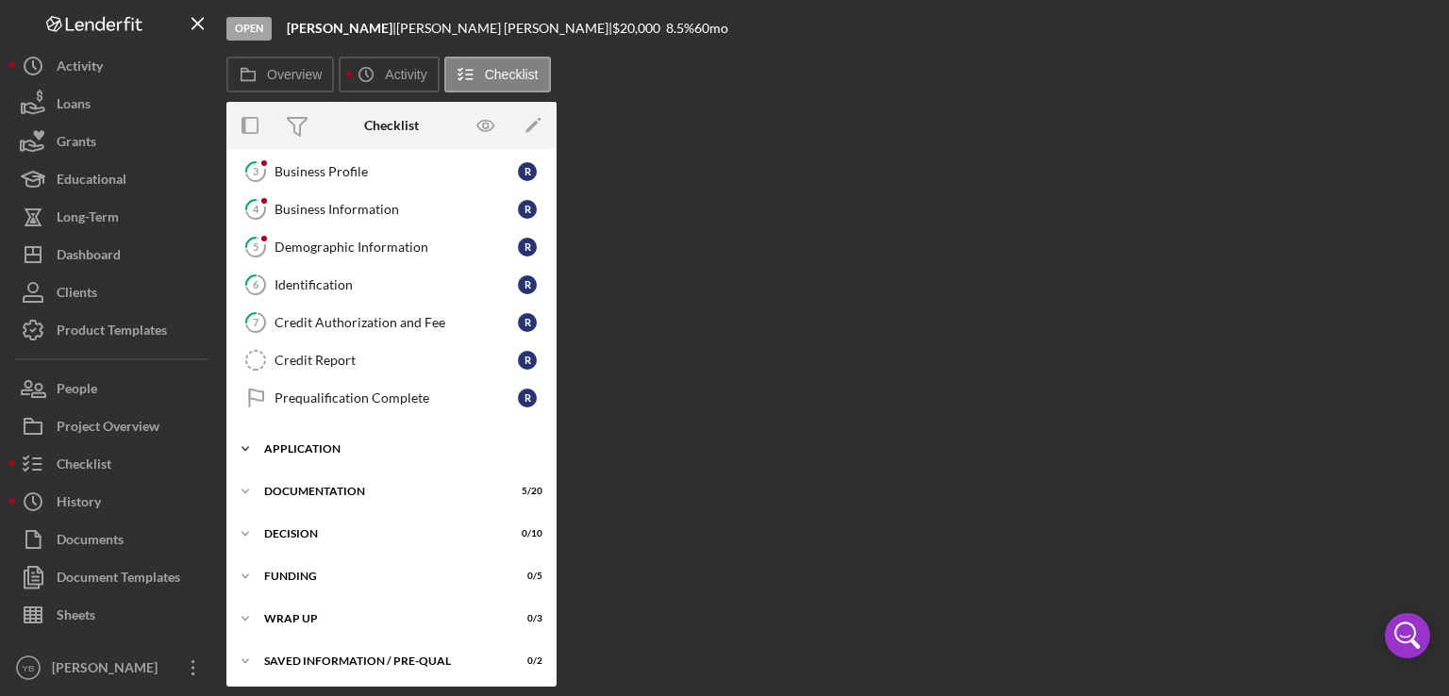
click at [318, 447] on div "Application" at bounding box center [398, 448] width 269 height 11
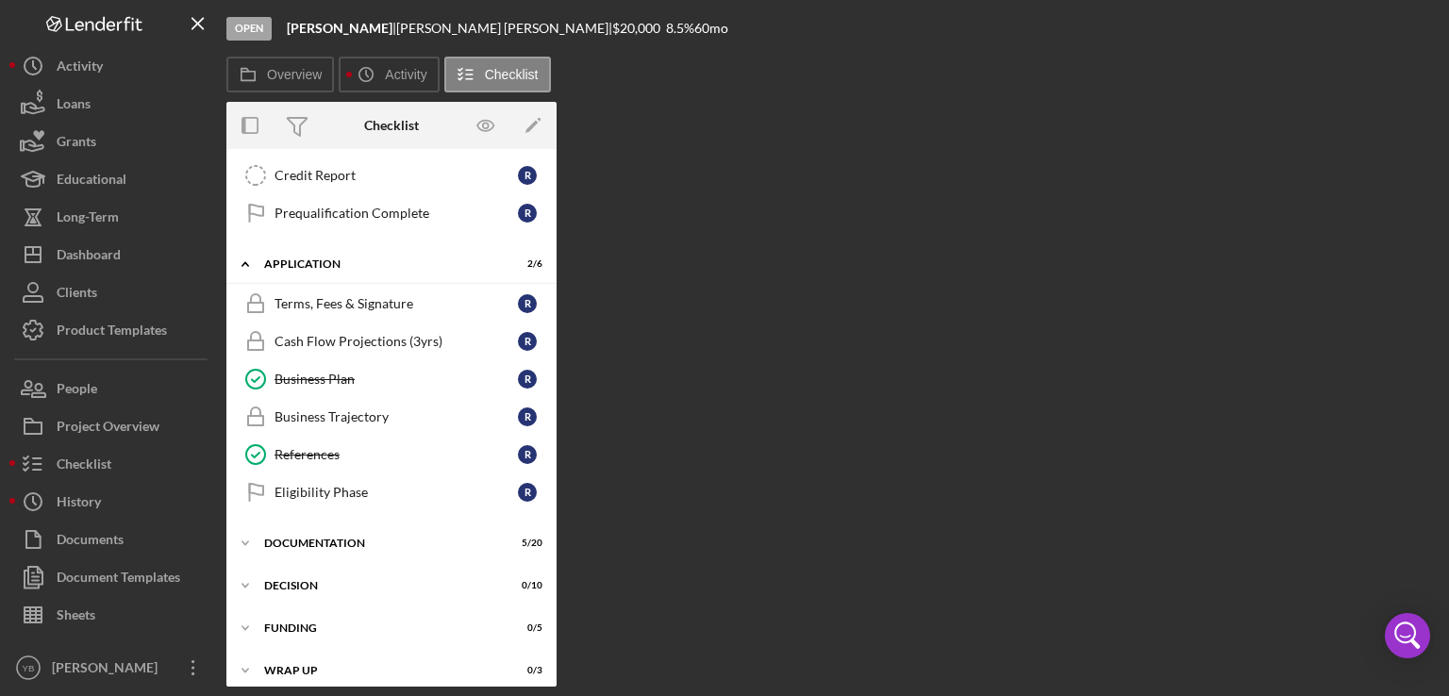
scroll to position [355, 0]
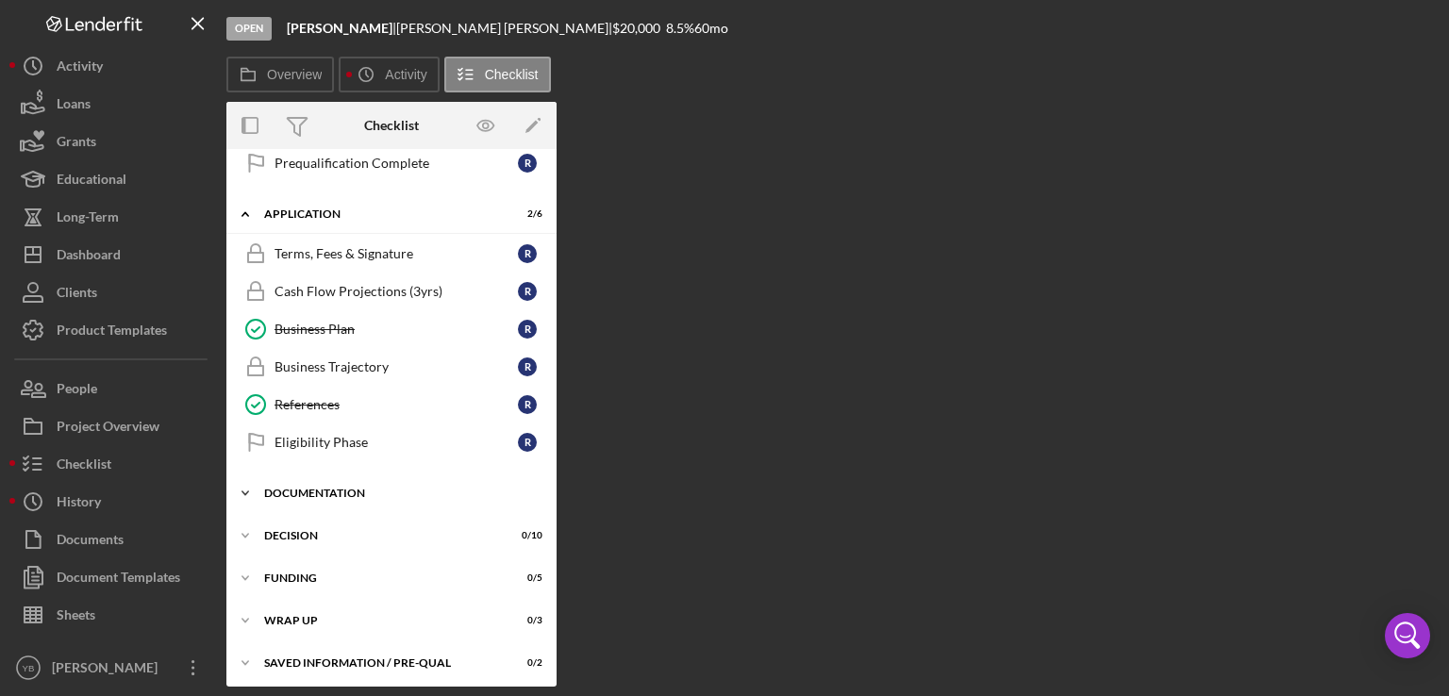
click at [339, 491] on div "Documentation" at bounding box center [398, 493] width 269 height 11
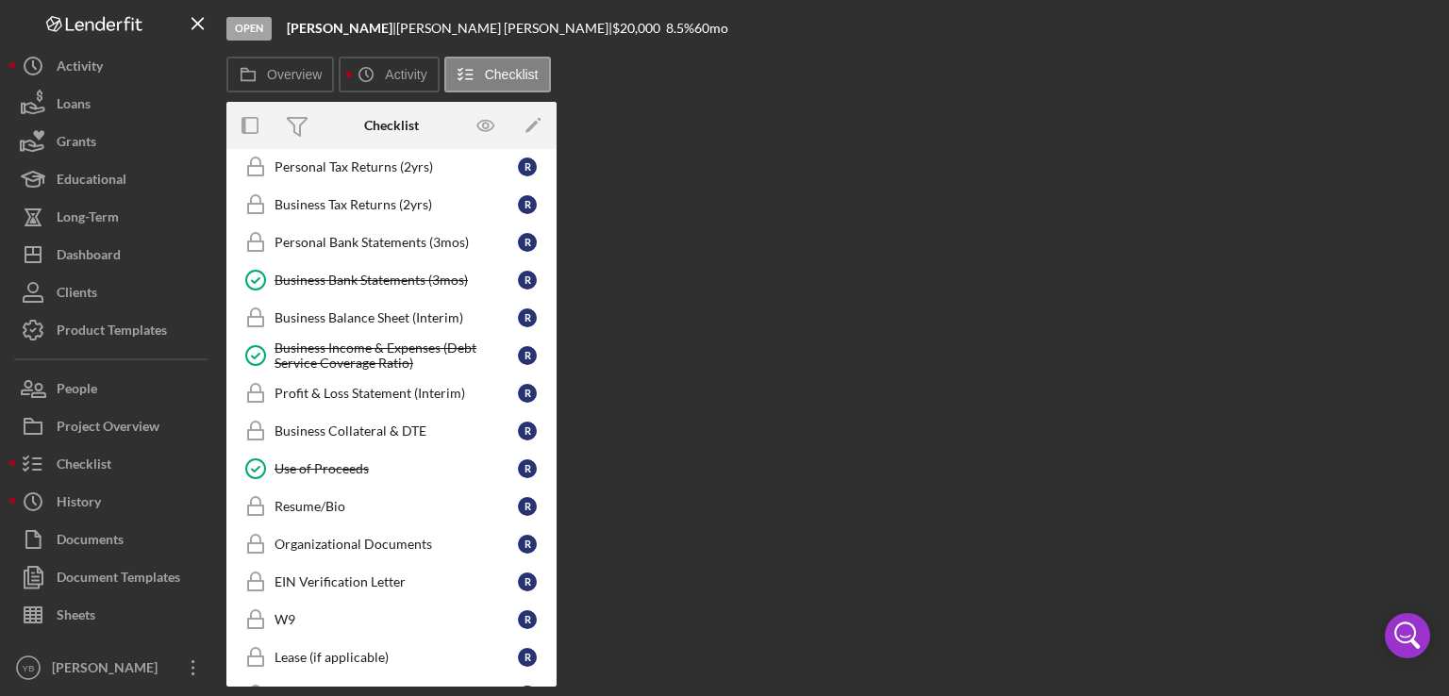
scroll to position [853, 0]
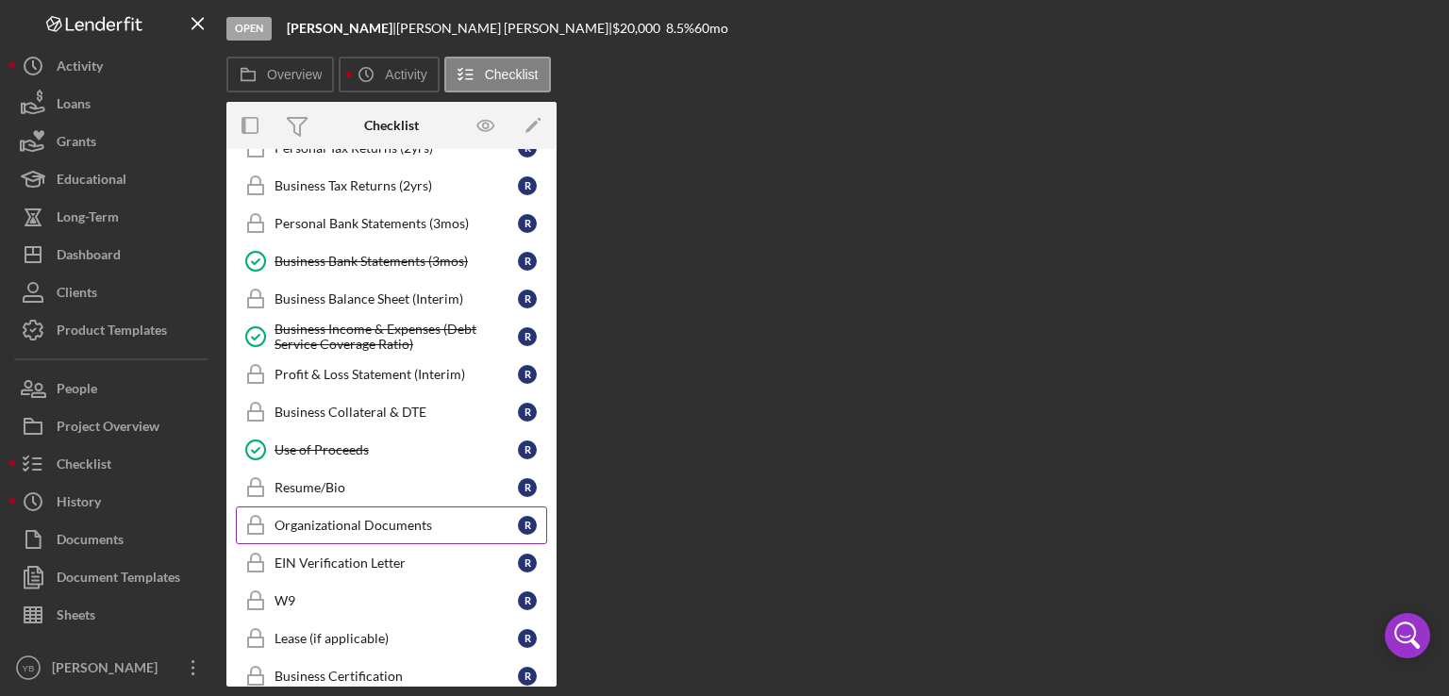
click at [405, 518] on div "Organizational Documents" at bounding box center [395, 525] width 243 height 15
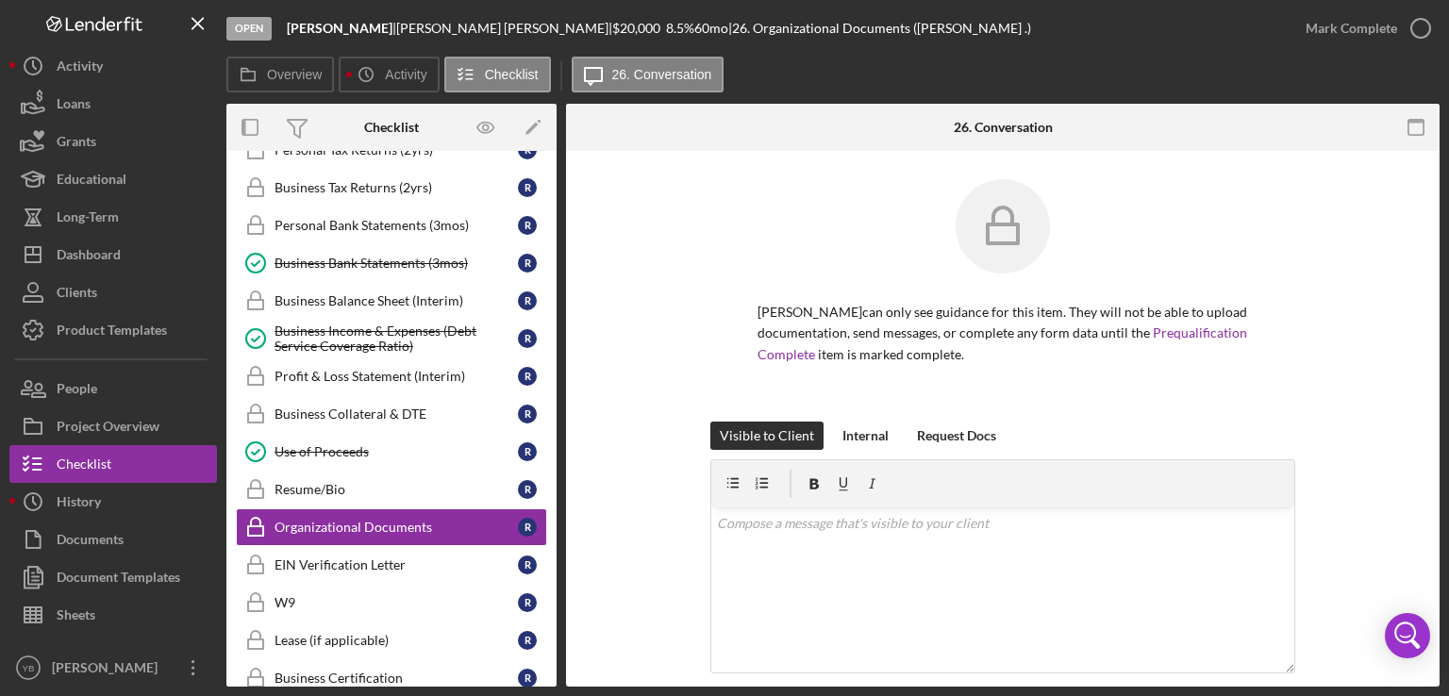
click at [1448, 362] on div "Open [PERSON_NAME] | [PERSON_NAME] | $20,000 $20,000 8.5 % 60 mo | 26. Organiza…" at bounding box center [724, 348] width 1449 height 696
click at [1398, 347] on div "[PERSON_NAME] can only see guidance for this item. They will not be able to upl…" at bounding box center [1002, 300] width 817 height 242
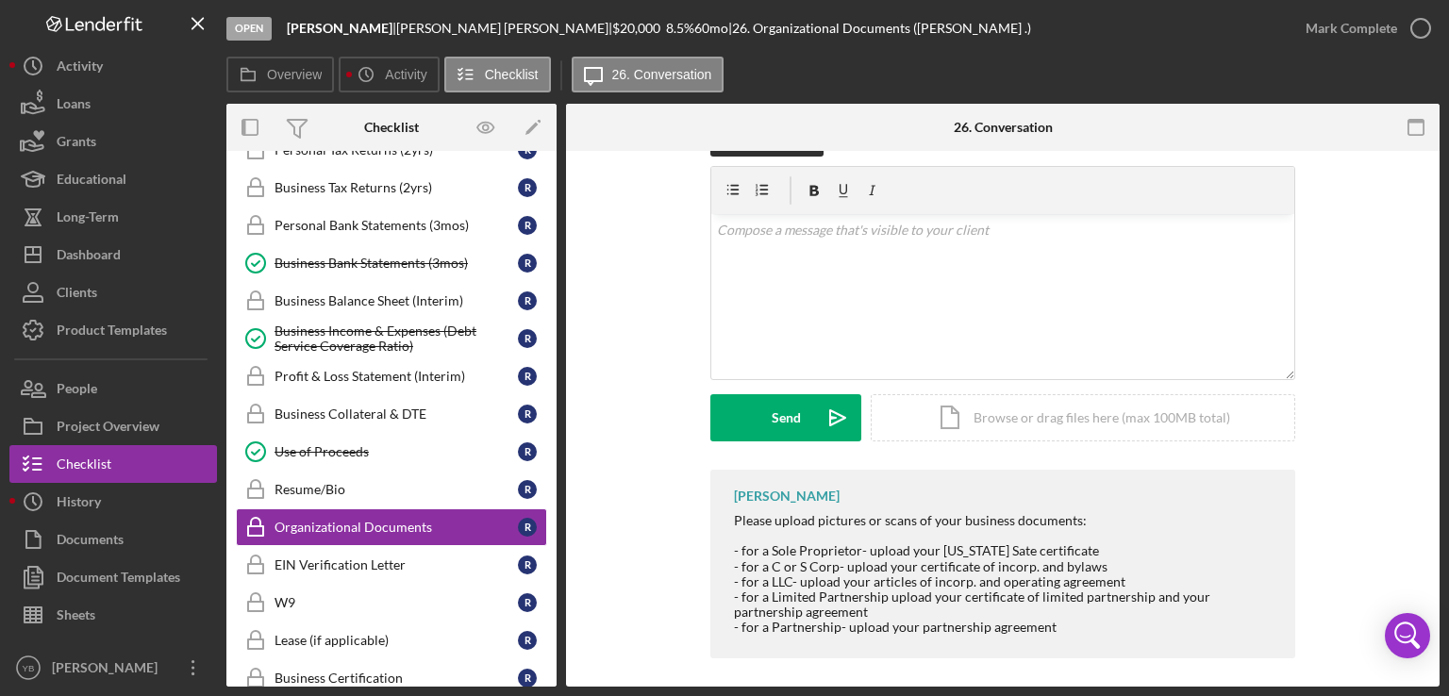
scroll to position [302, 0]
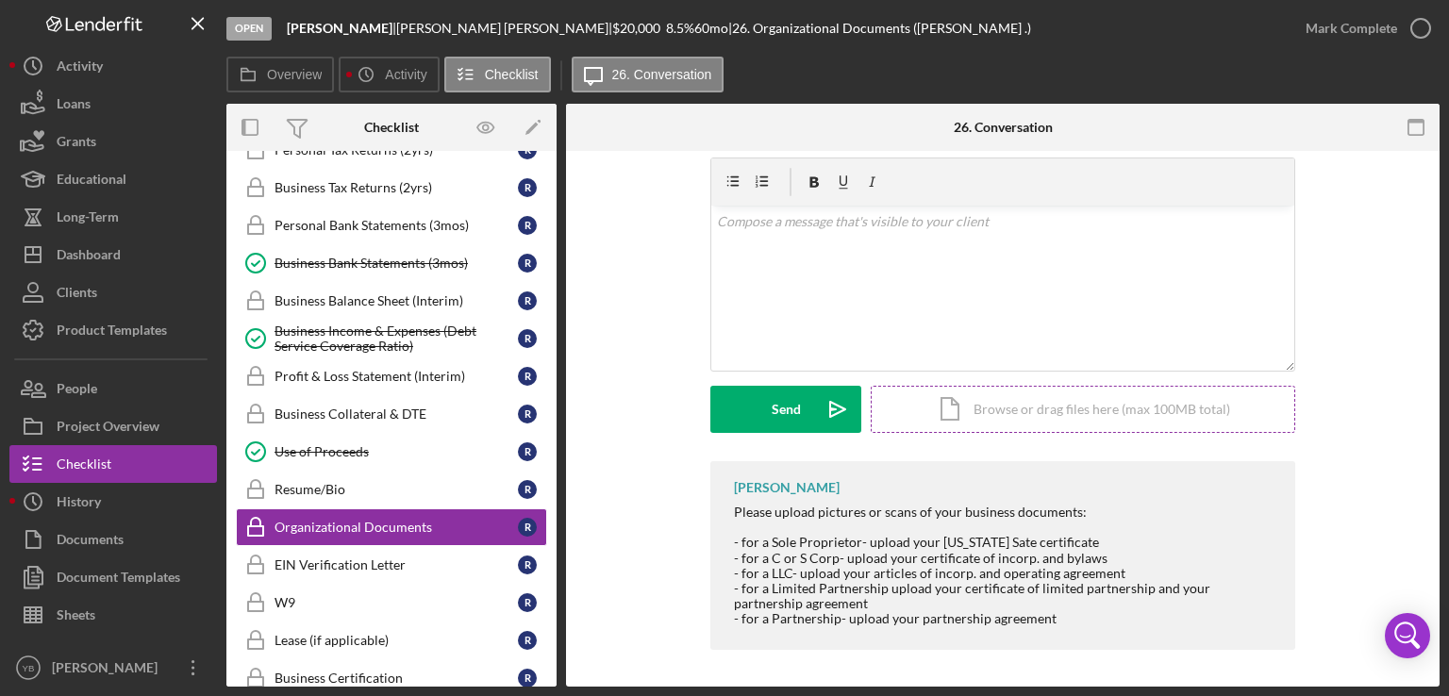
click at [1164, 407] on div "Icon/Document Browse or drag files here (max 100MB total) Tap to choose files o…" at bounding box center [1082, 409] width 424 height 47
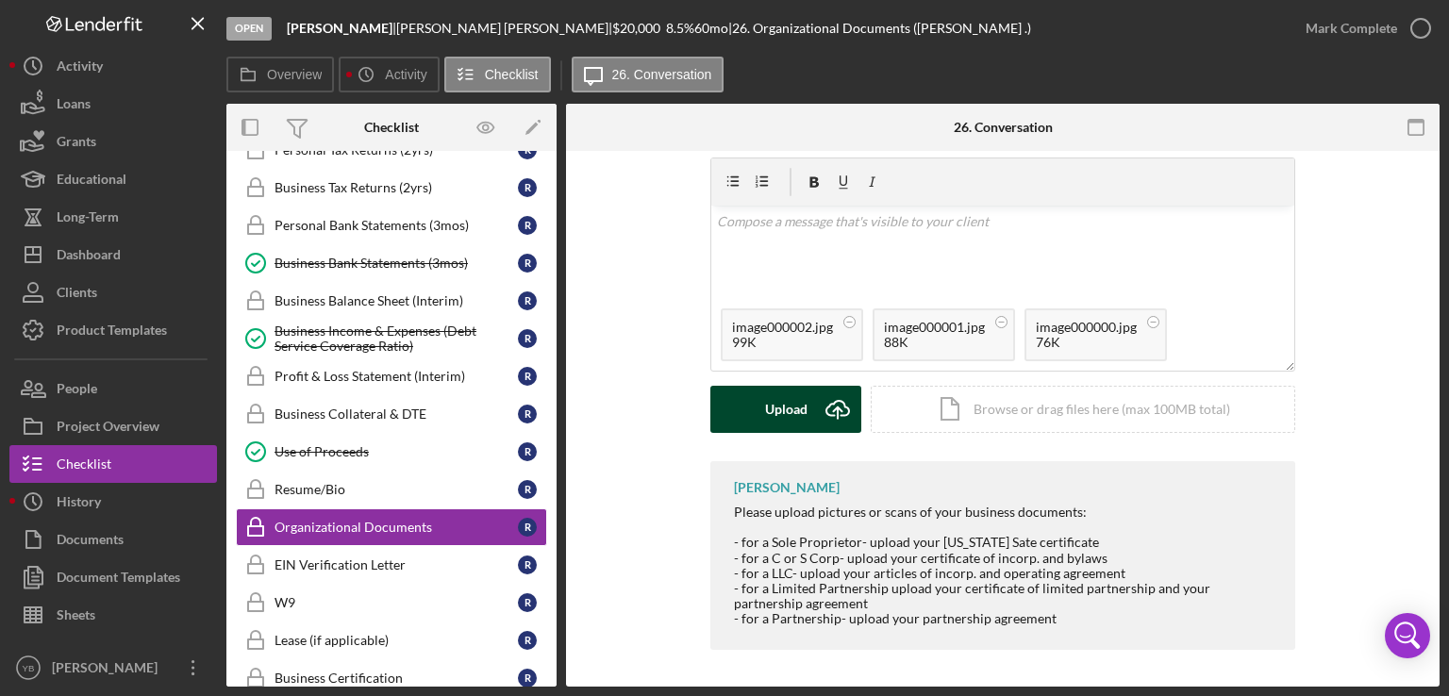
click at [771, 421] on div "Upload" at bounding box center [786, 409] width 42 height 47
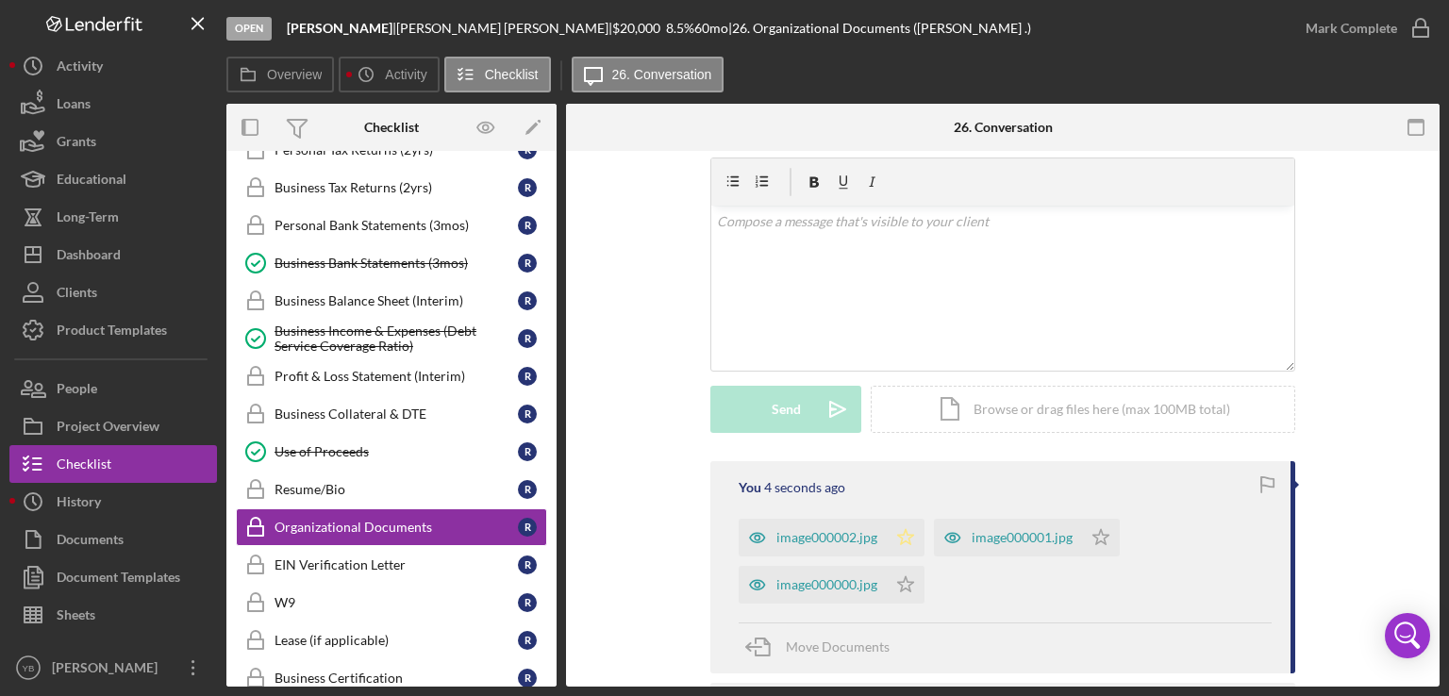
click at [906, 539] on icon "Icon/Star" at bounding box center [905, 538] width 38 height 38
click at [1096, 548] on icon "Icon/Star" at bounding box center [1101, 538] width 38 height 38
click at [901, 583] on icon "Icon/Star" at bounding box center [905, 585] width 38 height 38
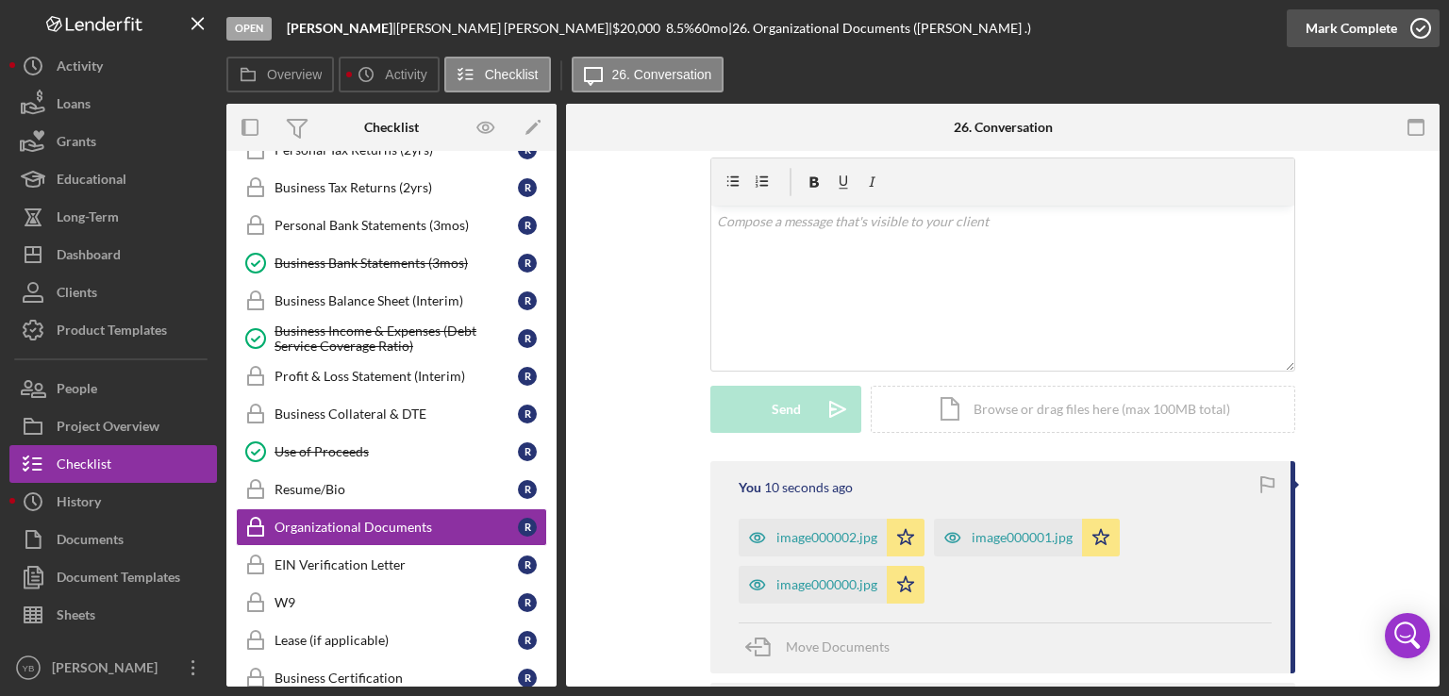
click at [1367, 29] on div "Mark Complete" at bounding box center [1350, 28] width 91 height 38
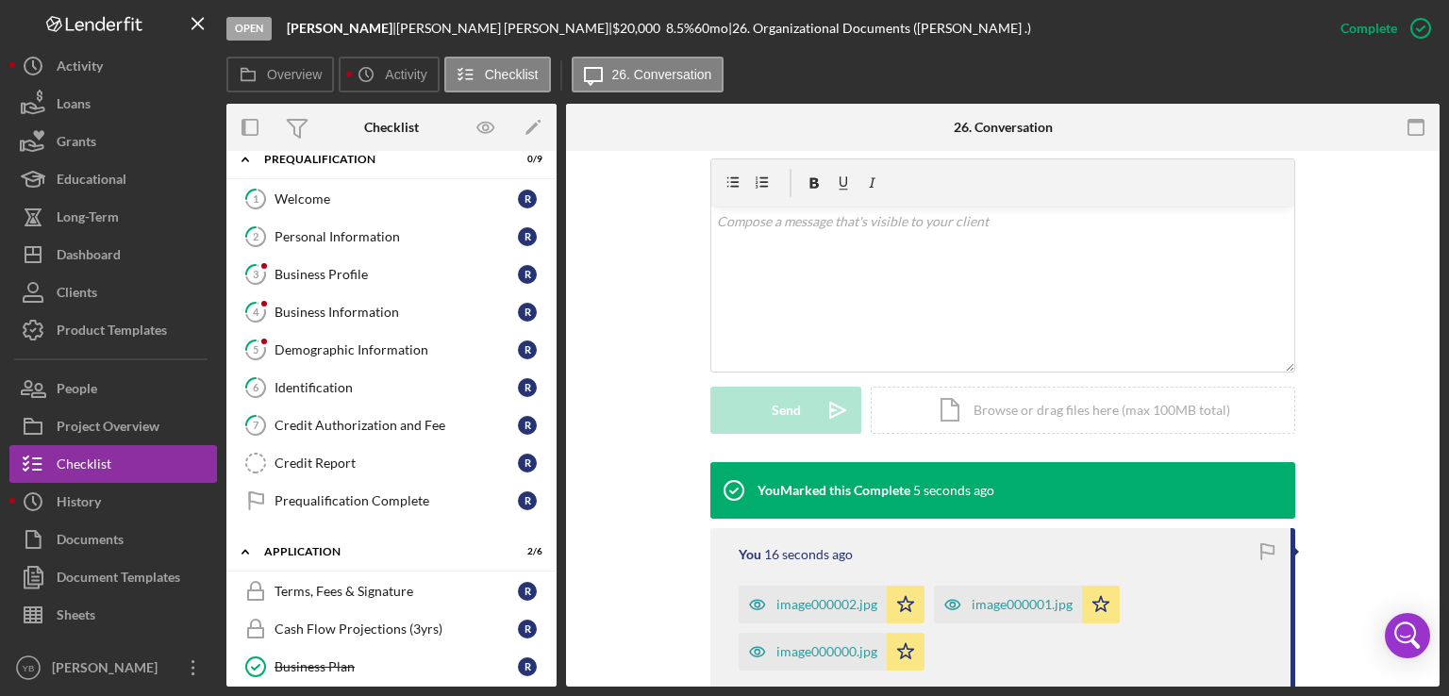
scroll to position [0, 0]
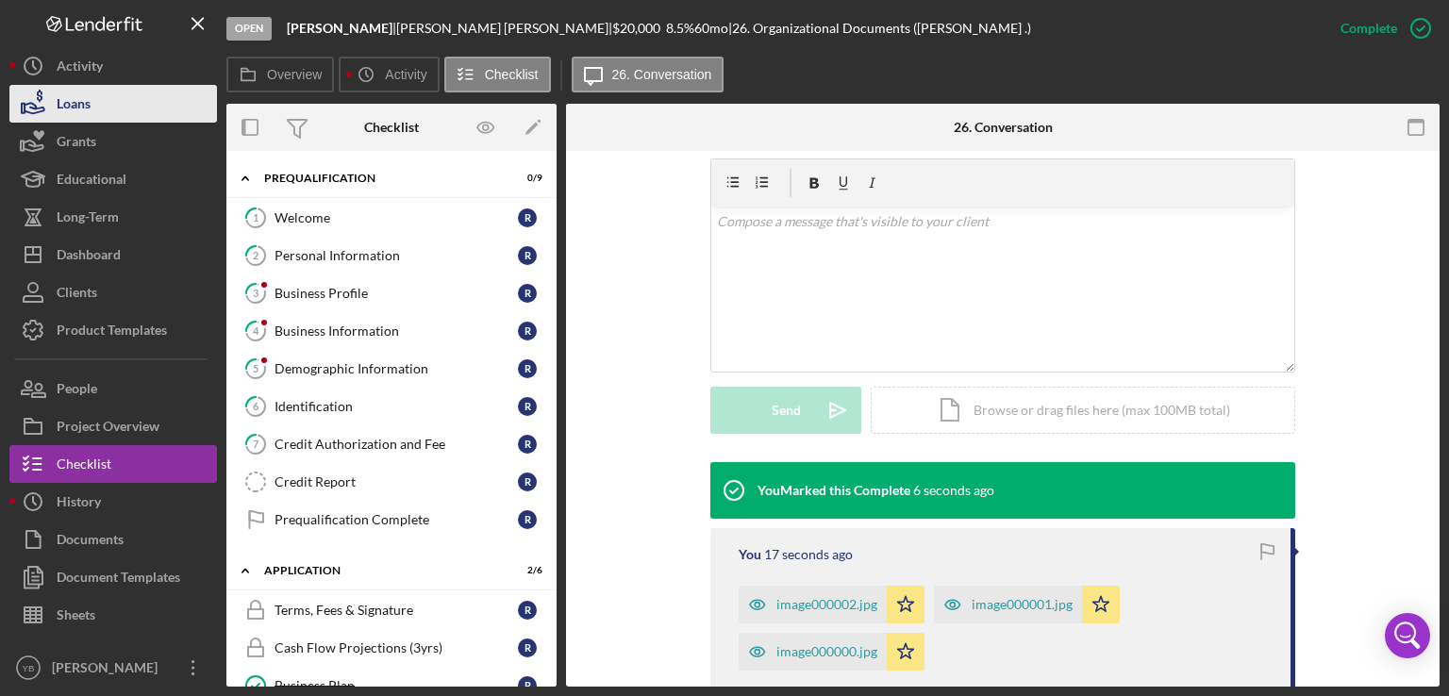
click at [125, 96] on button "Loans" at bounding box center [112, 104] width 207 height 38
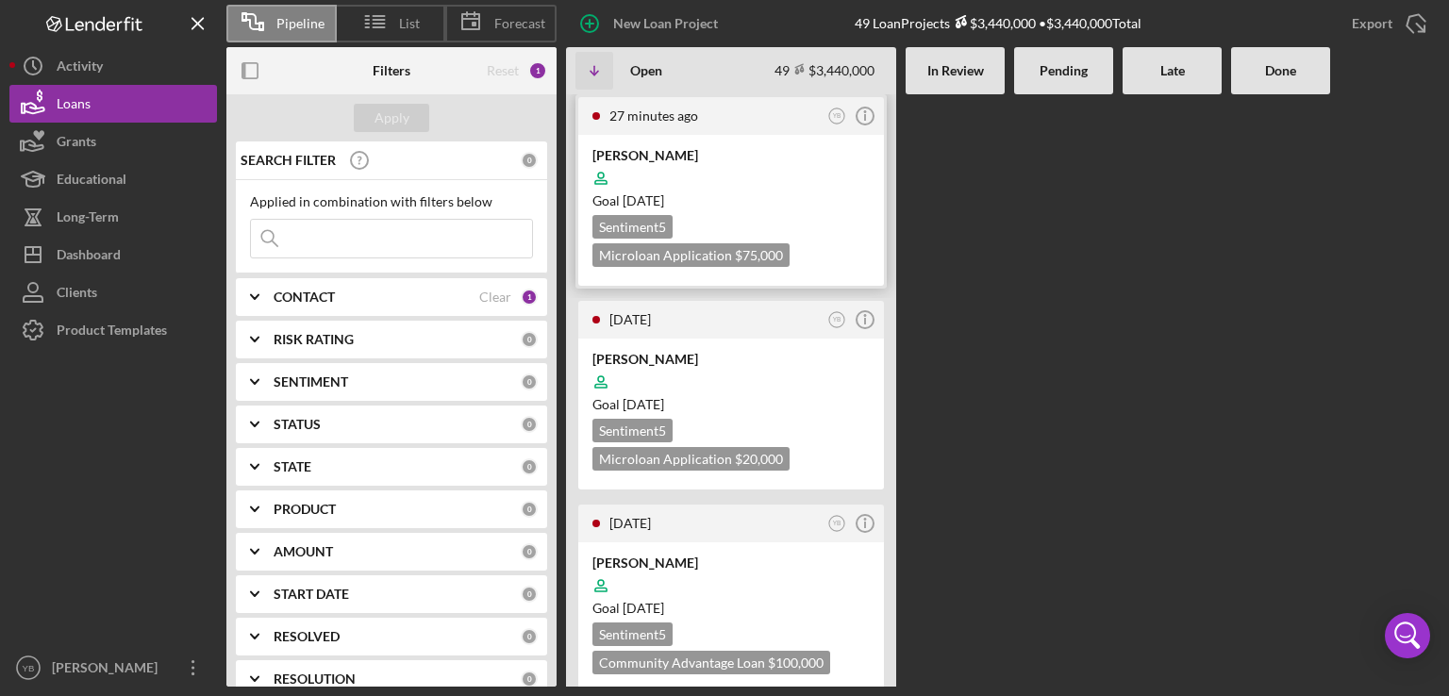
click at [704, 156] on div "[PERSON_NAME]" at bounding box center [730, 155] width 277 height 19
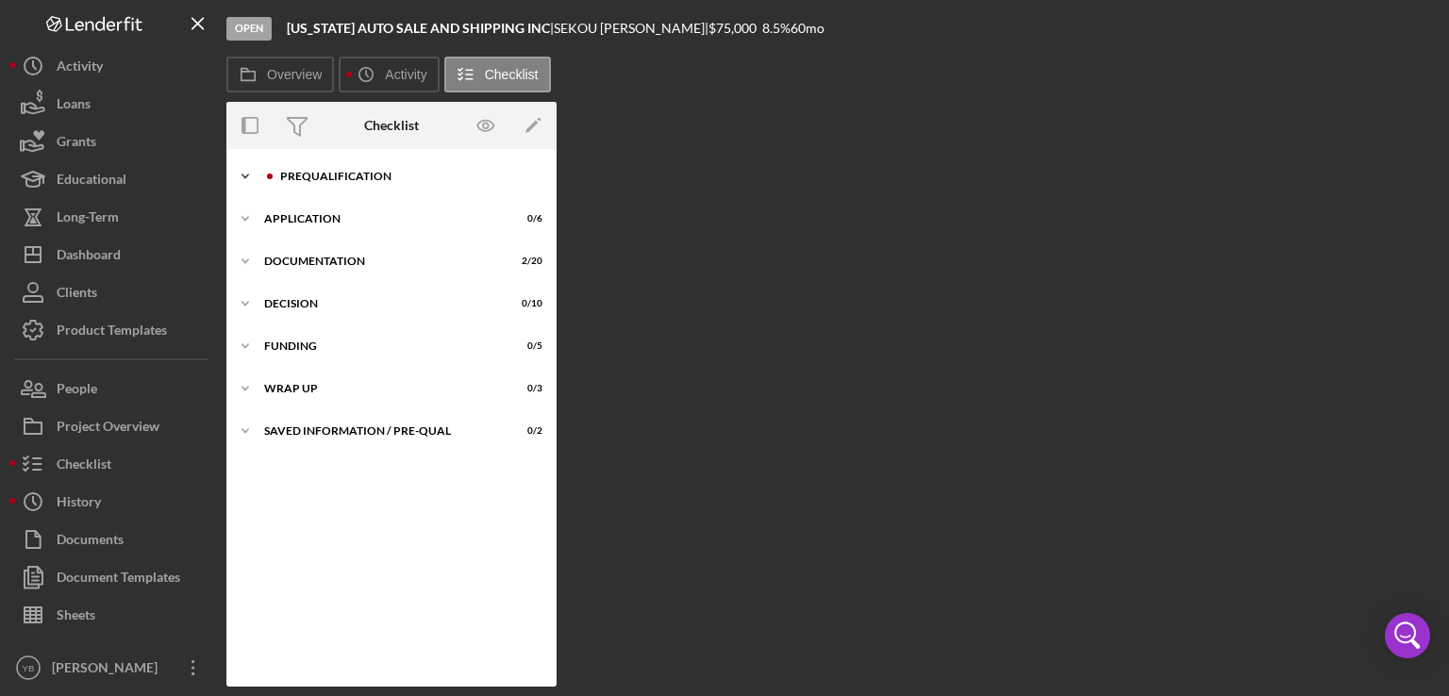
click at [343, 180] on div "Prequalification" at bounding box center [406, 176] width 253 height 11
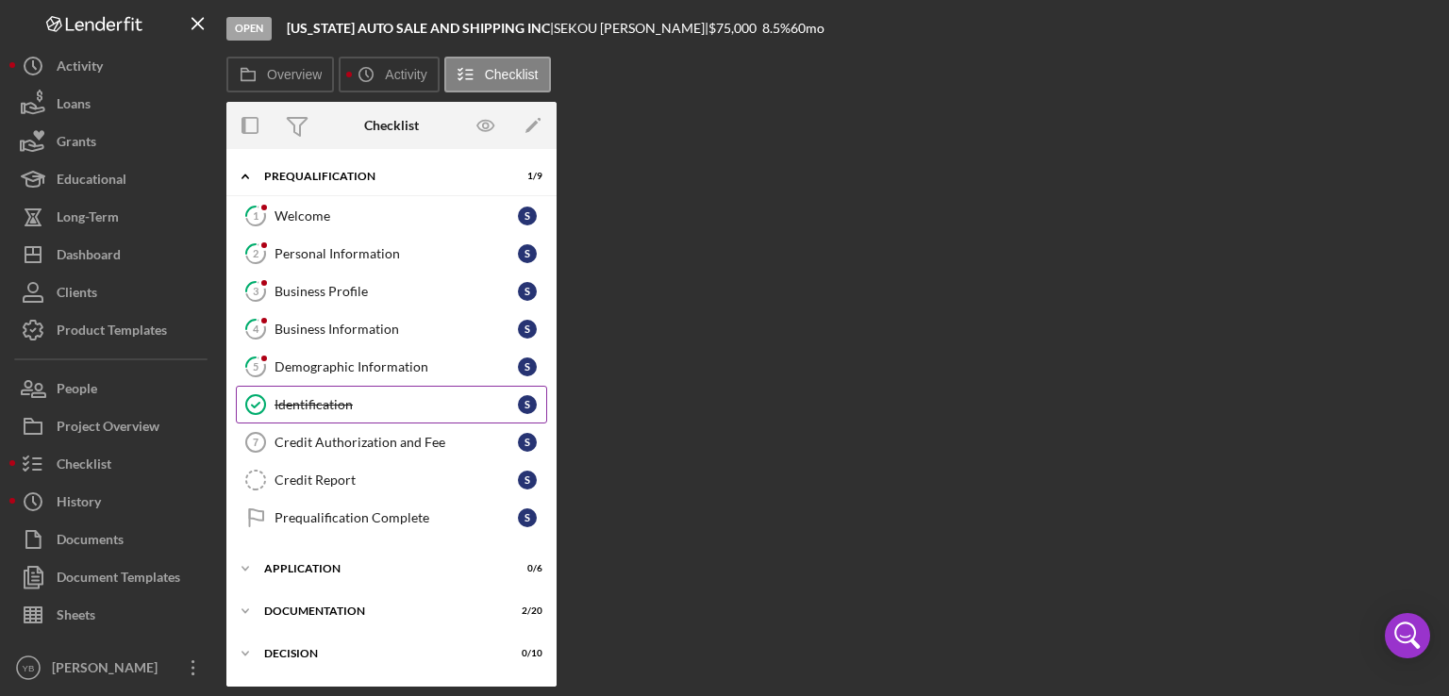
click at [340, 408] on div "Identification" at bounding box center [395, 404] width 243 height 15
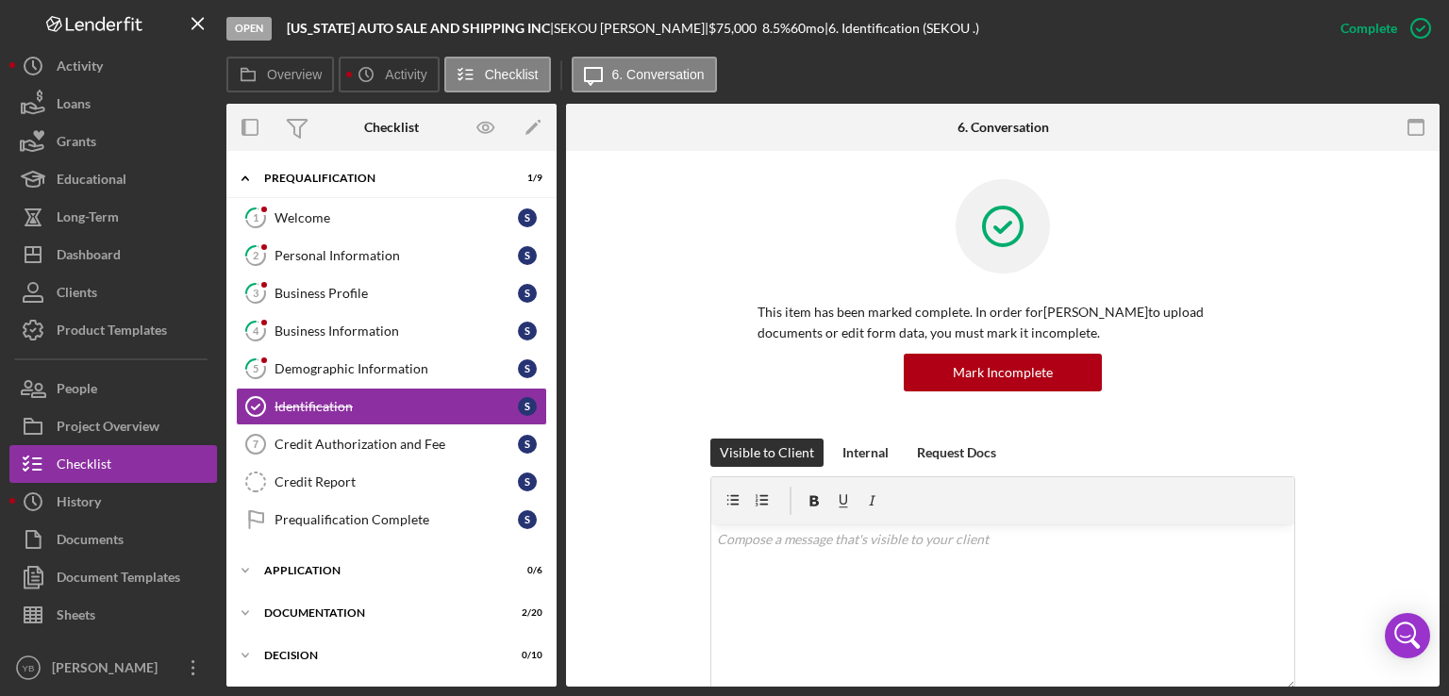
click at [1384, 340] on div "This item has been marked complete. In order for [PERSON_NAME] to upload docume…" at bounding box center [1002, 308] width 817 height 259
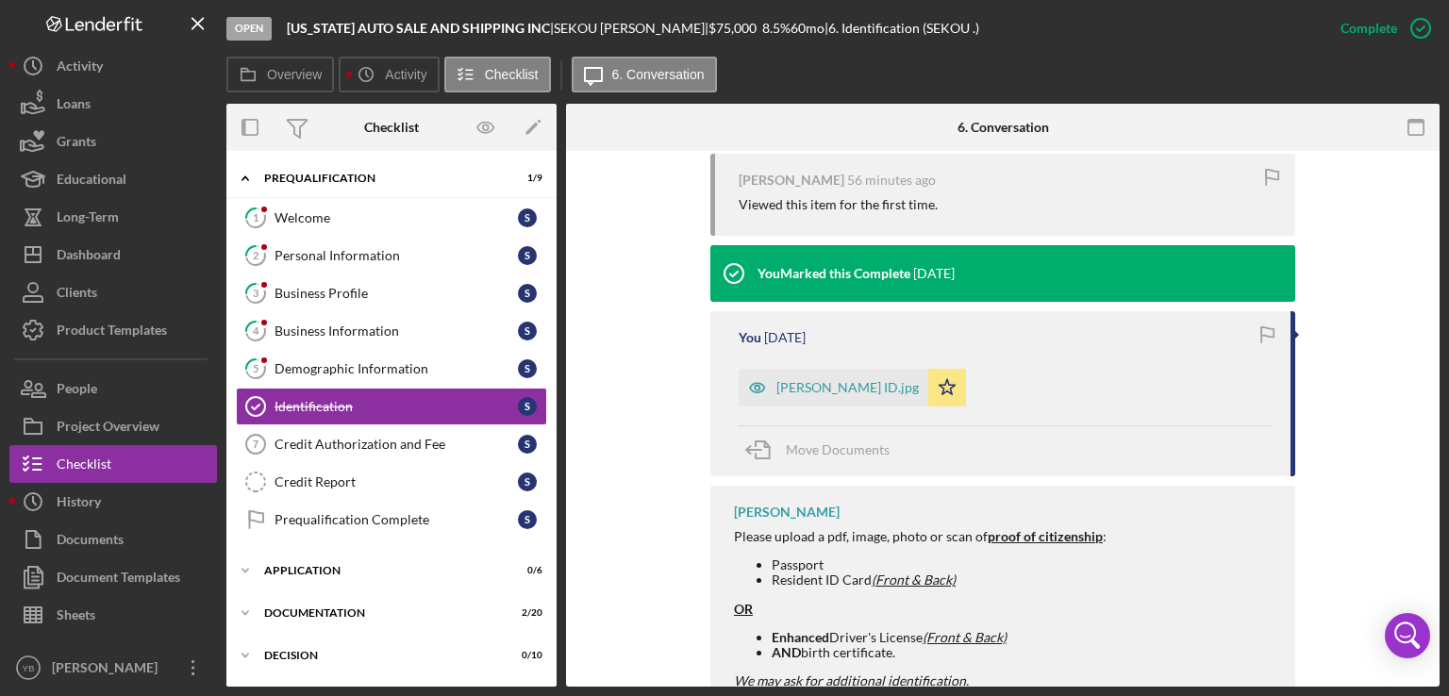
scroll to position [688, 0]
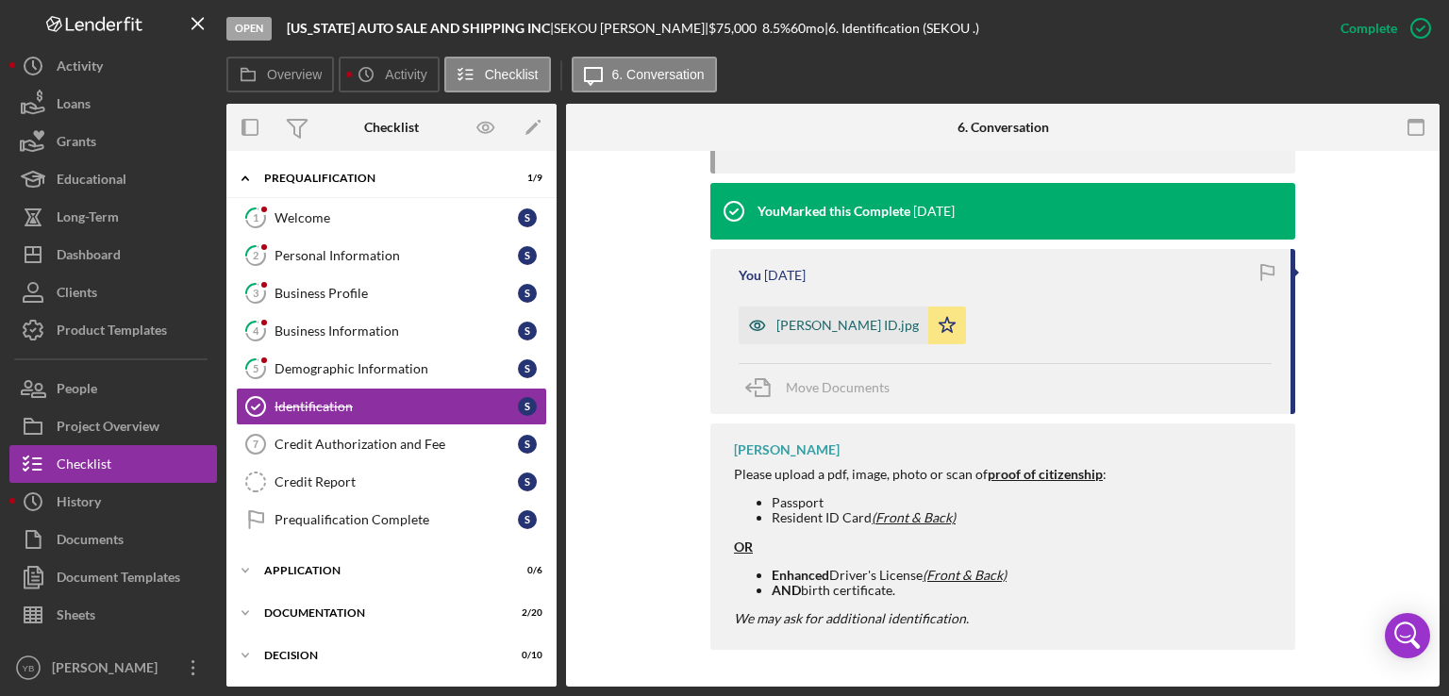
click at [872, 320] on div "[PERSON_NAME] ID.jpg" at bounding box center [847, 325] width 142 height 15
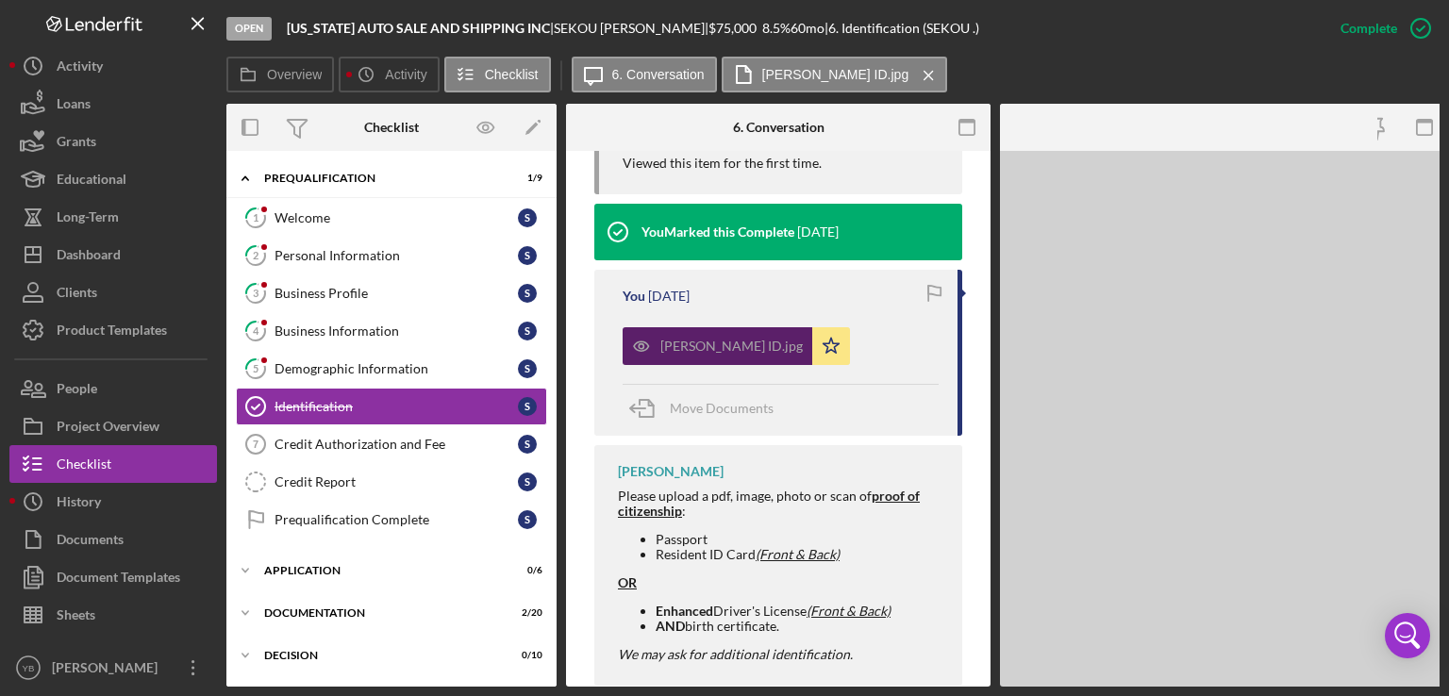
scroll to position [709, 0]
